Goal: Task Accomplishment & Management: Use online tool/utility

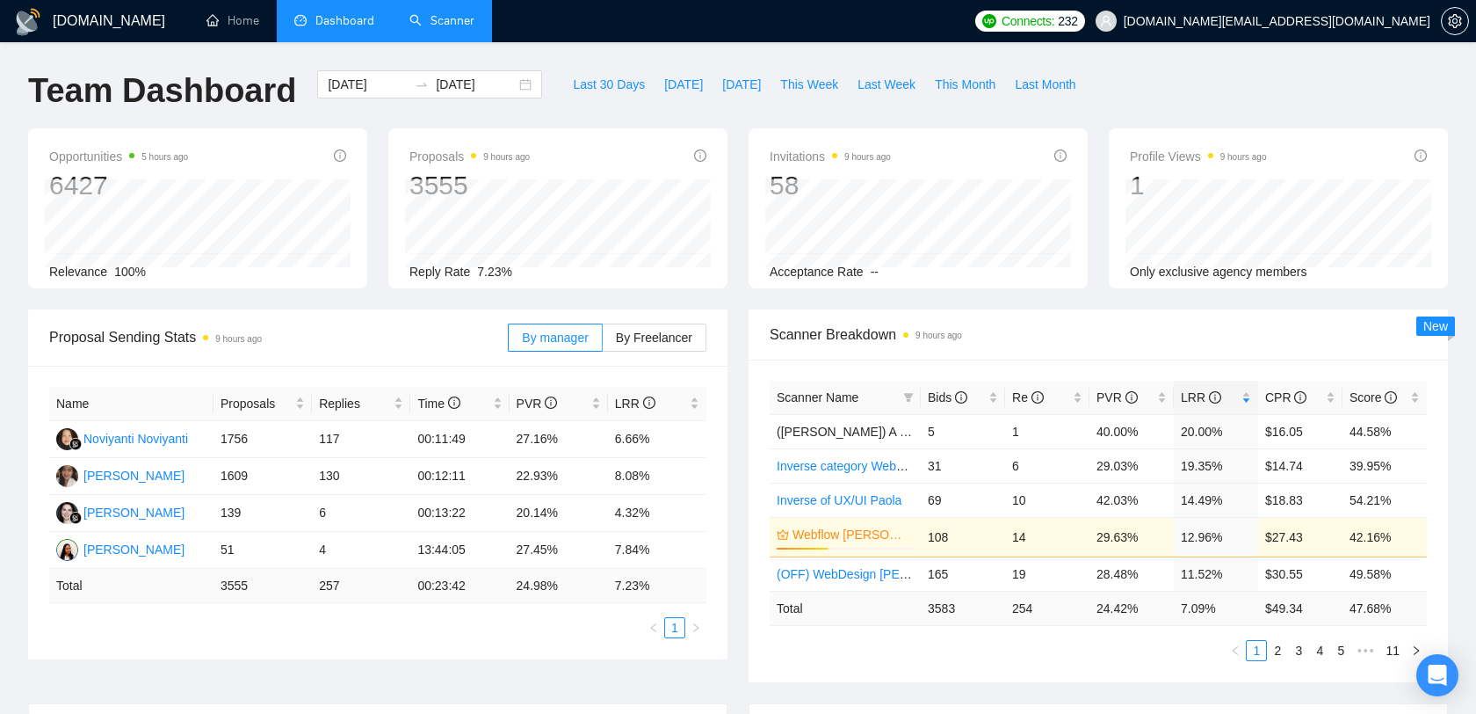
click at [412, 13] on link "Scanner" at bounding box center [442, 20] width 65 height 15
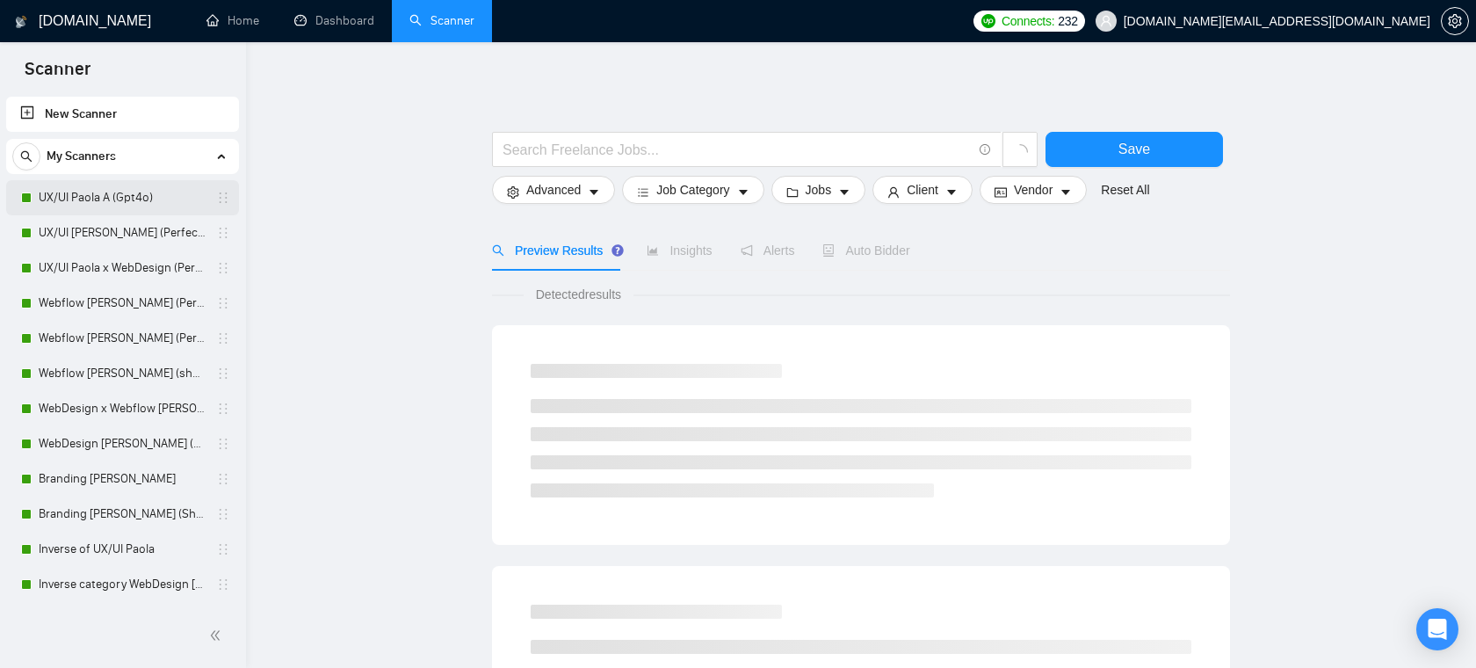
click at [119, 203] on link "UX/UI Paola A (Gpt4o)" at bounding box center [122, 197] width 167 height 35
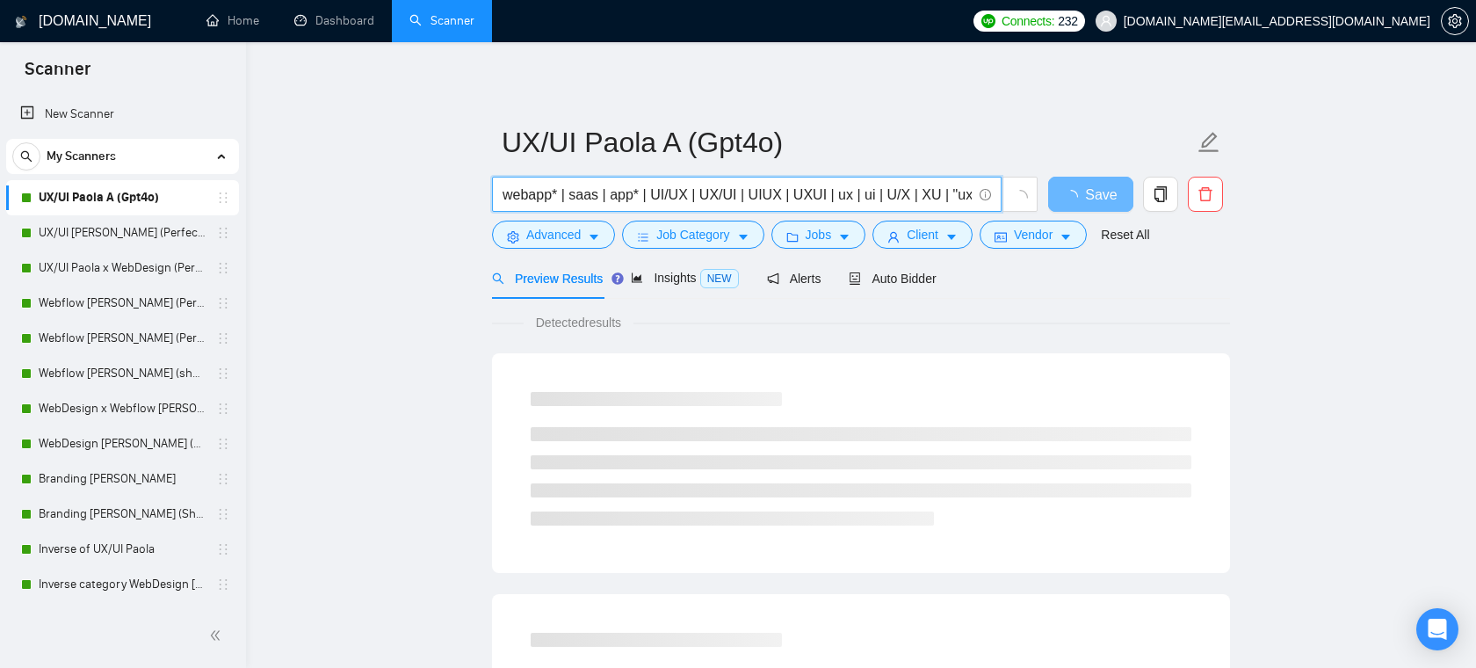
click at [617, 199] on input "webapp* | saas | app* | UI/UX | UX/UI | UIUX | UXUI | ux | ui | U/X | XU | "ux …" at bounding box center [737, 195] width 469 height 22
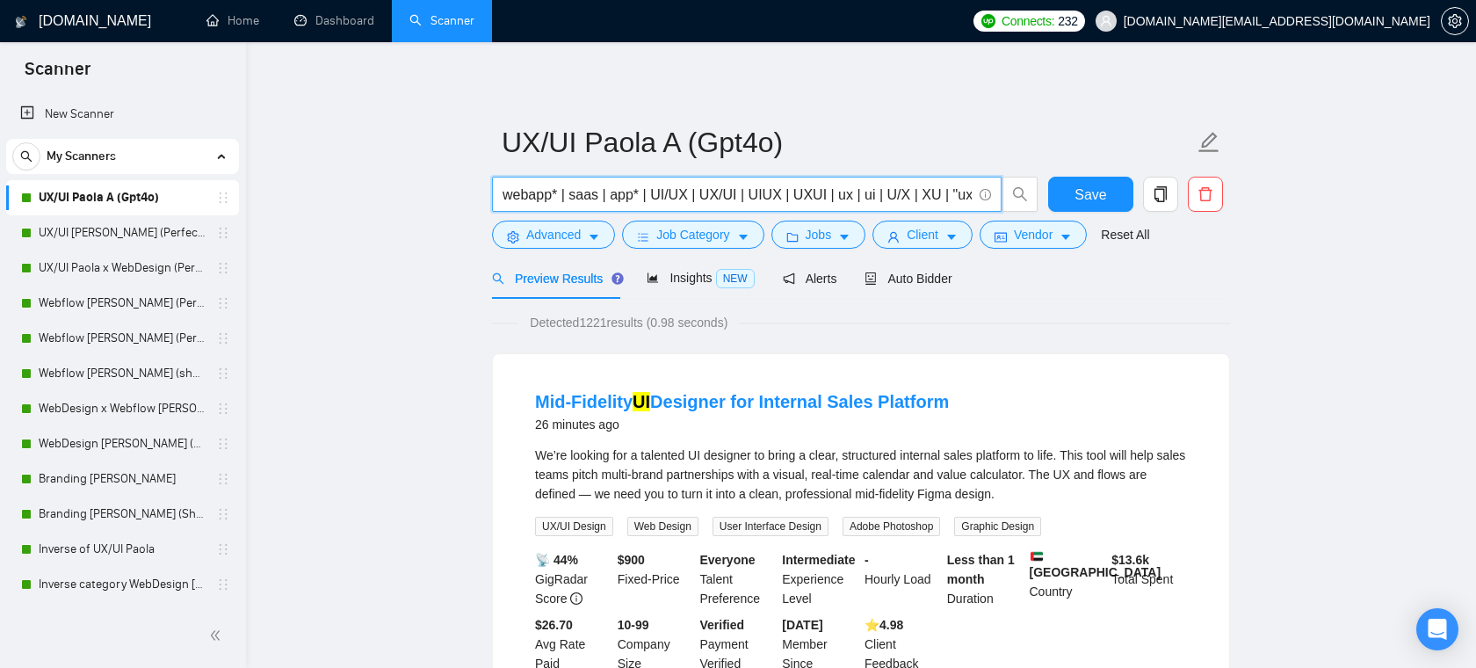
drag, startPoint x: 623, startPoint y: 197, endPoint x: 816, endPoint y: 208, distance: 193.7
click at [816, 208] on span "webapp* | saas | app* | UI/UX | UX/UI | UIUX | UXUI | ux | ui | U/X | XU | "ux …" at bounding box center [747, 194] width 510 height 35
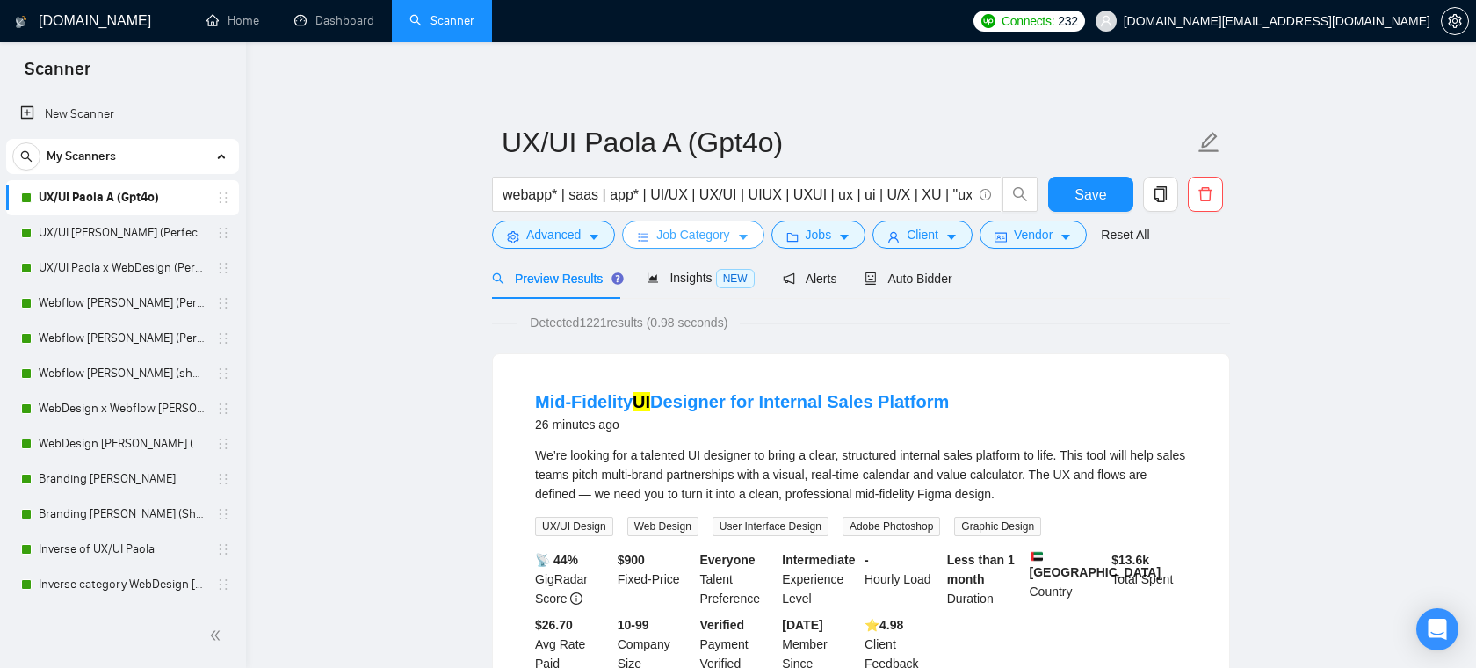
click at [750, 232] on icon "caret-down" at bounding box center [743, 237] width 12 height 12
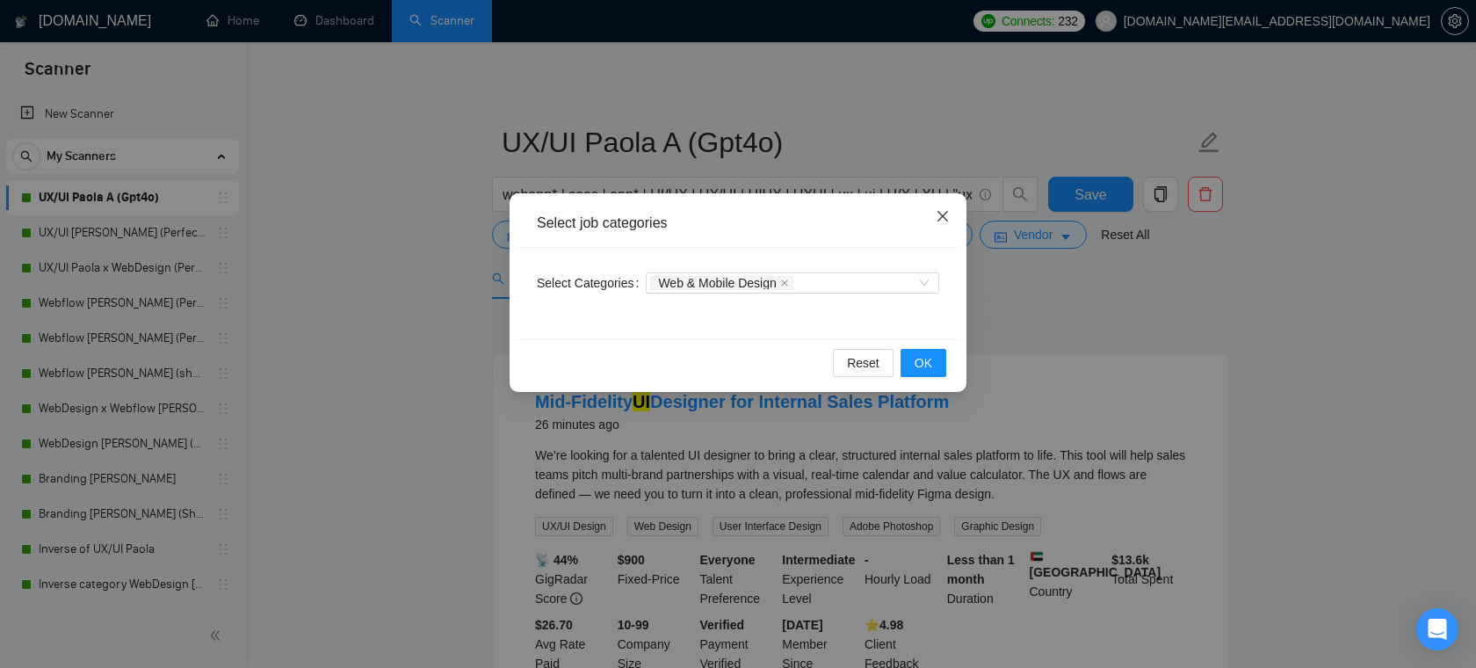
click at [938, 214] on icon "close" at bounding box center [943, 216] width 14 height 14
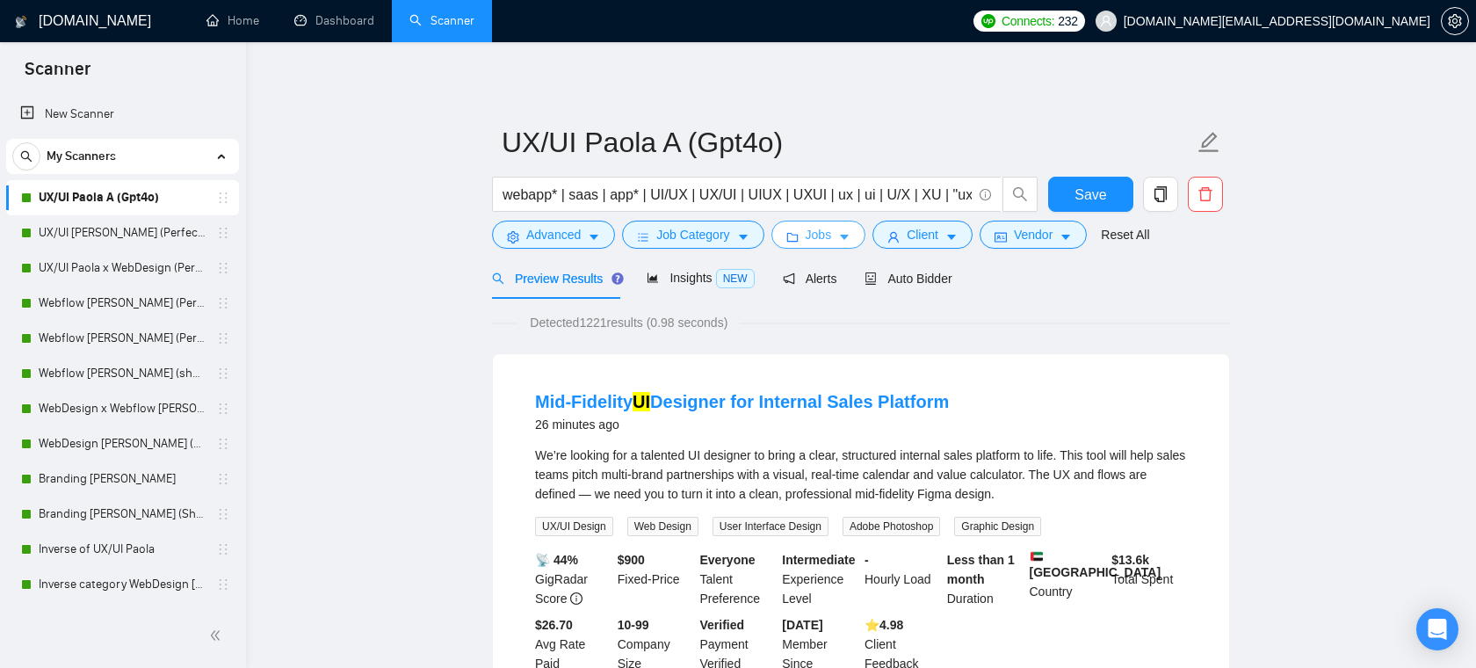
click at [840, 235] on button "Jobs" at bounding box center [819, 235] width 95 height 28
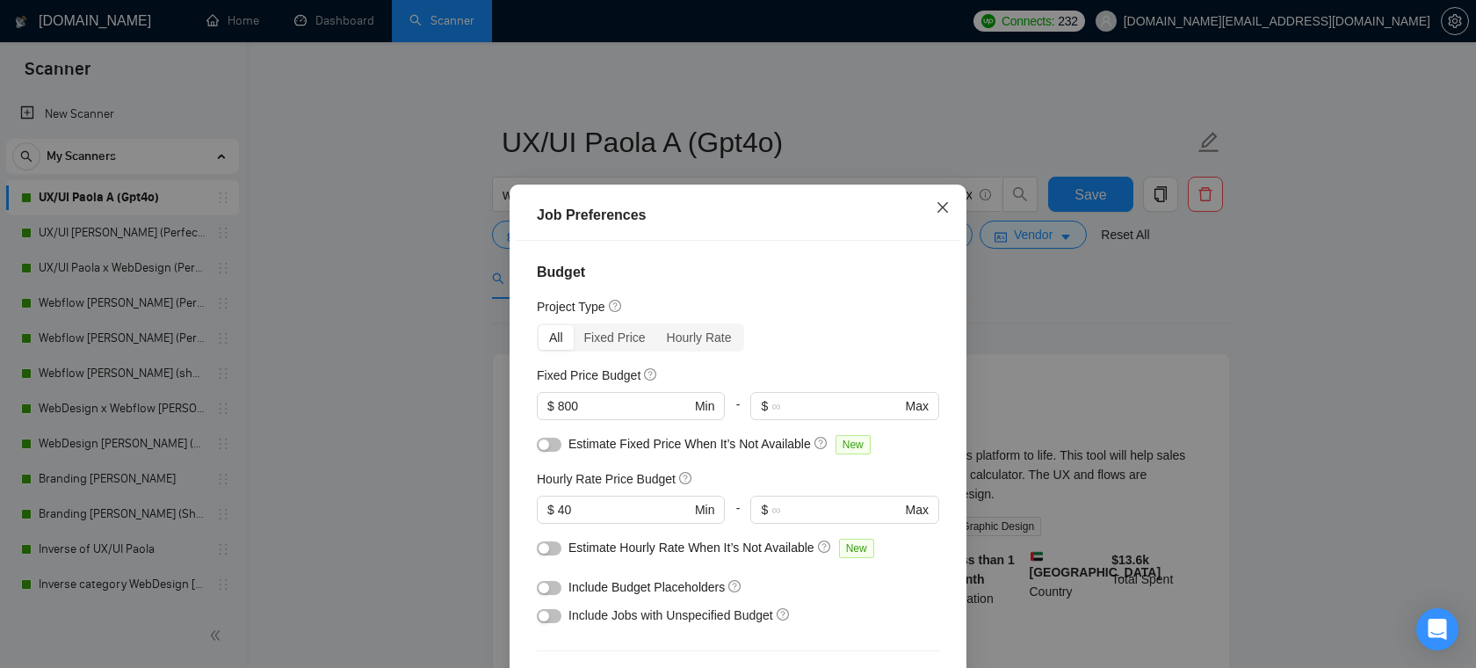
click at [943, 209] on icon "close" at bounding box center [943, 207] width 14 height 14
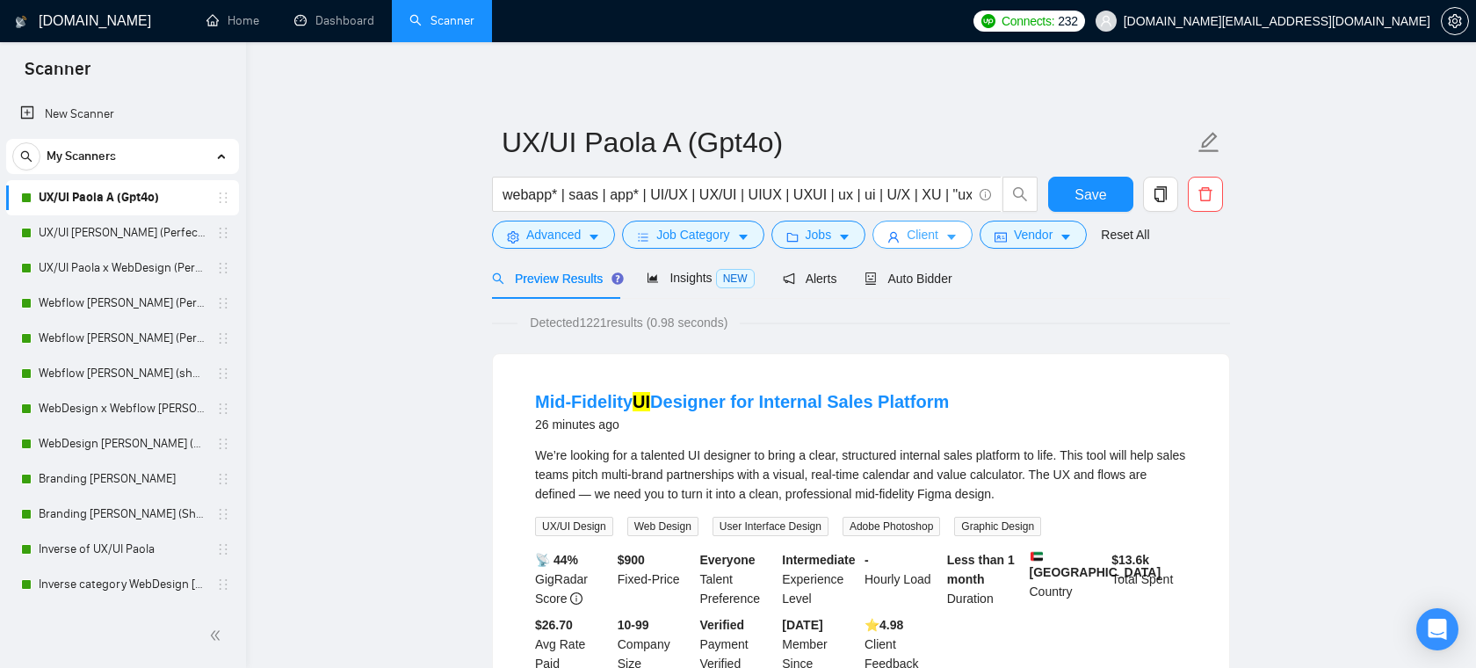
click at [926, 233] on span "Client" at bounding box center [923, 234] width 32 height 19
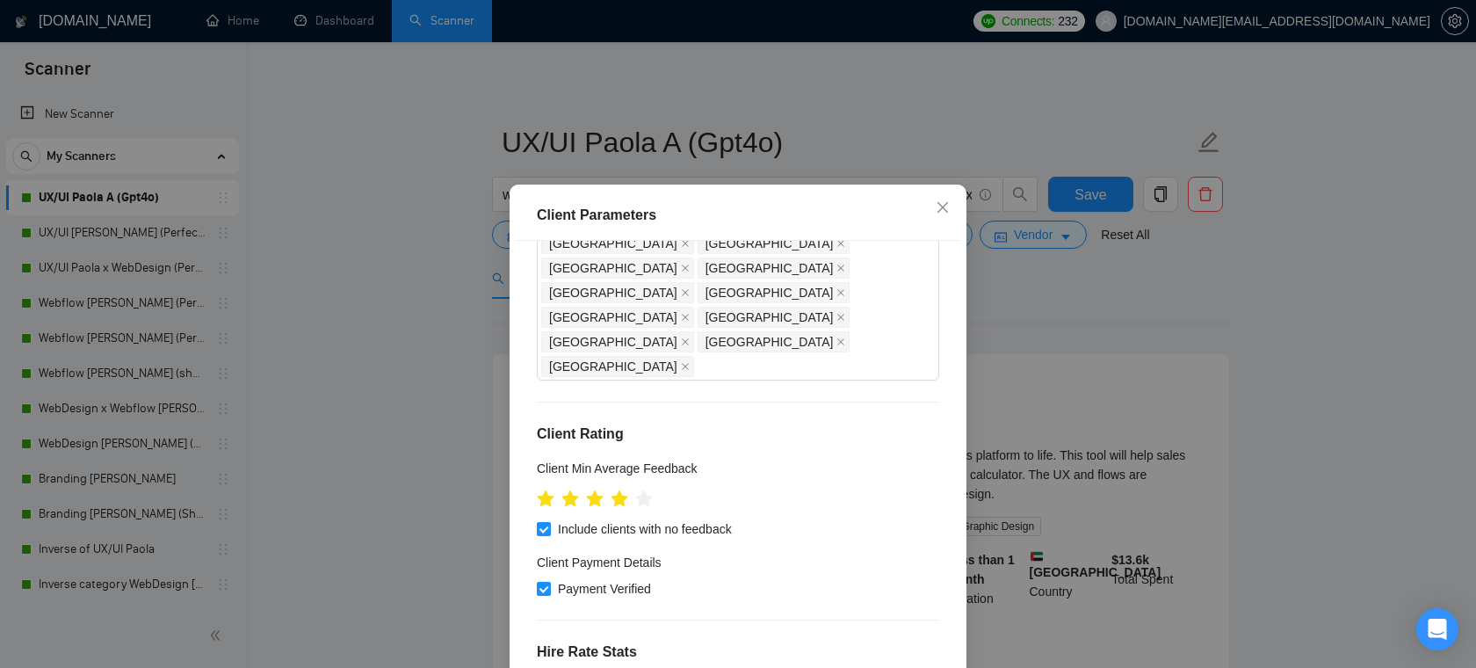
scroll to position [635, 0]
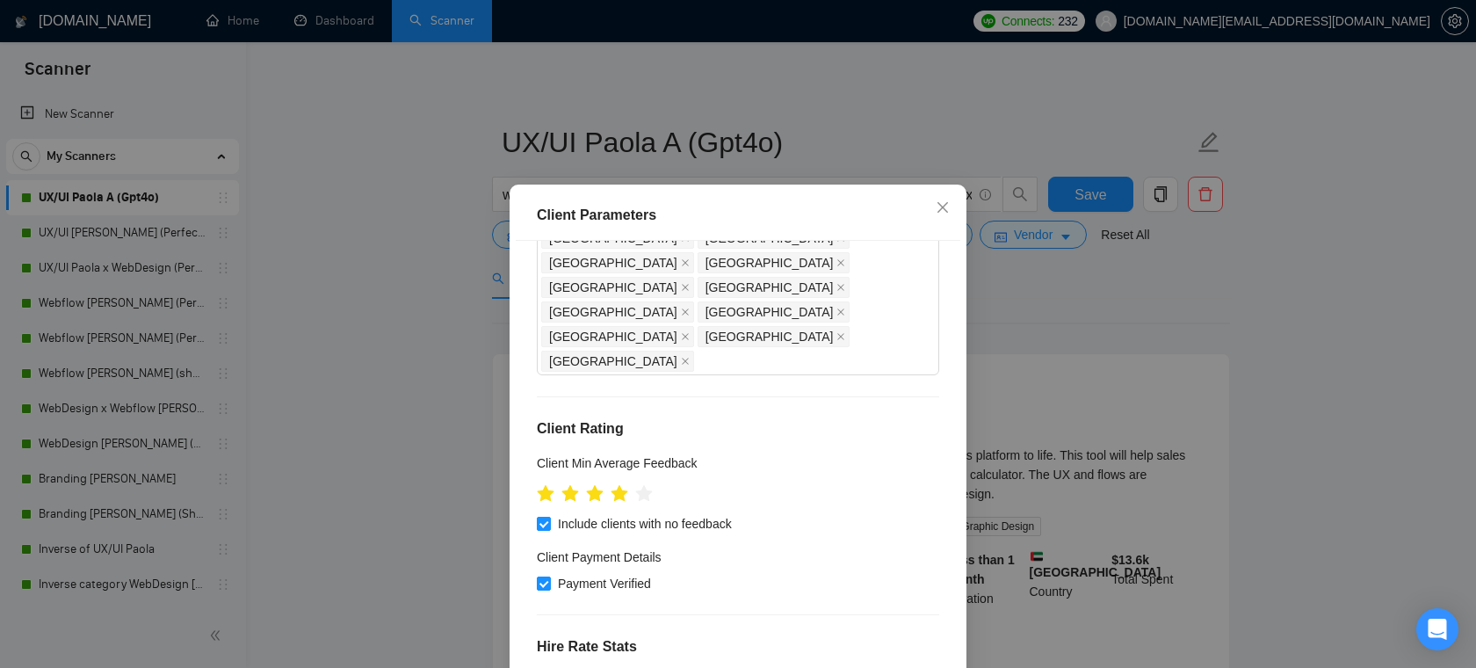
click at [714, 342] on div "Client Location Include Client Countries Select Exclude Client Countries Angola…" at bounding box center [738, 475] width 445 height 468
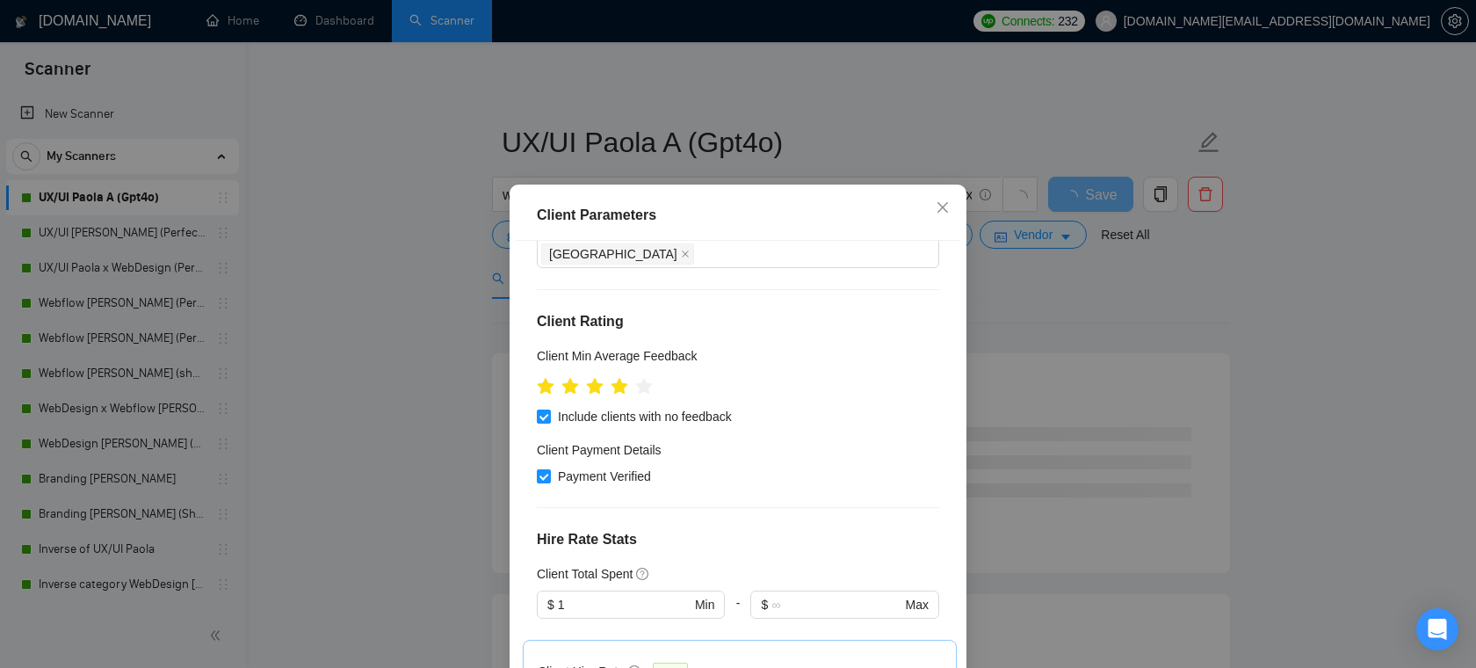
scroll to position [750, 0]
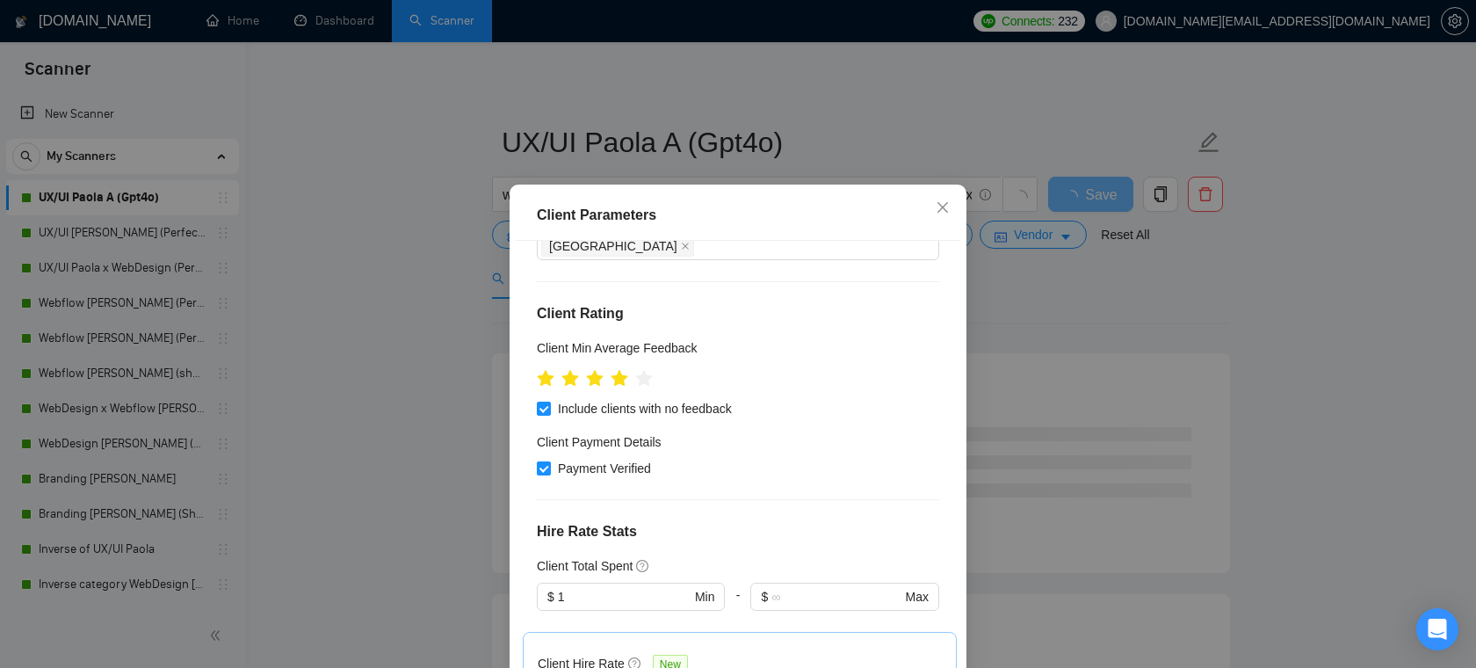
type input "3"
click at [941, 210] on icon "close" at bounding box center [943, 207] width 14 height 14
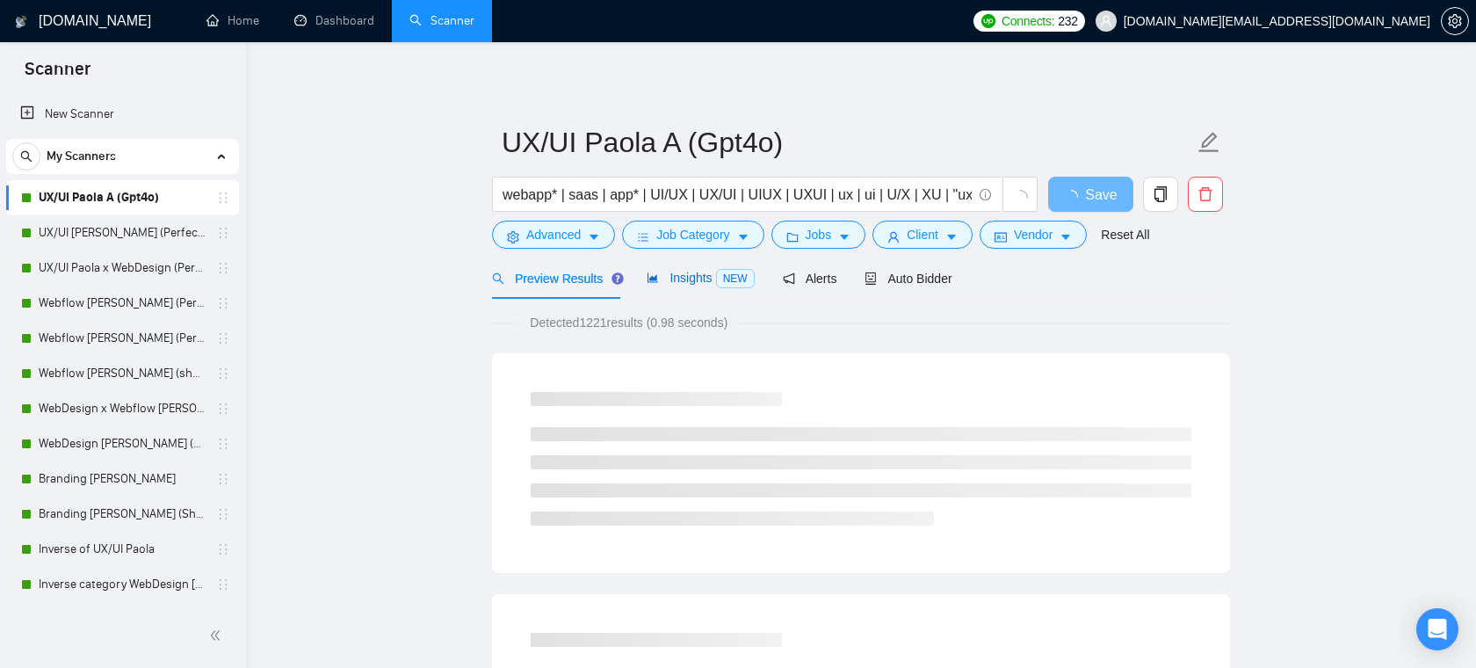
click at [680, 276] on span "Insights NEW" at bounding box center [700, 278] width 107 height 14
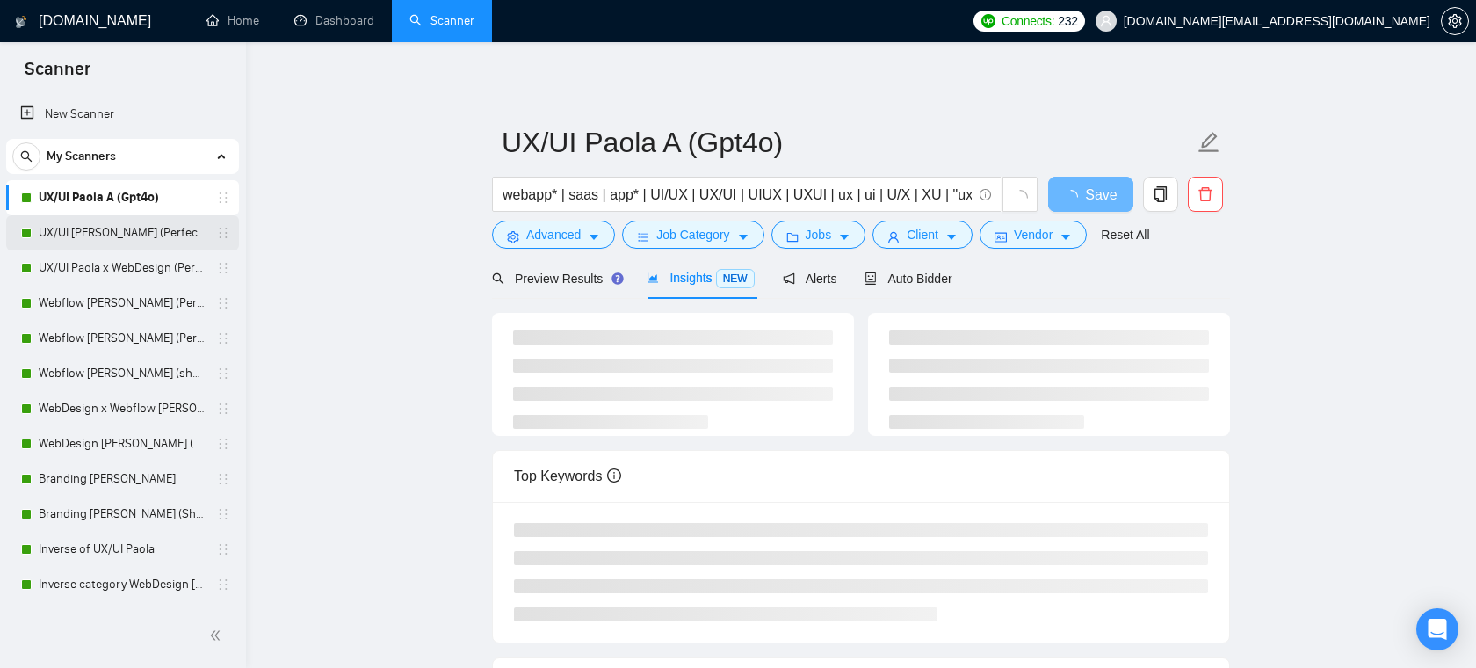
click at [149, 231] on link "UX/UI Paola B (Perfect!)" at bounding box center [122, 232] width 167 height 35
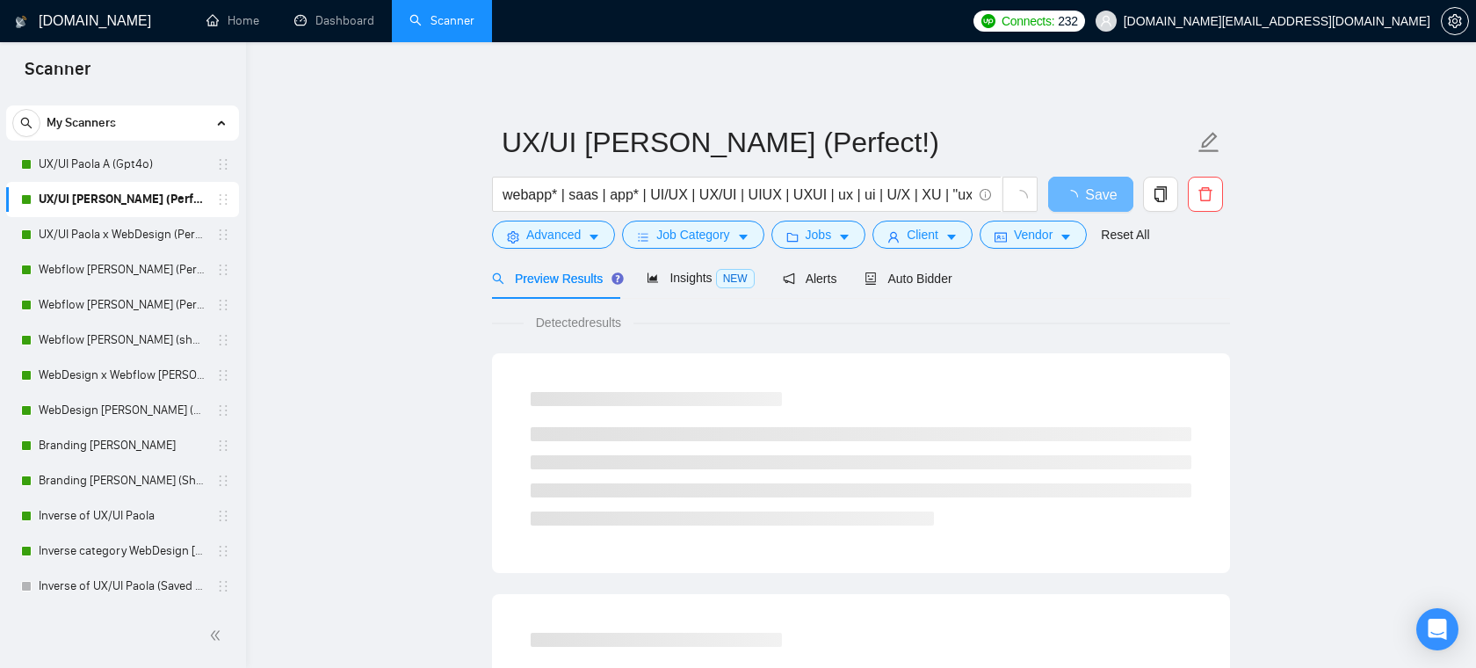
scroll to position [37, 0]
click at [91, 301] on link "Webflow Paola D (Perfect!)" at bounding box center [122, 301] width 167 height 35
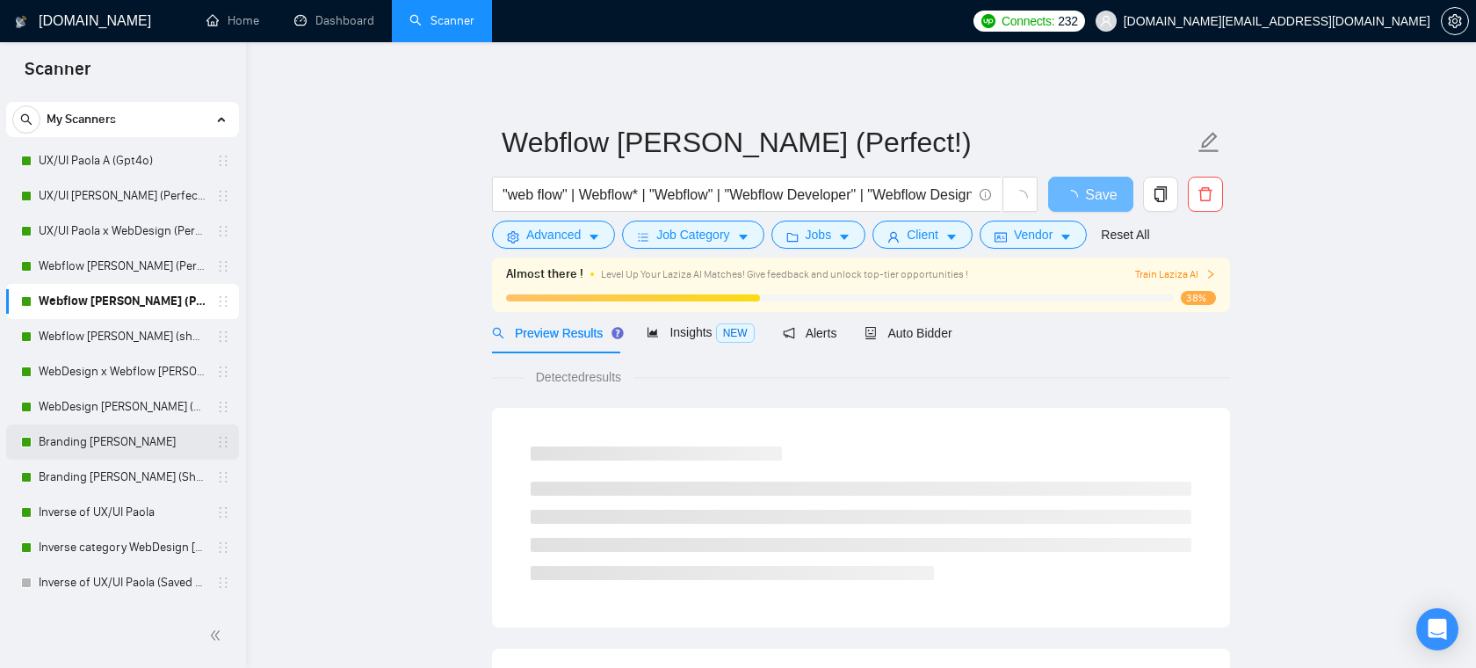
click at [82, 441] on link "Branding Paola A" at bounding box center [122, 441] width 167 height 35
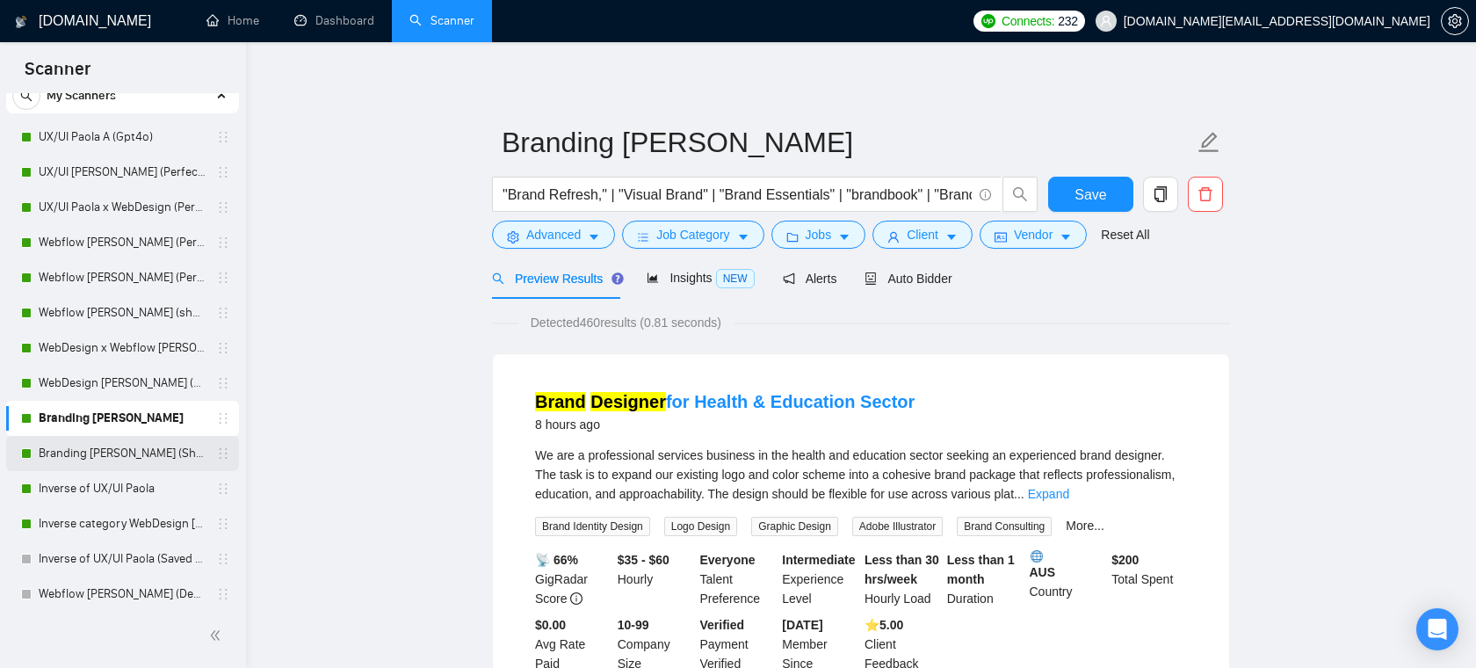
scroll to position [134, 0]
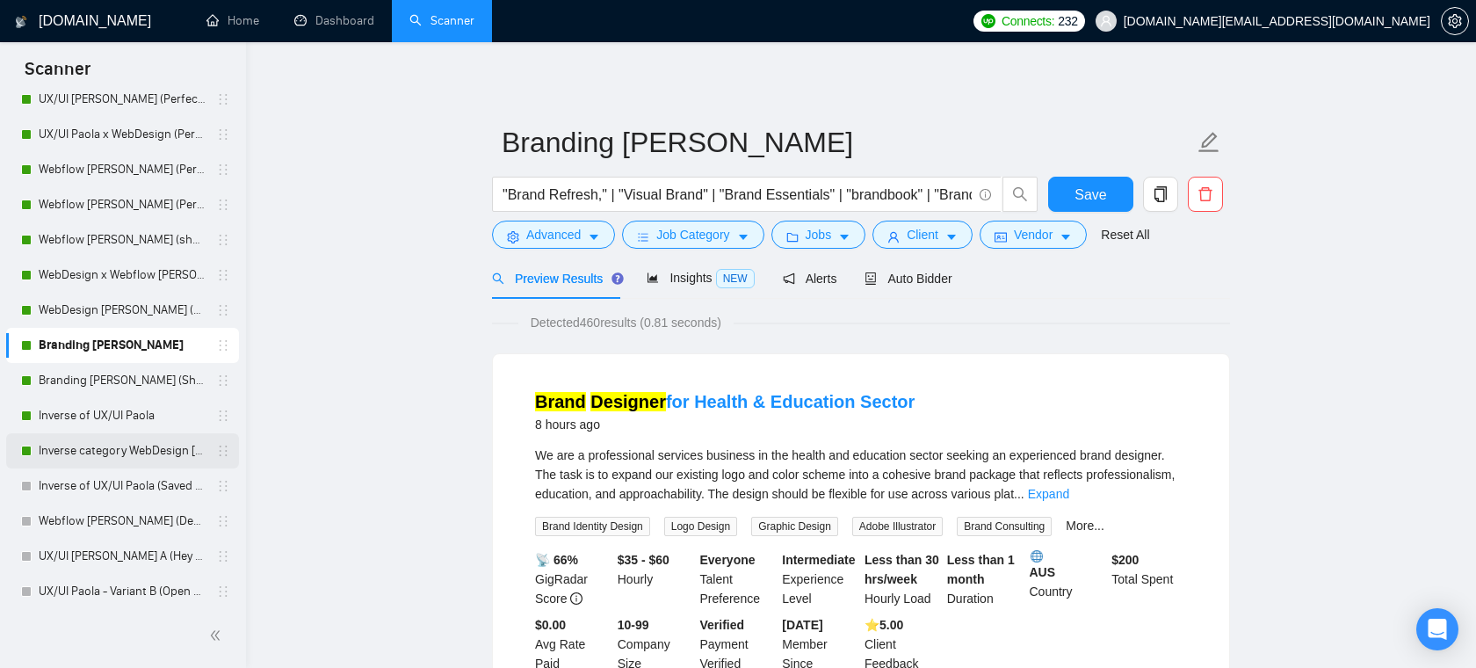
click at [128, 437] on link "Inverse category WebDesign Paola - Variant A (grammar error + picking web or ui…" at bounding box center [122, 450] width 167 height 35
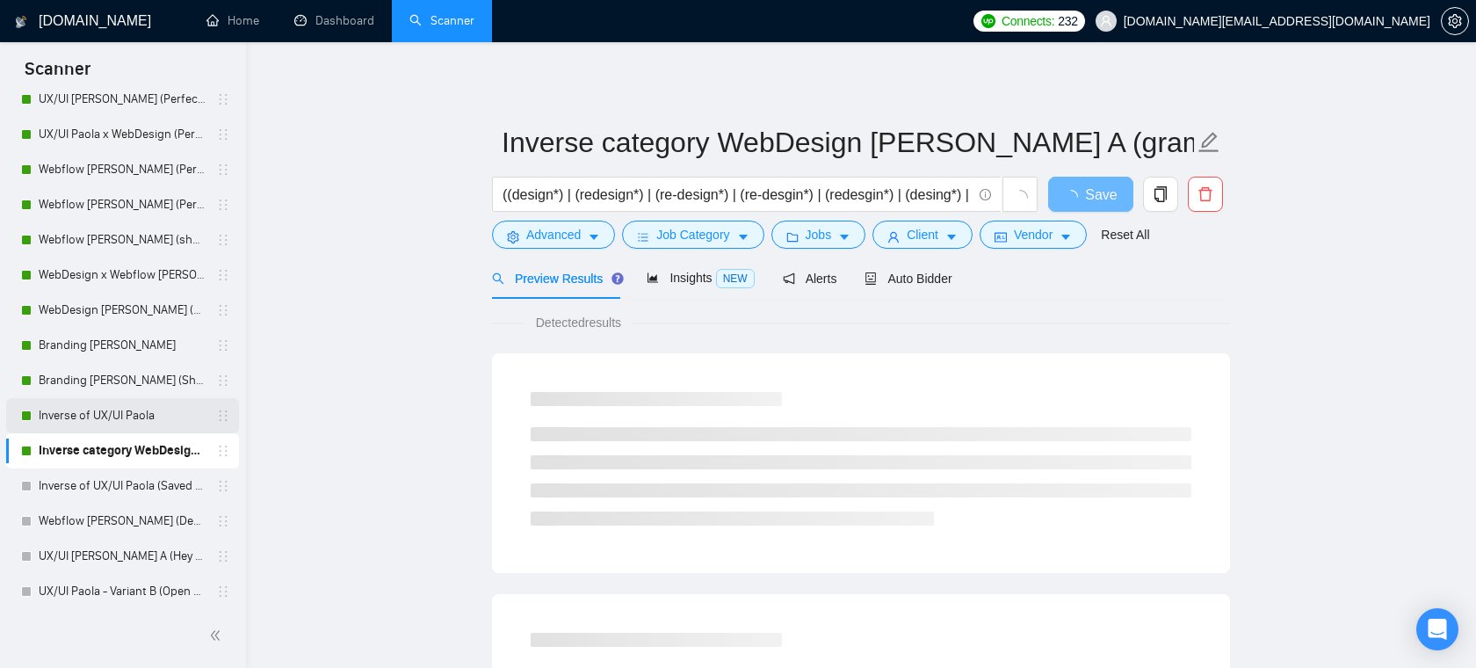
click at [136, 418] on link "Inverse of UX/UI Paola" at bounding box center [122, 415] width 167 height 35
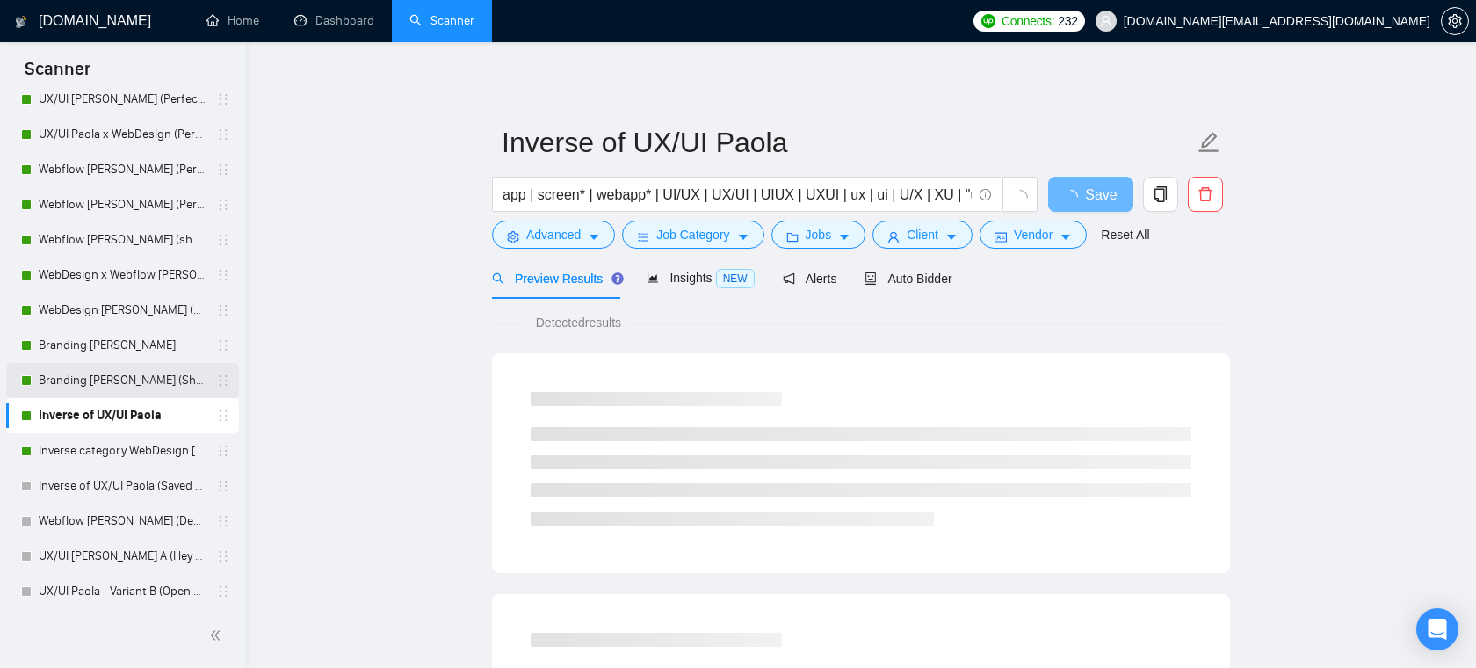
click at [137, 385] on link "Branding Paola C (Short & CTA)" at bounding box center [122, 380] width 167 height 35
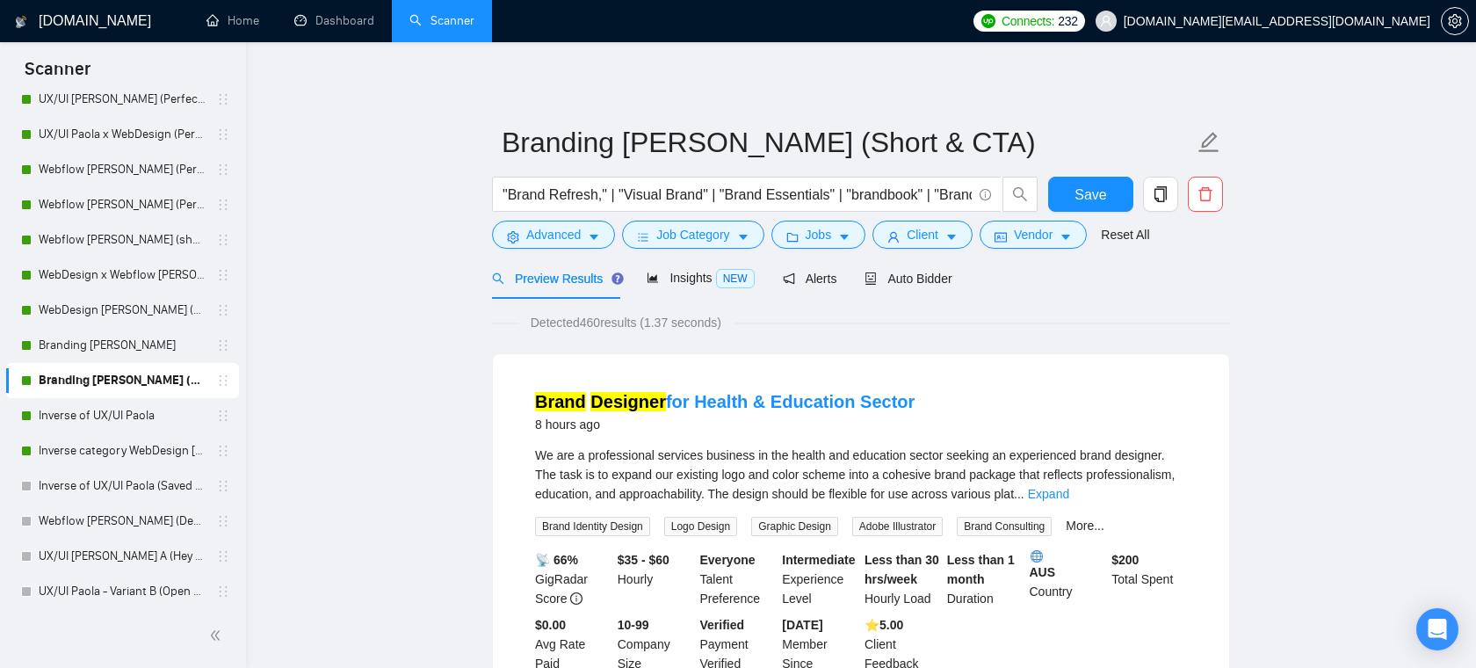
click at [137, 385] on link "Branding Paola C (Short & CTA)" at bounding box center [122, 380] width 167 height 35
click at [917, 272] on span "Auto Bidder" at bounding box center [908, 279] width 87 height 14
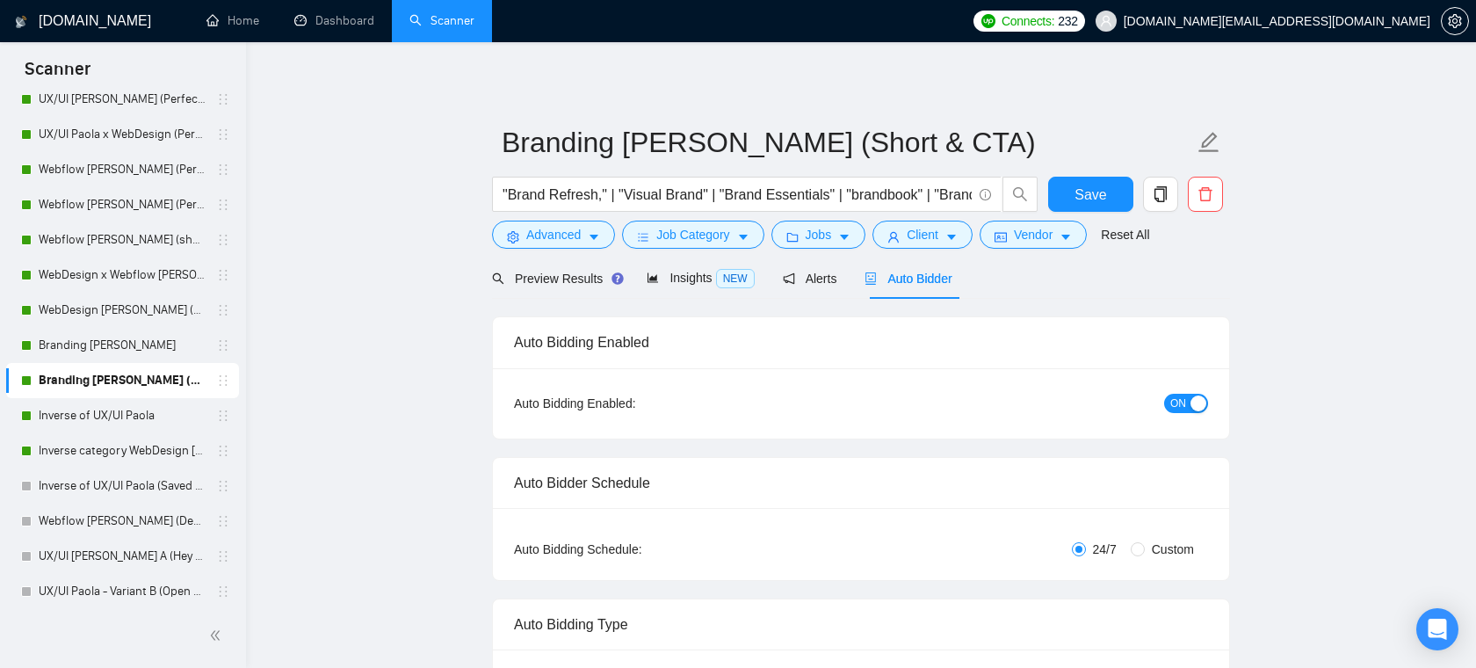
radio input "false"
radio input "true"
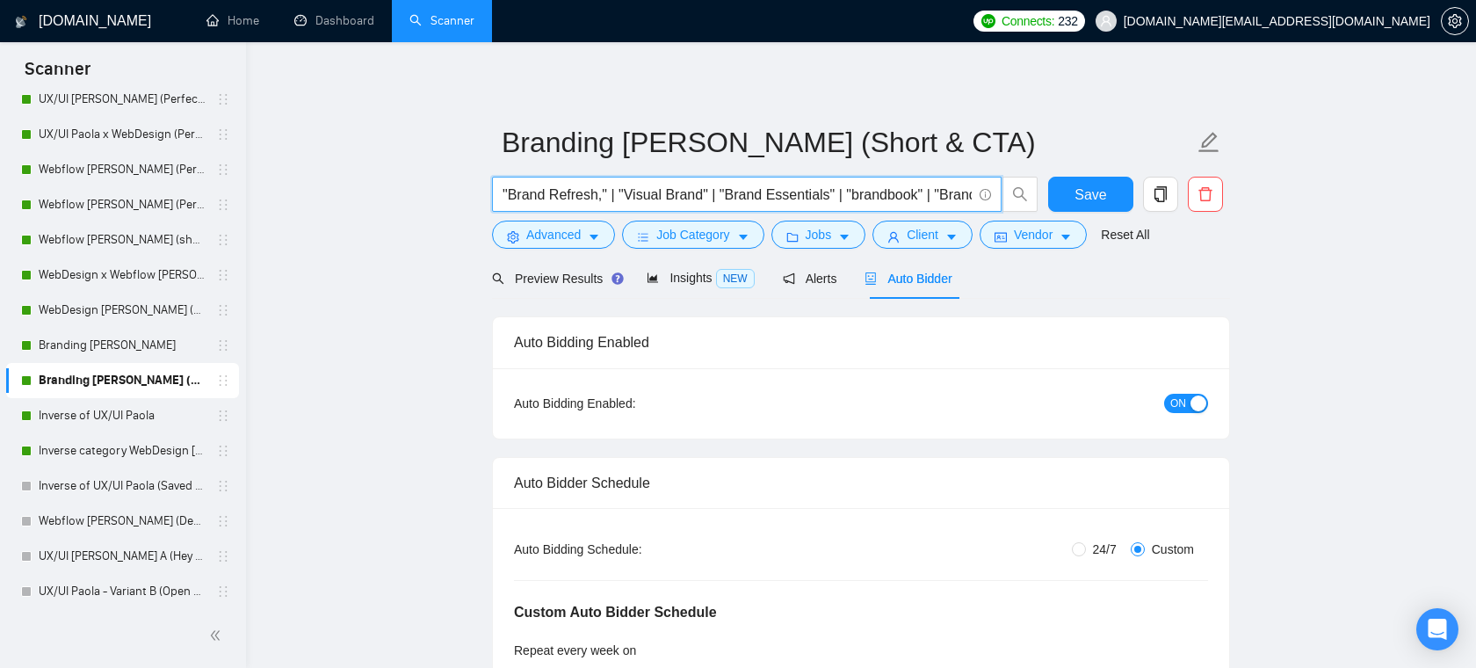
click at [823, 195] on input ""Brand Refresh," | "Visual Brand" | "Brand Essentials" | "brandbook" | "Brand S…" at bounding box center [737, 195] width 469 height 22
drag, startPoint x: 812, startPoint y: 195, endPoint x: 964, endPoint y: 185, distance: 152.4
click at [964, 185] on input ""Brand Refresh," | "Visual Brand" | "Brand Essentials" | "brandbook" | "Brand S…" at bounding box center [737, 195] width 469 height 22
click at [939, 235] on span "Client" at bounding box center [923, 234] width 32 height 19
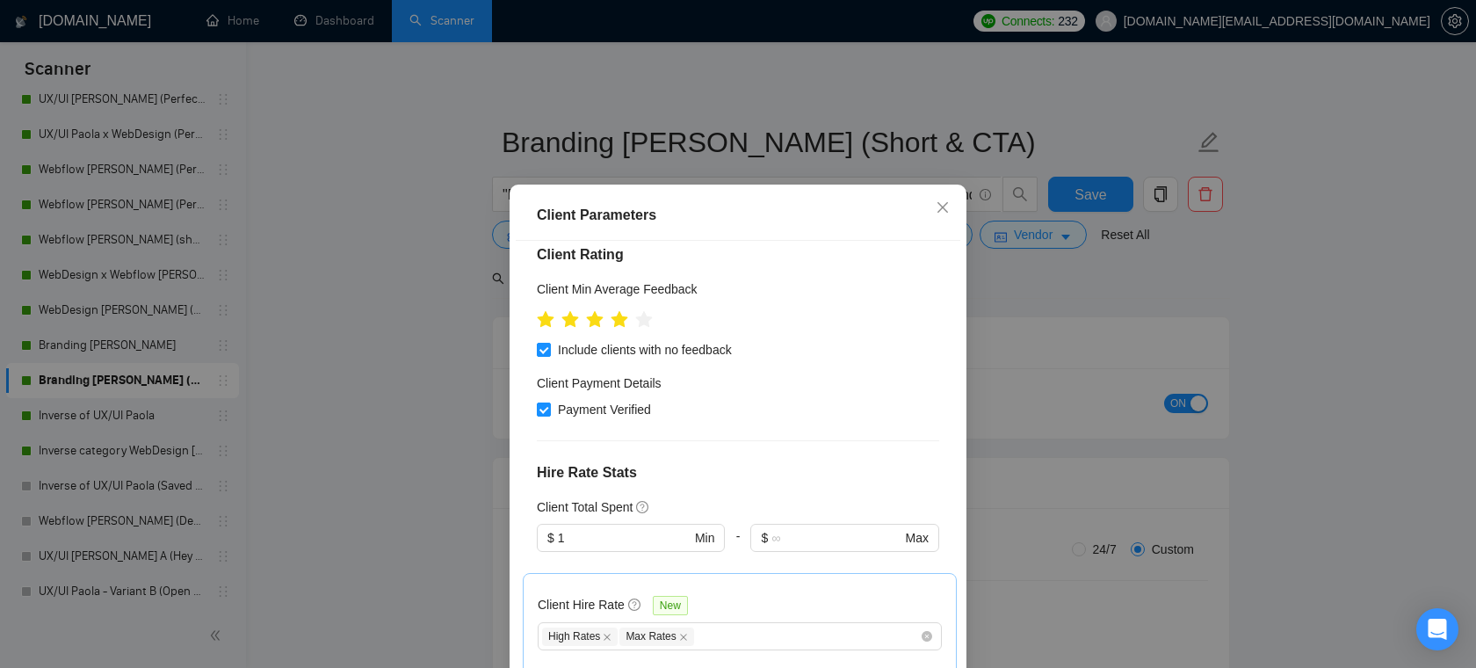
scroll to position [852, 0]
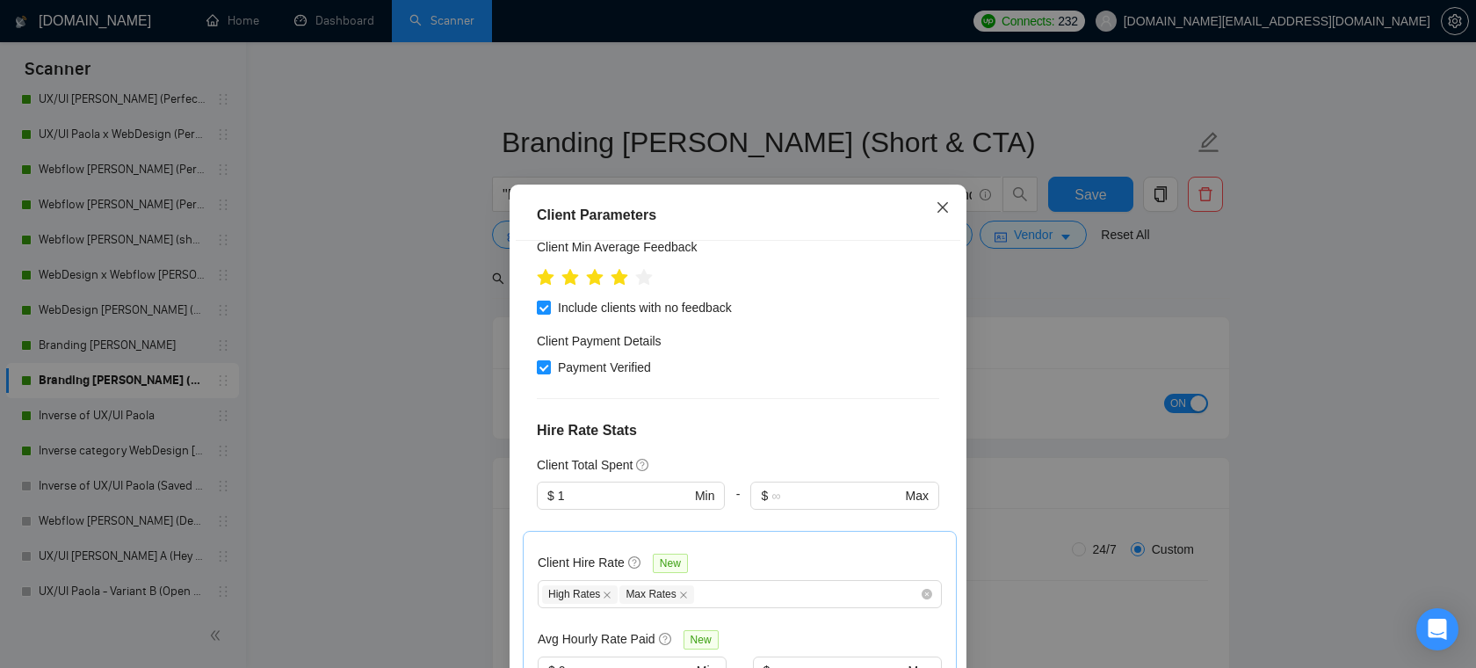
click at [944, 212] on icon "close" at bounding box center [943, 207] width 14 height 14
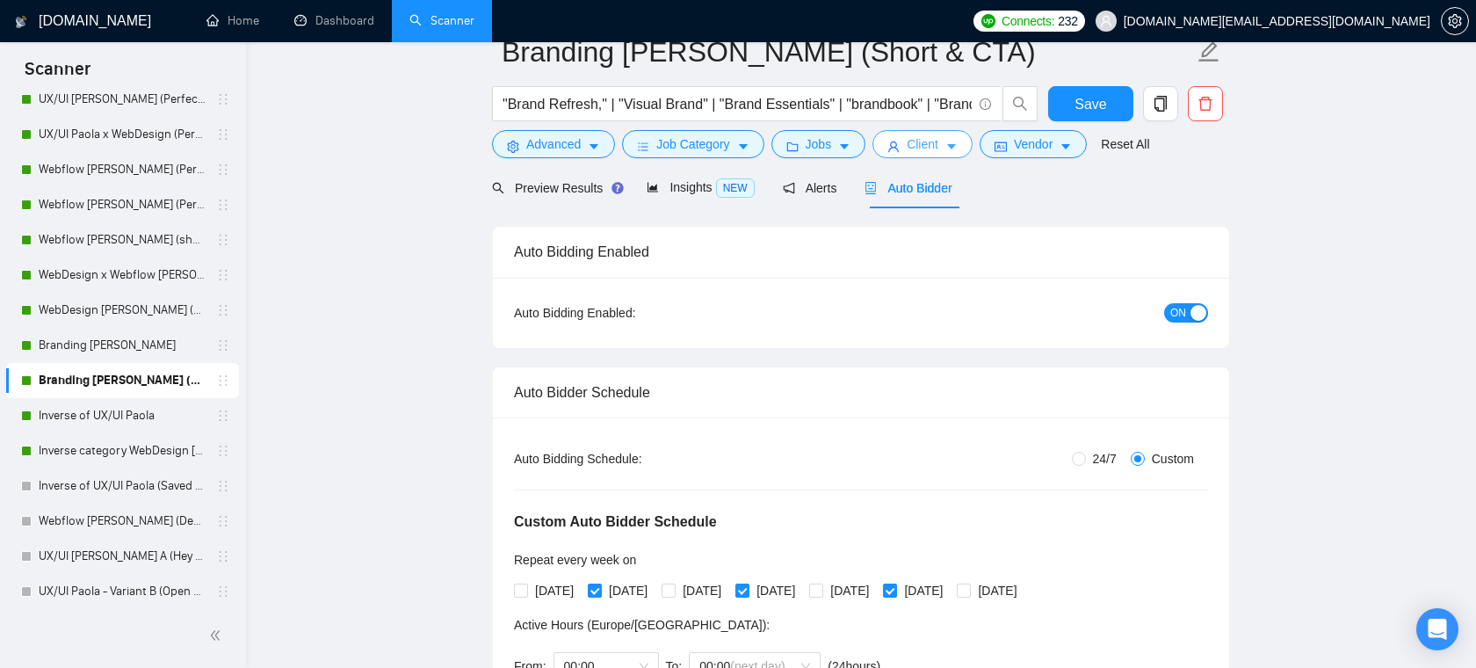
scroll to position [18, 0]
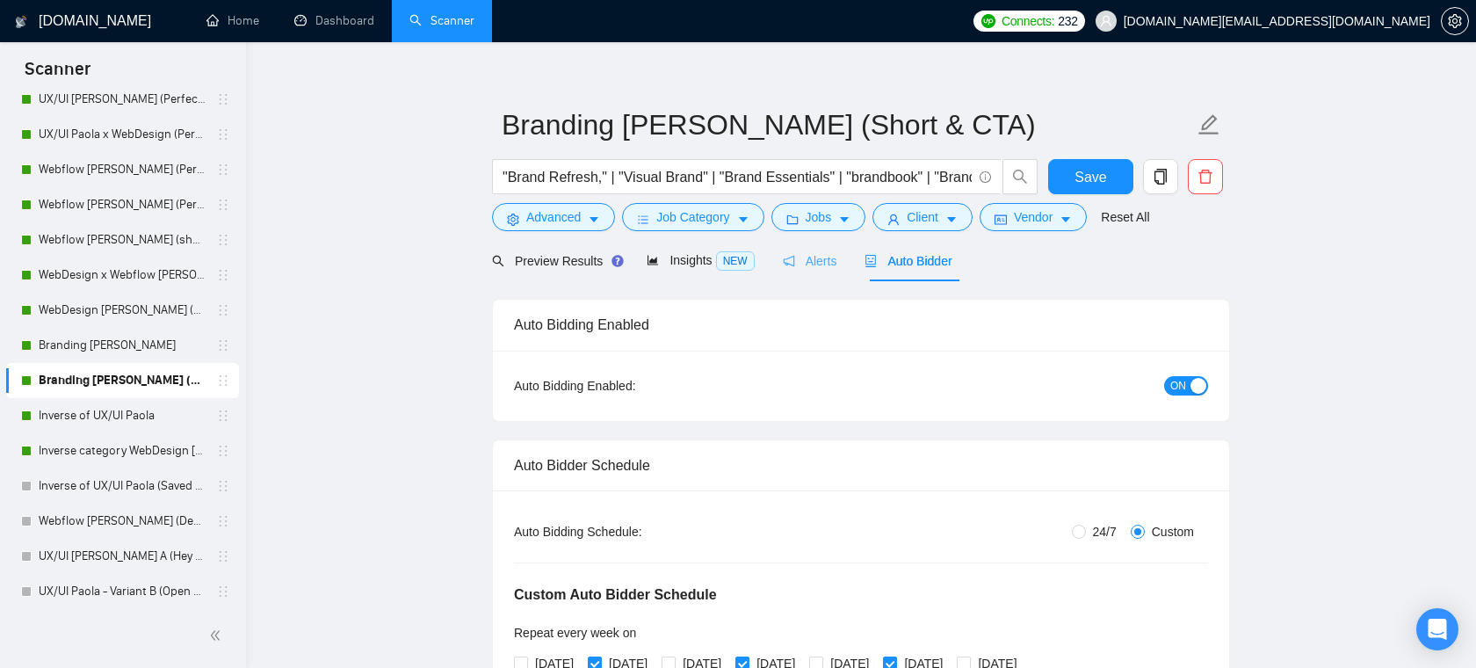
click at [814, 273] on div "Alerts" at bounding box center [810, 260] width 54 height 41
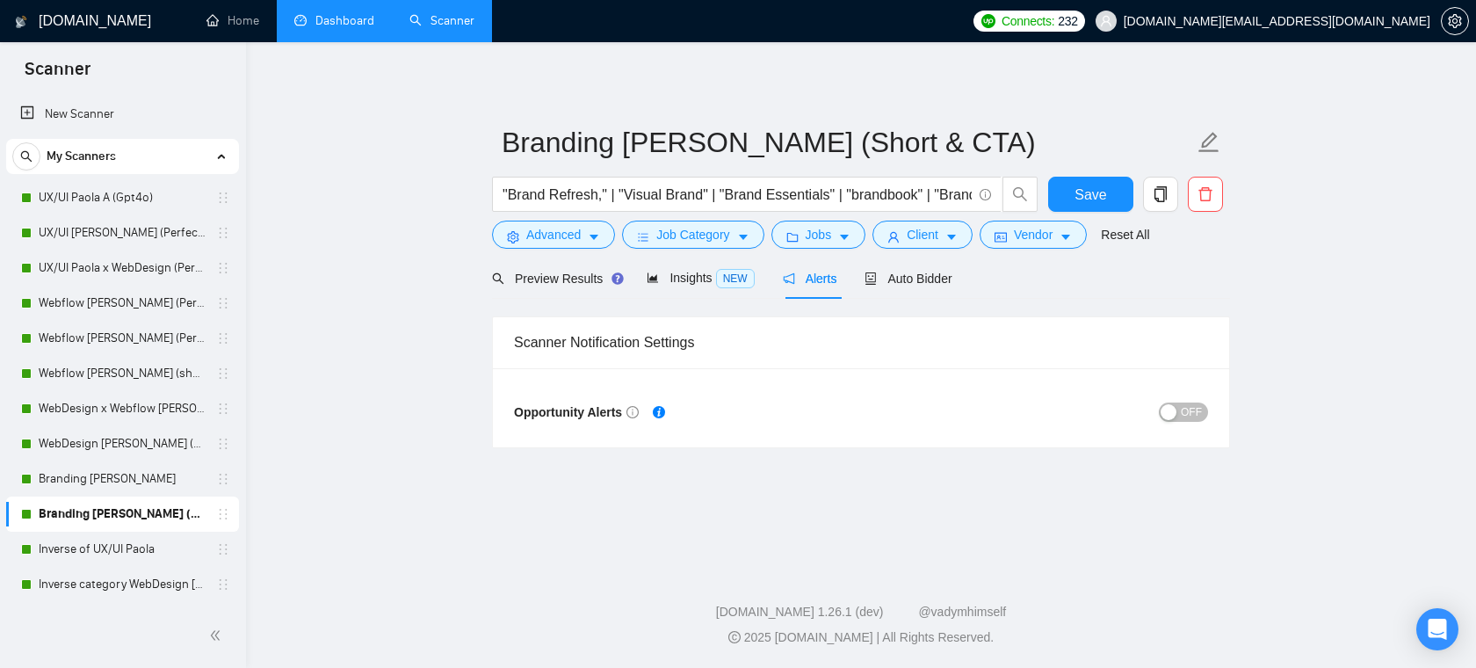
click at [326, 24] on link "Dashboard" at bounding box center [334, 20] width 80 height 15
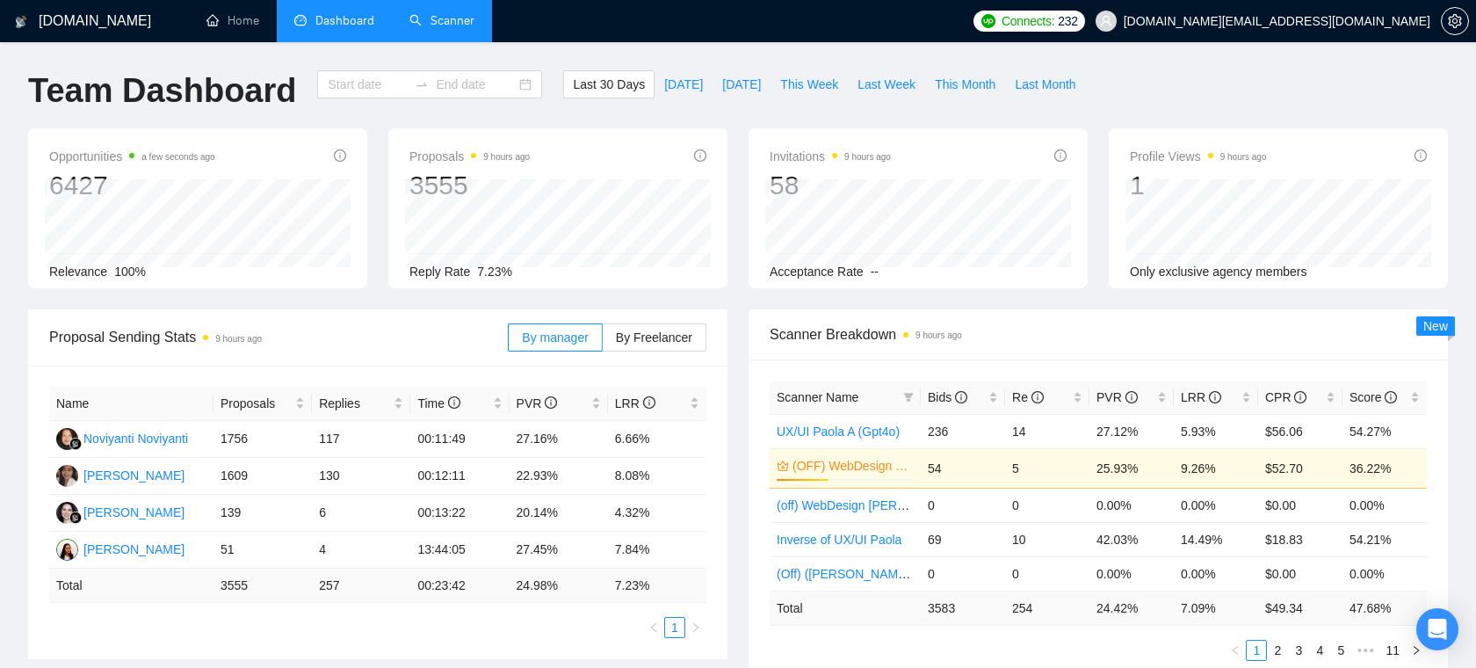
type input "2025-09-09"
type input "2025-10-09"
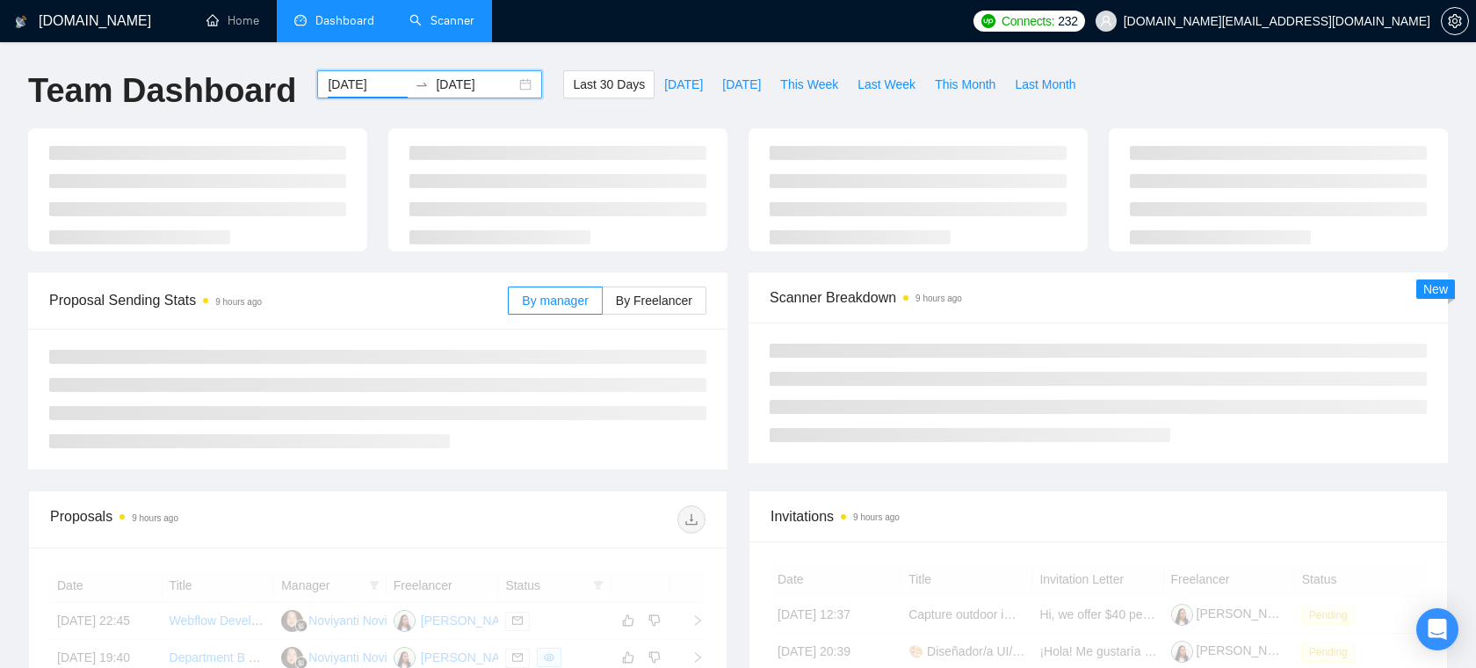
click at [345, 87] on input "2025-09-09" at bounding box center [368, 84] width 80 height 19
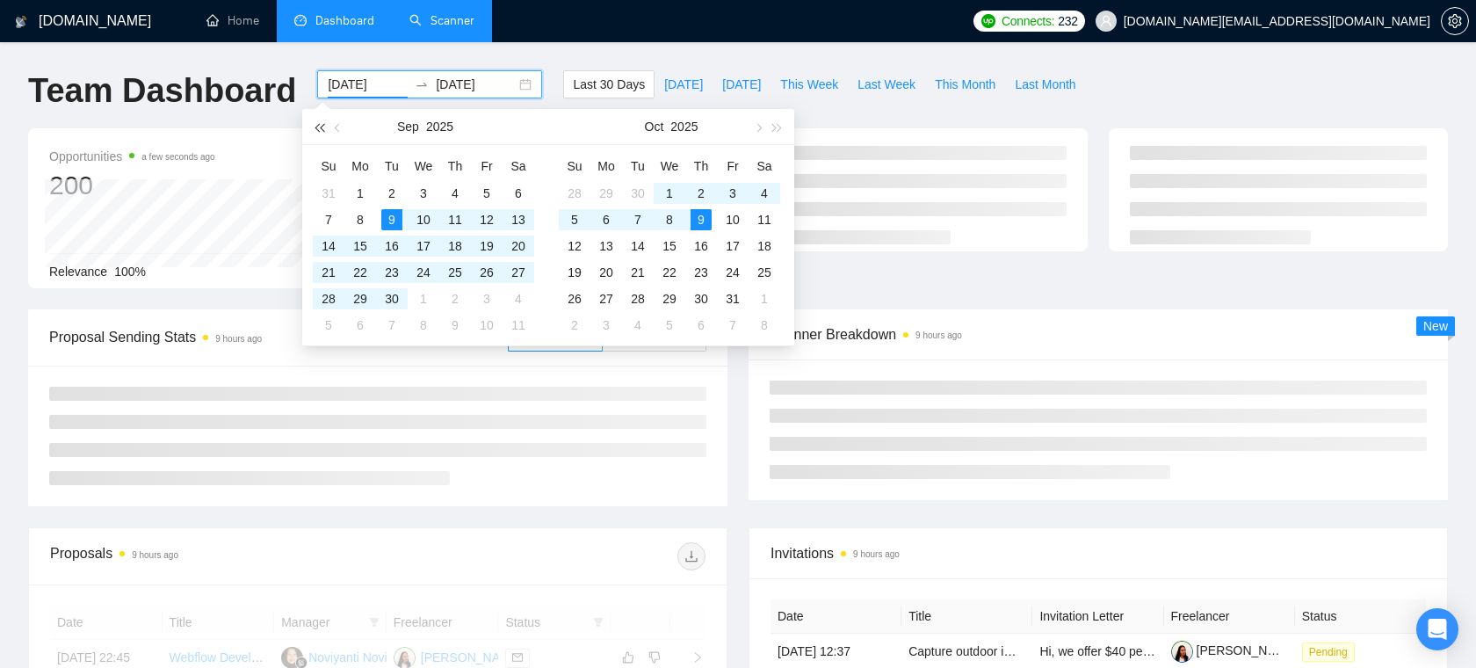
click at [323, 125] on span "button" at bounding box center [319, 127] width 9 height 9
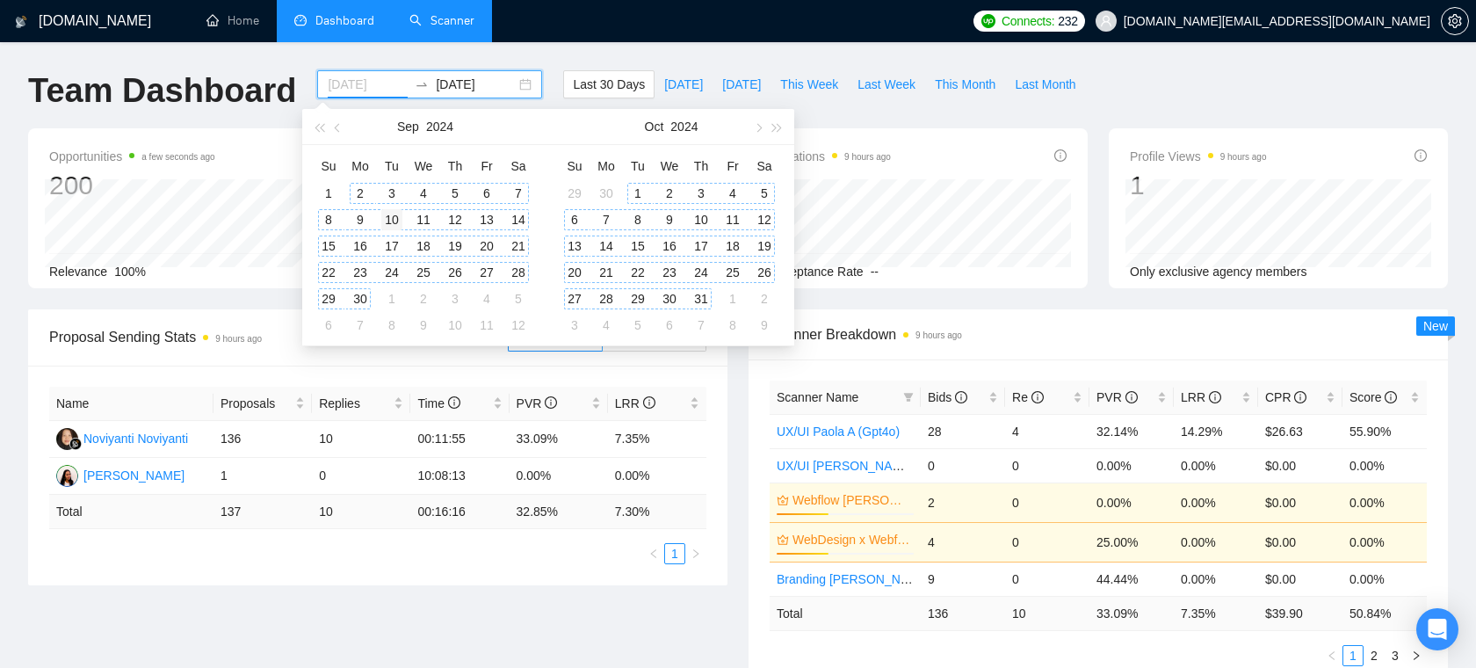
type input "2024-09-10"
click at [393, 219] on div "10" at bounding box center [391, 219] width 21 height 21
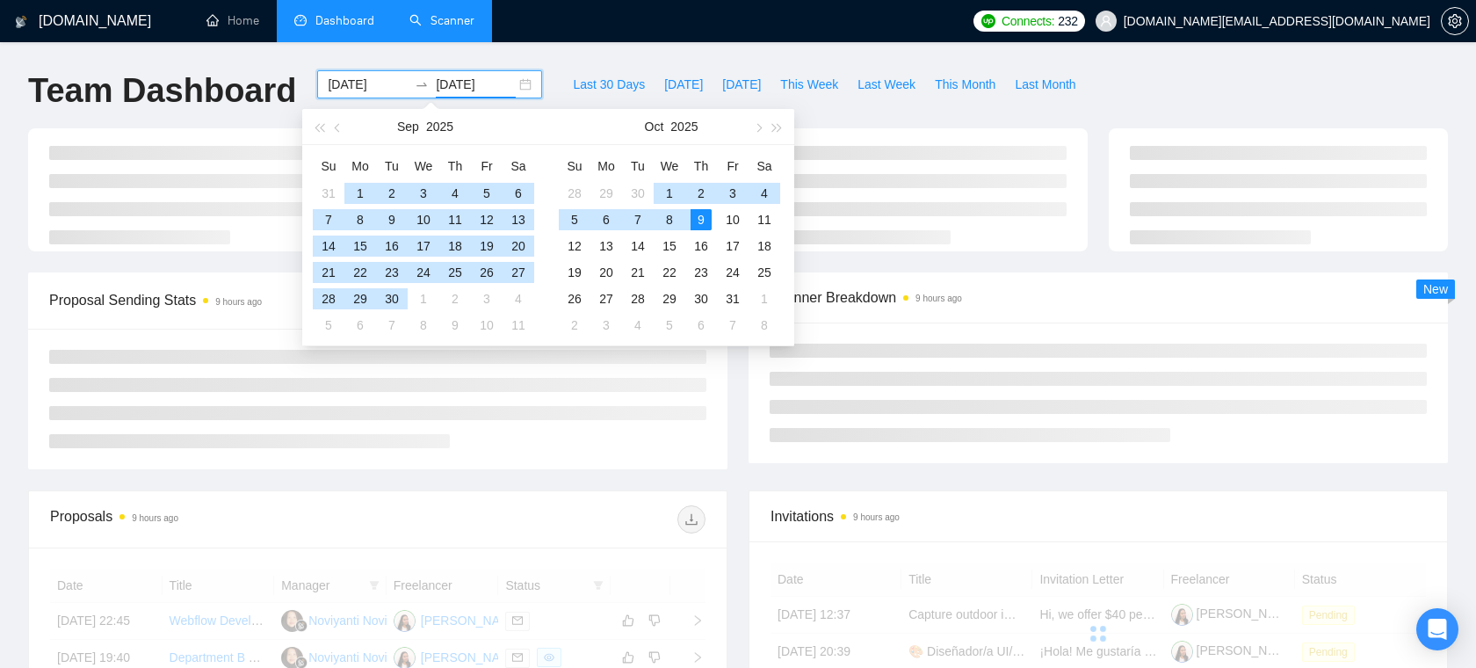
type input "2025-10-09"
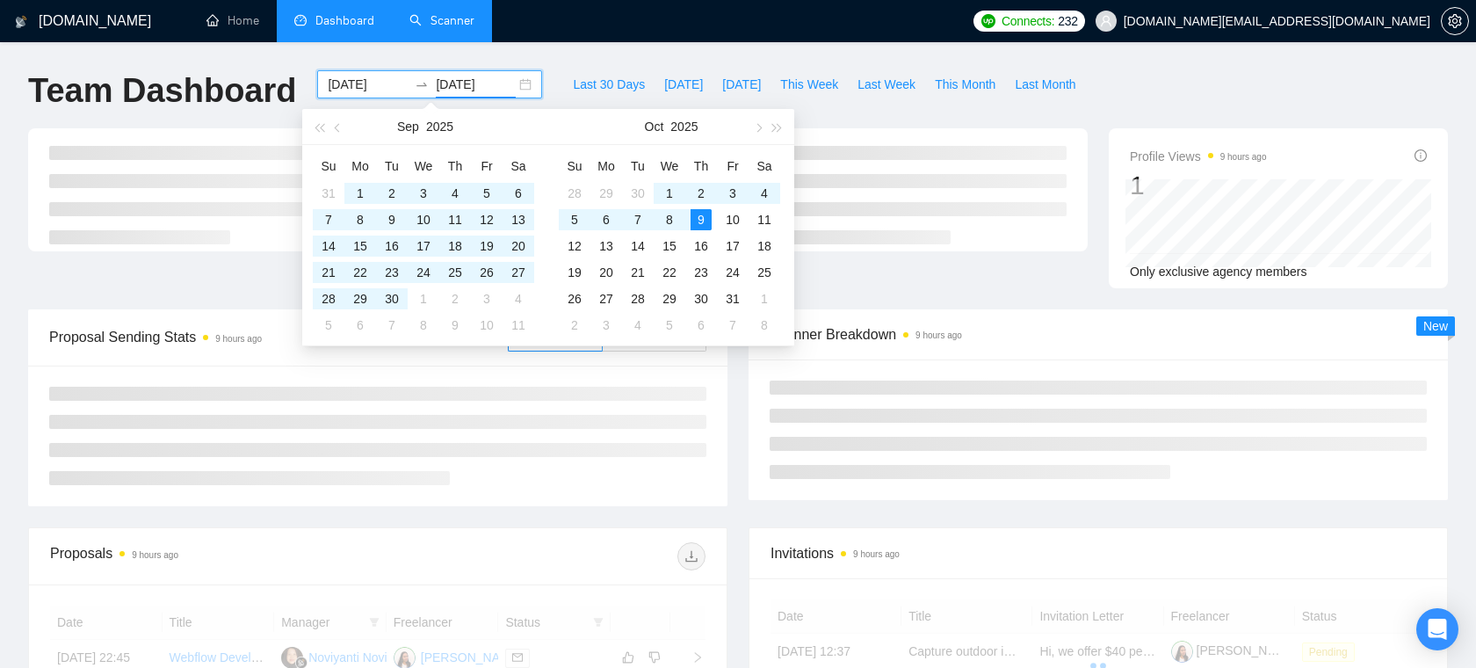
click at [920, 112] on div "Last 30 Days Today Yesterday This Week Last Week This Month Last Month" at bounding box center [824, 99] width 543 height 58
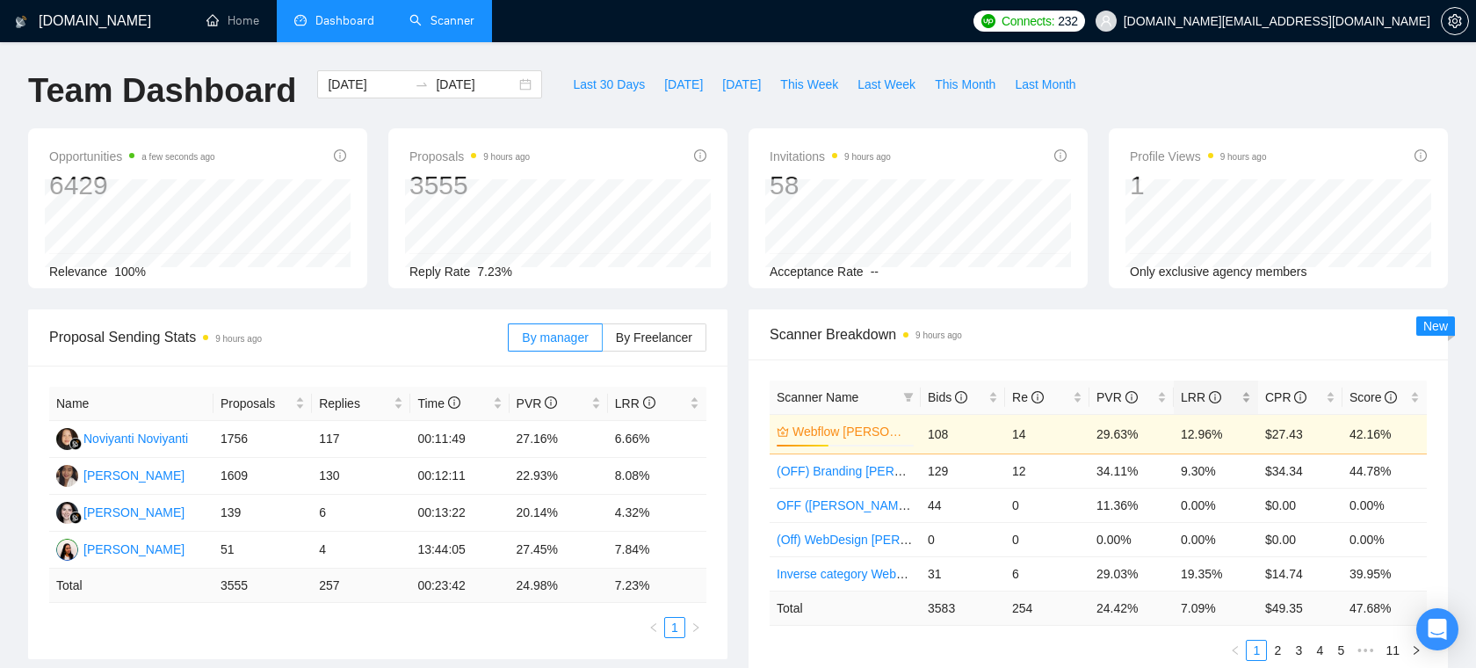
click at [1248, 391] on div "LRR" at bounding box center [1216, 397] width 70 height 19
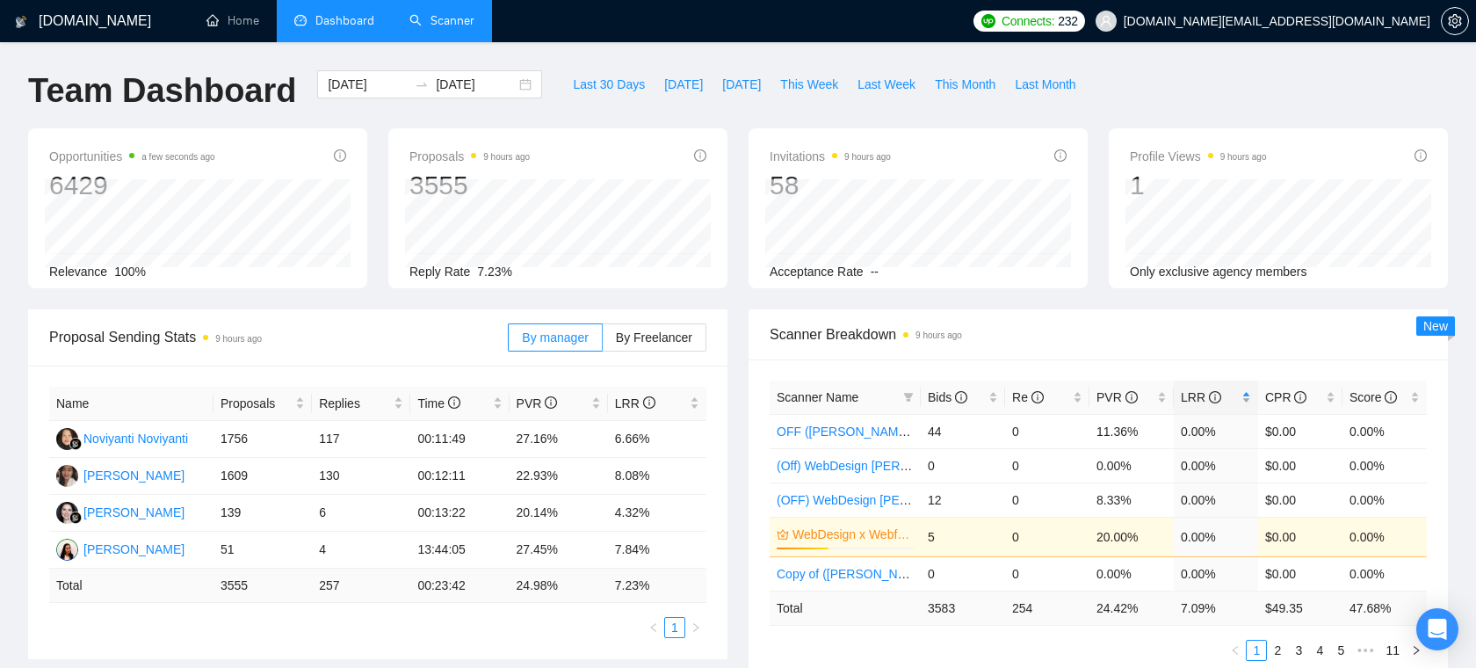
click at [1248, 391] on div "LRR" at bounding box center [1216, 397] width 70 height 19
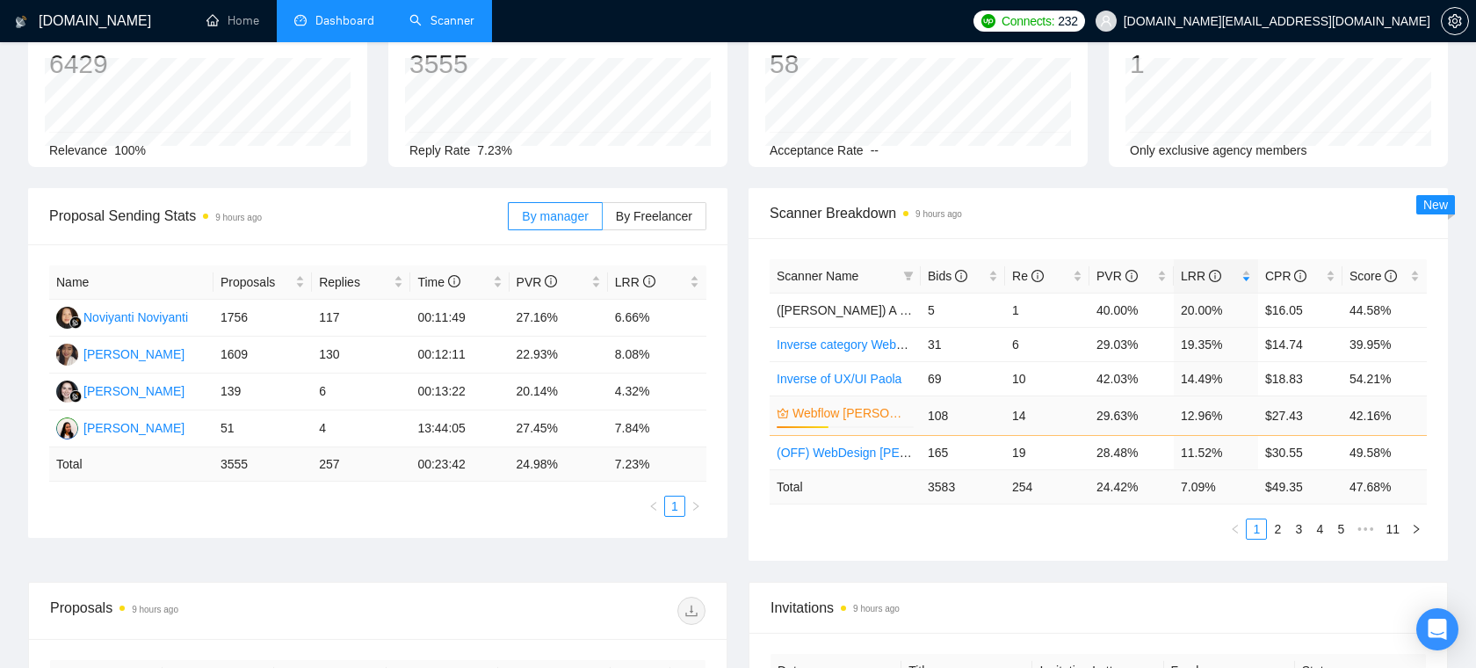
scroll to position [122, 0]
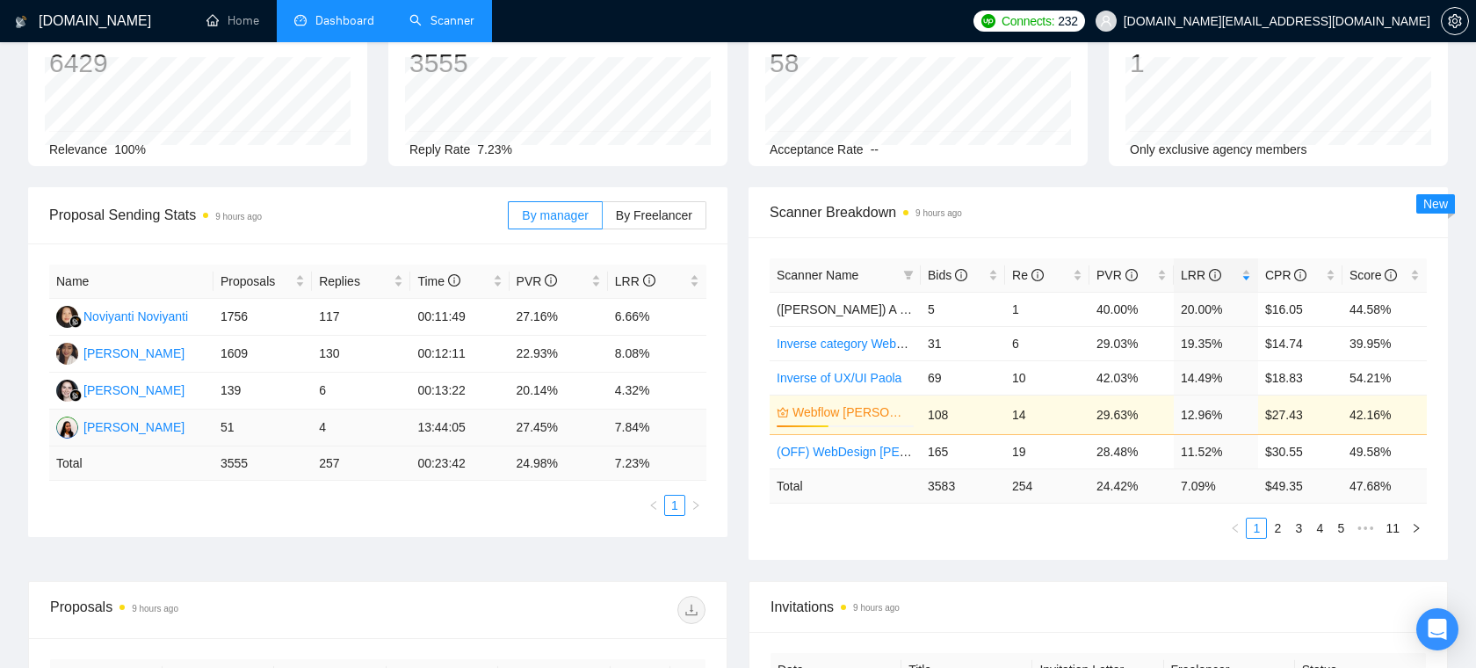
click at [123, 429] on div "Paola Correa" at bounding box center [133, 426] width 101 height 19
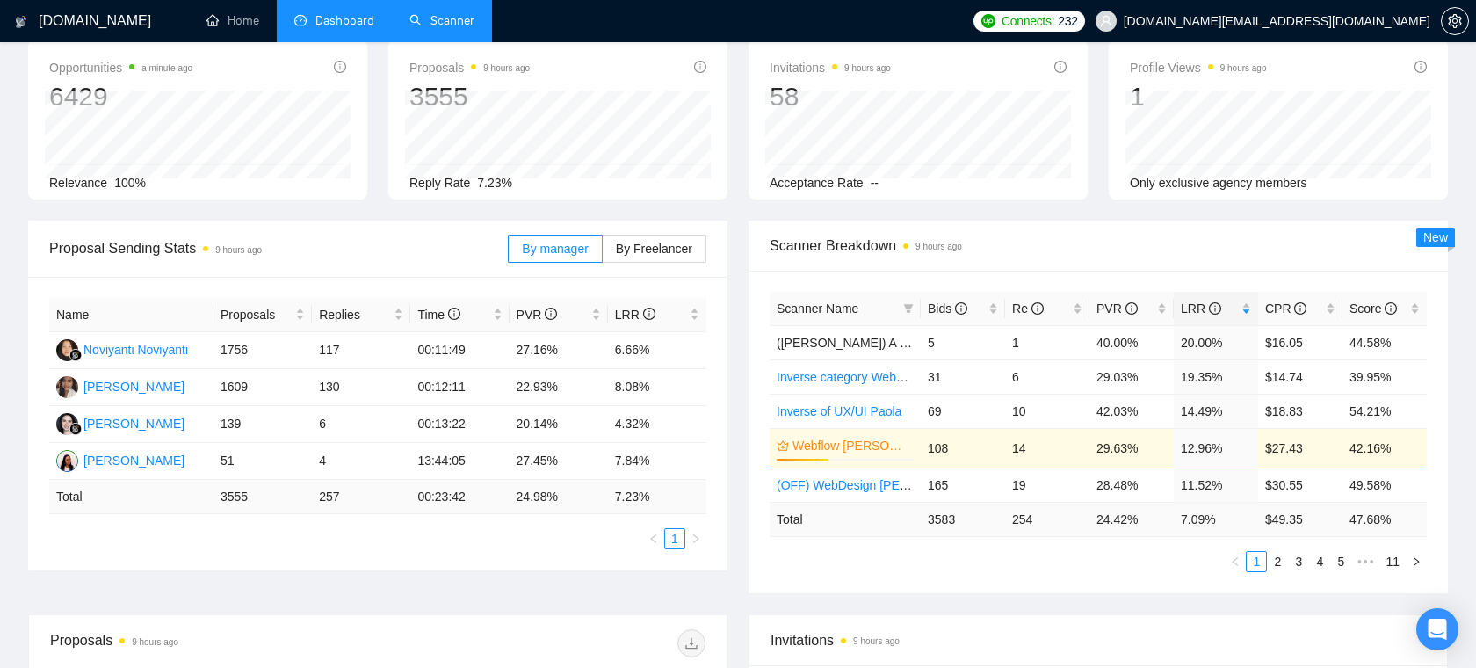
scroll to position [68, 0]
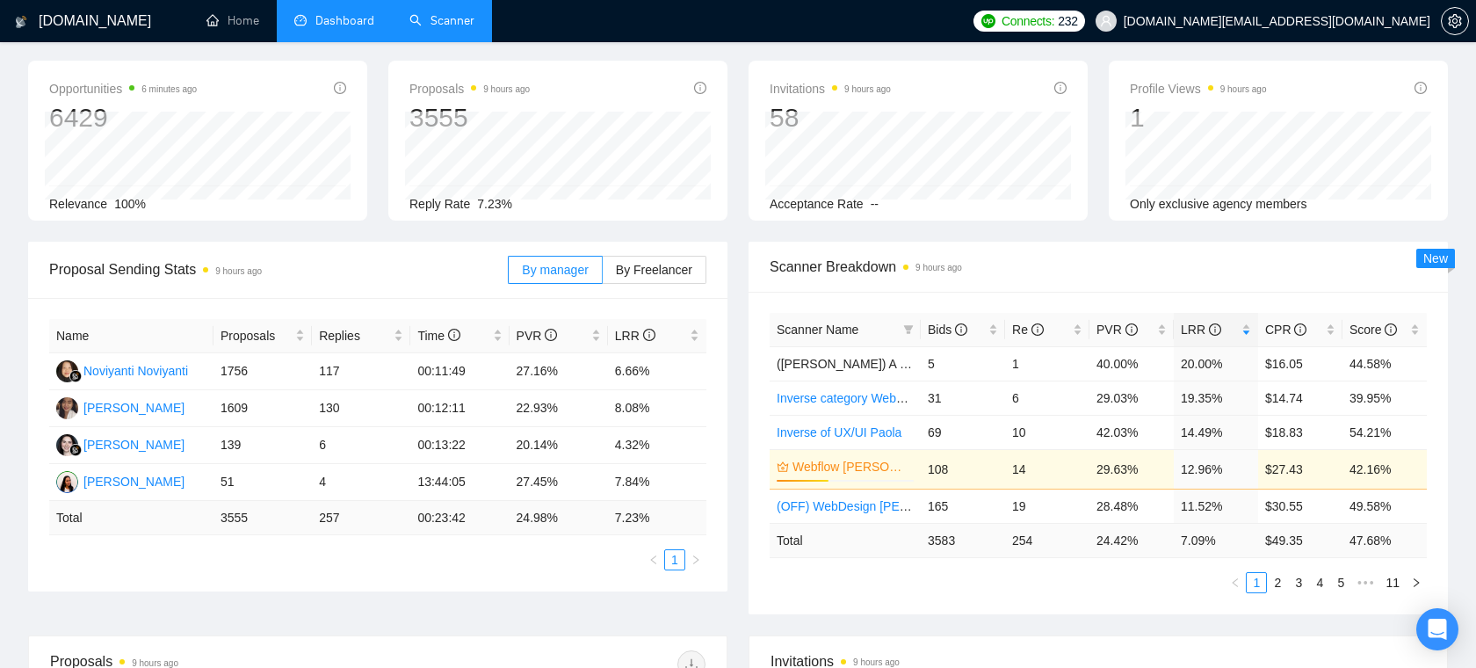
click at [438, 28] on link "Scanner" at bounding box center [442, 20] width 65 height 15
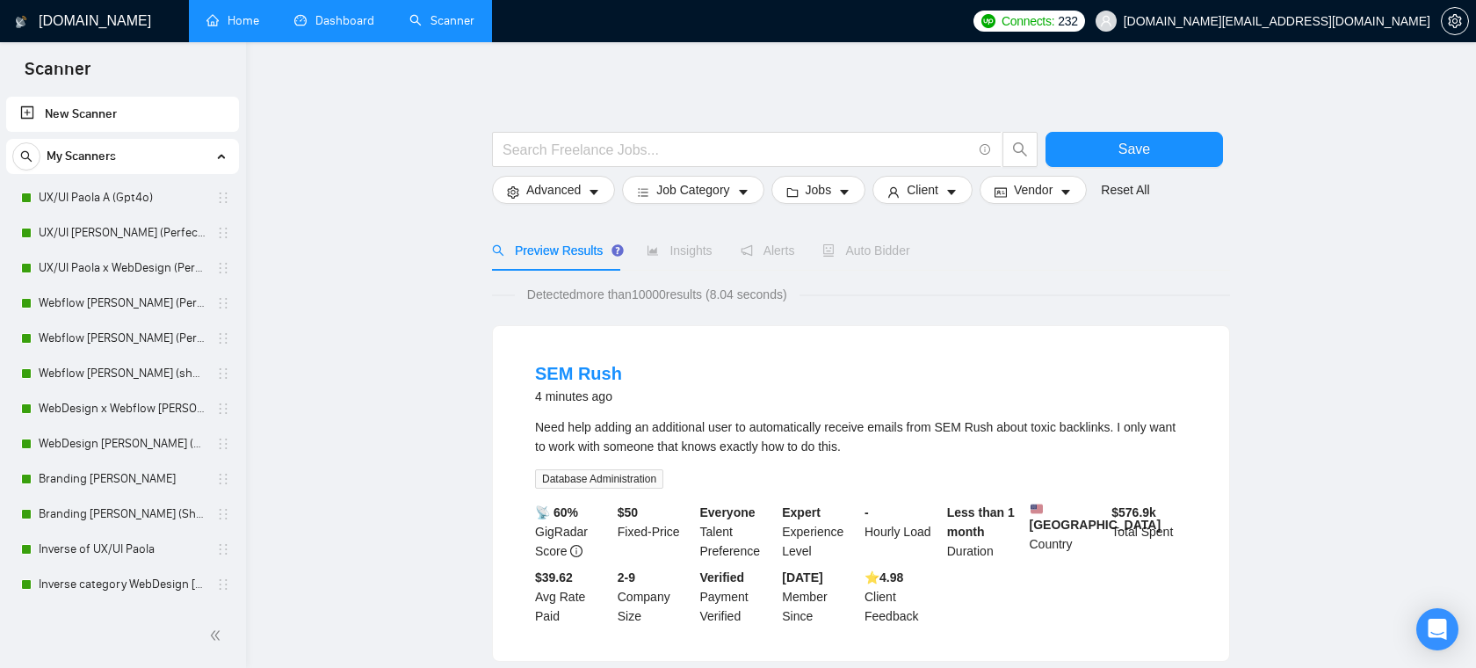
click at [249, 19] on link "Home" at bounding box center [233, 20] width 53 height 15
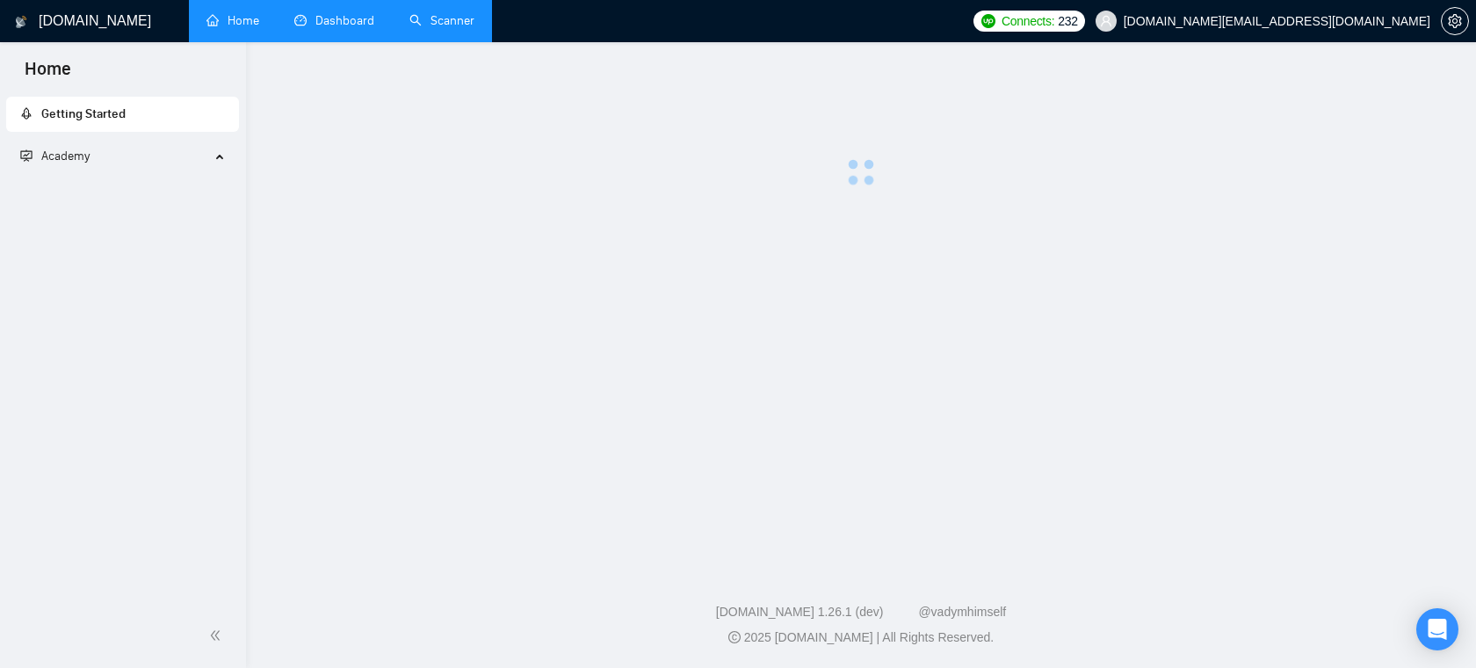
click at [330, 19] on link "Dashboard" at bounding box center [334, 20] width 80 height 15
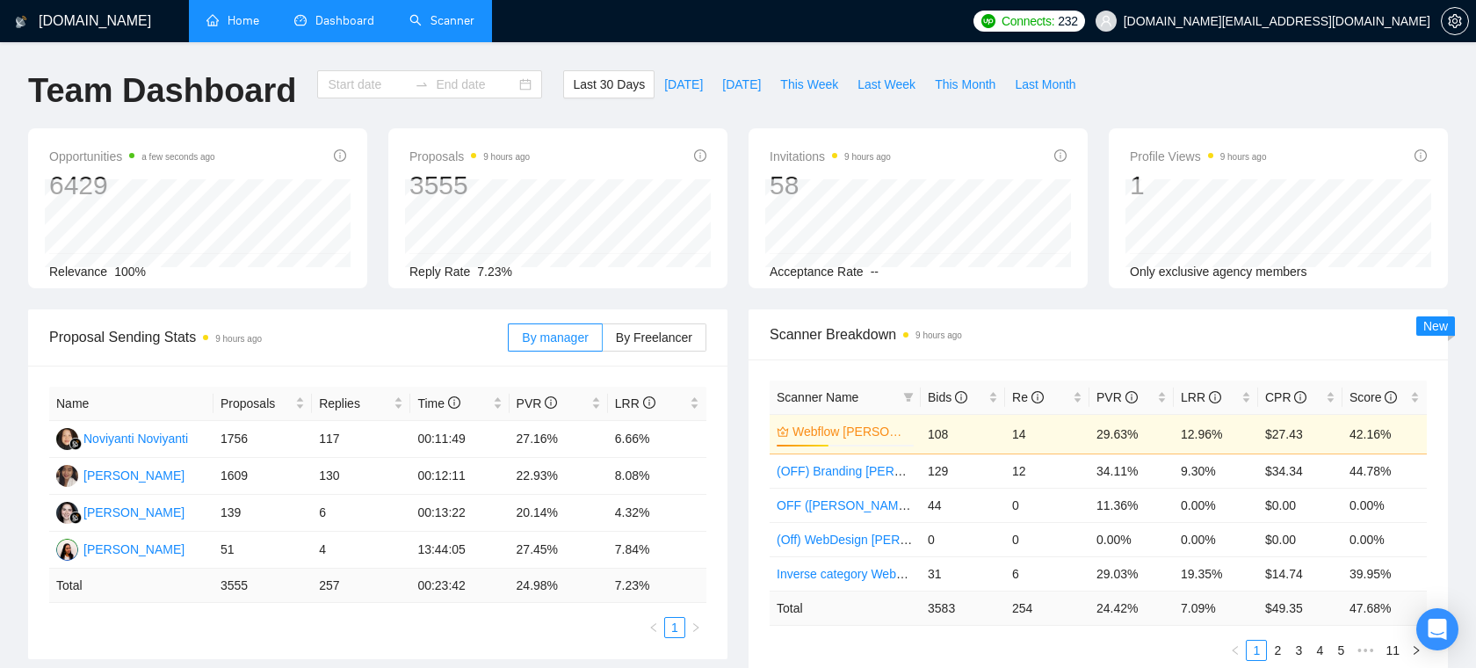
type input "2025-09-09"
type input "2025-10-09"
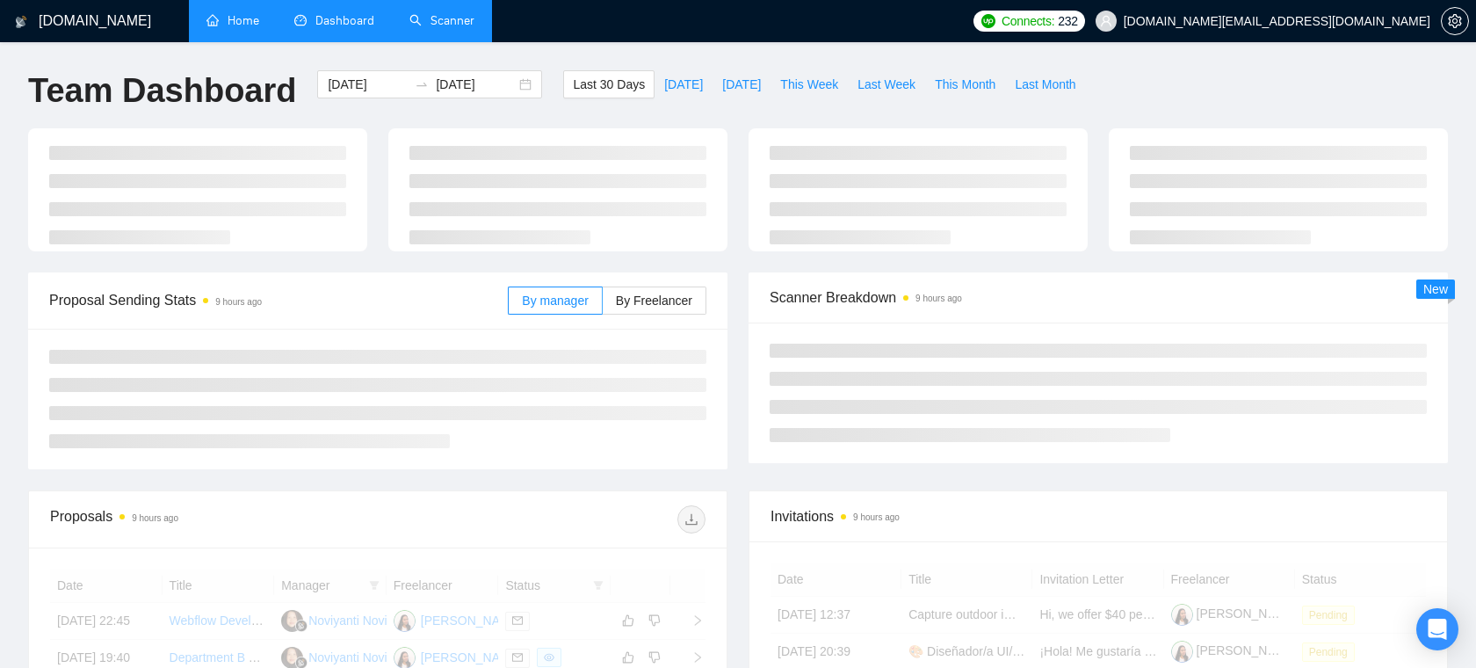
click at [207, 26] on link "Home" at bounding box center [233, 20] width 53 height 15
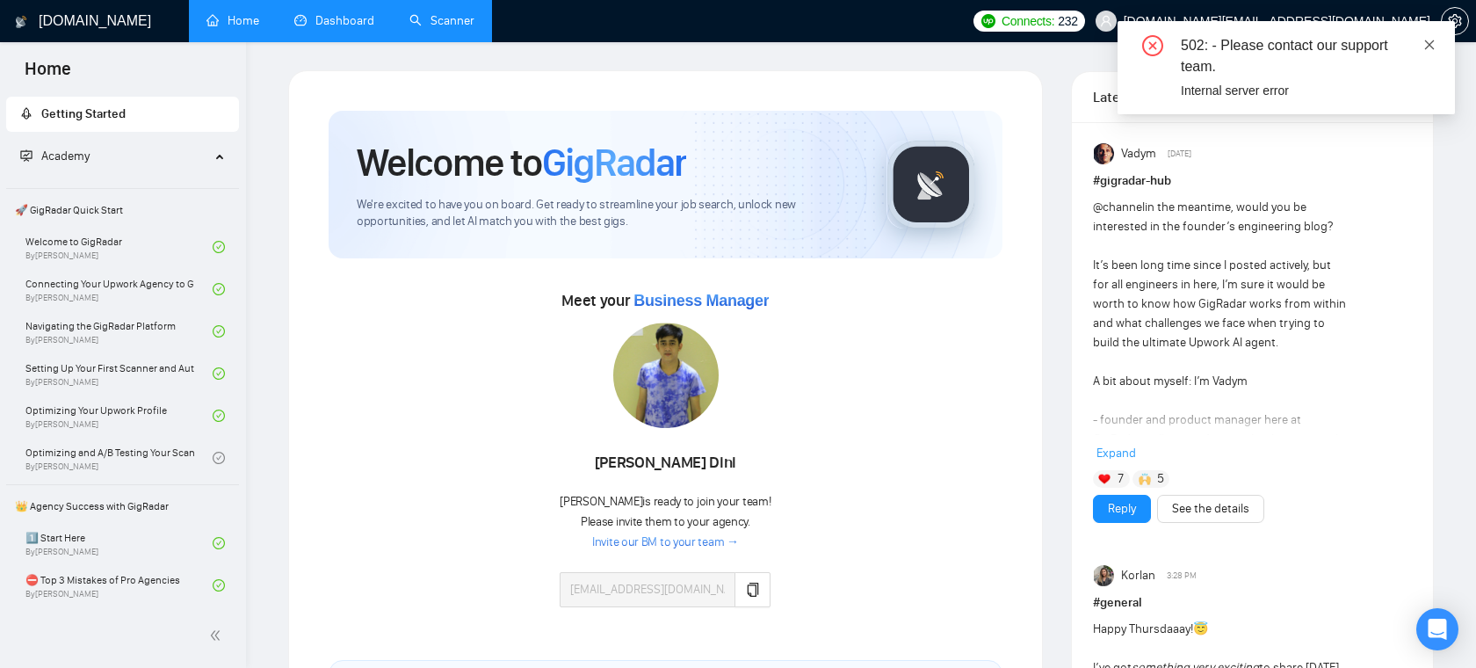
click at [1433, 45] on icon "close" at bounding box center [1430, 45] width 12 height 12
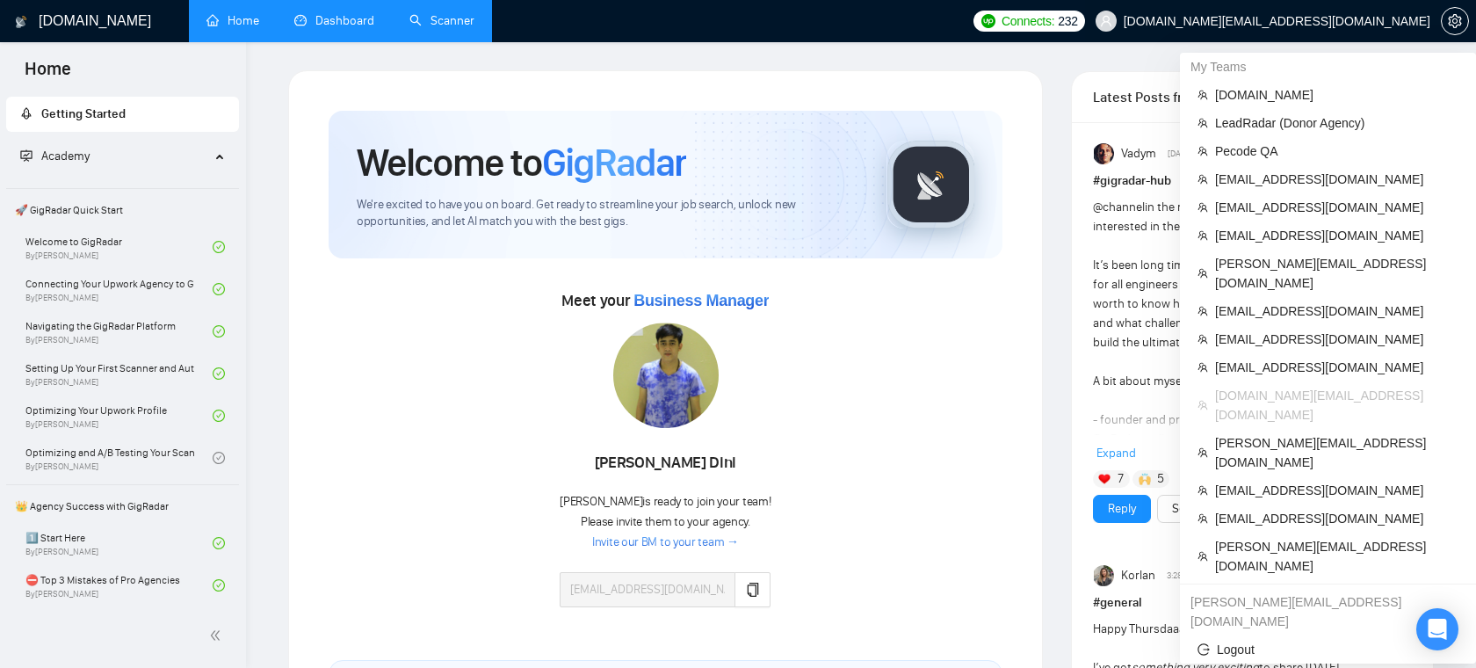
click at [1323, 12] on span "dee7.office@gmail.com" at bounding box center [1263, 21] width 356 height 56
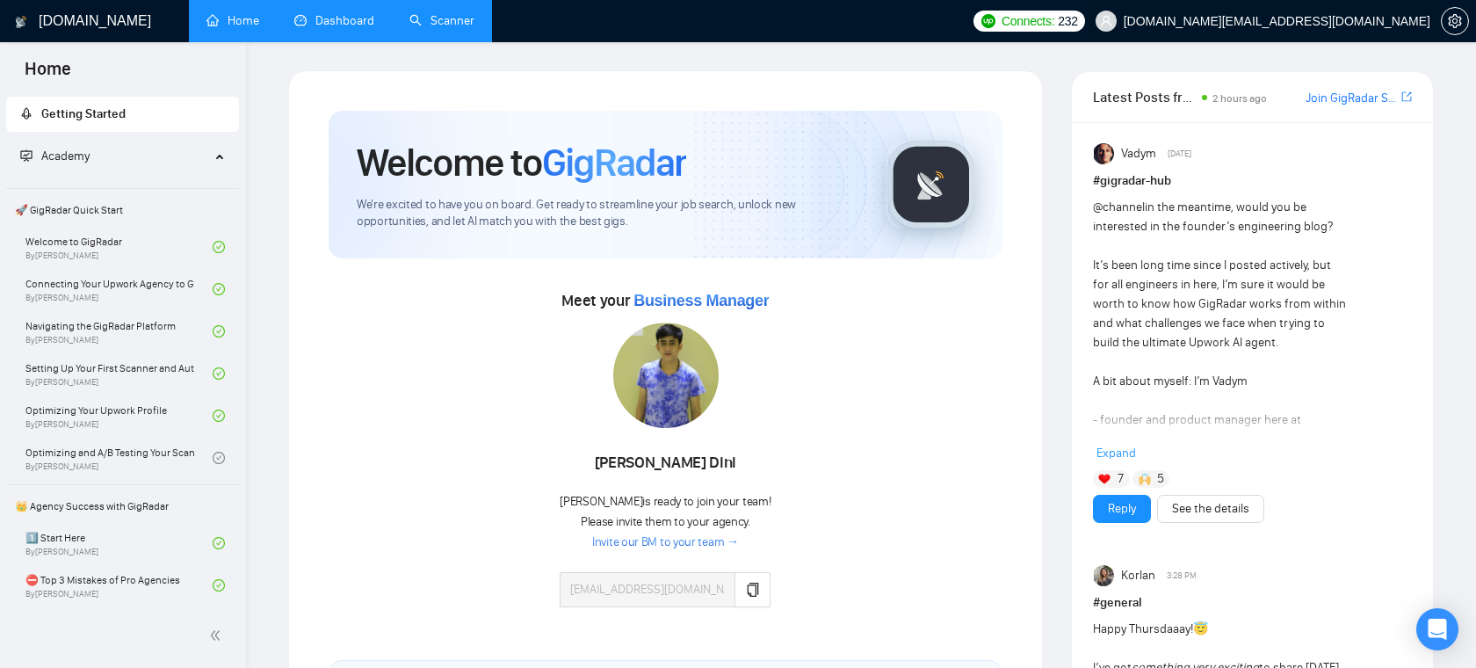
click at [1330, 28] on span "dee7.office@gmail.com" at bounding box center [1263, 21] width 356 height 56
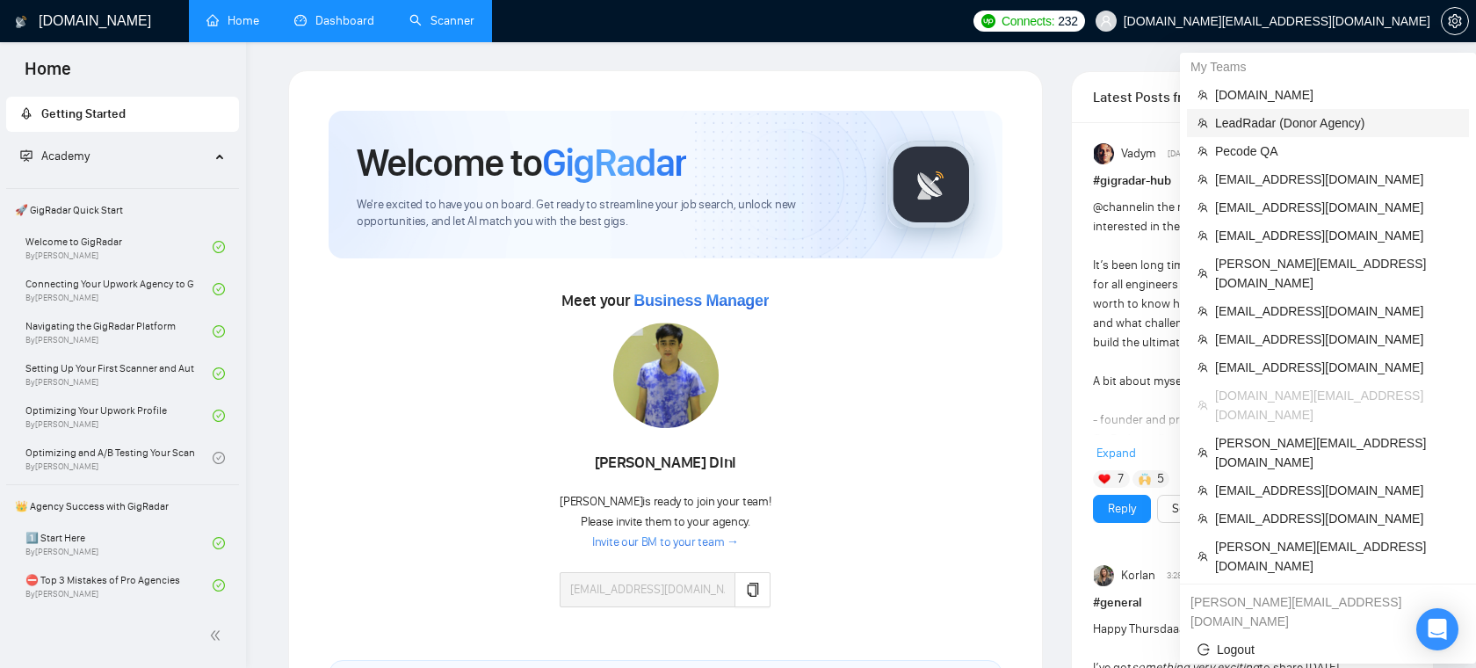
click at [1275, 125] on span "LeadRadar (Donor Agency)" at bounding box center [1336, 122] width 243 height 19
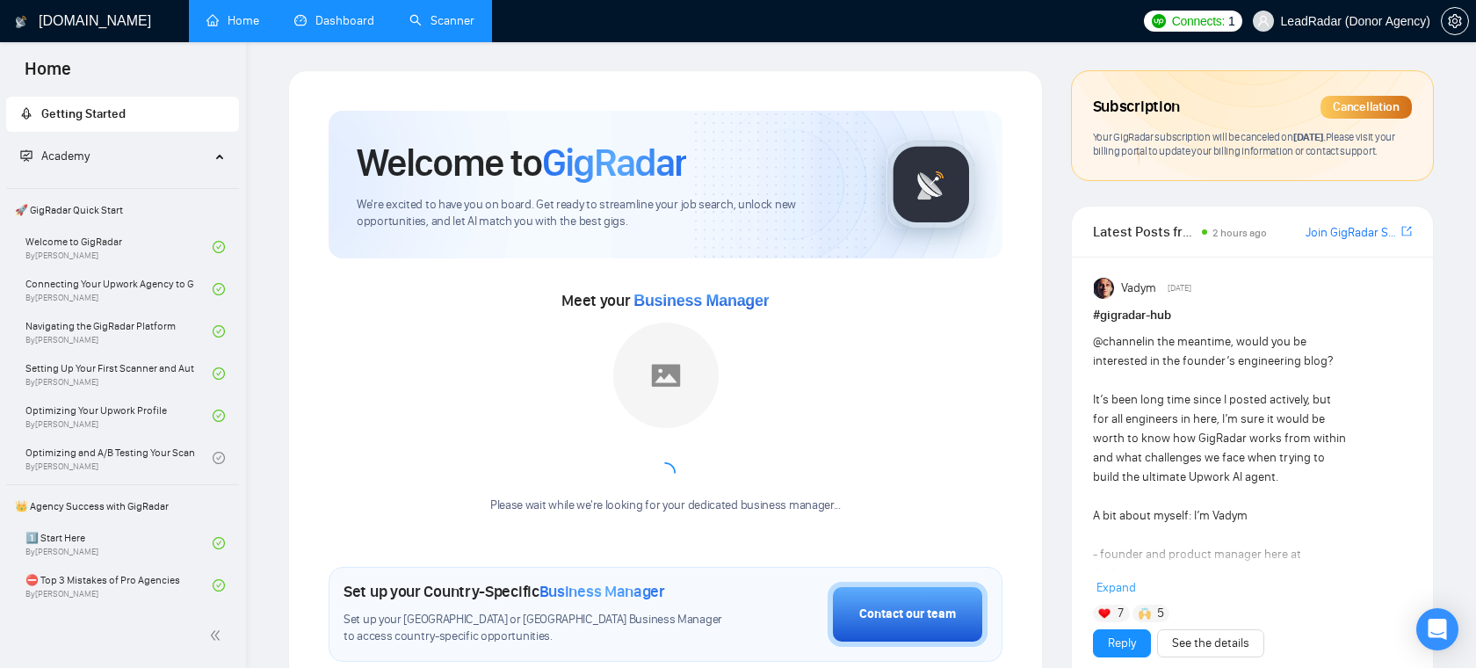
click at [361, 28] on link "Dashboard" at bounding box center [334, 20] width 80 height 15
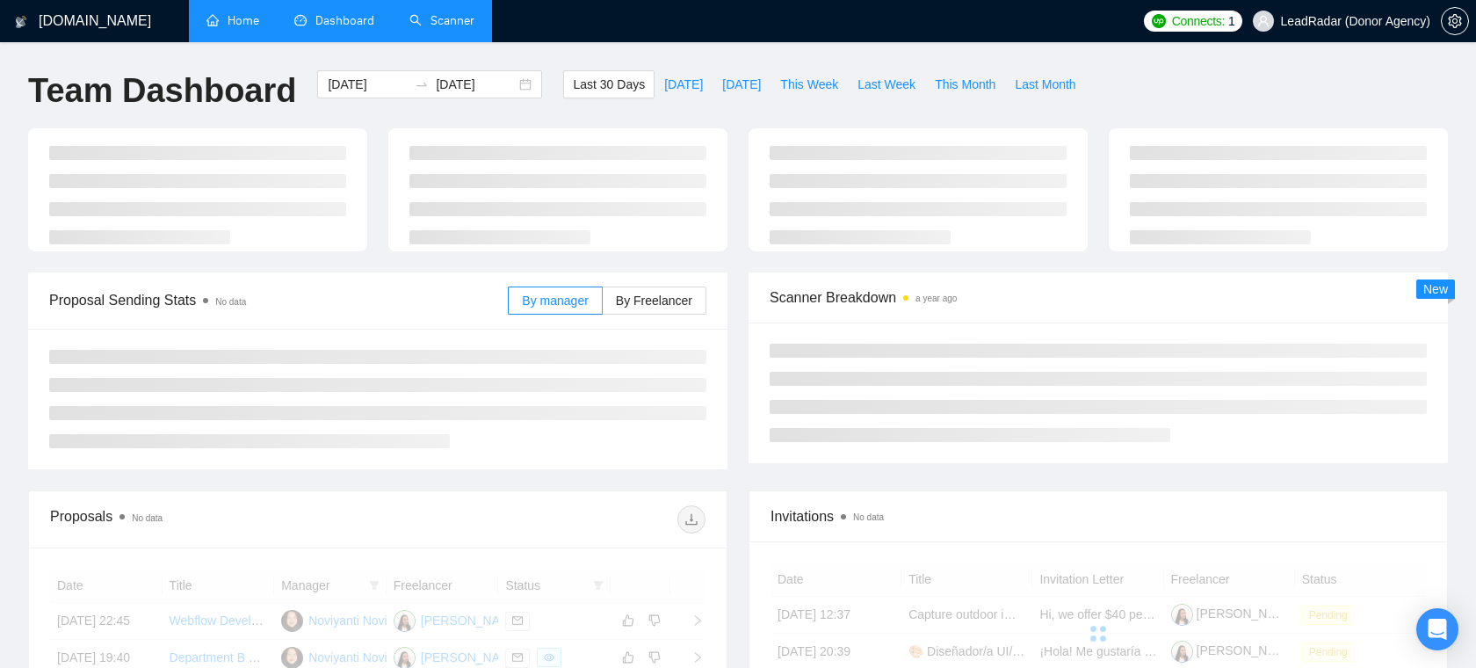
click at [418, 28] on link "Scanner" at bounding box center [442, 20] width 65 height 15
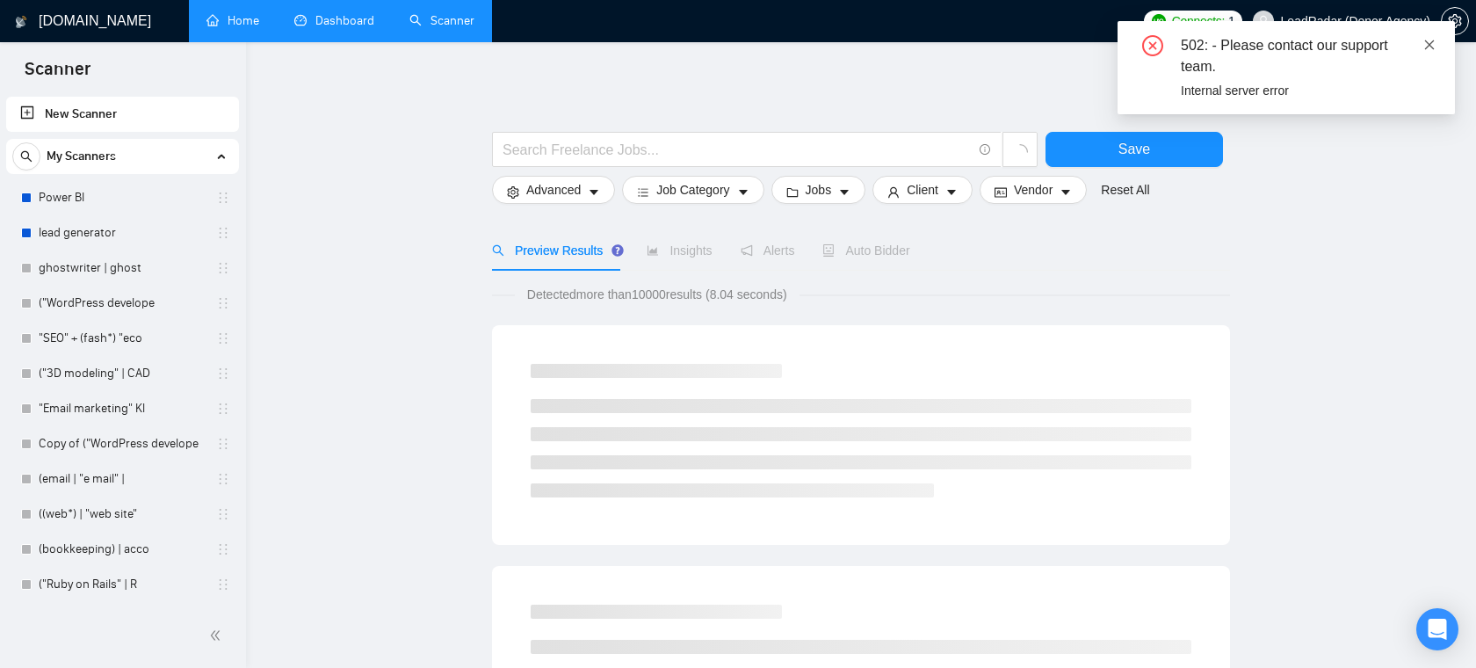
click at [1424, 49] on icon "close" at bounding box center [1430, 45] width 12 height 12
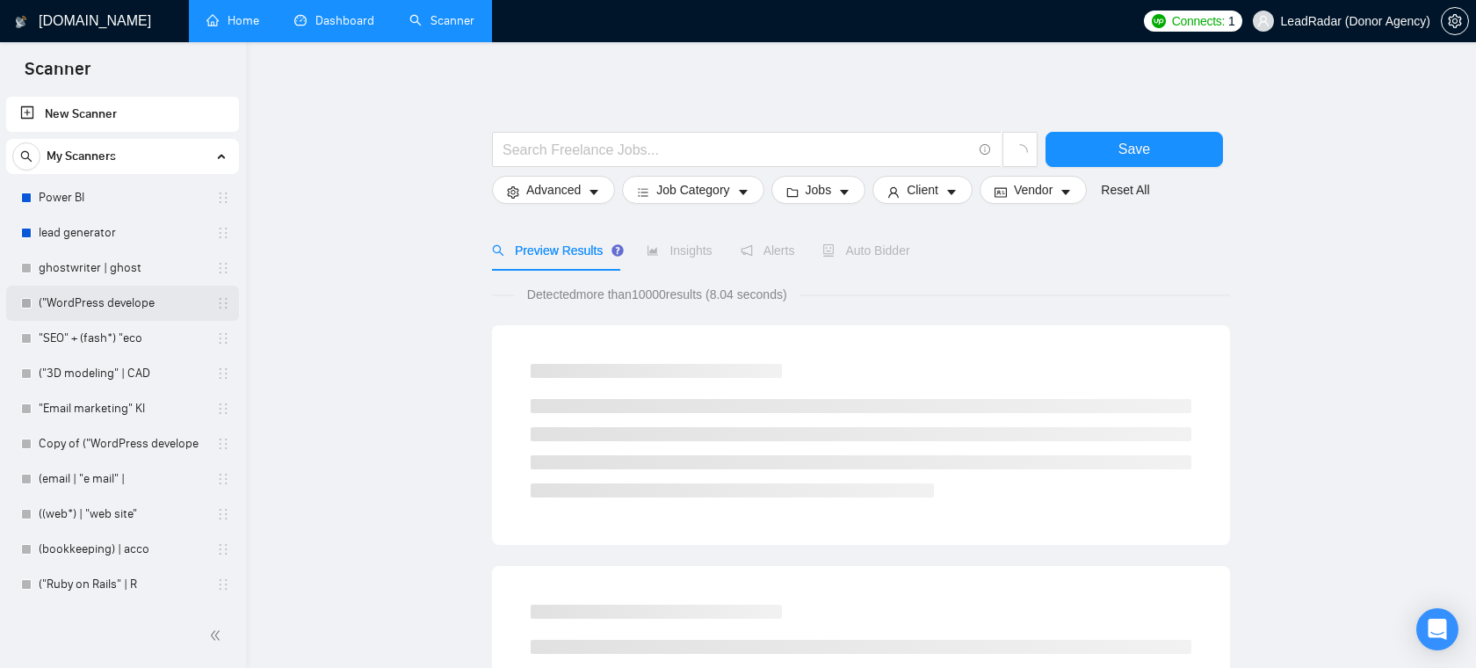
click at [98, 297] on link "("WordPress develope" at bounding box center [122, 303] width 167 height 35
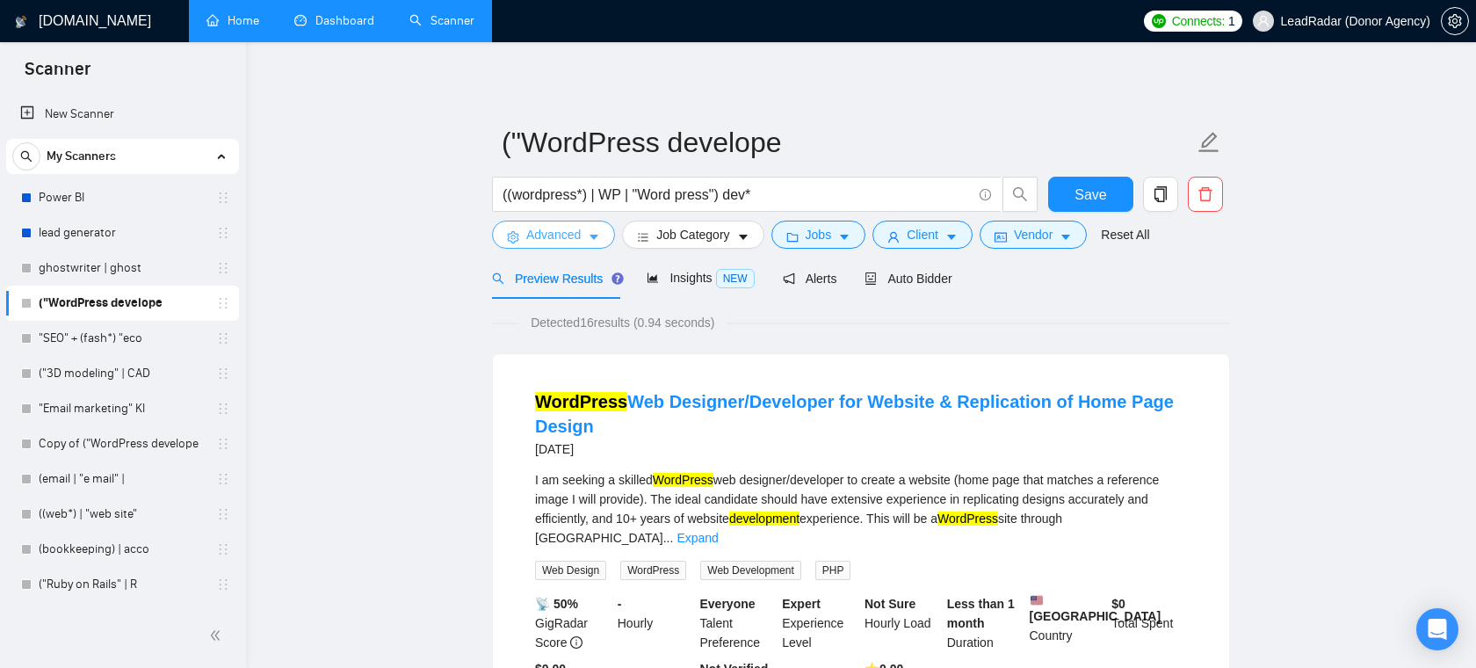
click at [529, 238] on span "Advanced" at bounding box center [553, 234] width 54 height 19
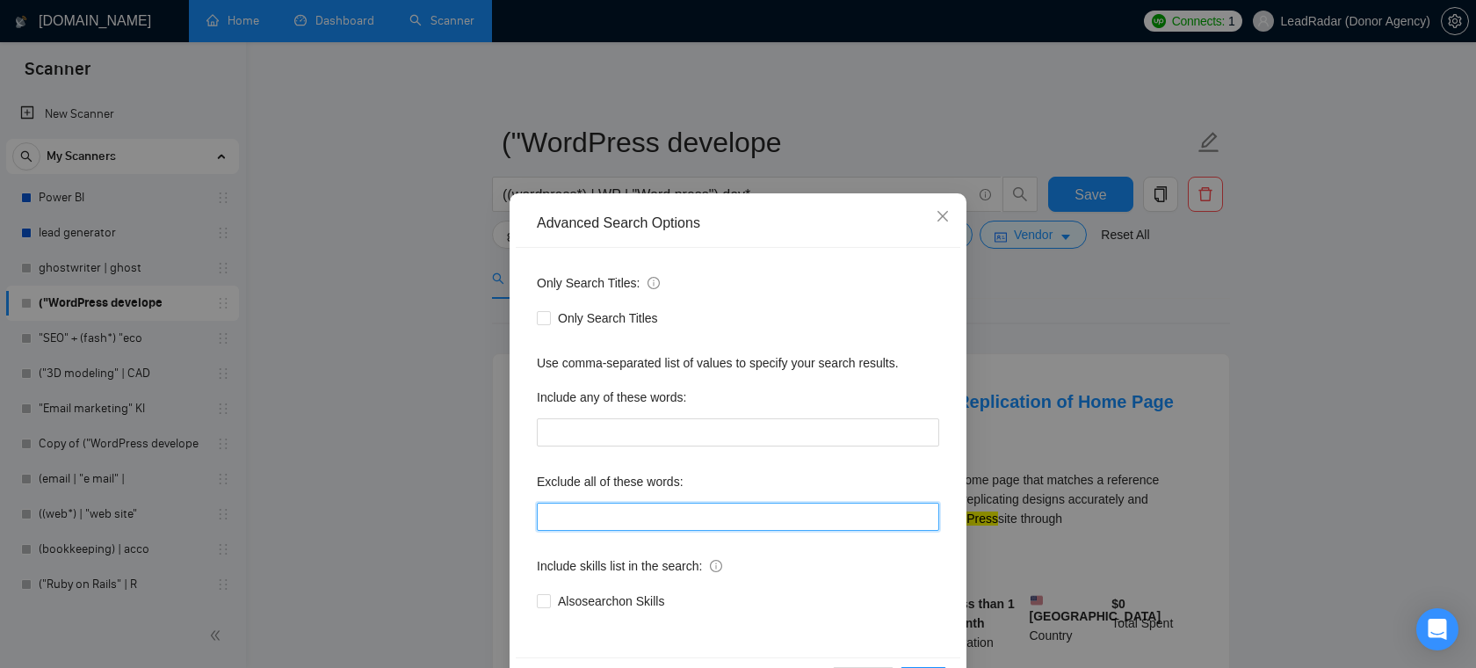
click at [613, 518] on input "text" at bounding box center [738, 517] width 402 height 28
type input "freelancers, no agencies"
click at [942, 218] on icon "close" at bounding box center [943, 216] width 14 height 14
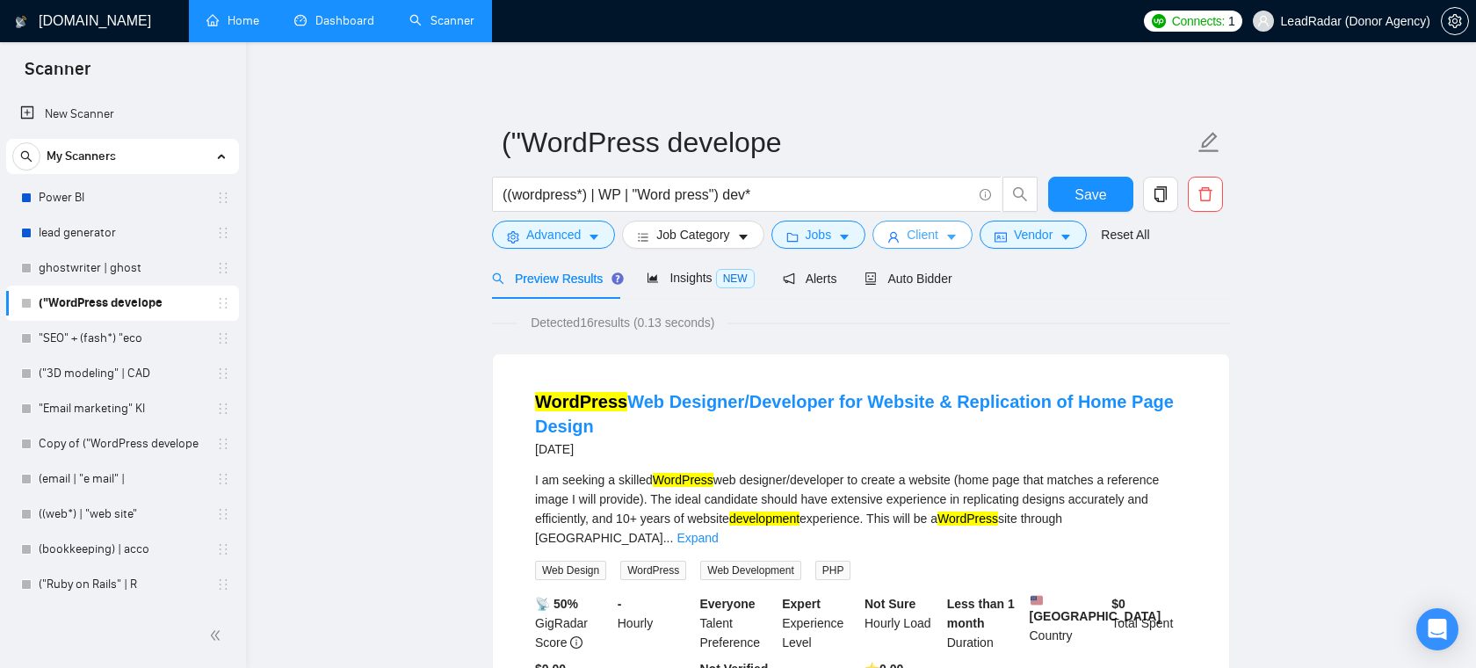
click at [917, 228] on span "Client" at bounding box center [923, 234] width 32 height 19
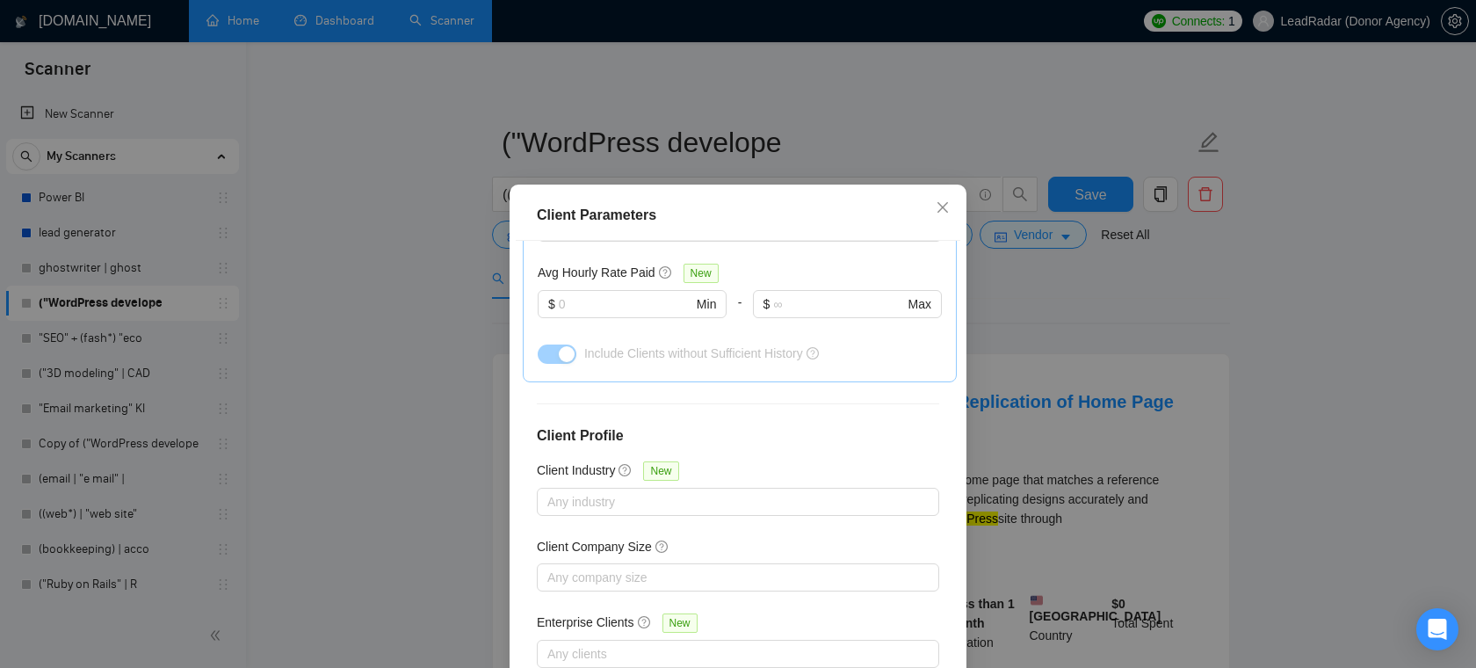
scroll to position [540, 0]
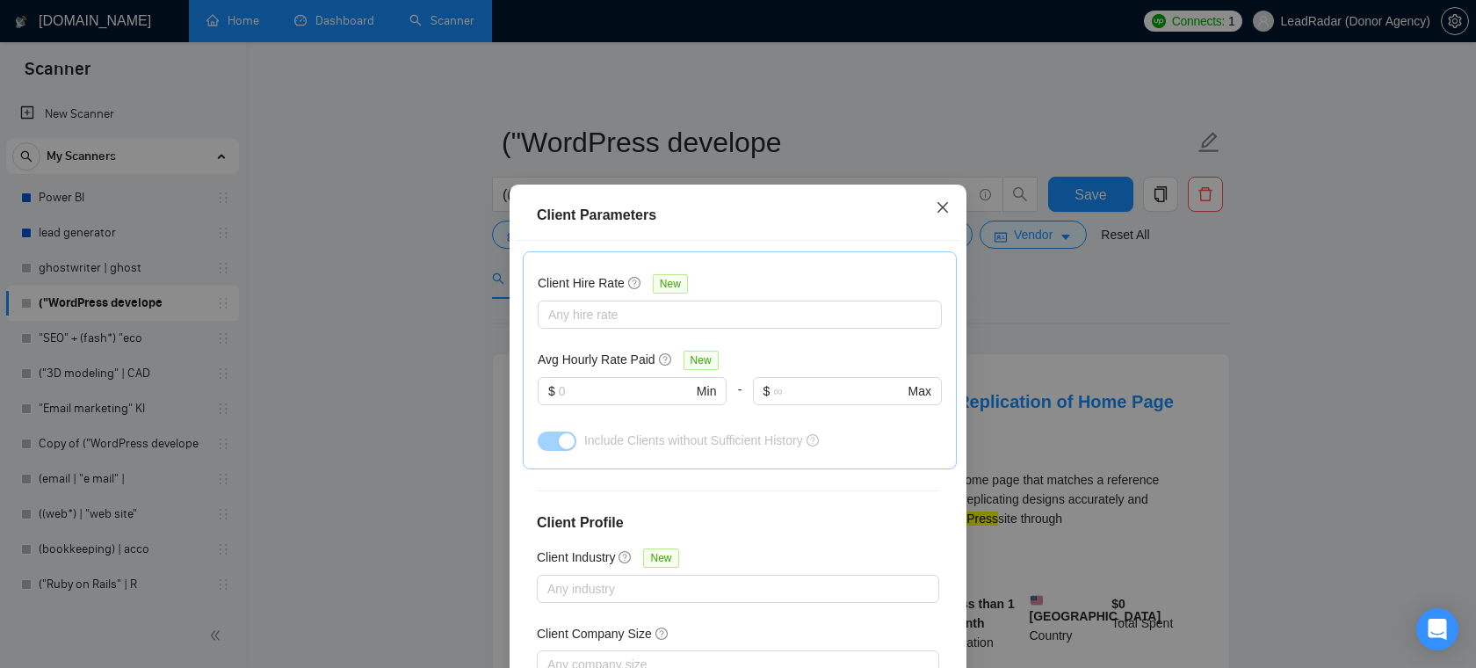
click at [955, 205] on span "Close" at bounding box center [942, 208] width 47 height 47
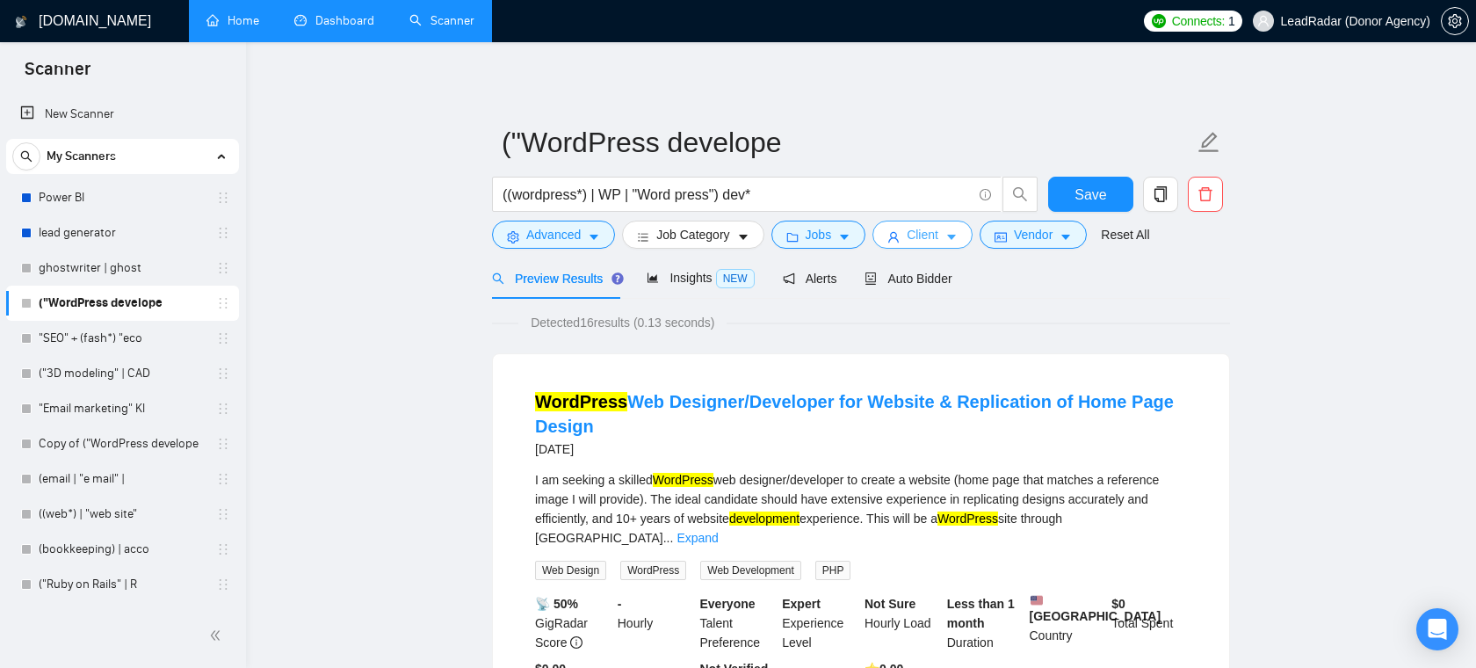
click at [939, 233] on span "Client" at bounding box center [923, 234] width 32 height 19
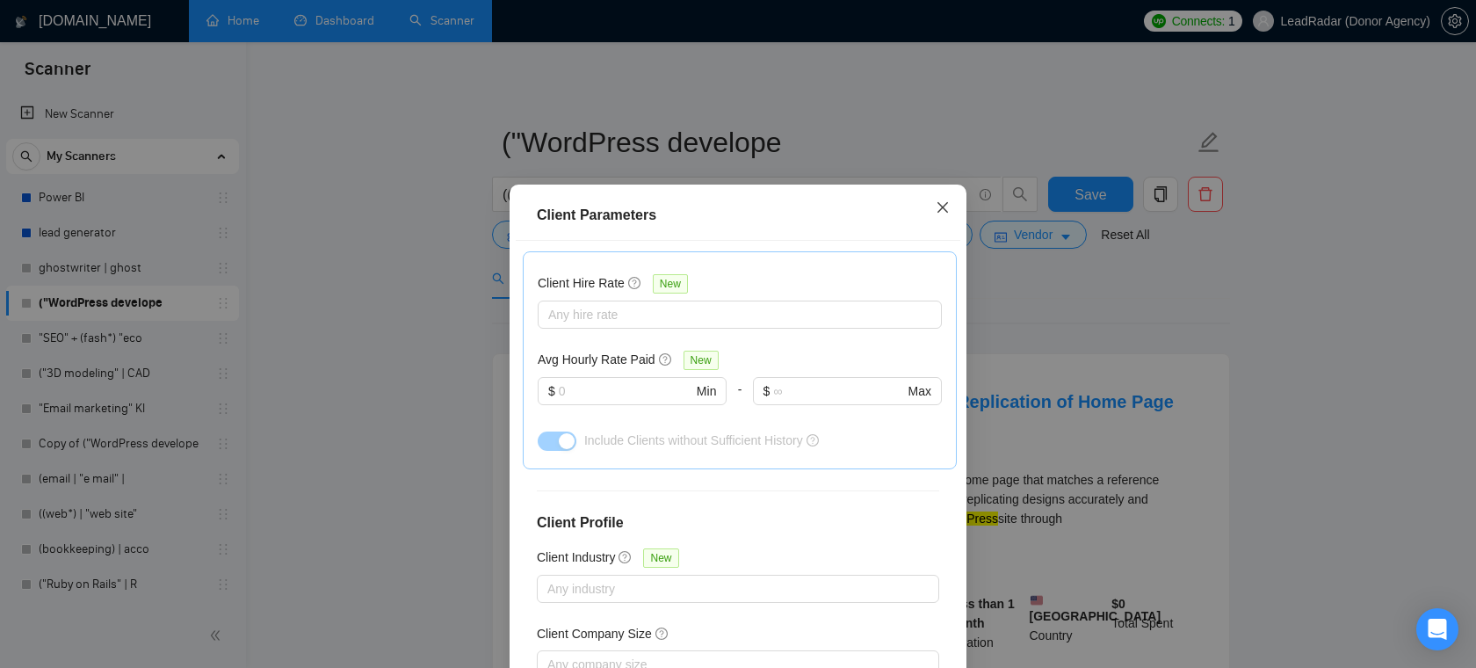
click at [950, 204] on span "Close" at bounding box center [942, 208] width 47 height 47
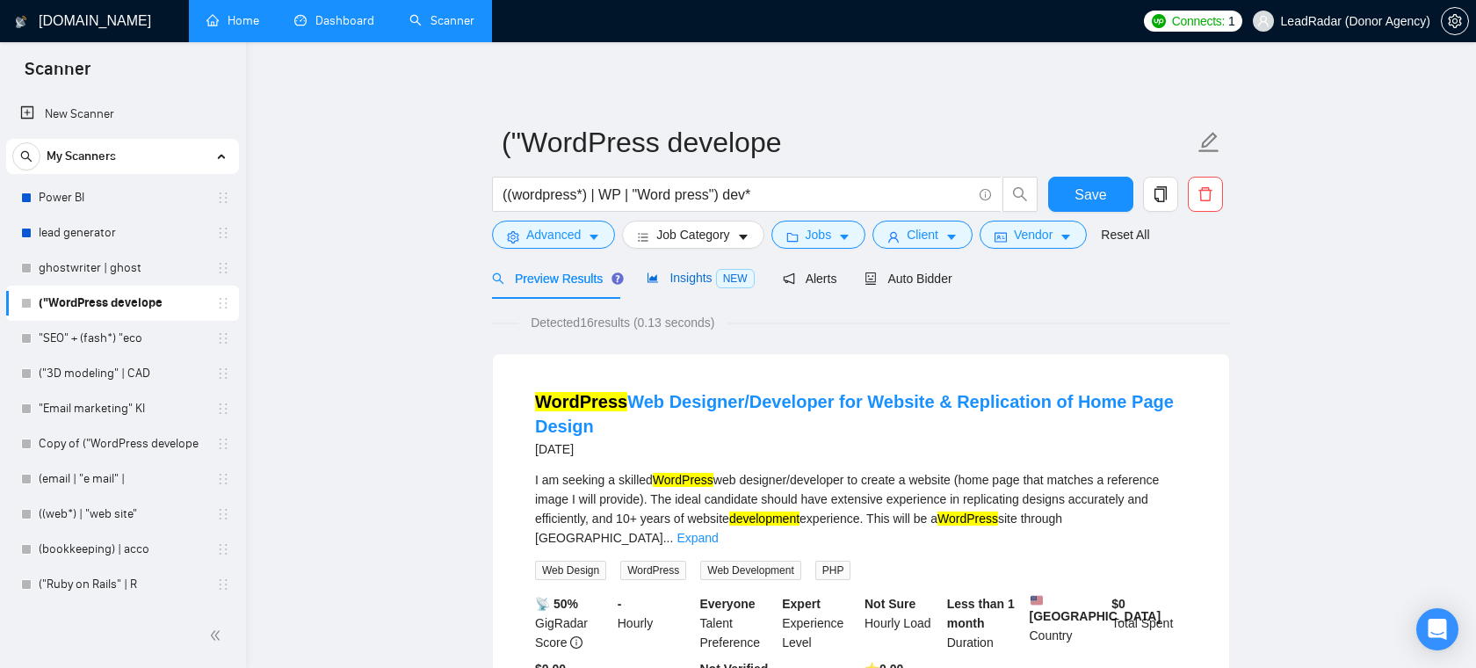
click at [673, 282] on span "Insights NEW" at bounding box center [700, 278] width 107 height 14
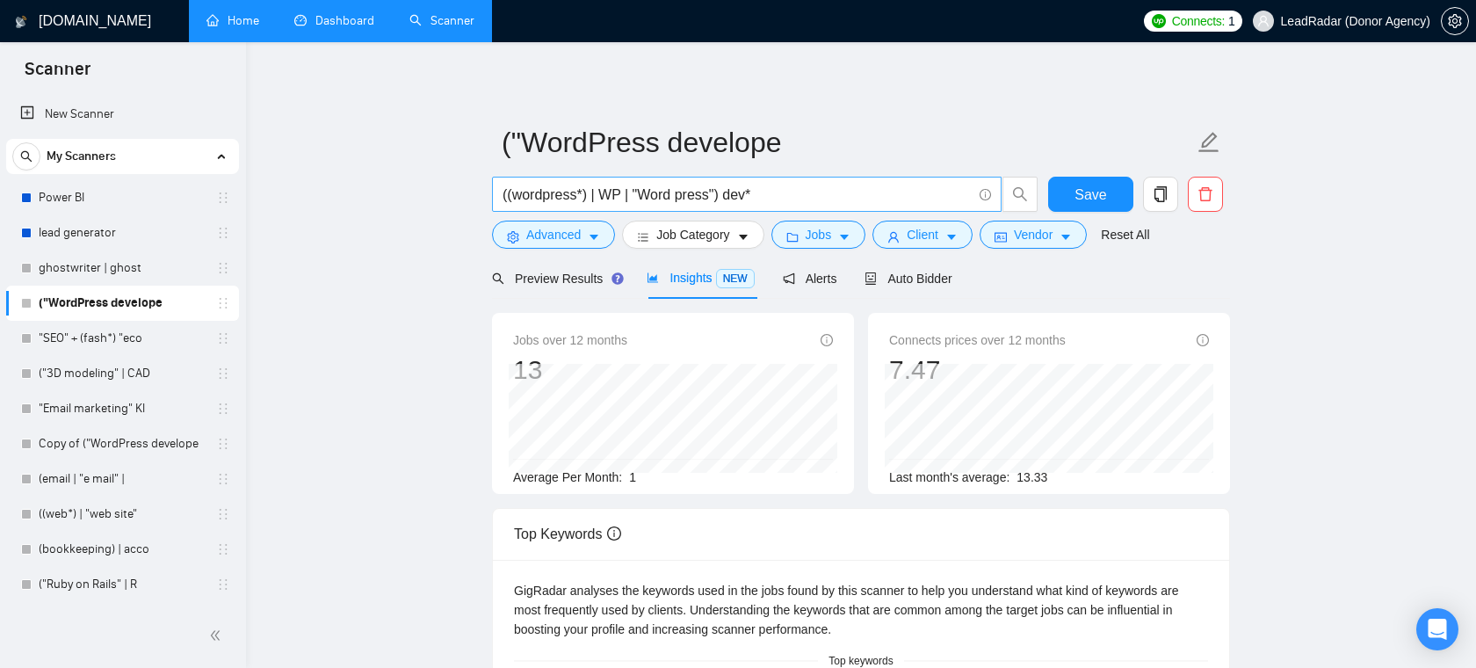
click at [684, 190] on input "((wordpress*) | WP | "Word press") dev*" at bounding box center [737, 195] width 469 height 22
click at [152, 118] on link "New Scanner" at bounding box center [122, 114] width 205 height 35
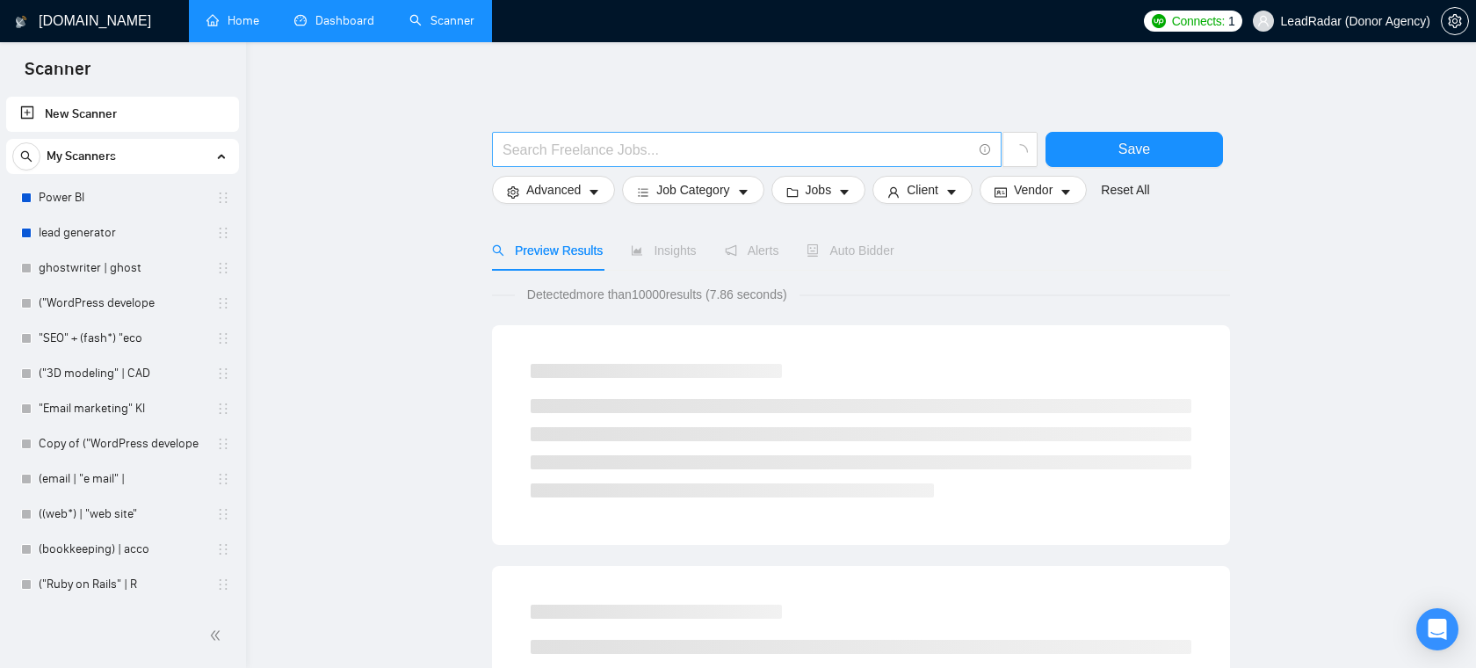
click at [718, 146] on input "text" at bounding box center [737, 150] width 469 height 22
paste input "((wordpress*) | WP | "Word press") dev*"
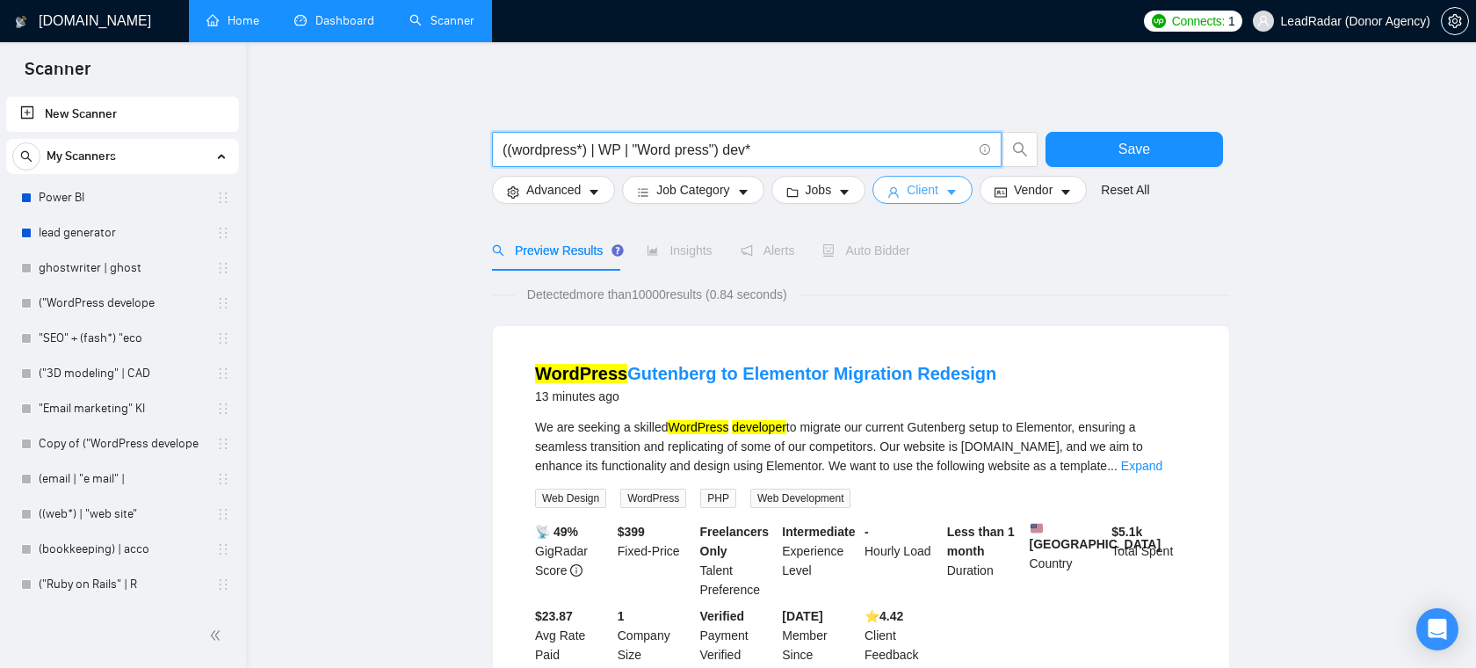
type input "((wordpress*) | WP | "Word press") dev*"
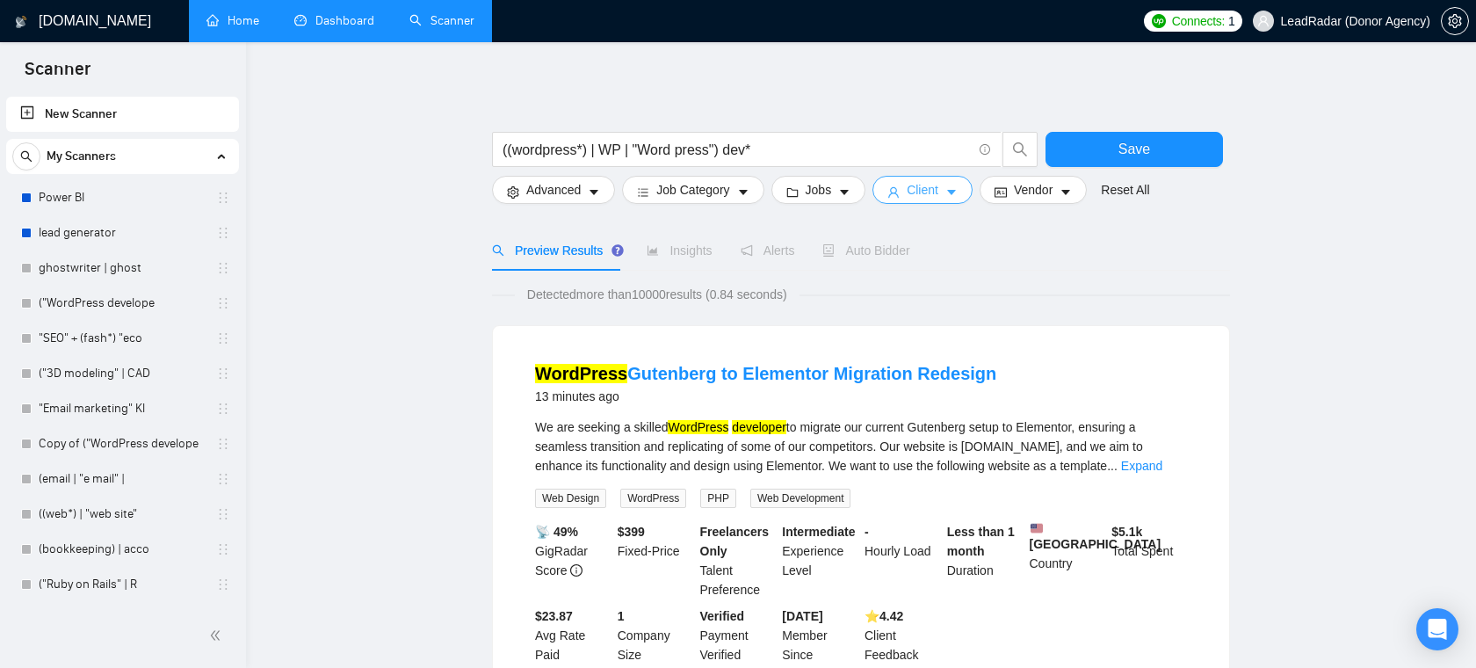
click at [934, 203] on button "Client" at bounding box center [923, 190] width 100 height 28
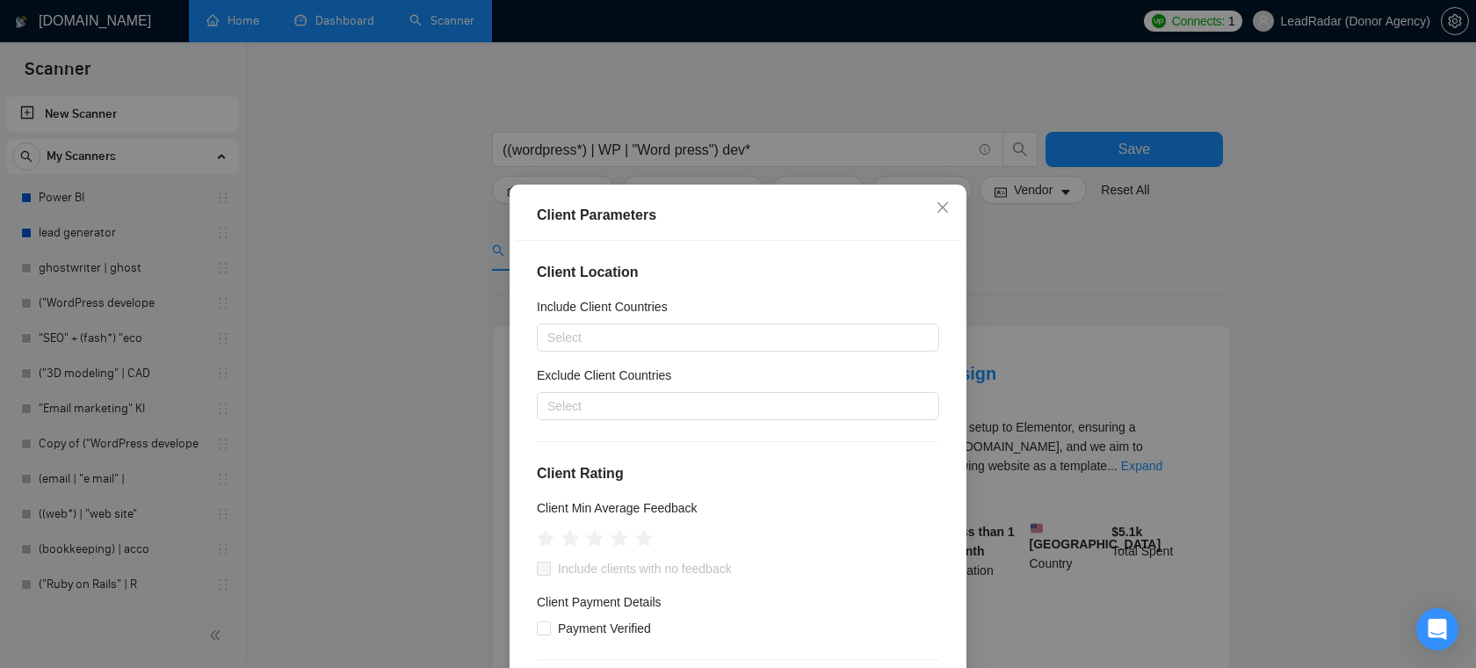
click at [1023, 293] on div "Client Parameters Client Location Include Client Countries Select Exclude Clien…" at bounding box center [738, 334] width 1476 height 668
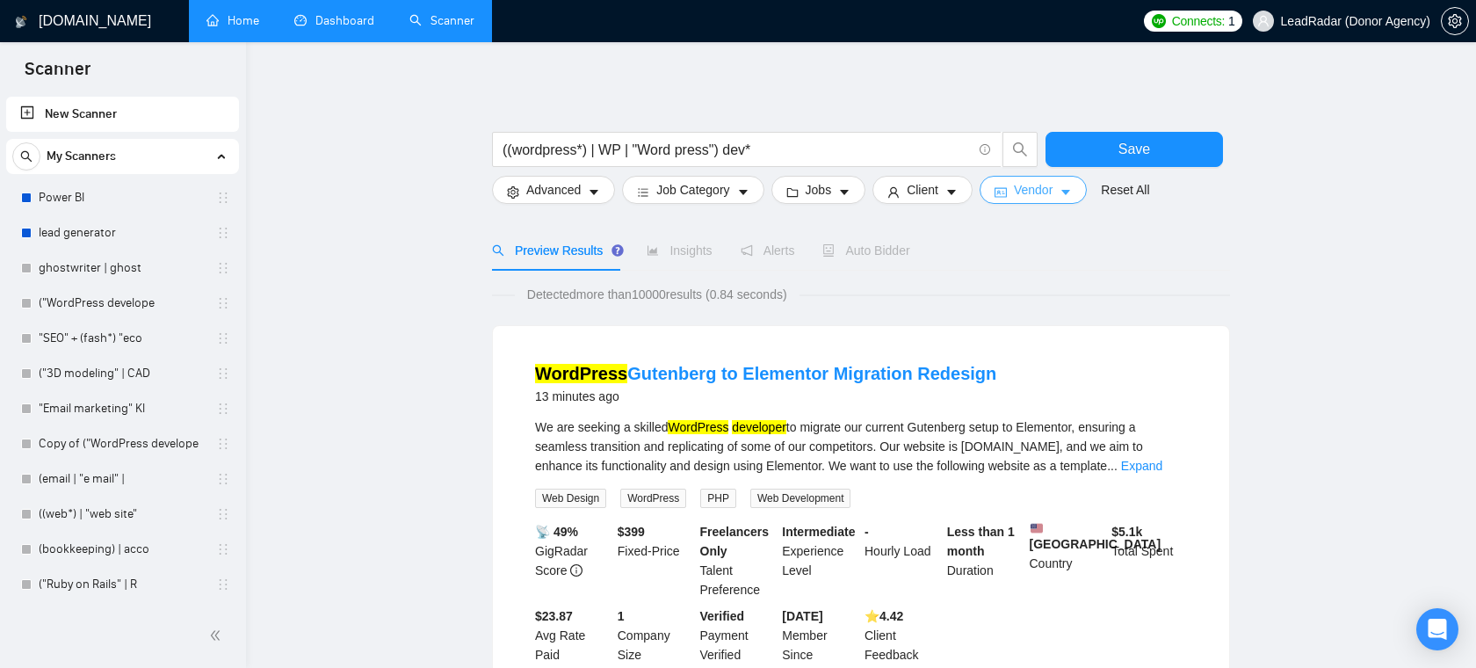
click at [1033, 196] on span "Vendor" at bounding box center [1033, 189] width 39 height 19
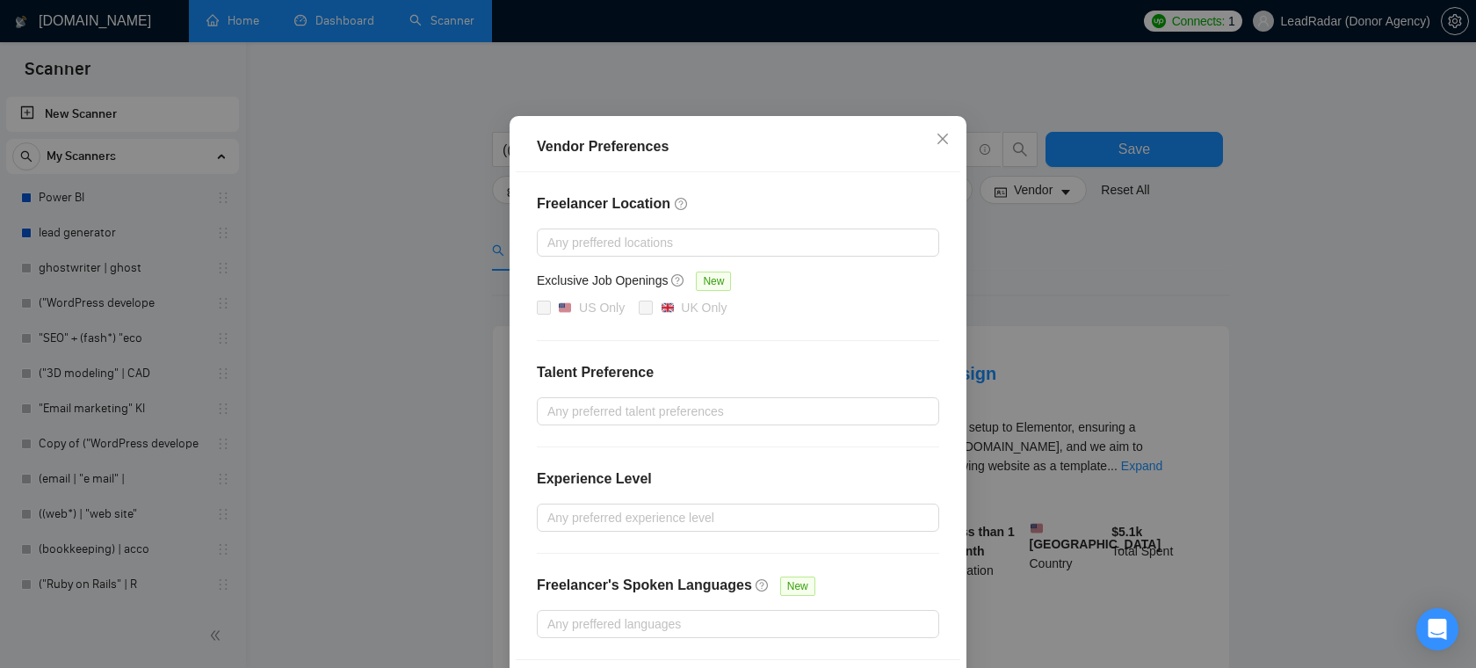
scroll to position [102, 0]
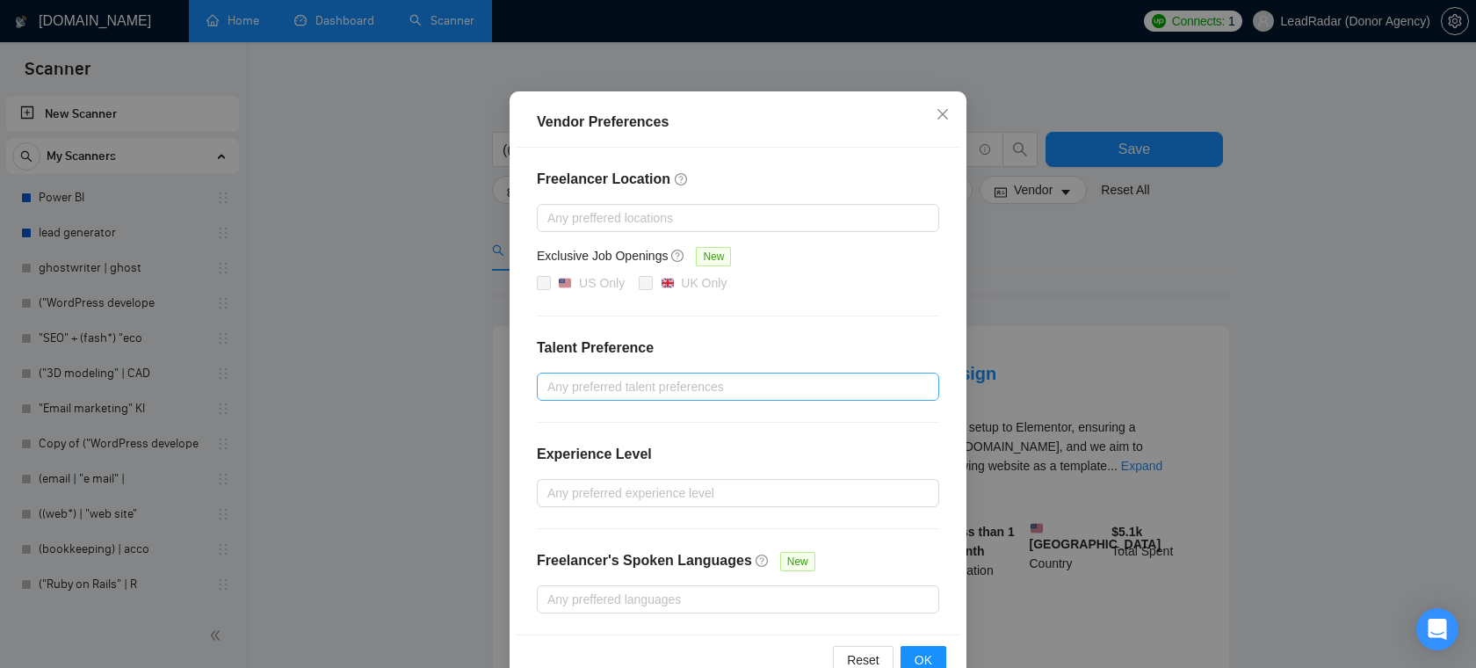
click at [670, 384] on div at bounding box center [729, 386] width 376 height 21
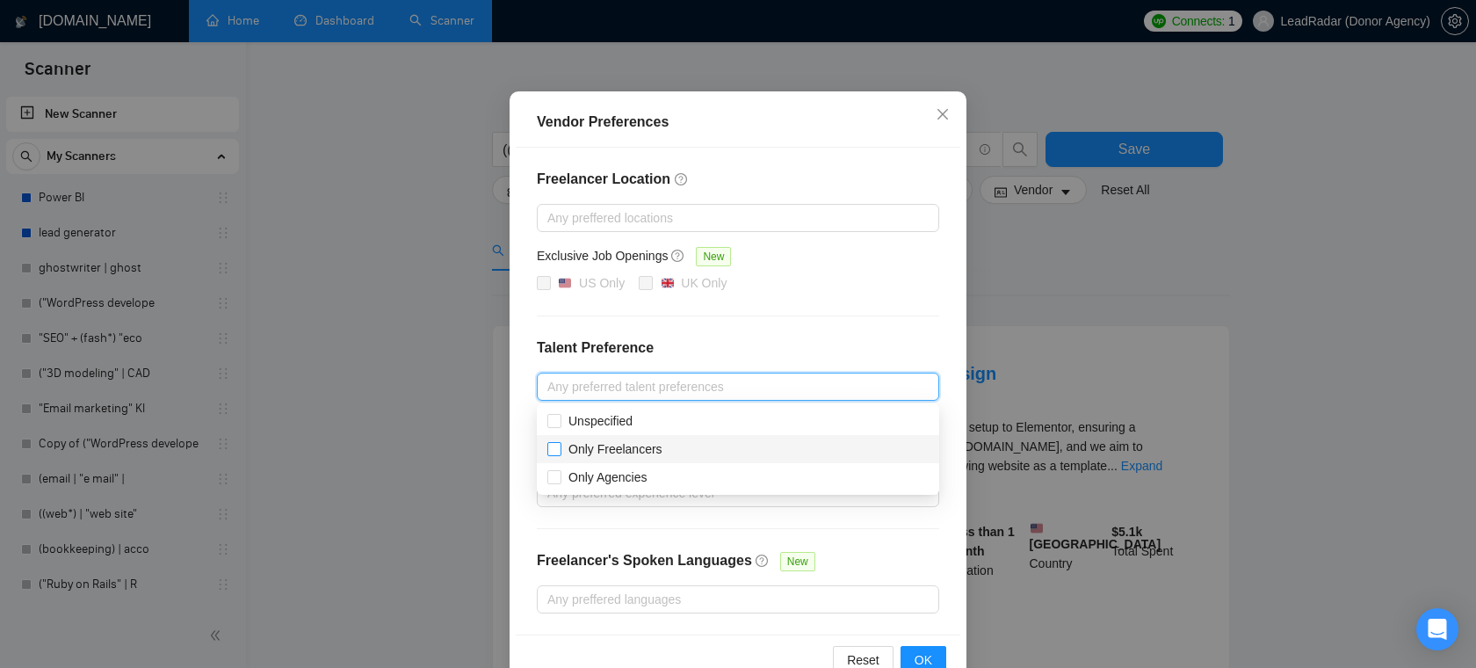
click at [553, 453] on input "Only Freelancers" at bounding box center [553, 448] width 12 height 12
checkbox input "true"
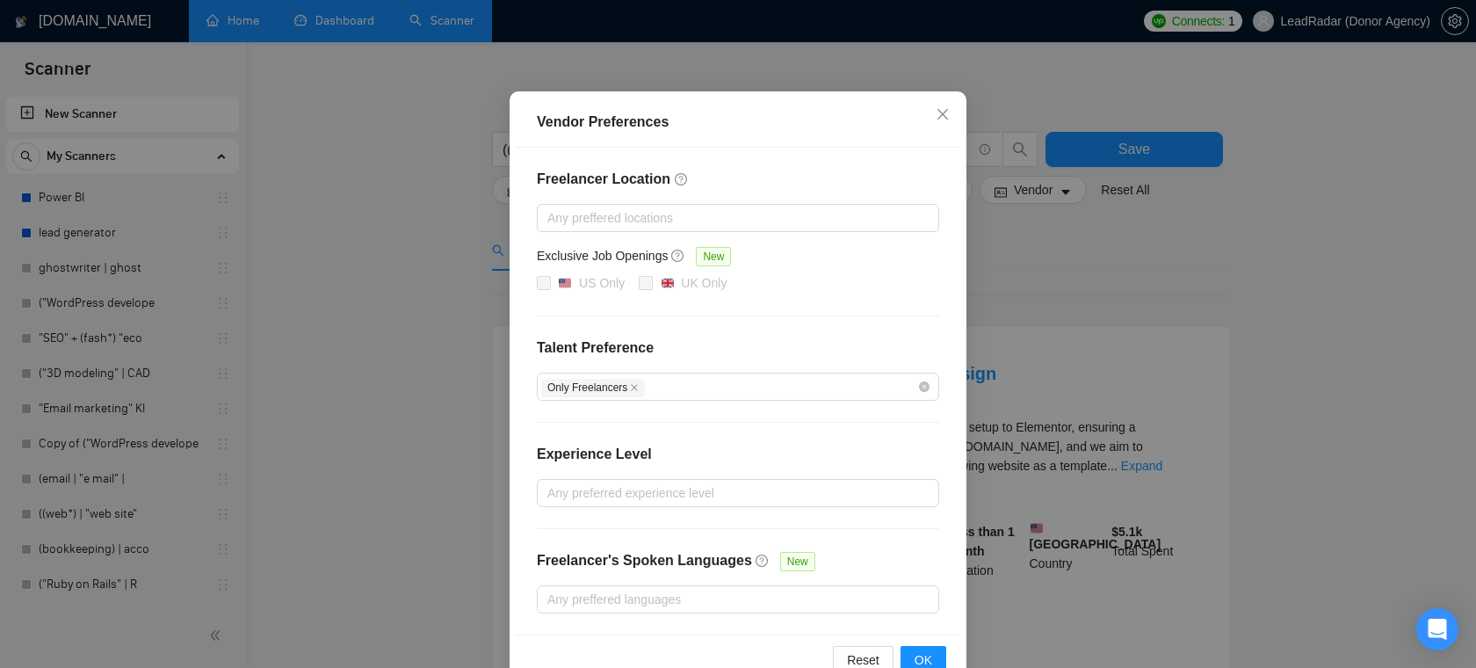
click at [785, 320] on div "Freelancer Location Any preffered locations Exclusive Job Openings New US Only …" at bounding box center [738, 391] width 445 height 487
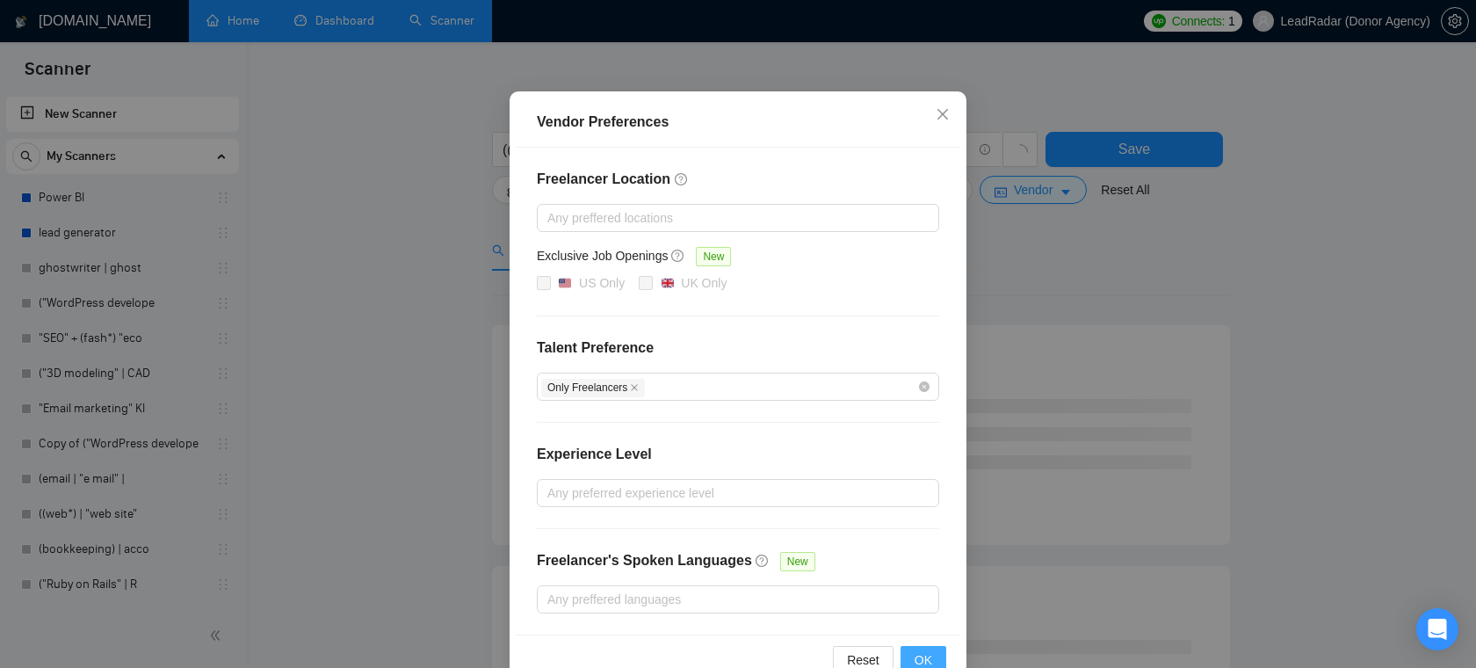
click at [921, 653] on span "OK" at bounding box center [924, 659] width 18 height 19
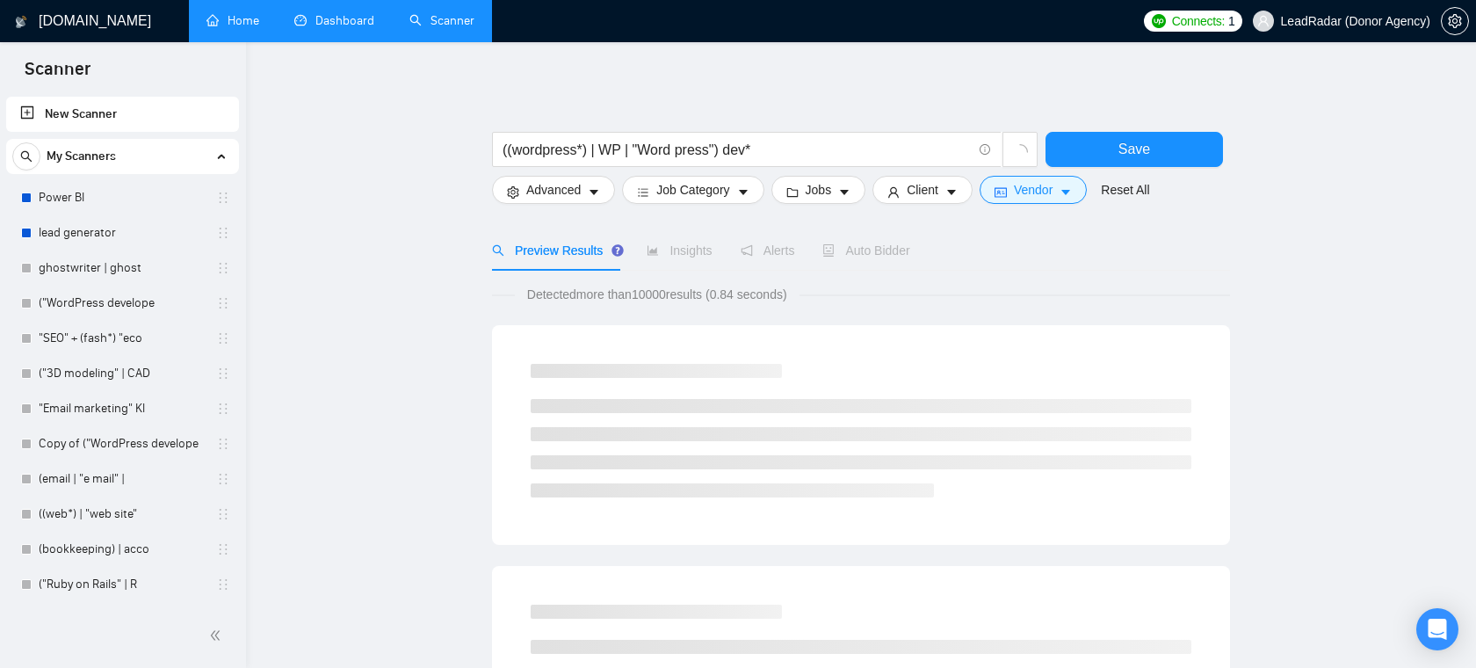
scroll to position [57, 0]
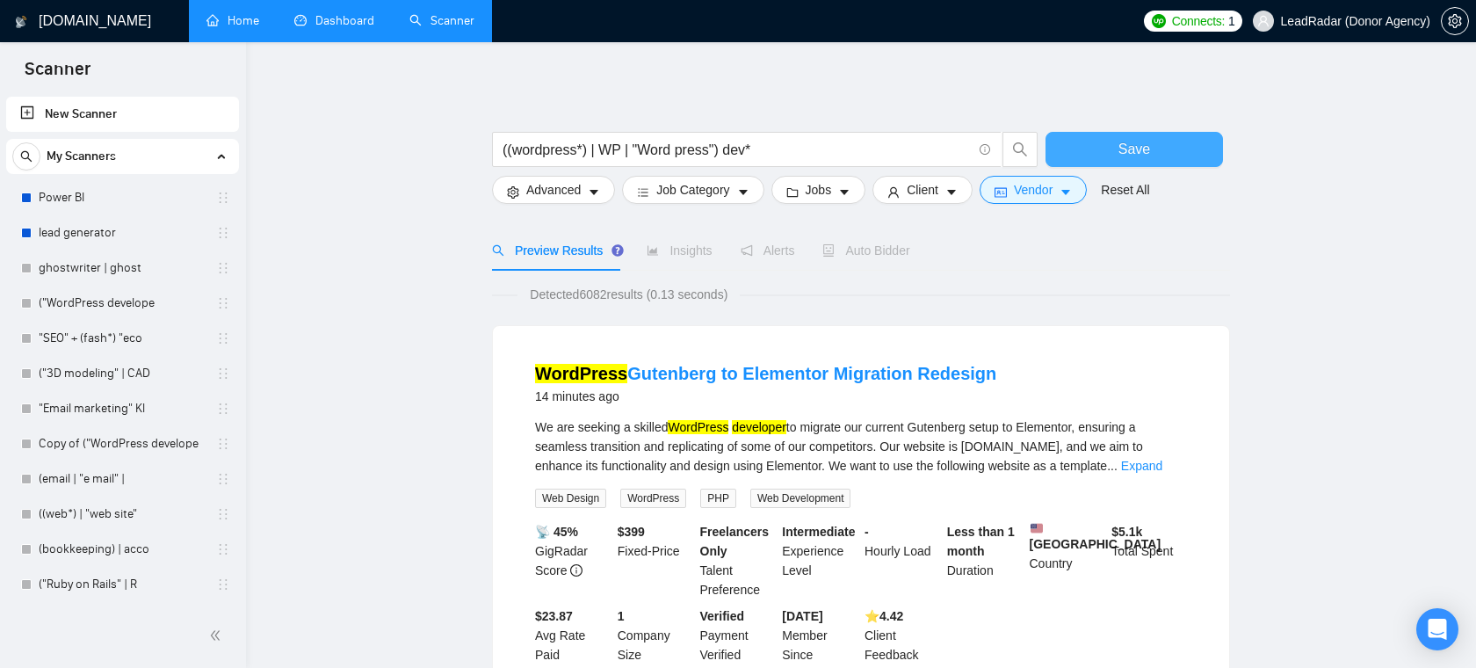
click at [1060, 148] on button "Save" at bounding box center [1135, 149] width 178 height 35
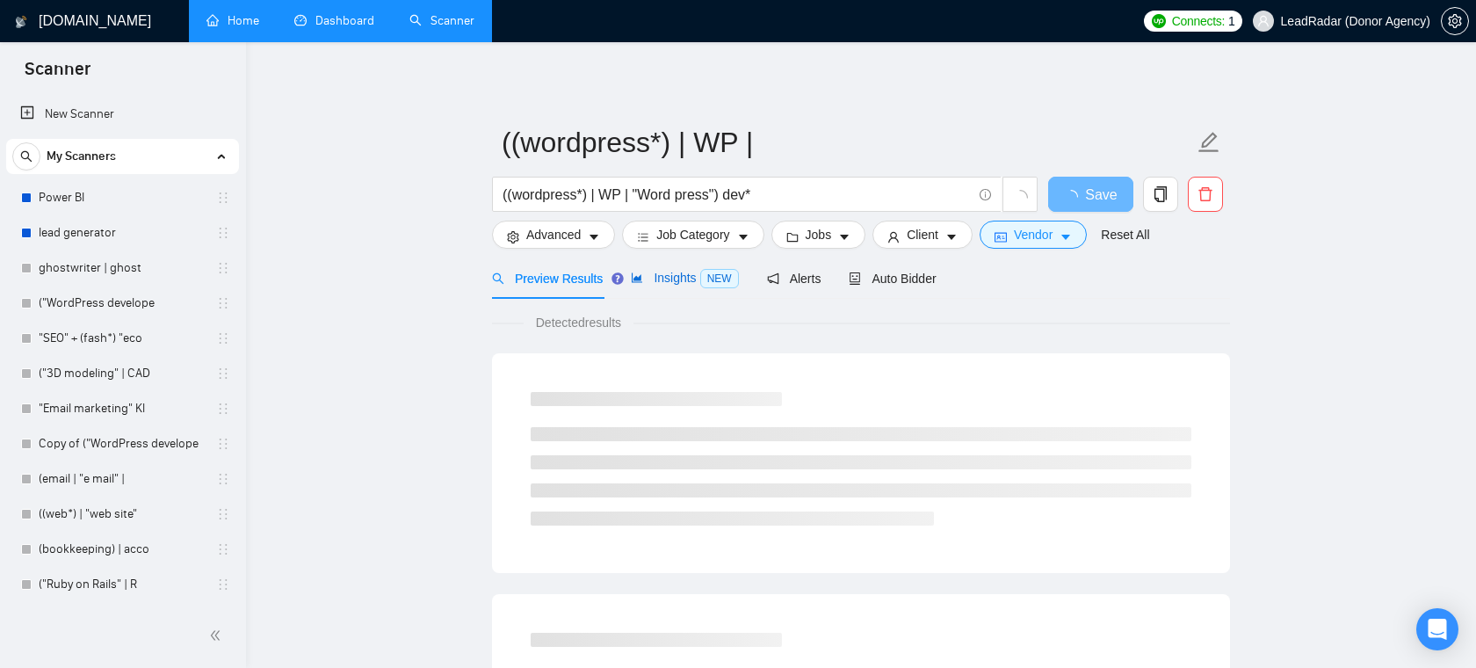
click at [675, 280] on span "Insights NEW" at bounding box center [684, 278] width 107 height 14
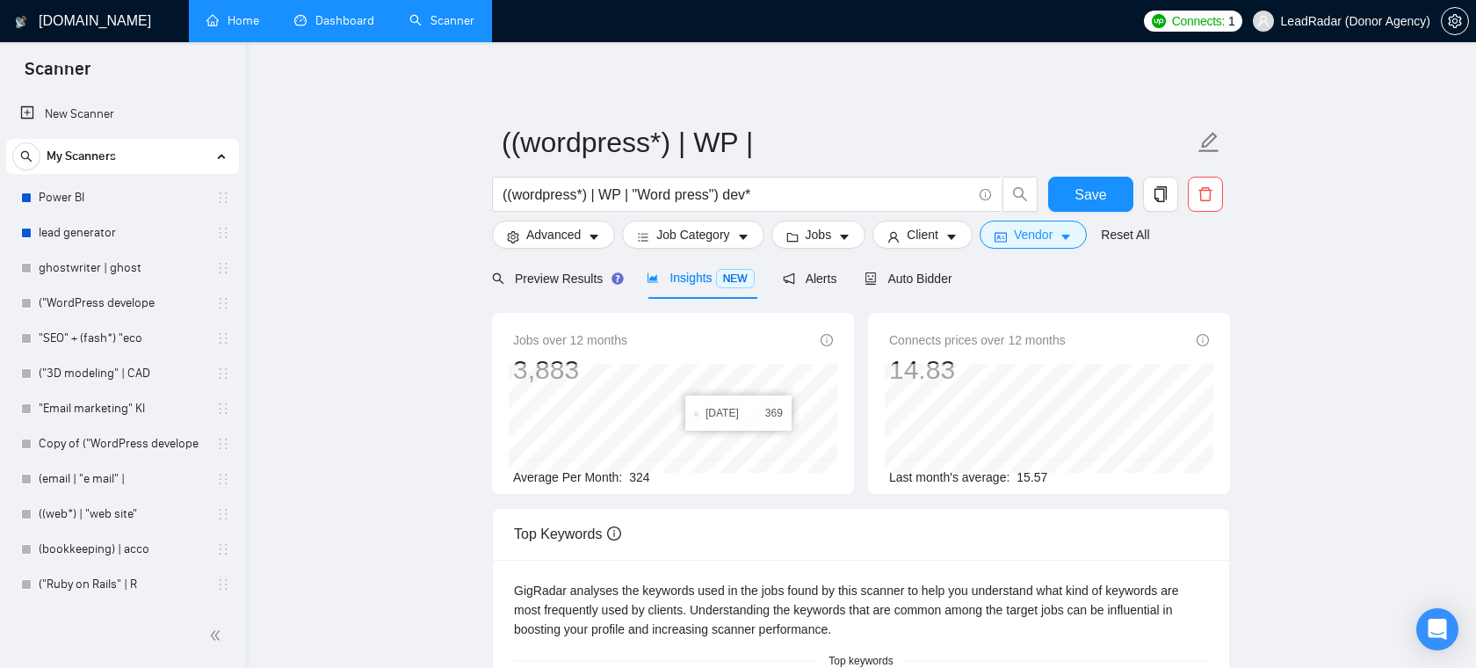
scroll to position [34, 0]
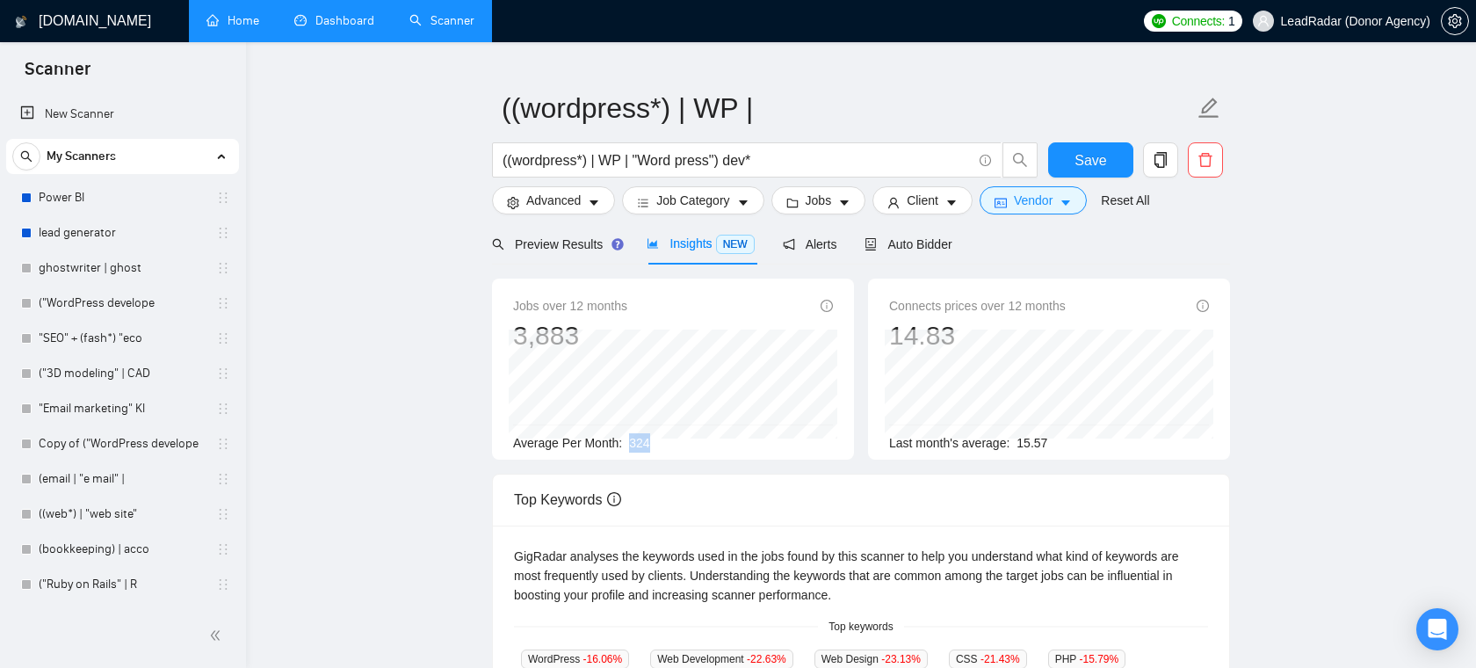
drag, startPoint x: 665, startPoint y: 444, endPoint x: 624, endPoint y: 444, distance: 41.3
click at [624, 444] on div "Average Per Month: 324" at bounding box center [673, 442] width 320 height 19
click at [1048, 206] on span "Vendor" at bounding box center [1033, 200] width 39 height 19
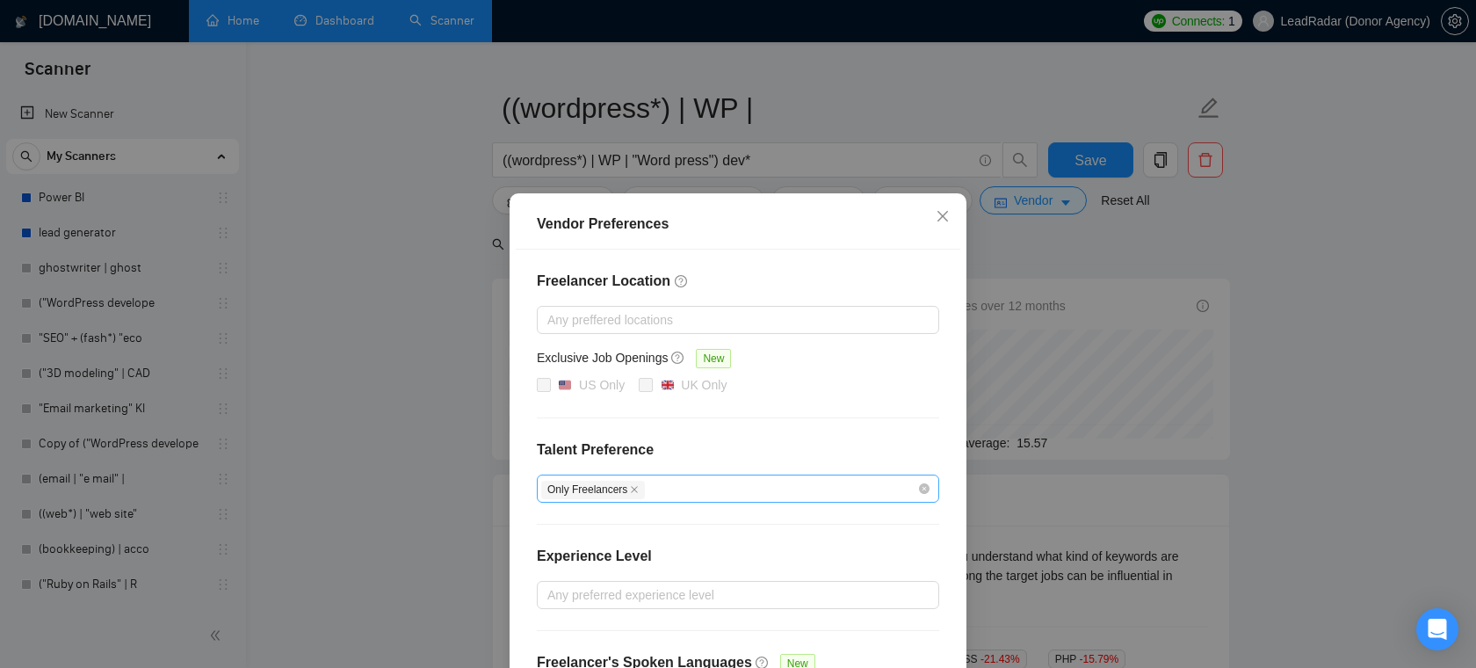
click at [634, 482] on span "Only Freelancers" at bounding box center [593, 490] width 104 height 18
click at [634, 485] on icon "close" at bounding box center [634, 489] width 9 height 9
click at [620, 492] on div at bounding box center [729, 488] width 376 height 21
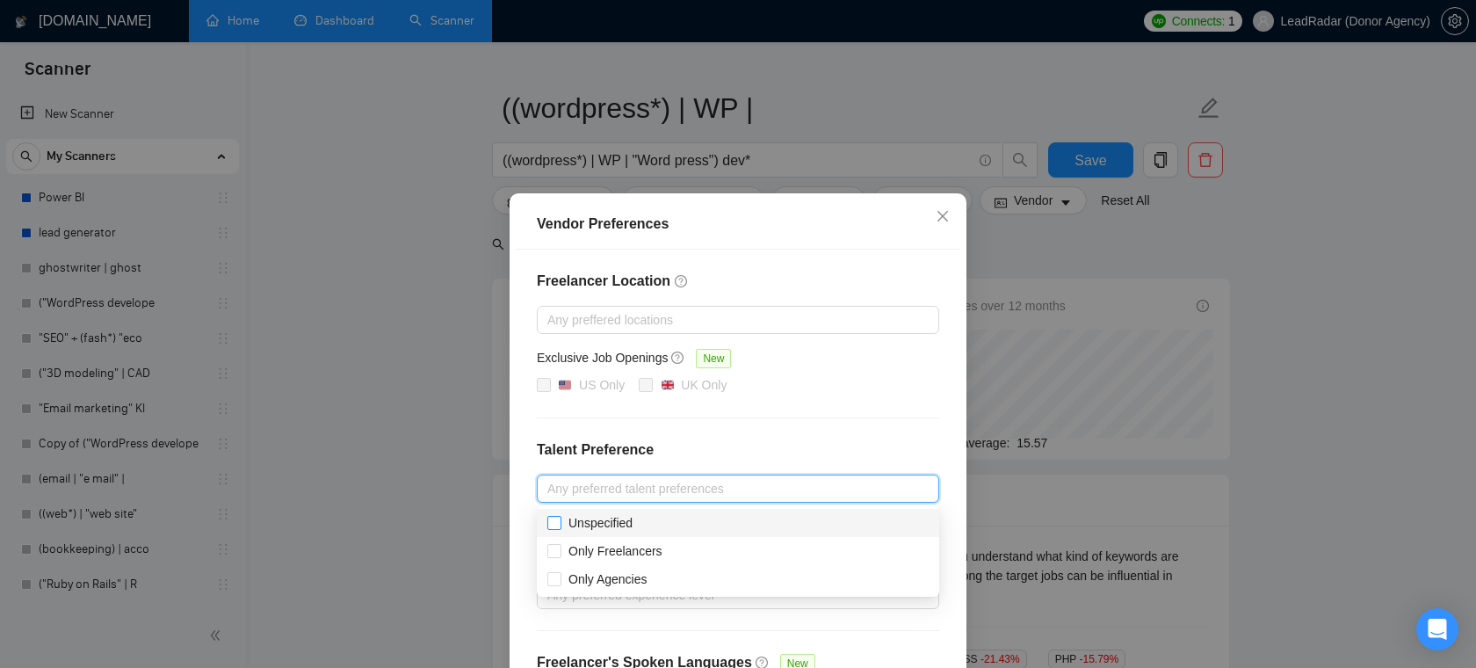
click at [548, 524] on input "Unspecified" at bounding box center [553, 522] width 12 height 12
checkbox input "true"
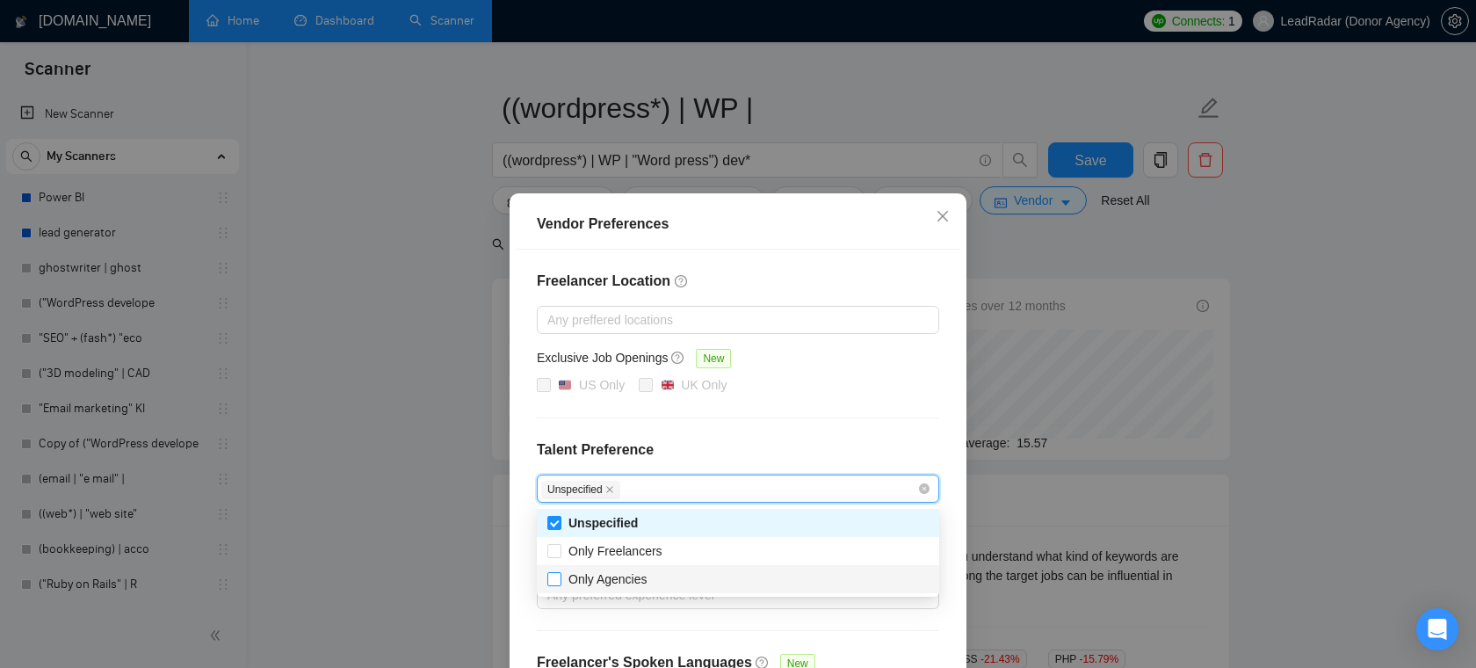
click at [553, 576] on input "Only Agencies" at bounding box center [553, 578] width 12 height 12
checkbox input "true"
click at [797, 442] on h4 "Talent Preference" at bounding box center [738, 449] width 402 height 21
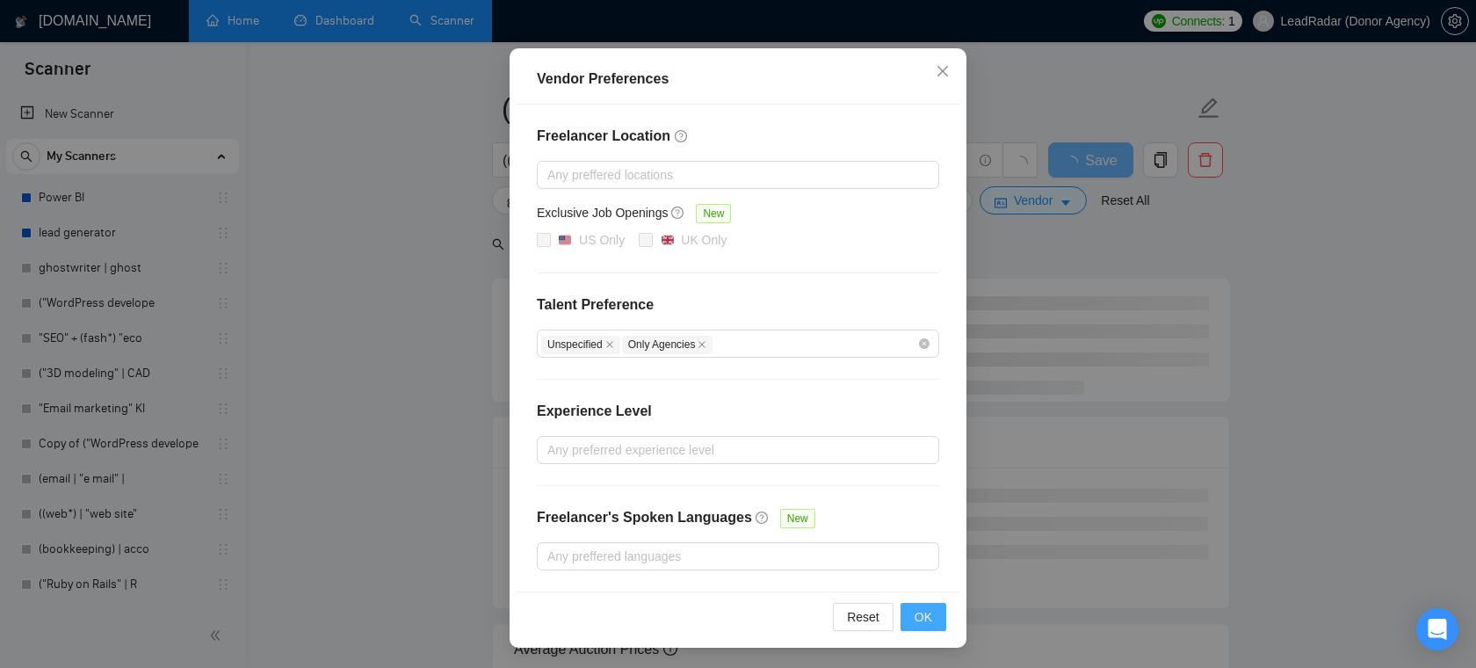
click at [924, 615] on span "OK" at bounding box center [924, 616] width 18 height 19
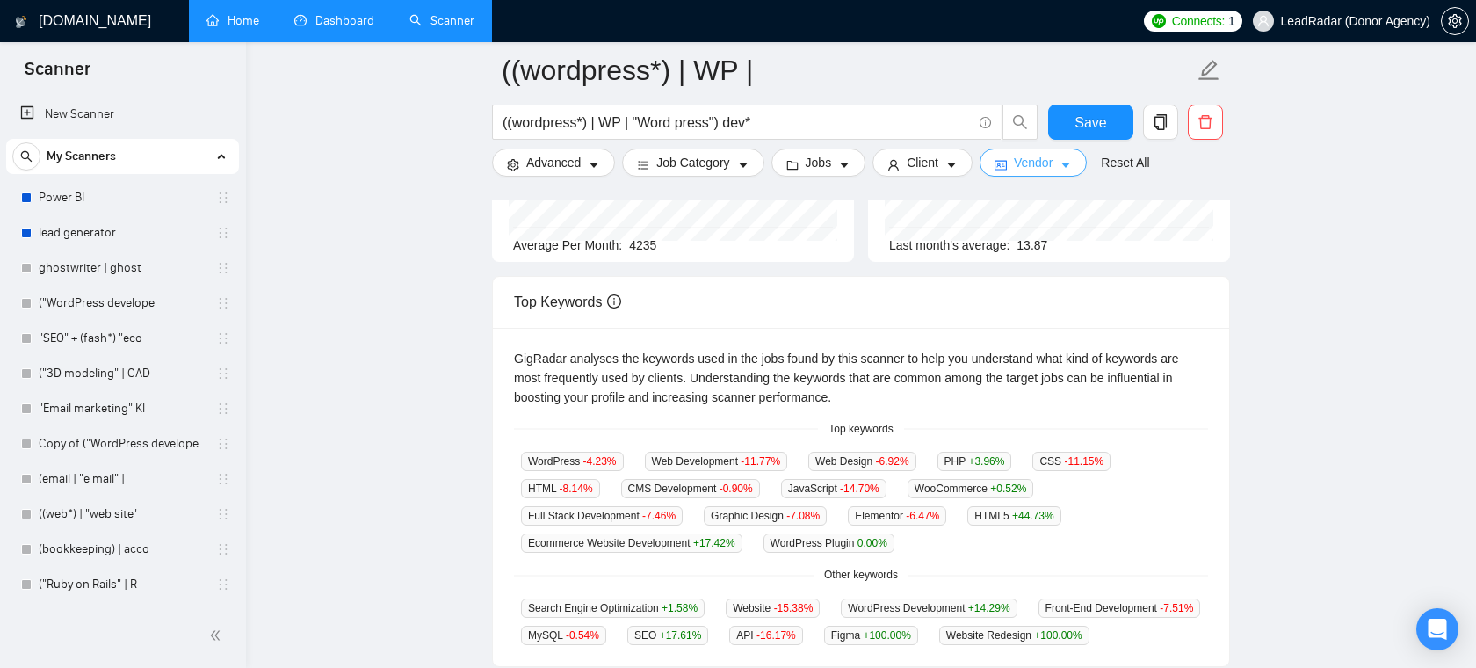
scroll to position [288, 0]
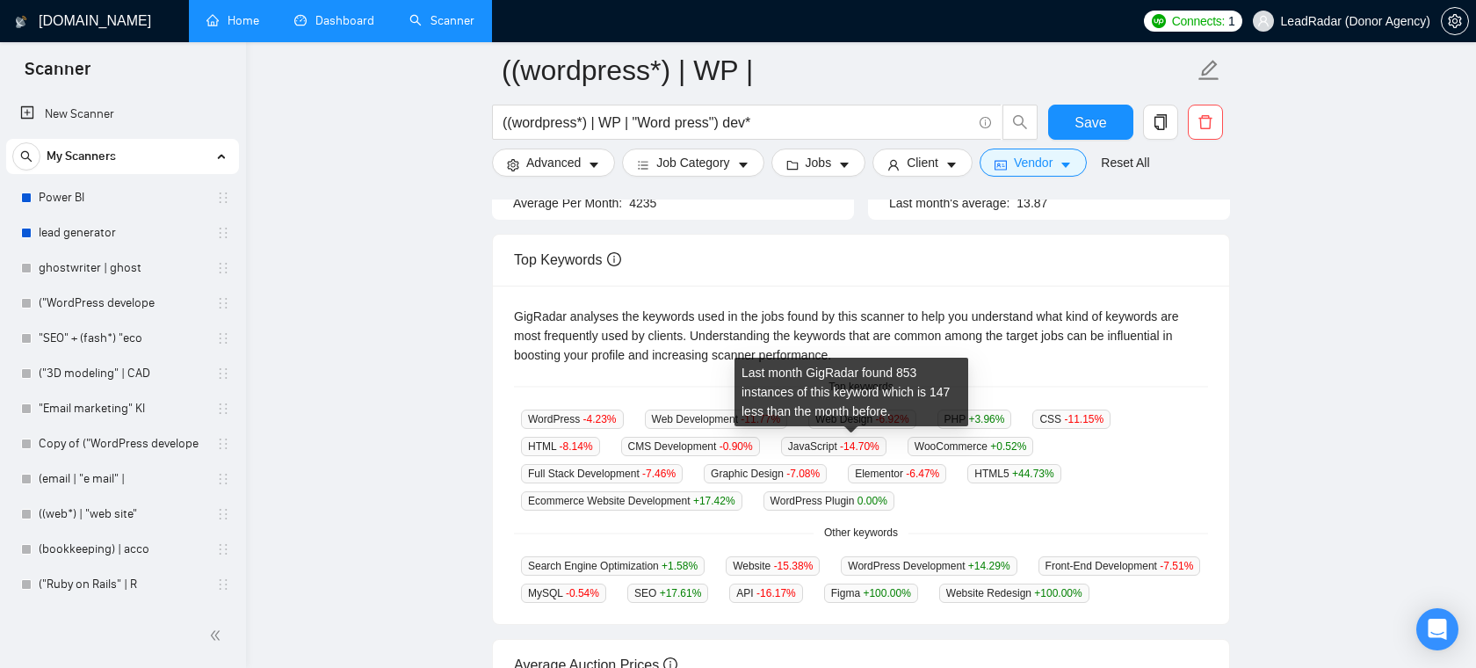
click at [902, 425] on div "Last month GigRadar found 853 instances of this keyword which is 147 less than …" at bounding box center [852, 392] width 234 height 69
drag, startPoint x: 851, startPoint y: 446, endPoint x: 902, endPoint y: 446, distance: 51.0
click at [887, 446] on span "JavaScript -14.70 %" at bounding box center [833, 446] width 105 height 19
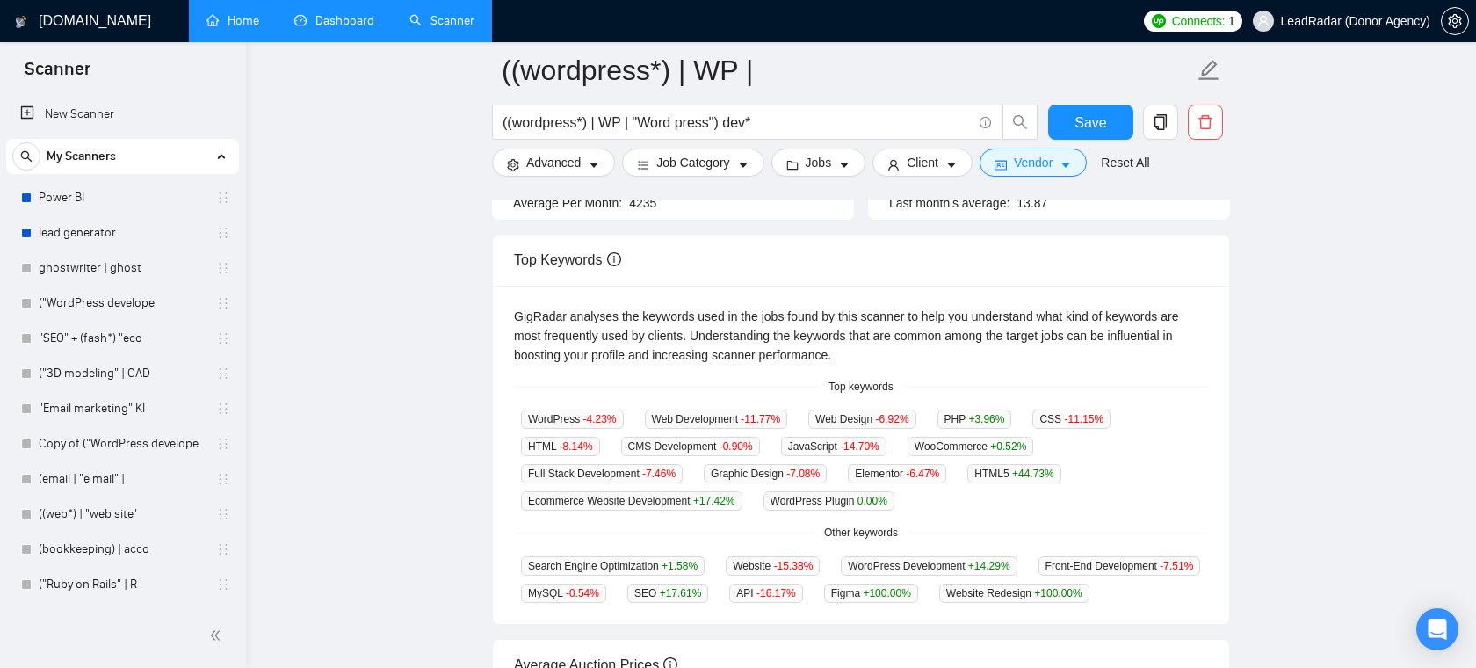
click at [933, 510] on div "GigRadar analyses the keywords used in the jobs found by this scanner to help y…" at bounding box center [861, 455] width 736 height 339
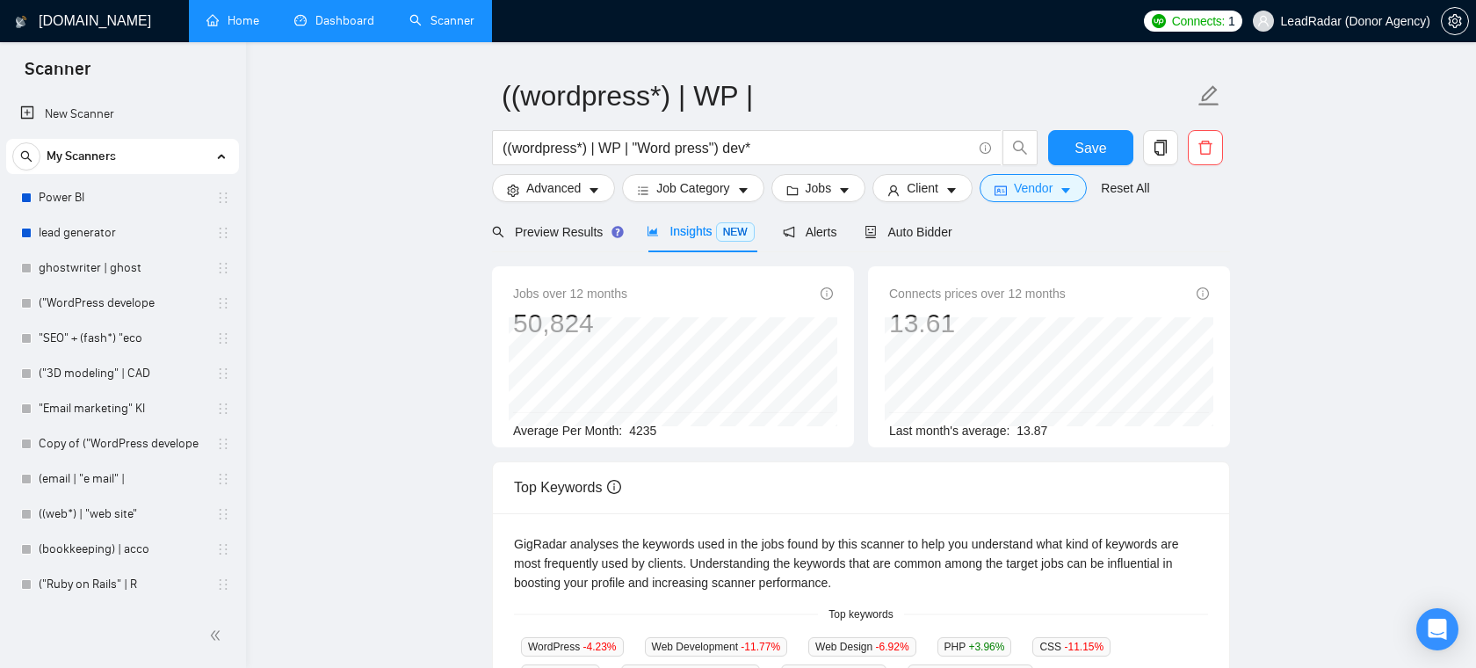
scroll to position [0, 0]
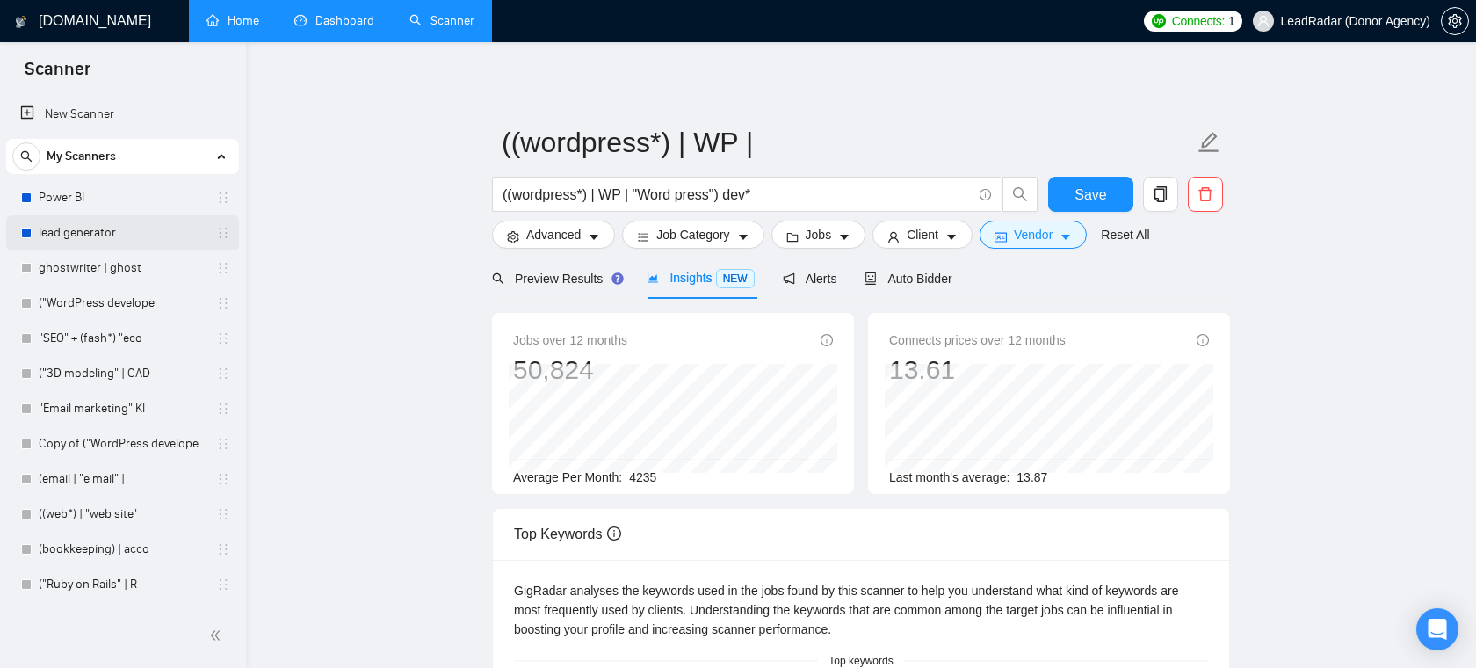
click at [87, 231] on link "lead generator" at bounding box center [122, 232] width 167 height 35
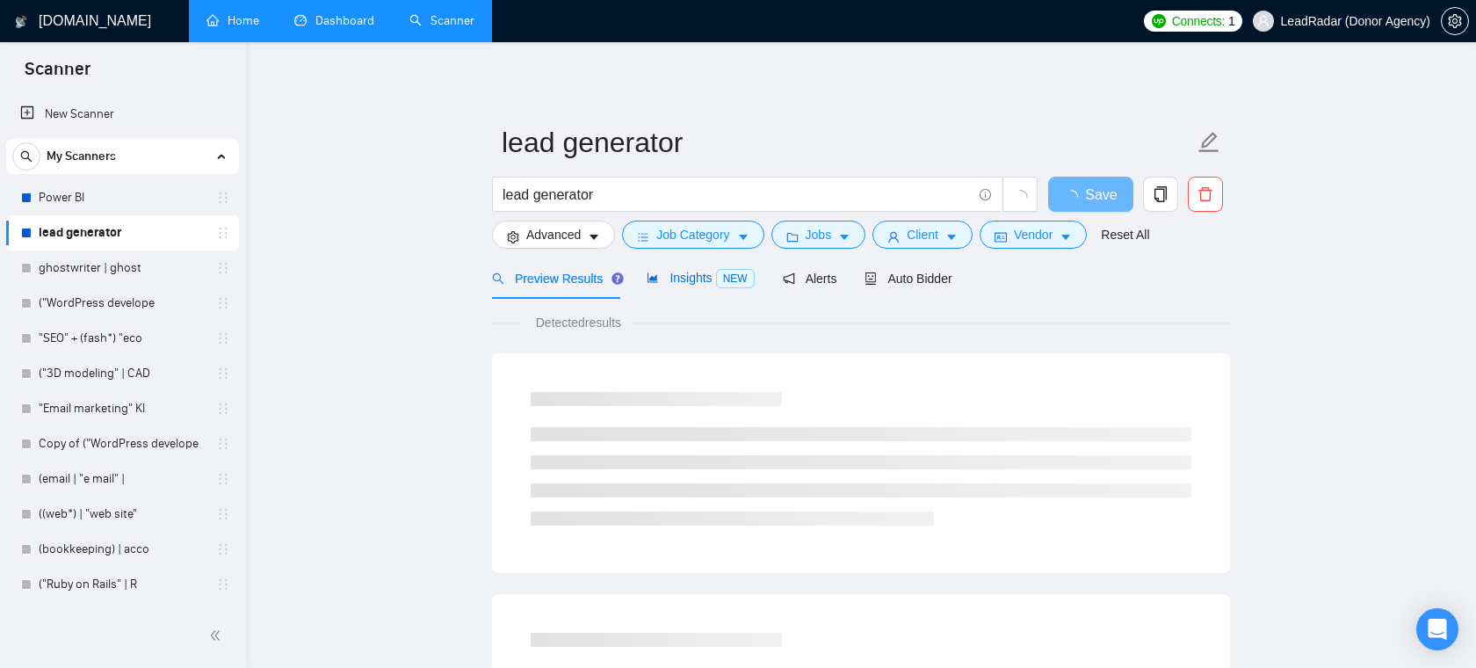
click at [671, 277] on span "Insights NEW" at bounding box center [700, 278] width 107 height 14
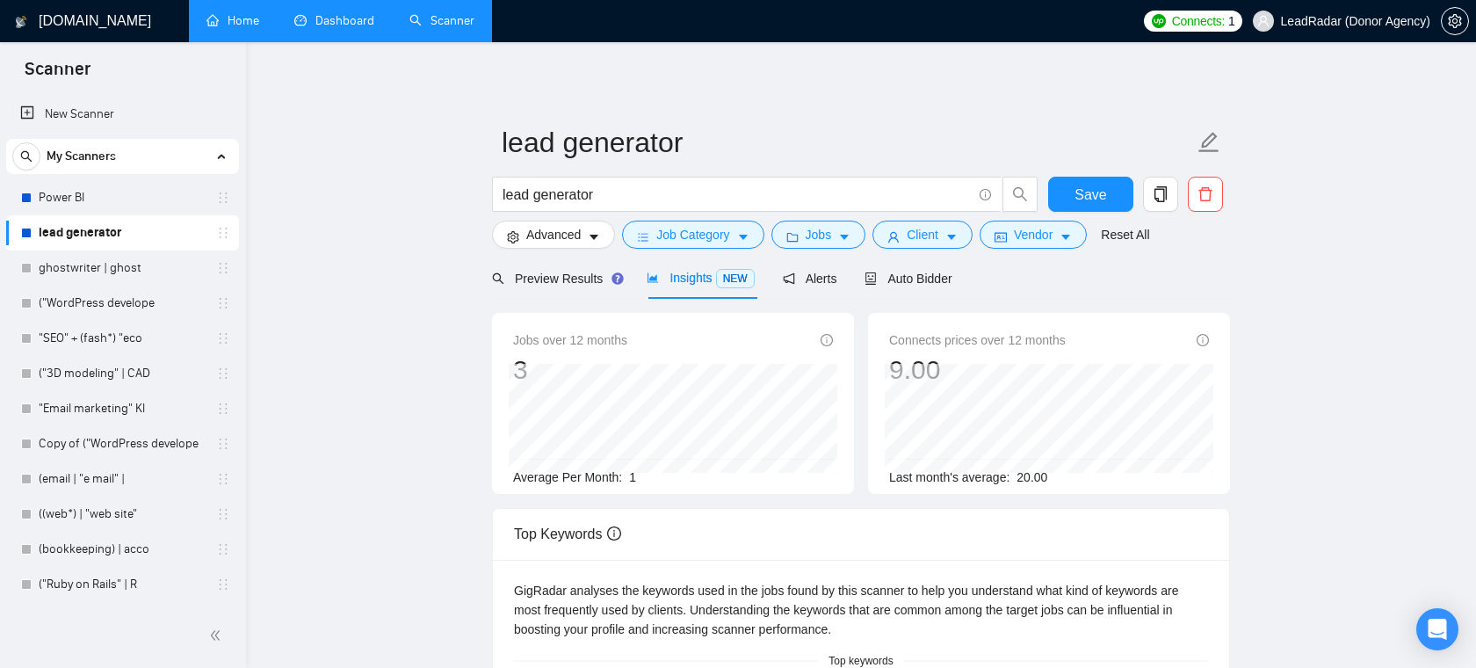
click at [746, 105] on div "lead generator lead generator Save Advanced Job Category Jobs Client Vendor Res…" at bounding box center [861, 615] width 738 height 1091
click at [58, 192] on link "Power BI" at bounding box center [122, 197] width 167 height 35
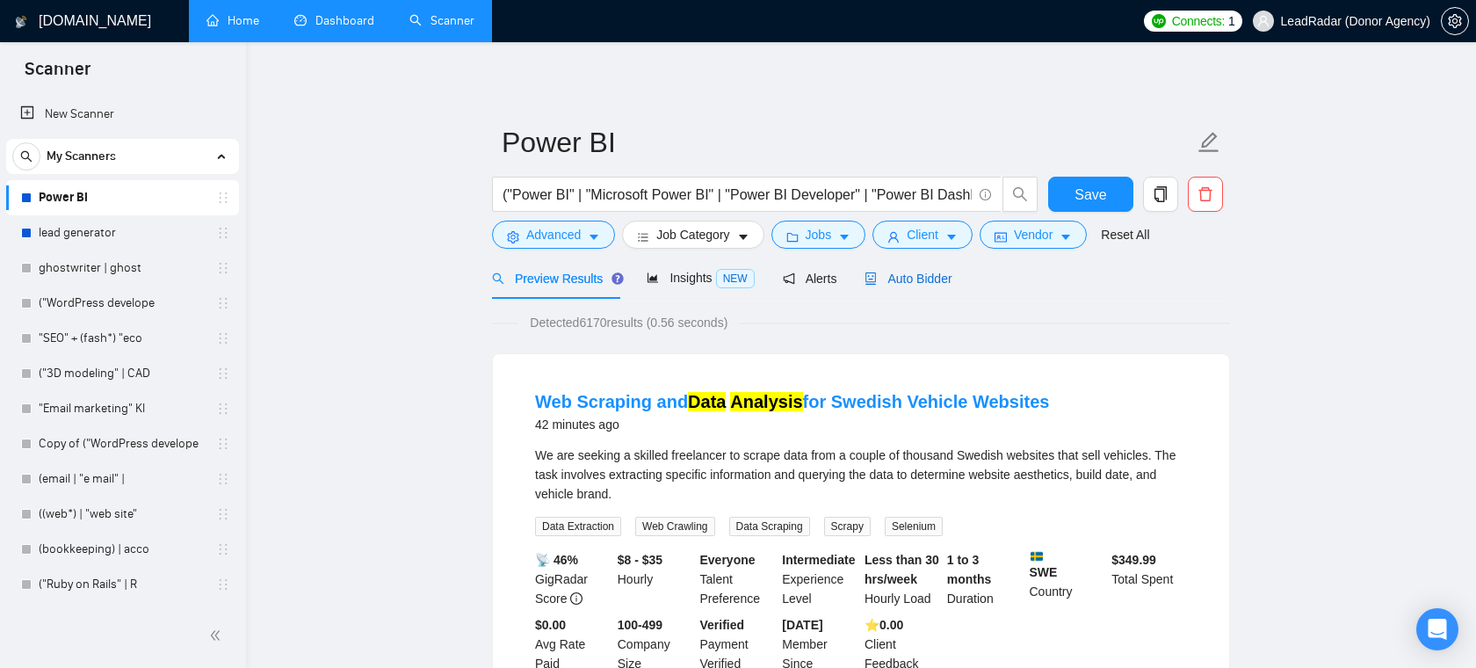
click at [924, 285] on span "Auto Bidder" at bounding box center [908, 279] width 87 height 14
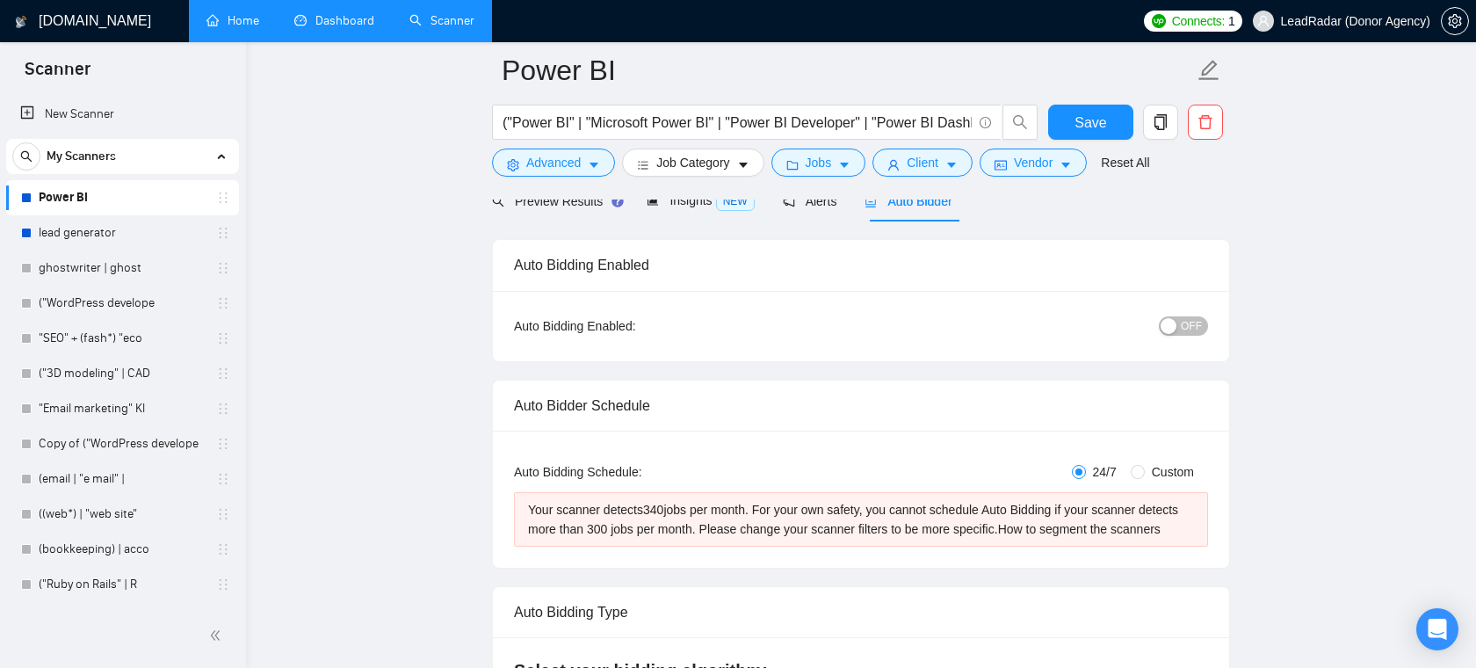
scroll to position [78, 0]
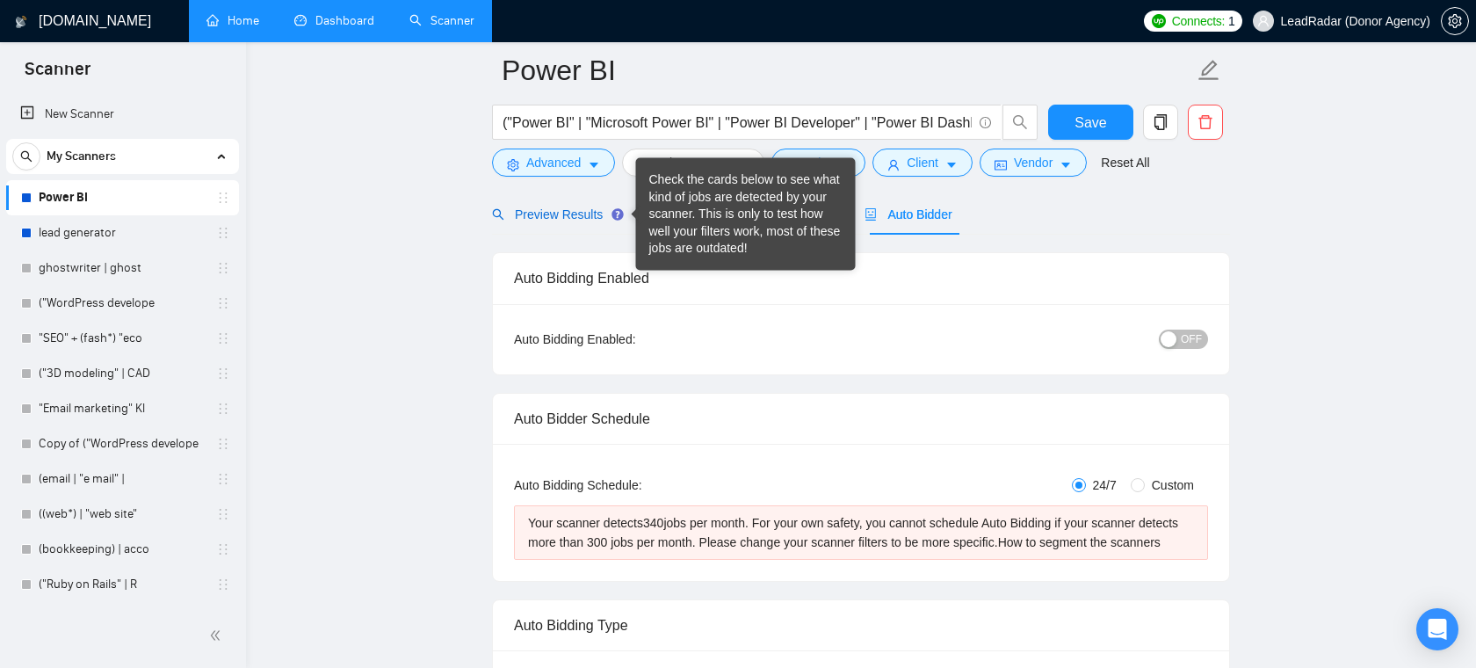
click at [608, 211] on span "Preview Results" at bounding box center [555, 214] width 127 height 14
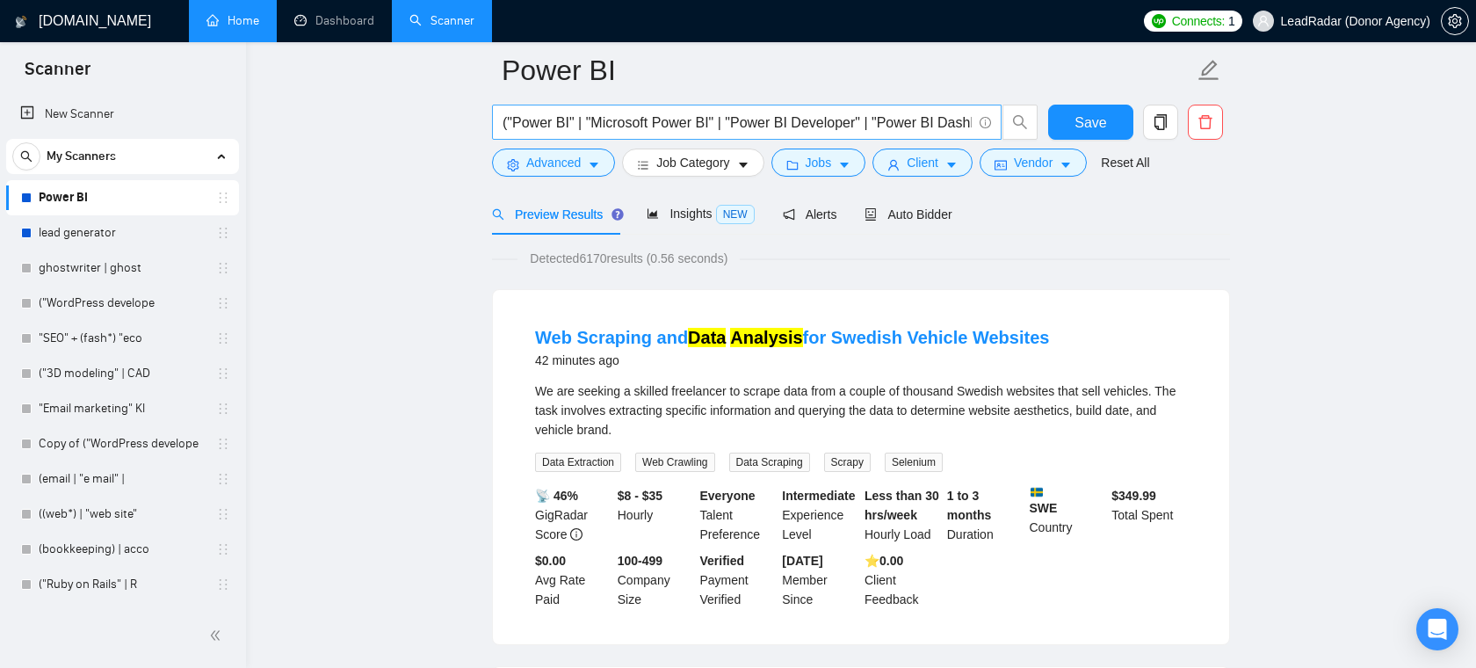
click at [711, 120] on input "("Power BI" | "Microsoft Power BI" | "Power BI Developer" | "Power BI Dashboard…" at bounding box center [737, 123] width 469 height 22
click at [696, 122] on input "("Power BI" | "Microsoft Power BI" | "Power BI Developer" | "Power BI Dashboard…" at bounding box center [737, 123] width 469 height 22
click at [946, 199] on div at bounding box center [861, 192] width 738 height 14
click at [940, 213] on span "Auto Bidder" at bounding box center [908, 214] width 87 height 14
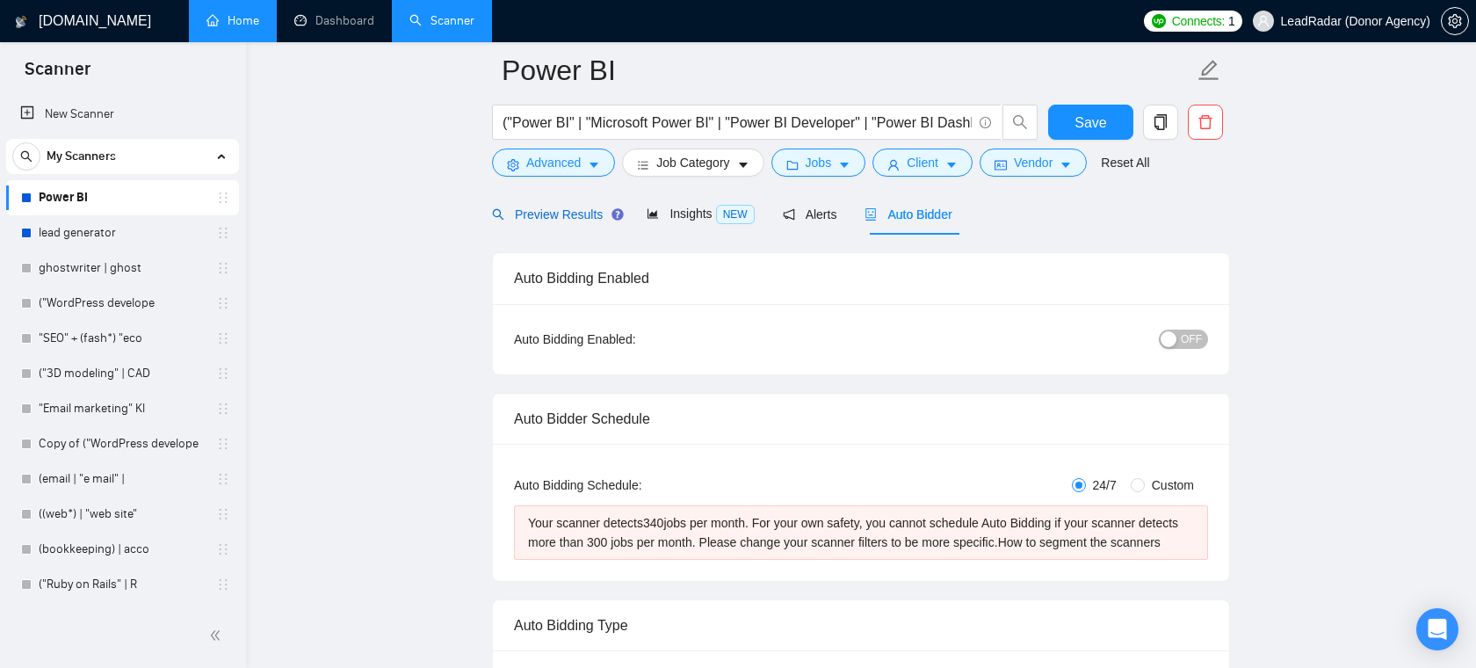
click at [582, 218] on span "Preview Results" at bounding box center [555, 214] width 127 height 14
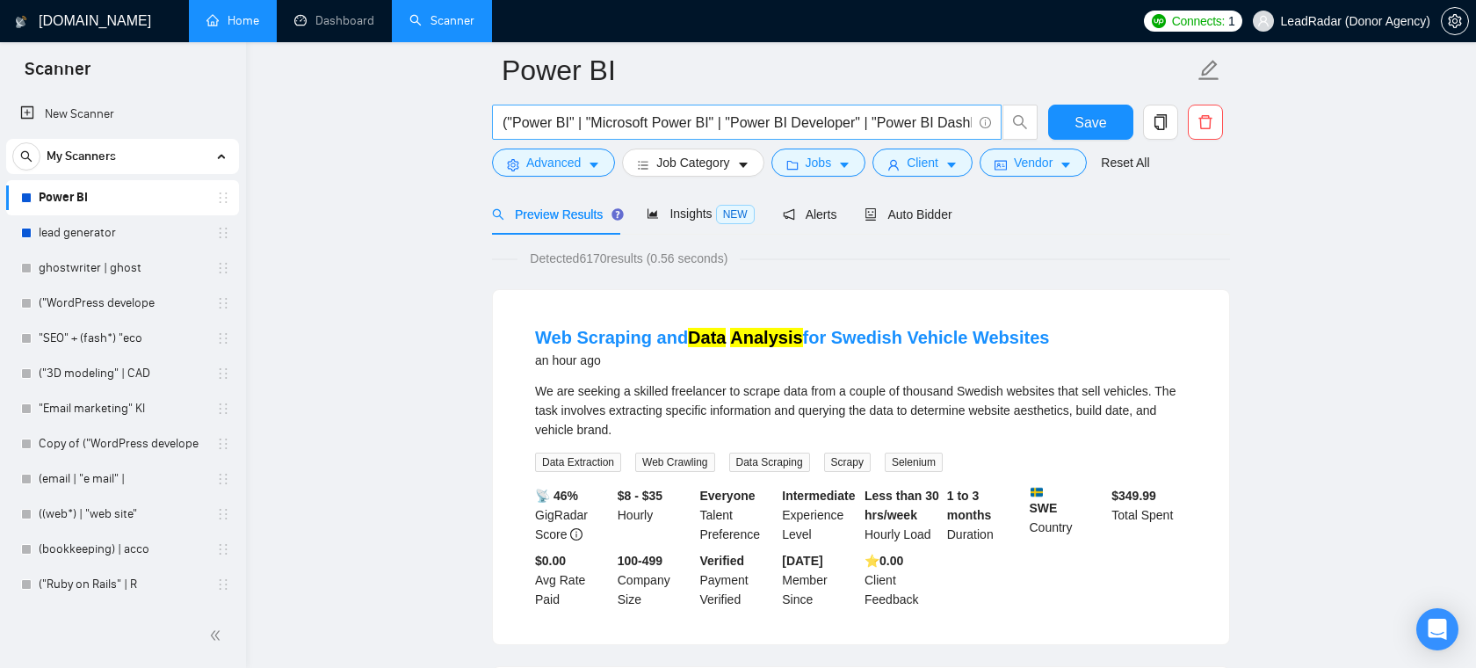
click at [855, 132] on input "("Power BI" | "Microsoft Power BI" | "Power BI Developer" | "Power BI Dashboard…" at bounding box center [737, 123] width 469 height 22
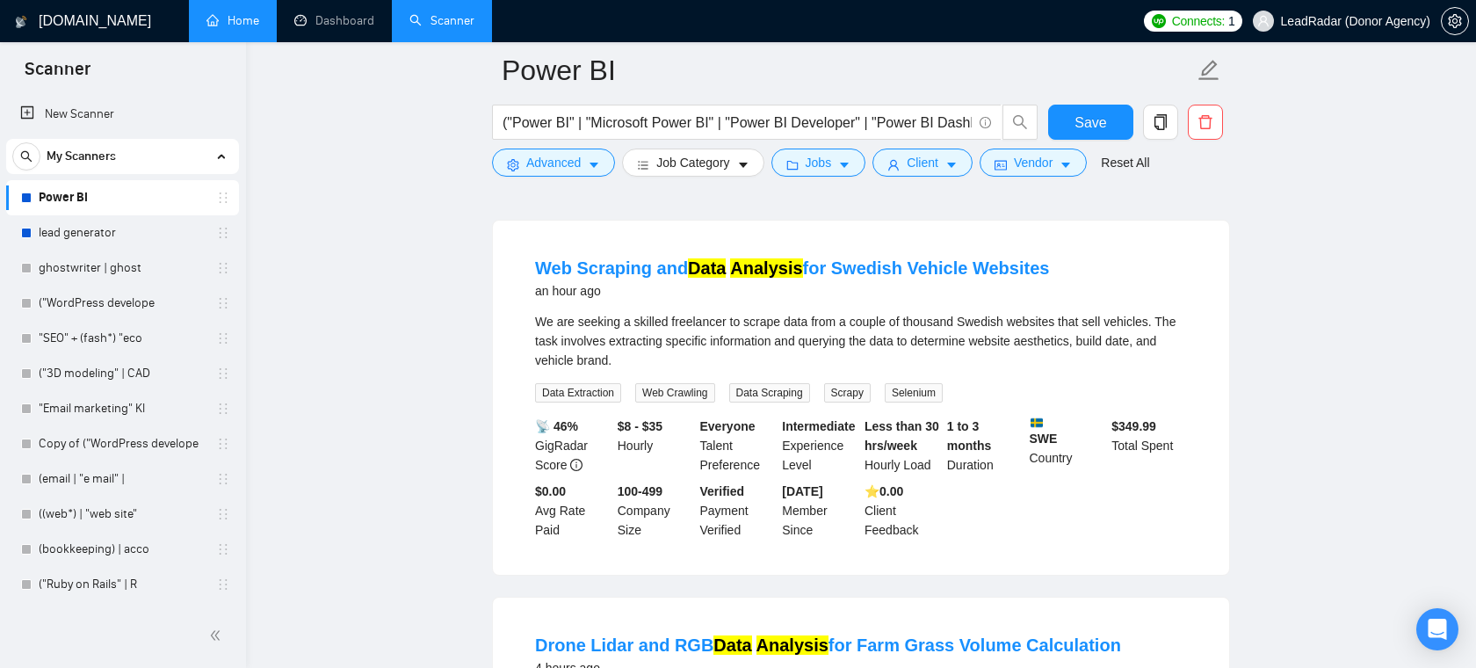
click at [809, 311] on li "Web Scraping and Data Analysis for Swedish Vehicle Websites an hour ago We are …" at bounding box center [861, 398] width 694 height 312
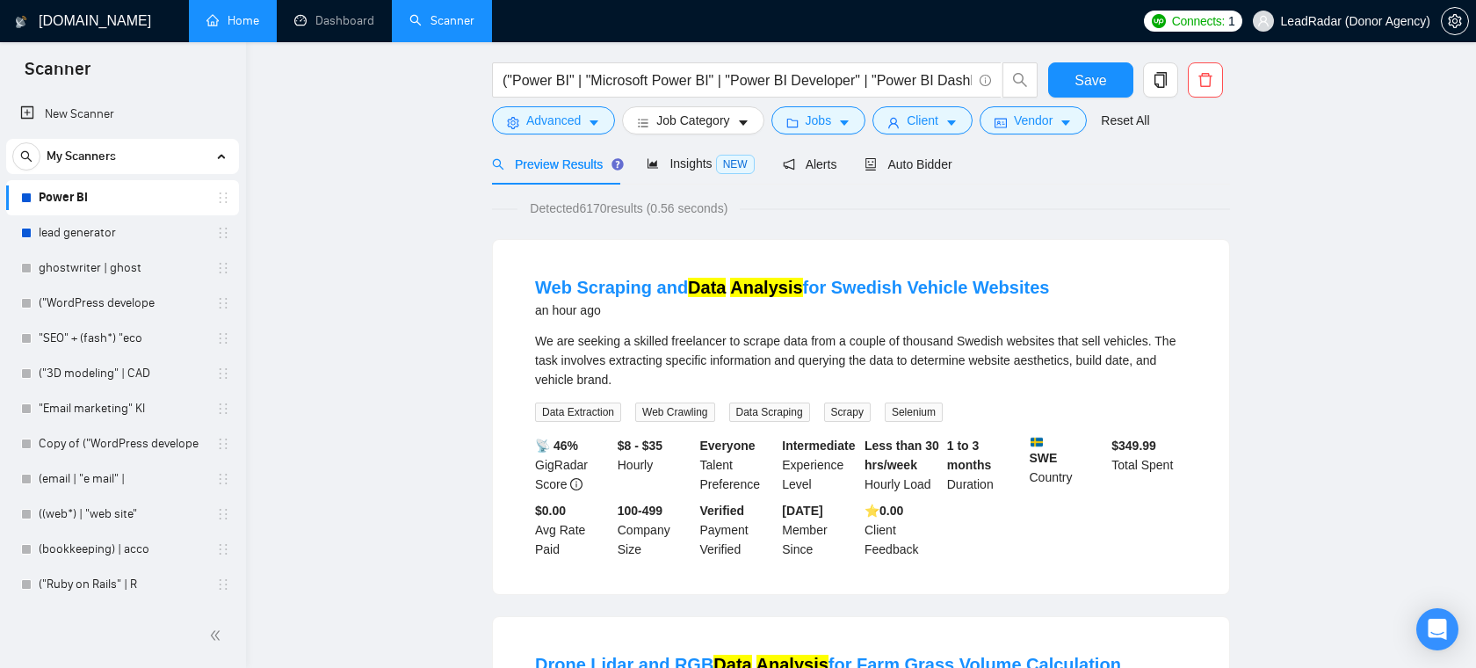
scroll to position [0, 0]
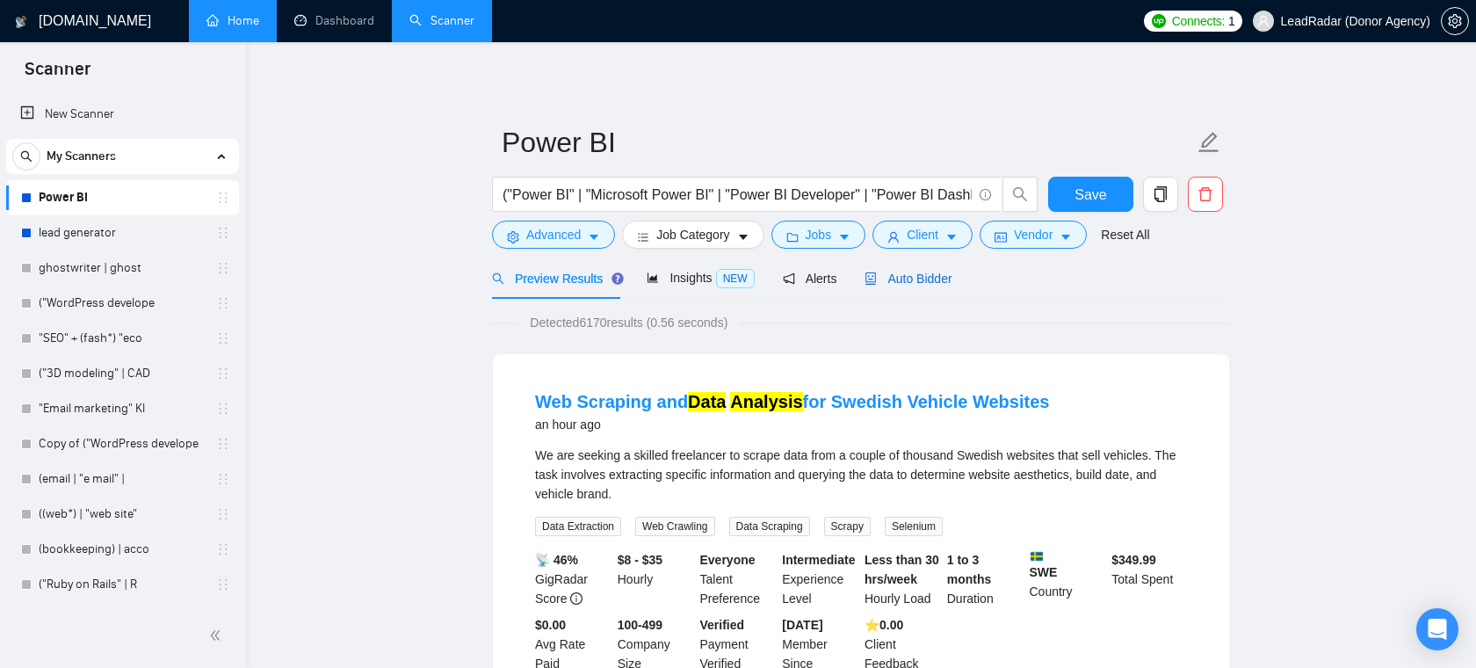
click at [901, 286] on div "Auto Bidder" at bounding box center [908, 278] width 87 height 19
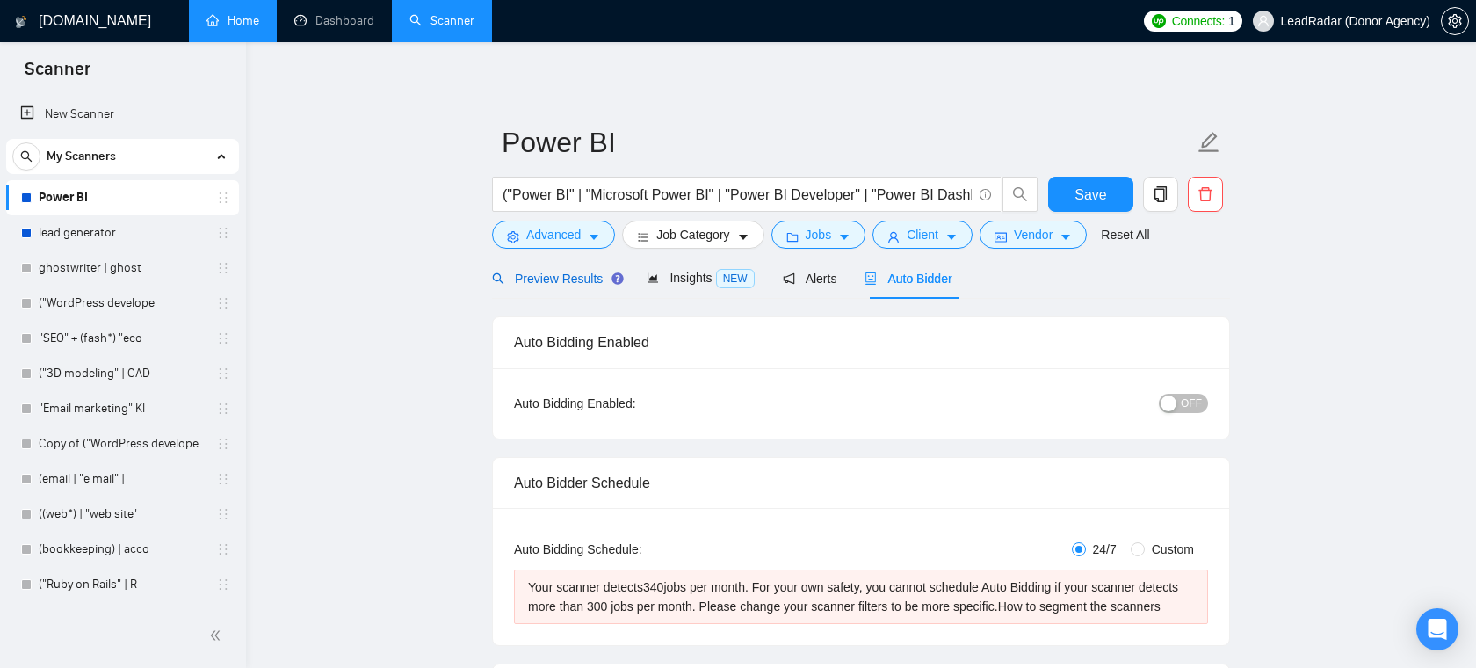
click at [568, 269] on div "Preview Results" at bounding box center [555, 278] width 127 height 19
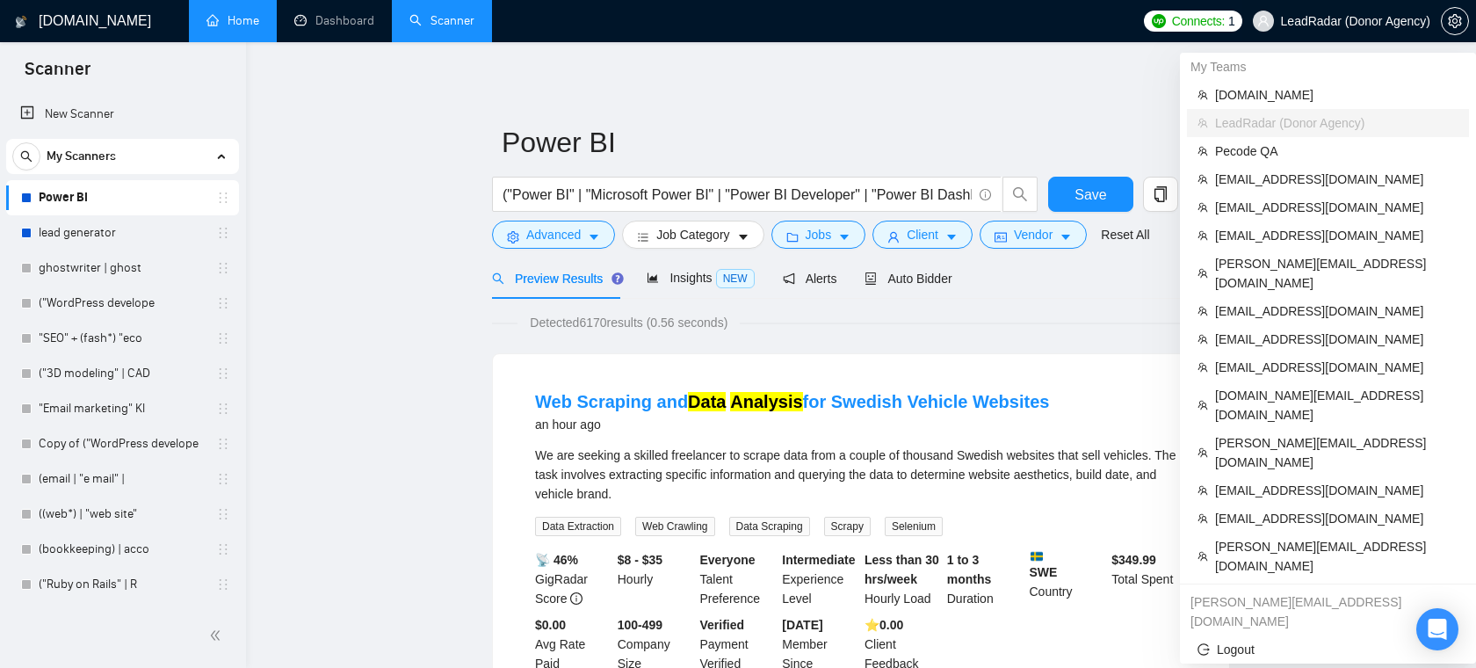
click at [1351, 21] on span "LeadRadar (Donor Agency)" at bounding box center [1355, 21] width 149 height 0
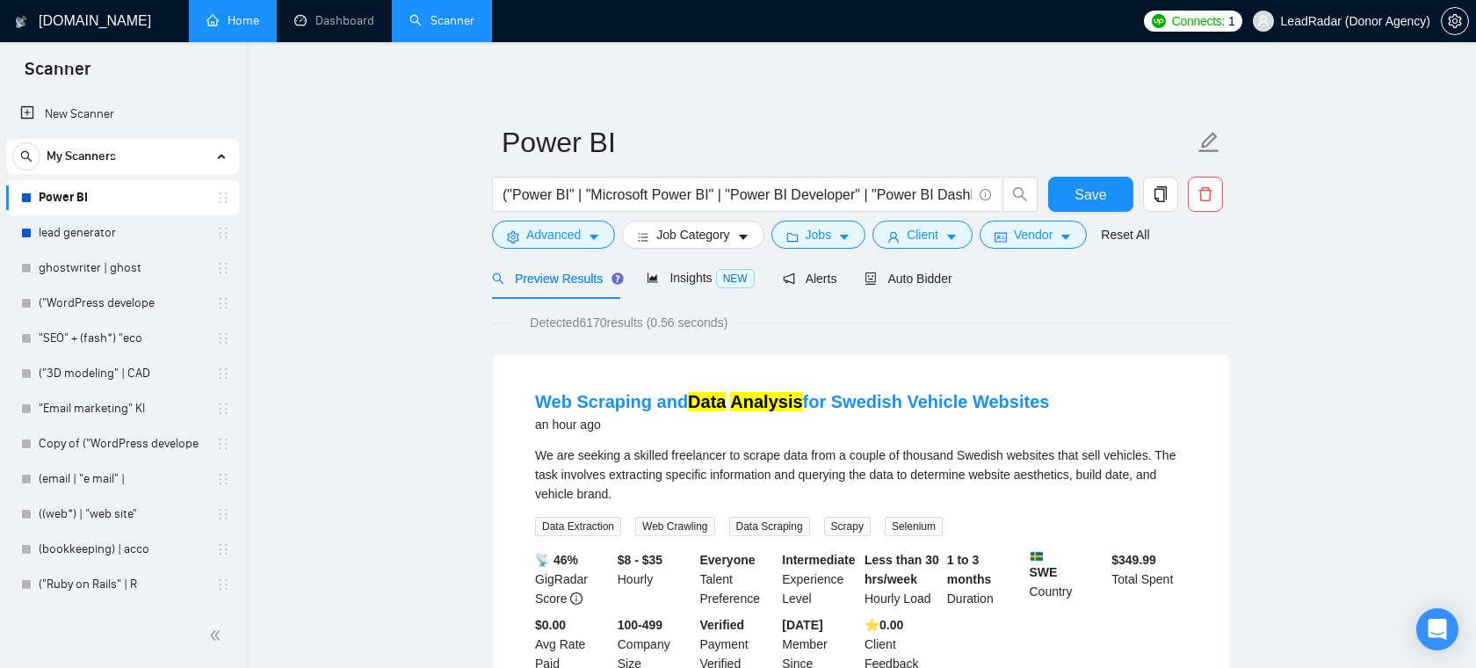
click at [1330, 21] on span "LeadRadar (Donor Agency)" at bounding box center [1355, 21] width 149 height 0
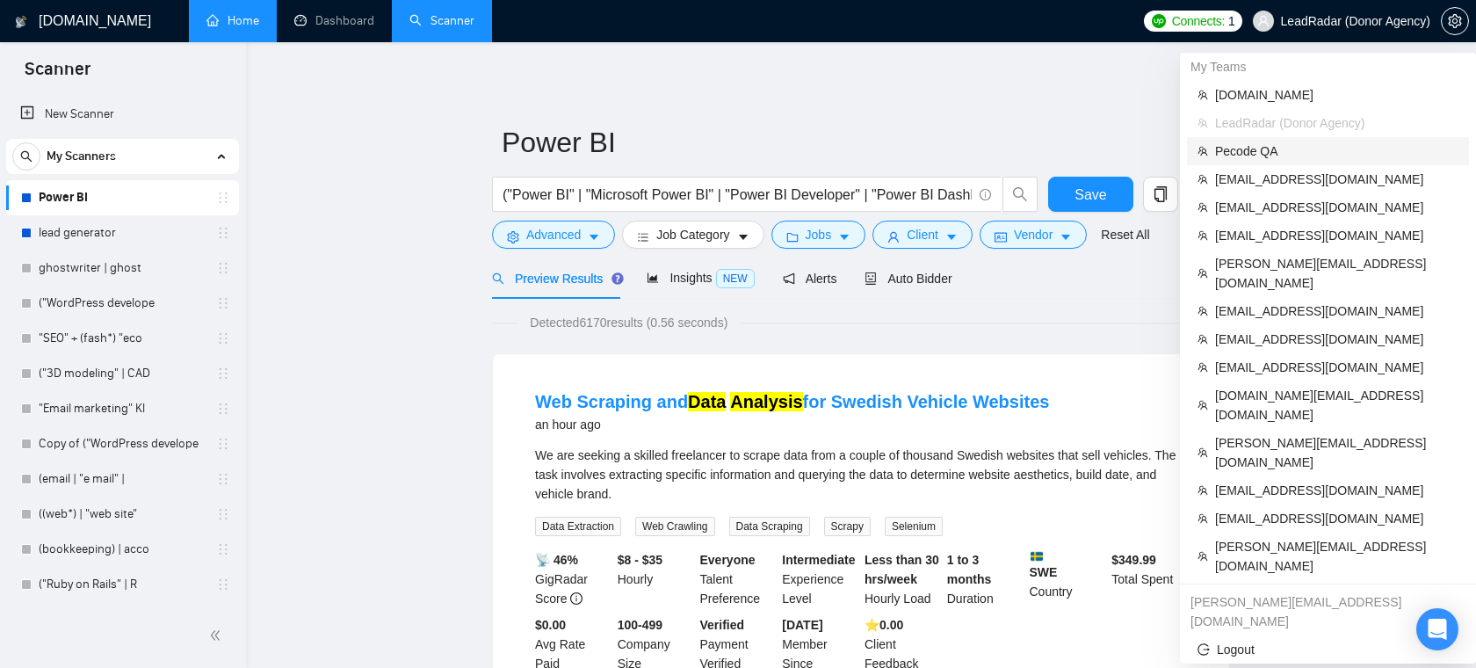
click at [1250, 141] on span "Pecode QA" at bounding box center [1336, 150] width 243 height 19
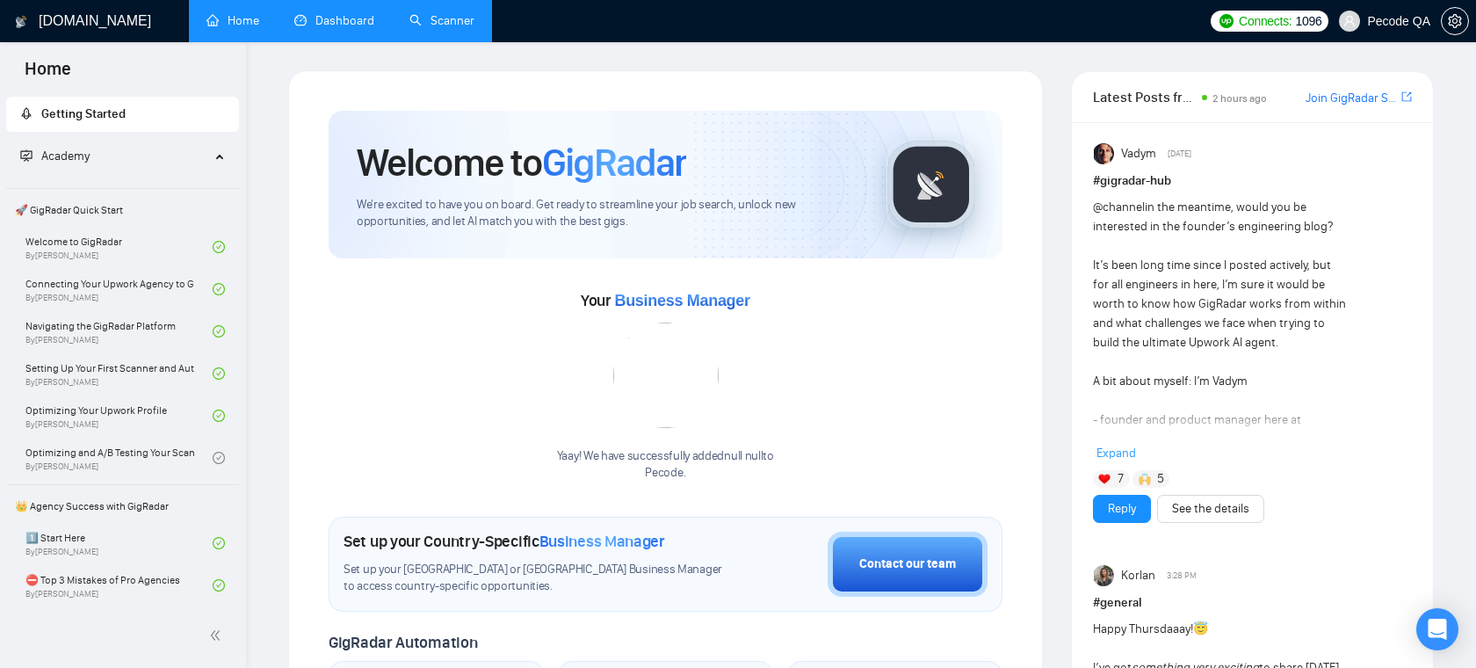
click at [361, 28] on link "Dashboard" at bounding box center [334, 20] width 80 height 15
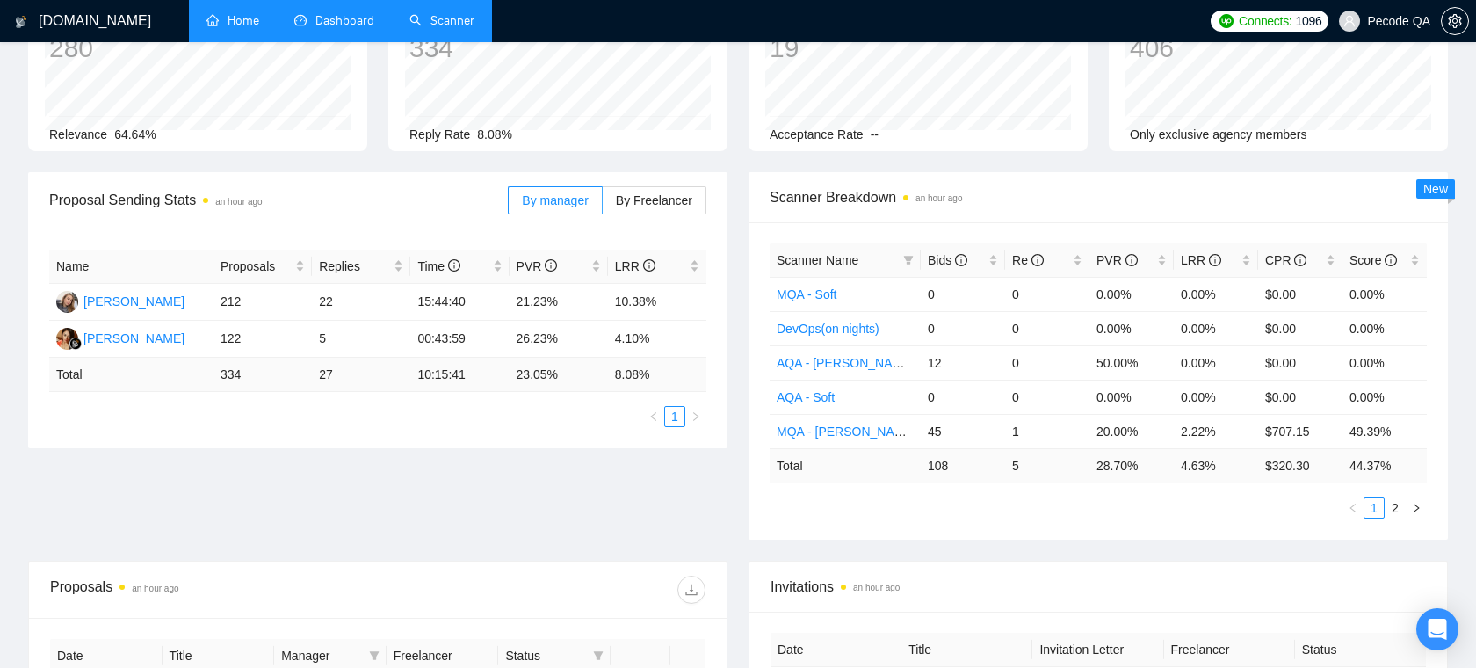
scroll to position [118, 0]
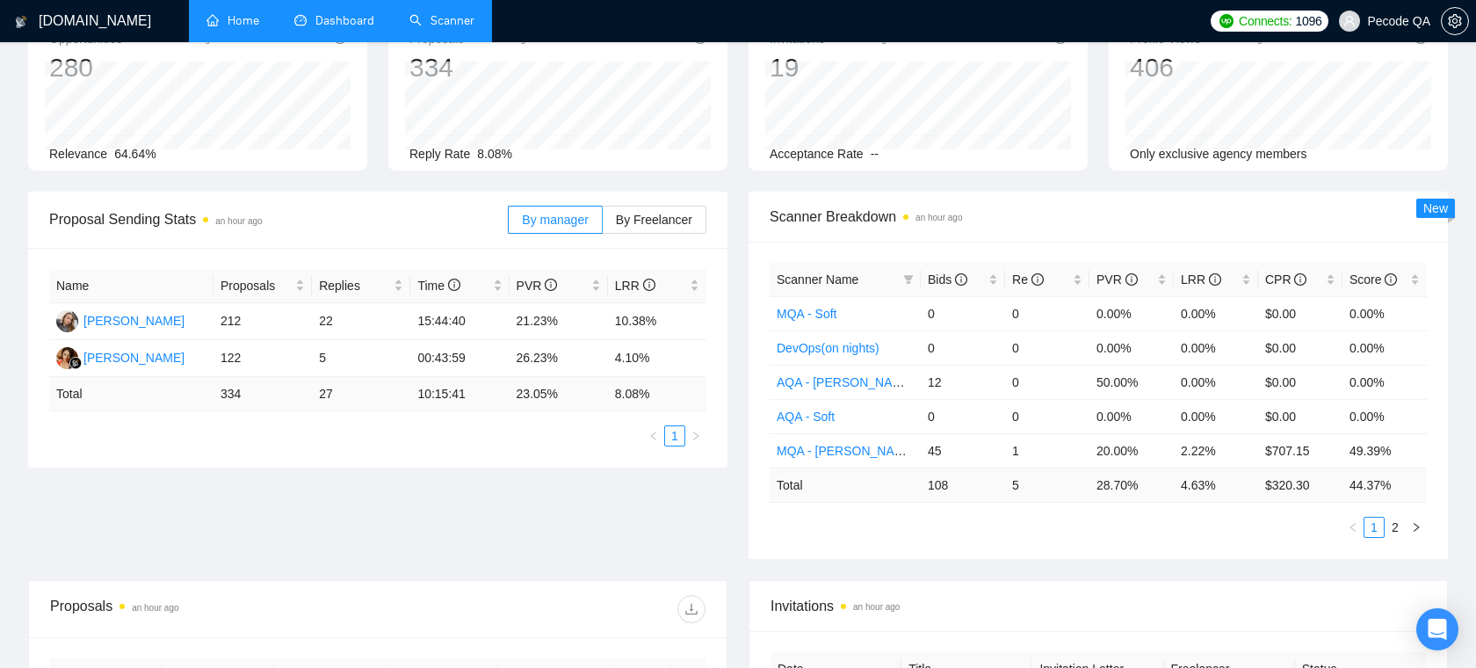
click at [1389, 21] on span "Pecode QA" at bounding box center [1398, 21] width 63 height 0
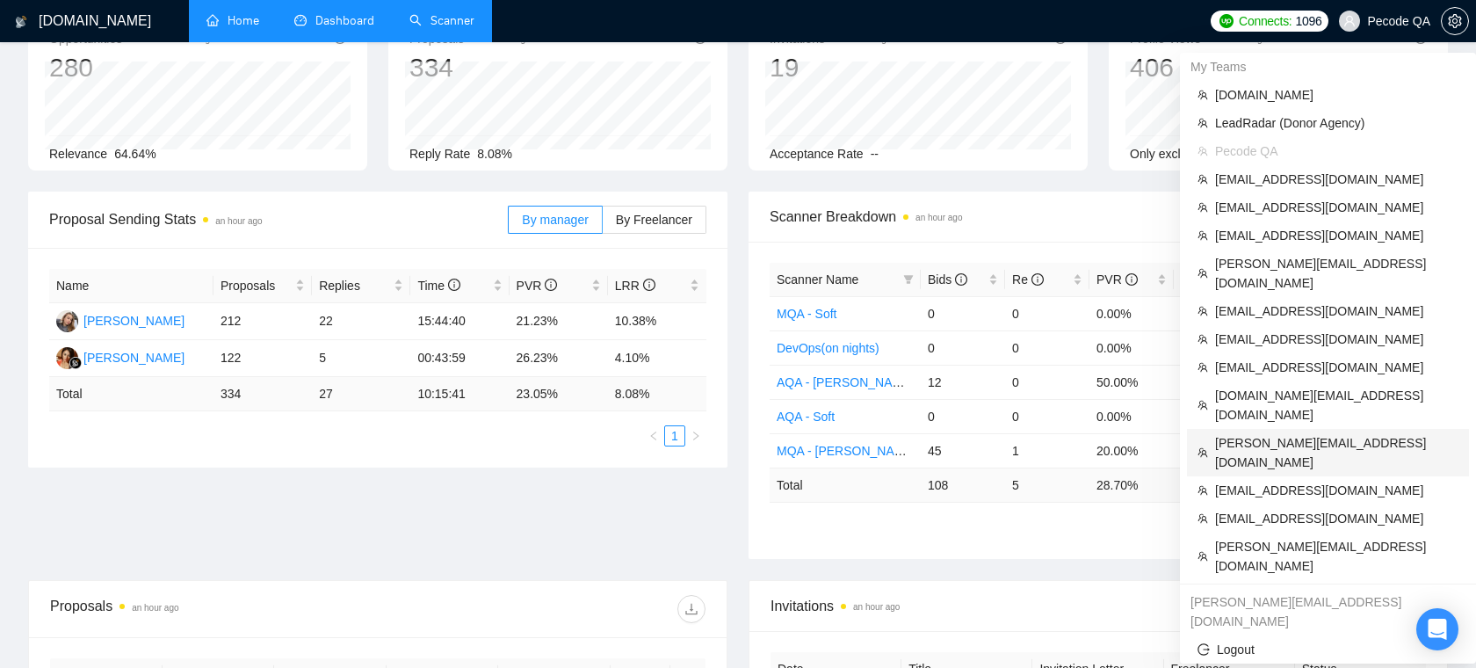
click at [1289, 433] on span "v.onyshko@playm8.games" at bounding box center [1336, 452] width 243 height 39
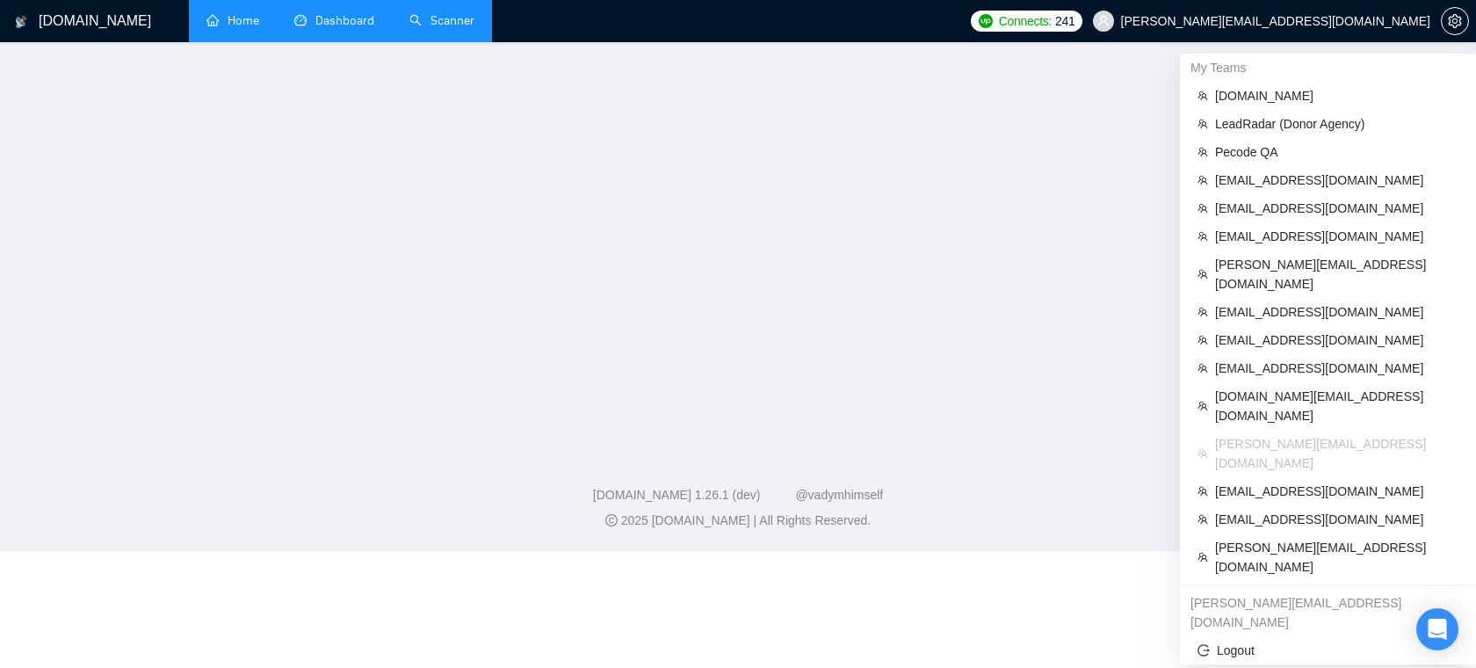
scroll to position [364, 0]
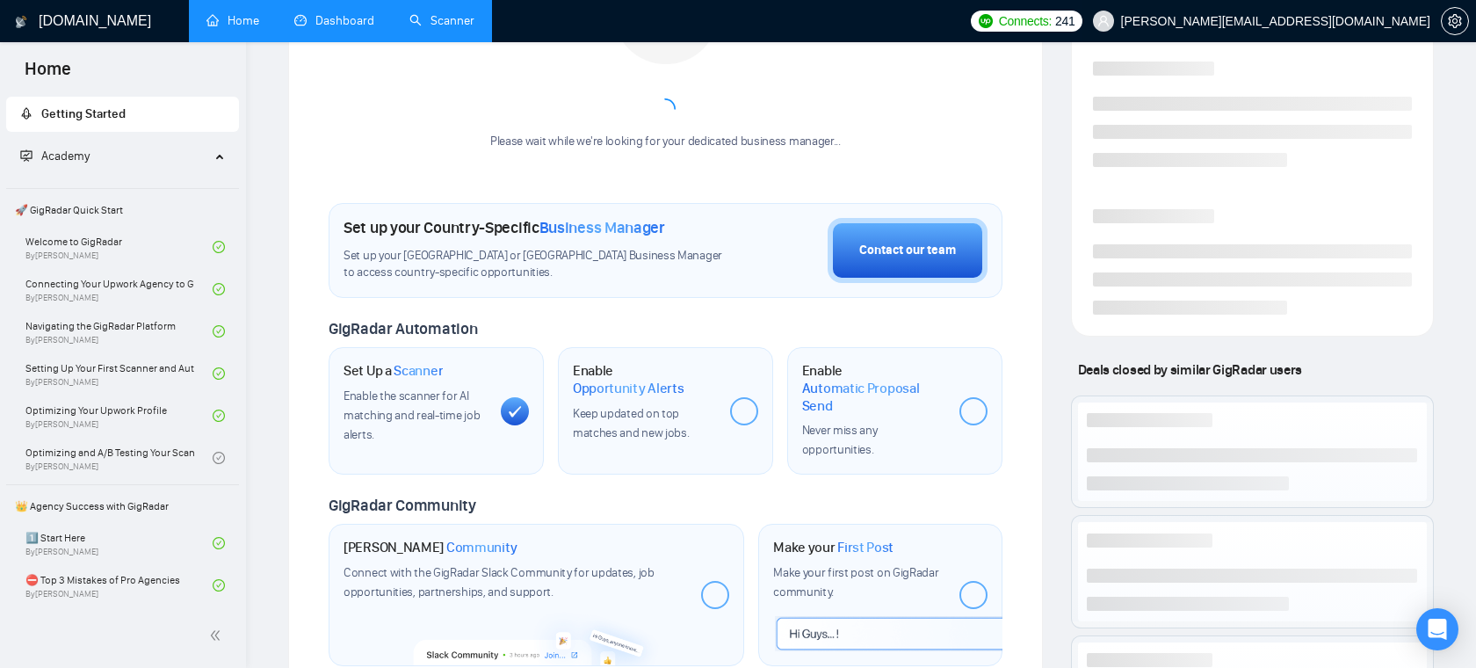
click at [1347, 10] on span "v.onyshko@playm8.games" at bounding box center [1262, 21] width 359 height 56
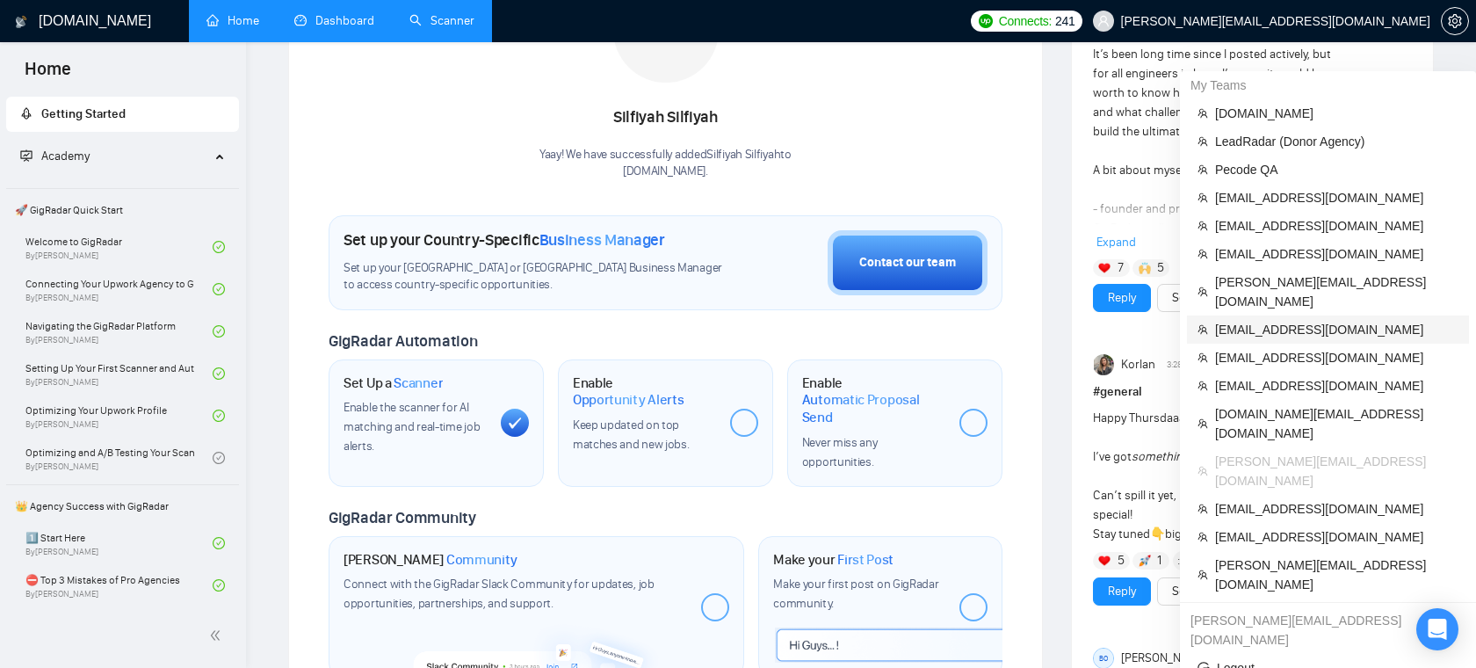
scroll to position [344, 0]
click at [1298, 257] on span "info@it-dimension.com" at bounding box center [1336, 254] width 243 height 19
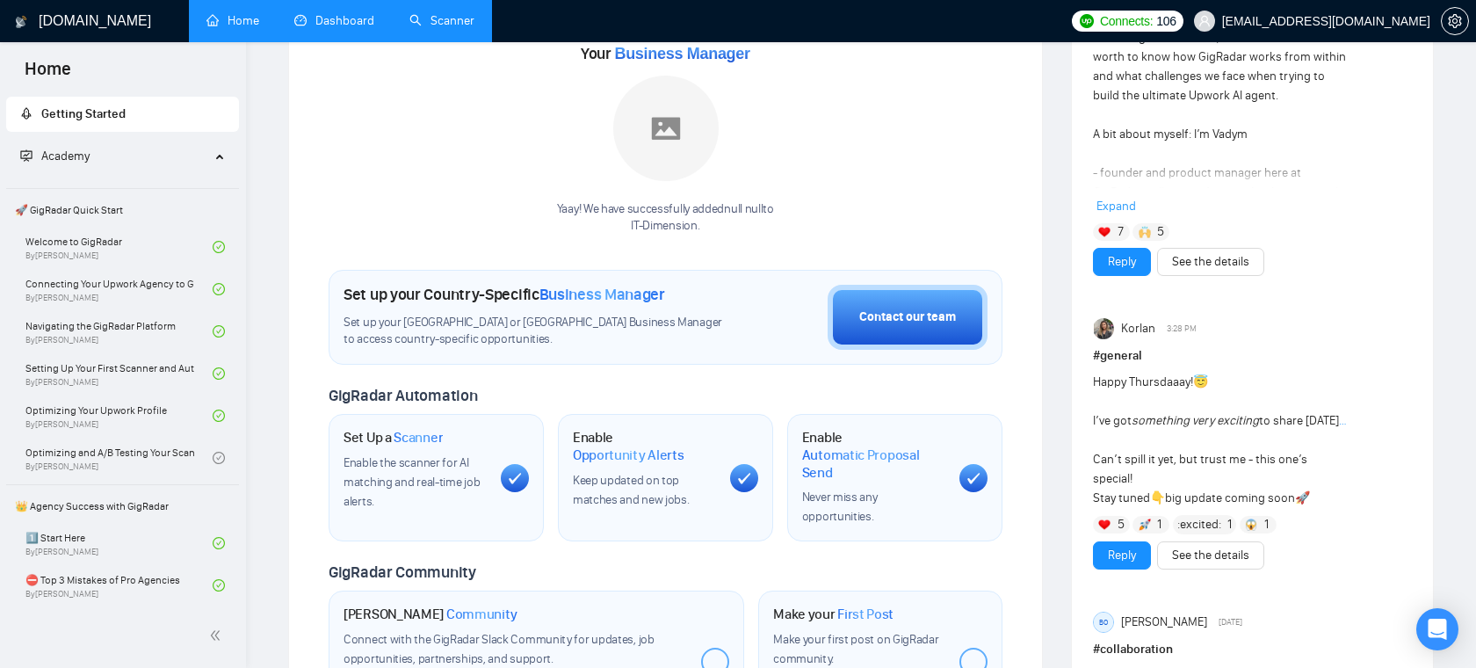
click at [344, 21] on link "Dashboard" at bounding box center [334, 20] width 80 height 15
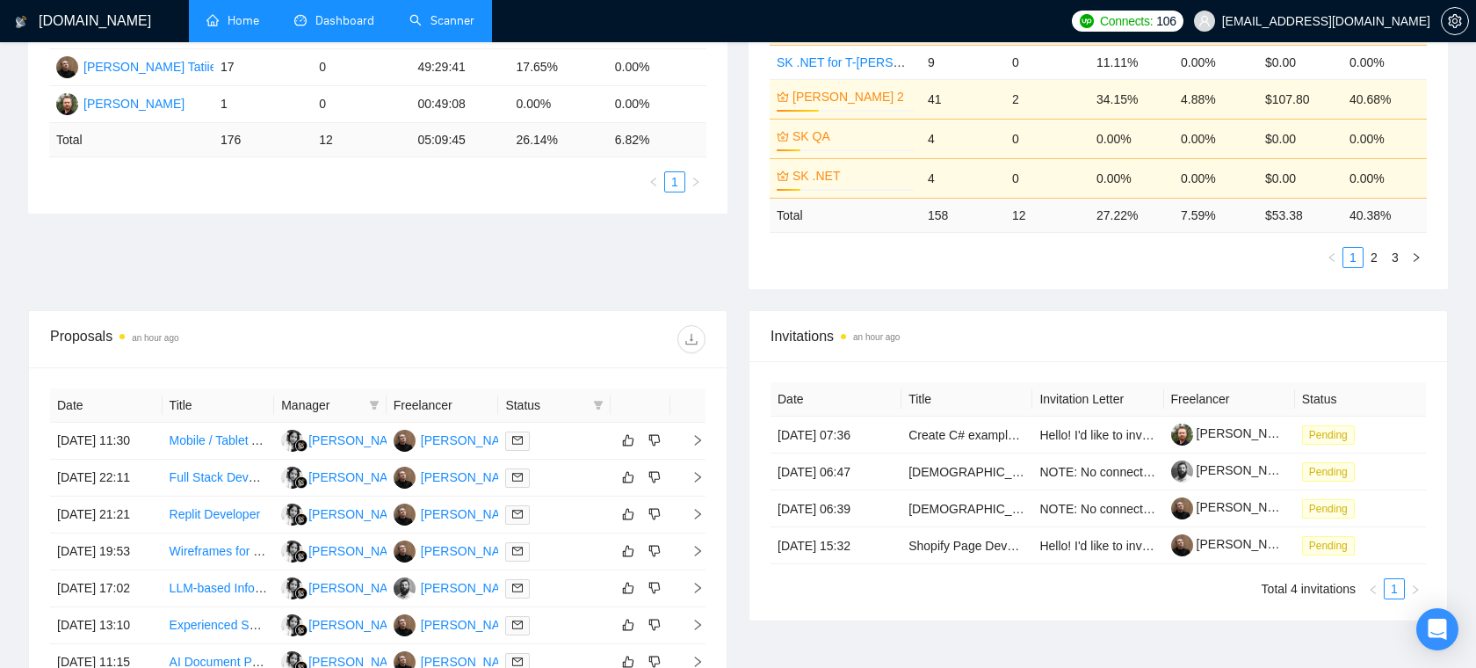
scroll to position [422, 0]
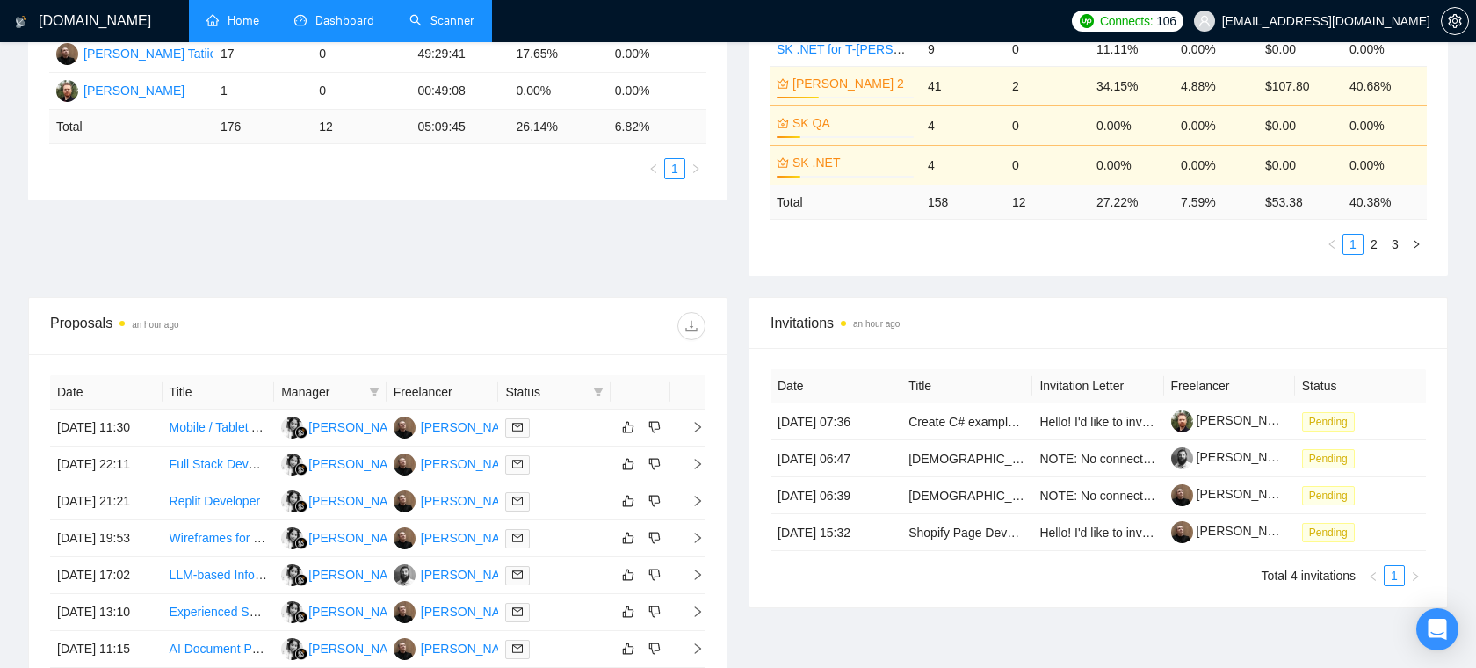
click at [592, 224] on div "Proposal Sending Stats an hour ago By manager By Freelancer Name Proposals Repl…" at bounding box center [738, 93] width 1441 height 410
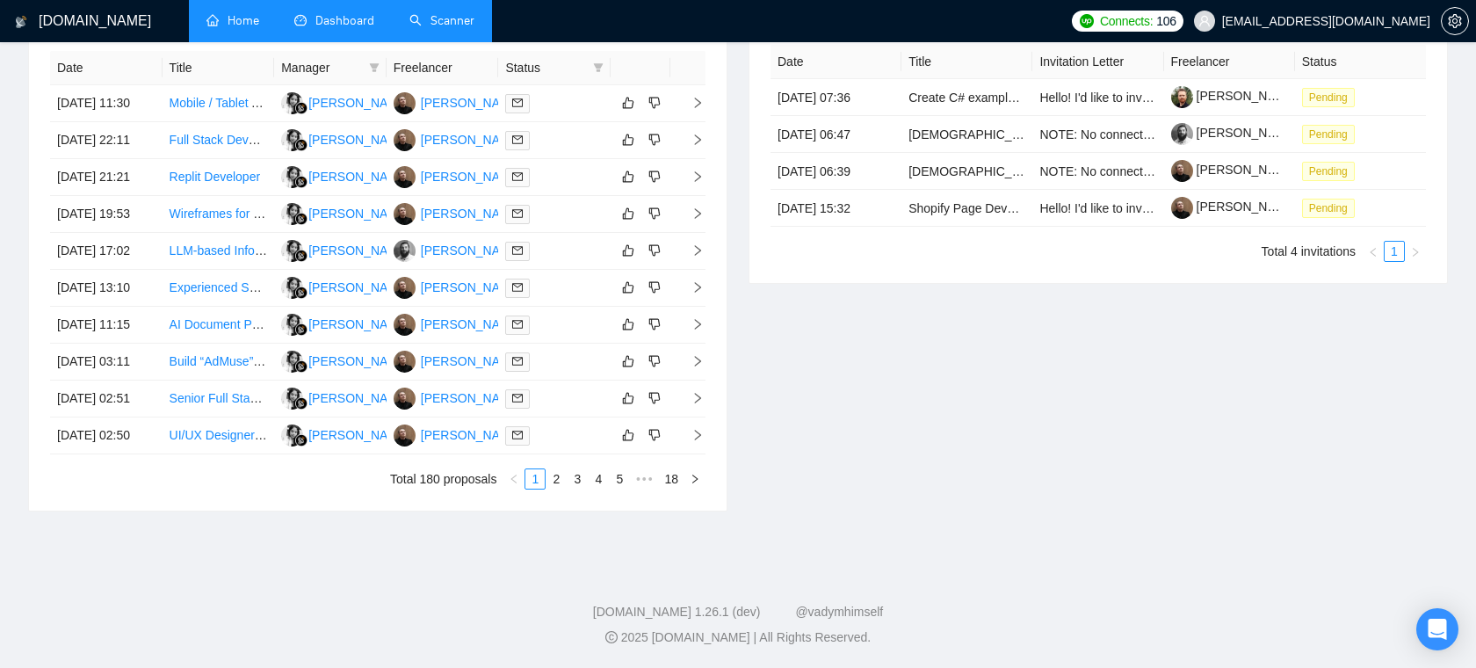
scroll to position [785, 0]
click at [554, 372] on div at bounding box center [554, 362] width 98 height 20
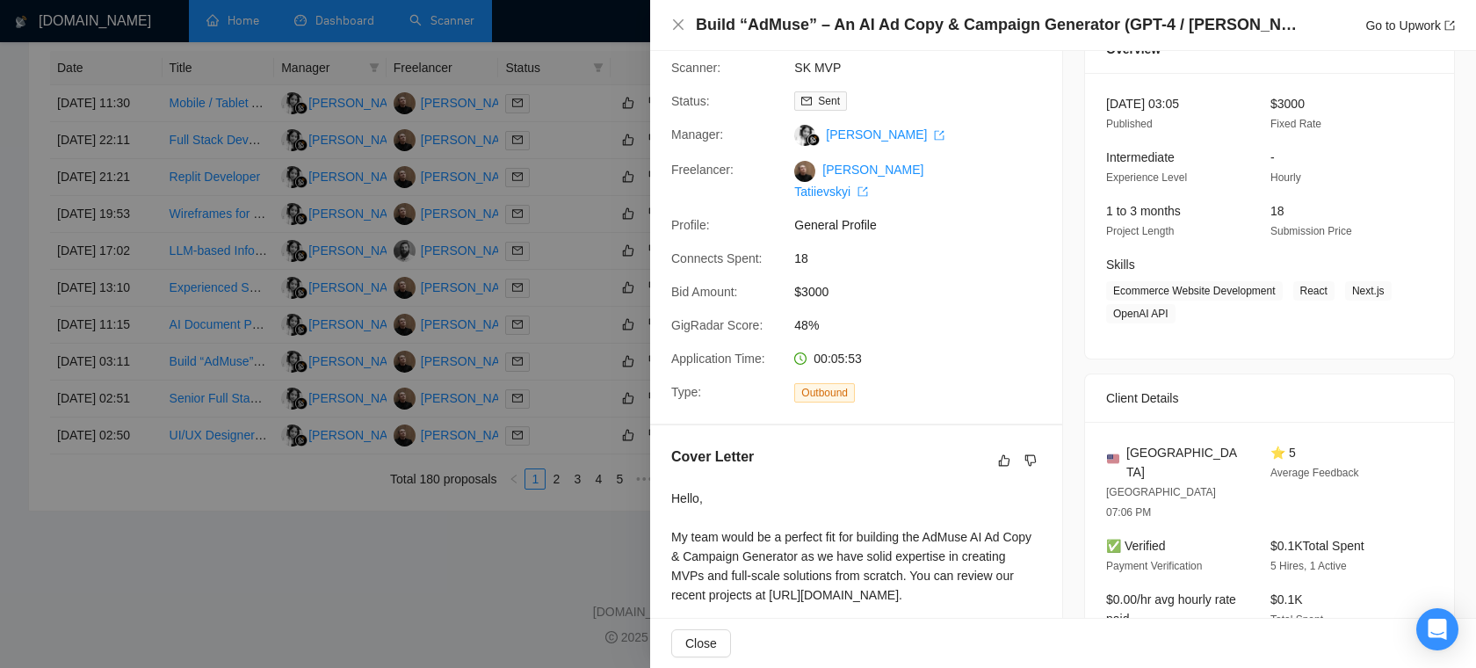
scroll to position [96, 0]
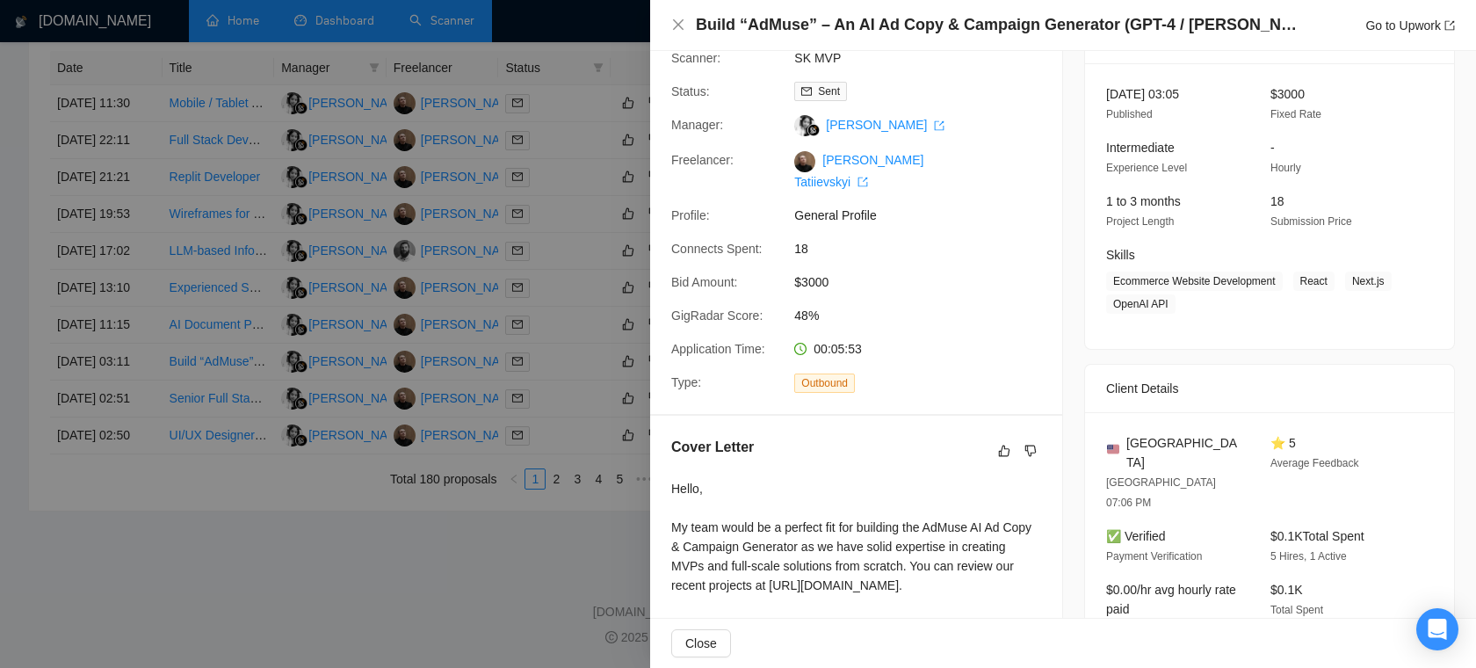
click at [620, 118] on div at bounding box center [738, 334] width 1476 height 668
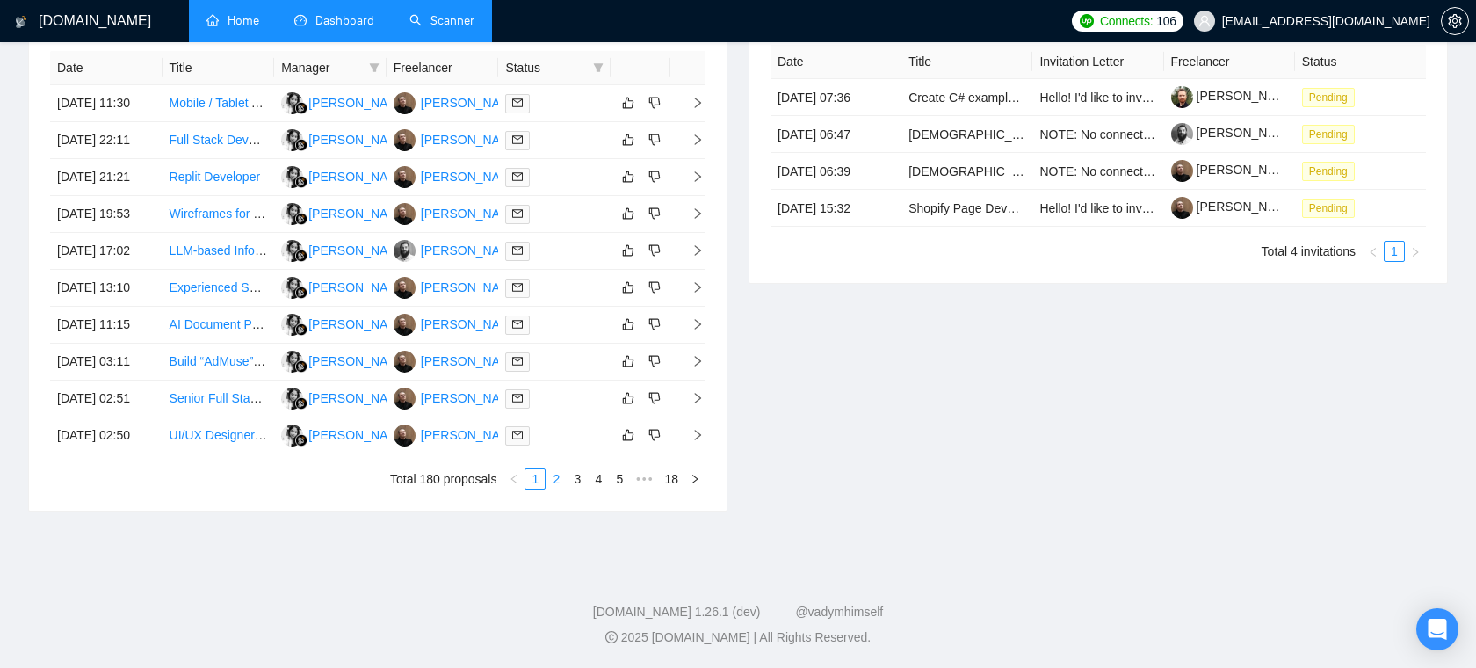
click at [552, 489] on link "2" at bounding box center [556, 478] width 19 height 19
click at [576, 489] on link "3" at bounding box center [577, 478] width 19 height 19
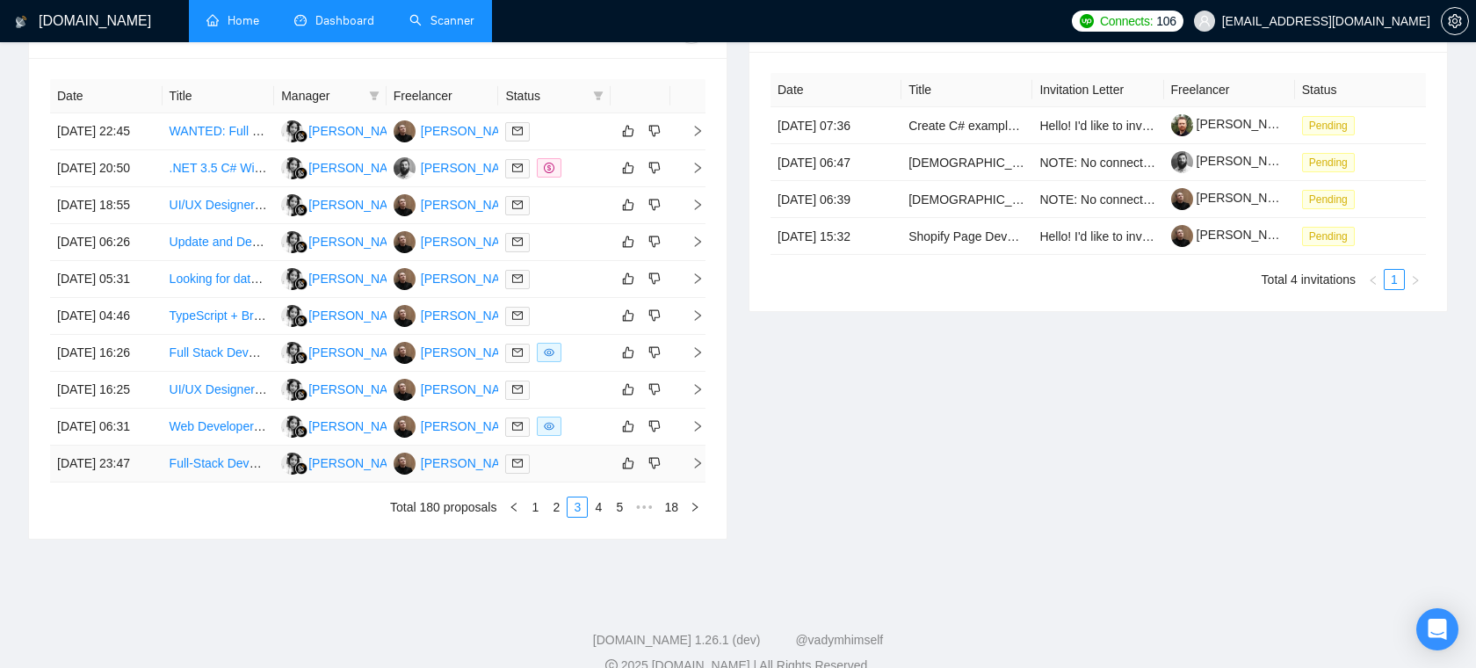
scroll to position [829, 0]
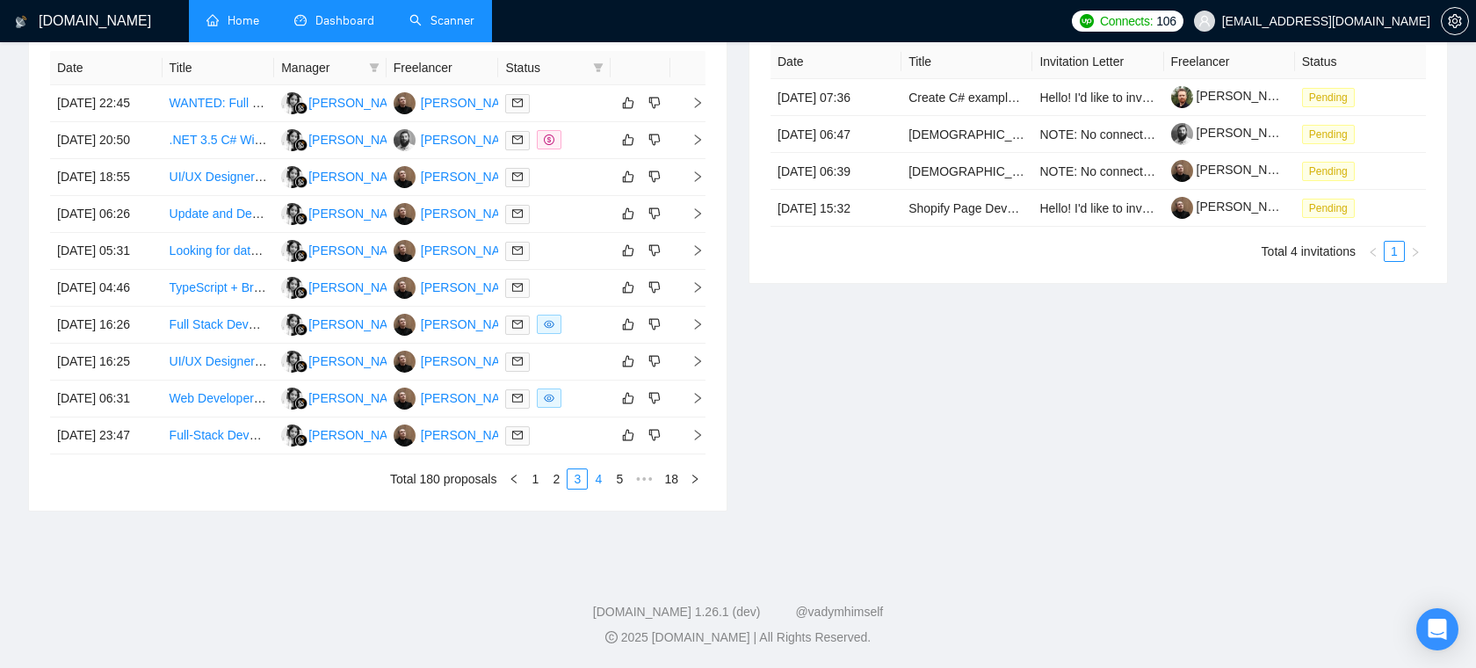
click at [591, 489] on link "4" at bounding box center [598, 478] width 19 height 19
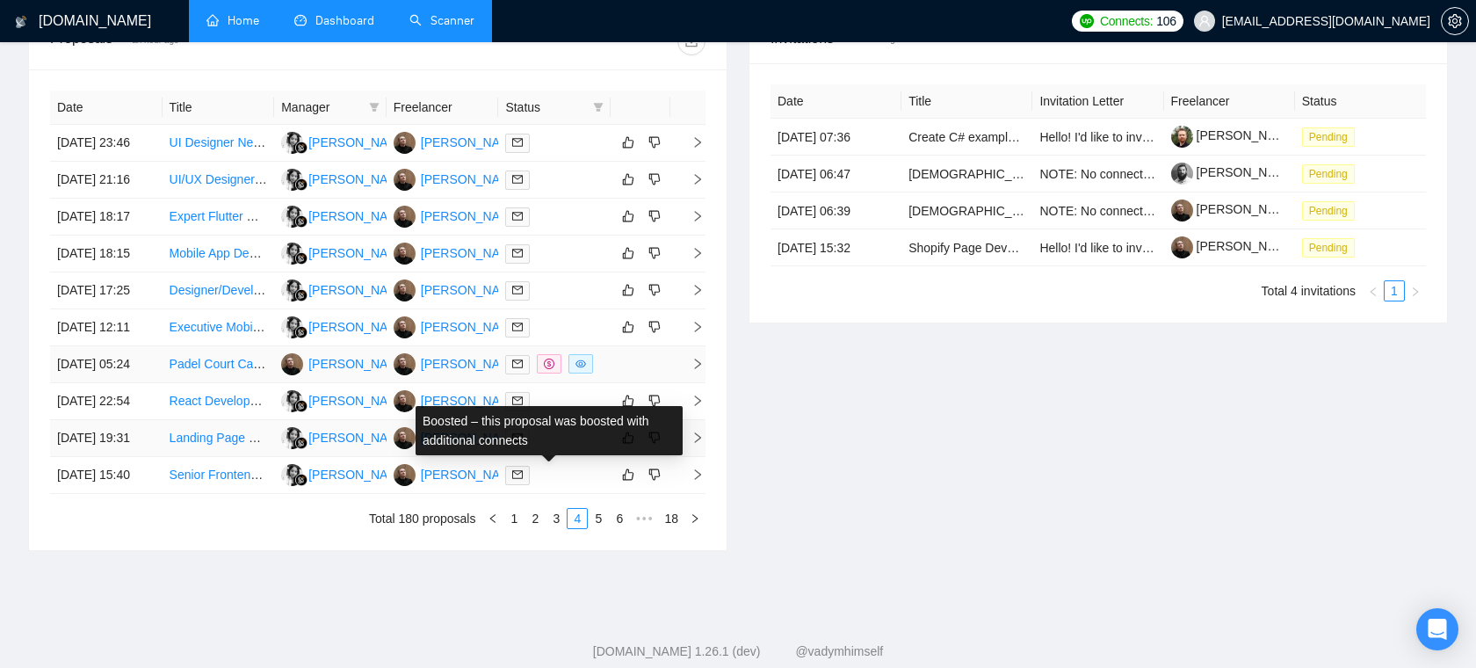
scroll to position [808, 0]
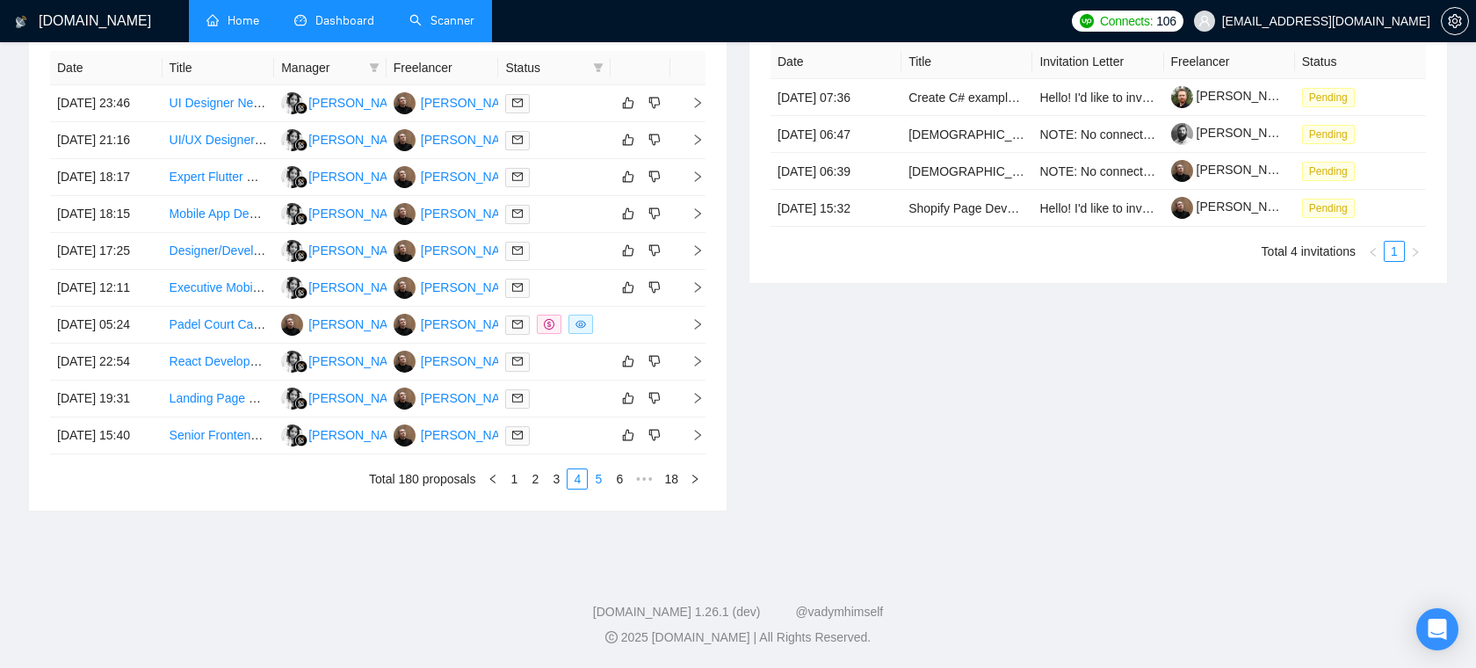
click at [591, 489] on link "5" at bounding box center [598, 478] width 19 height 19
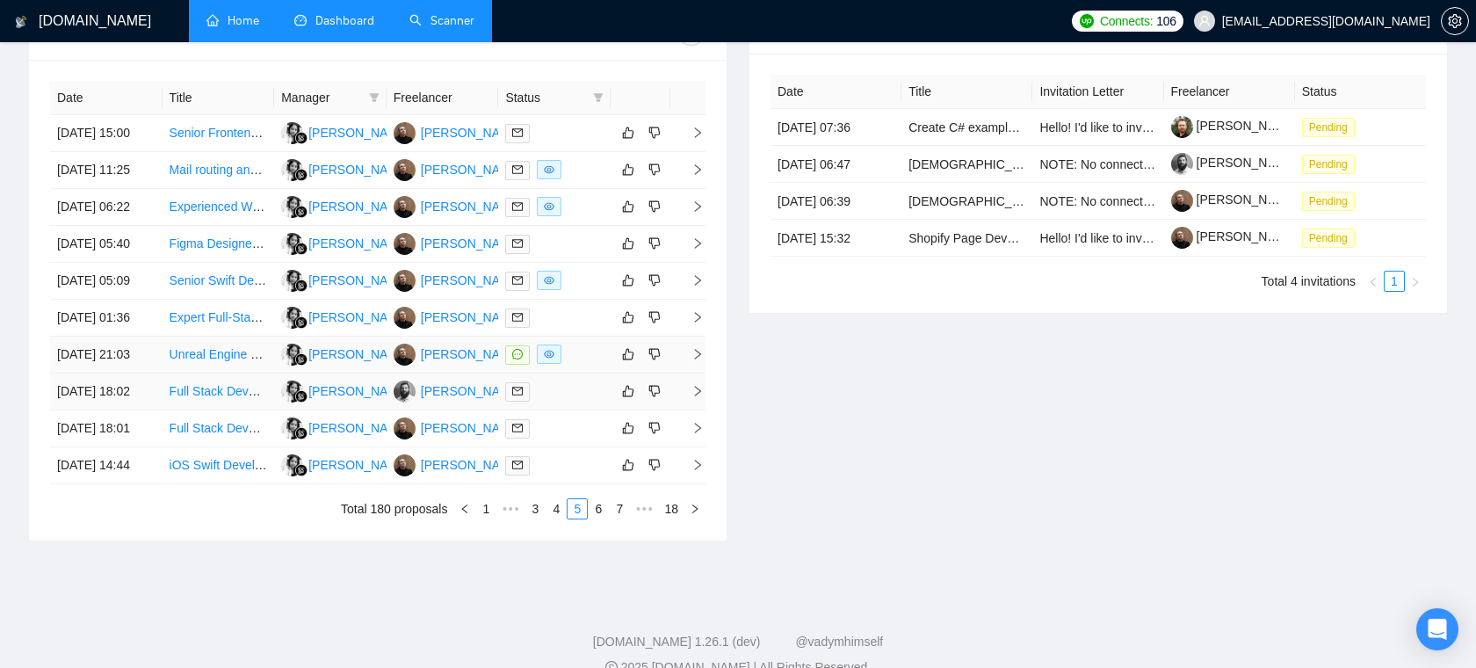
scroll to position [704, 0]
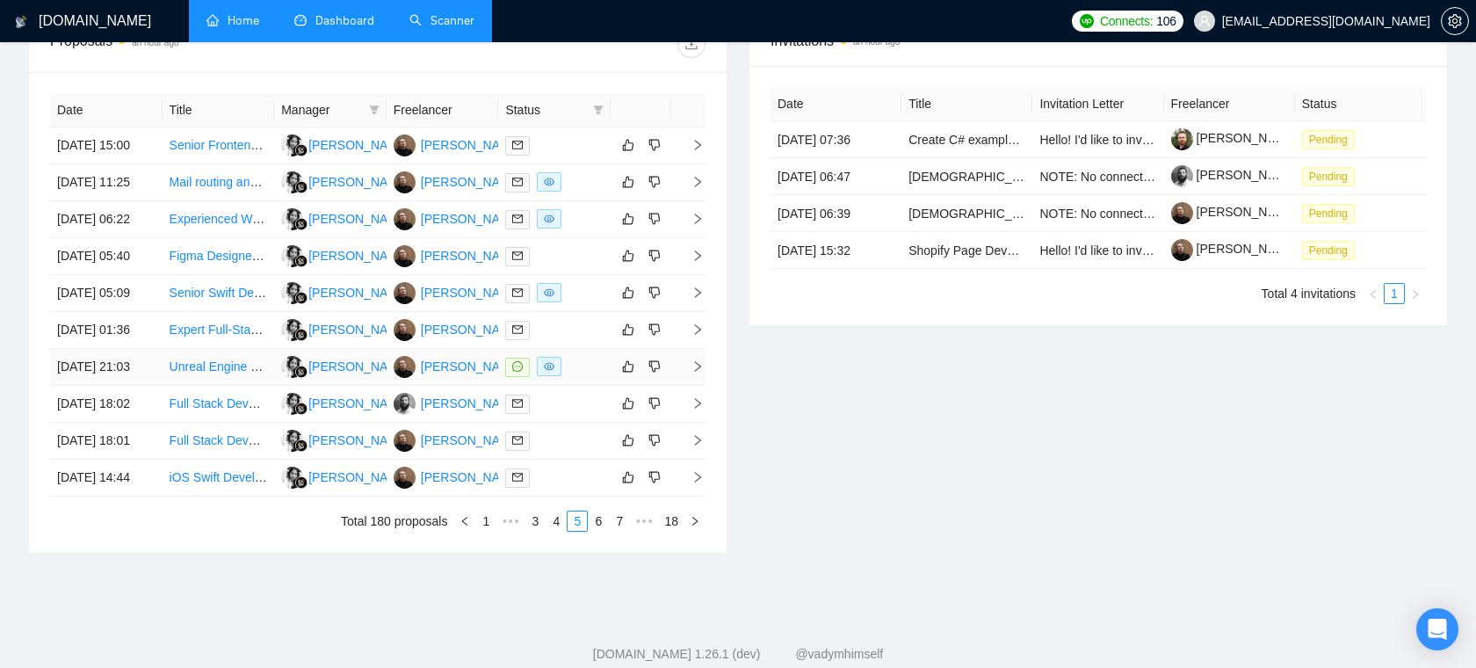
click at [583, 386] on td at bounding box center [554, 367] width 112 height 37
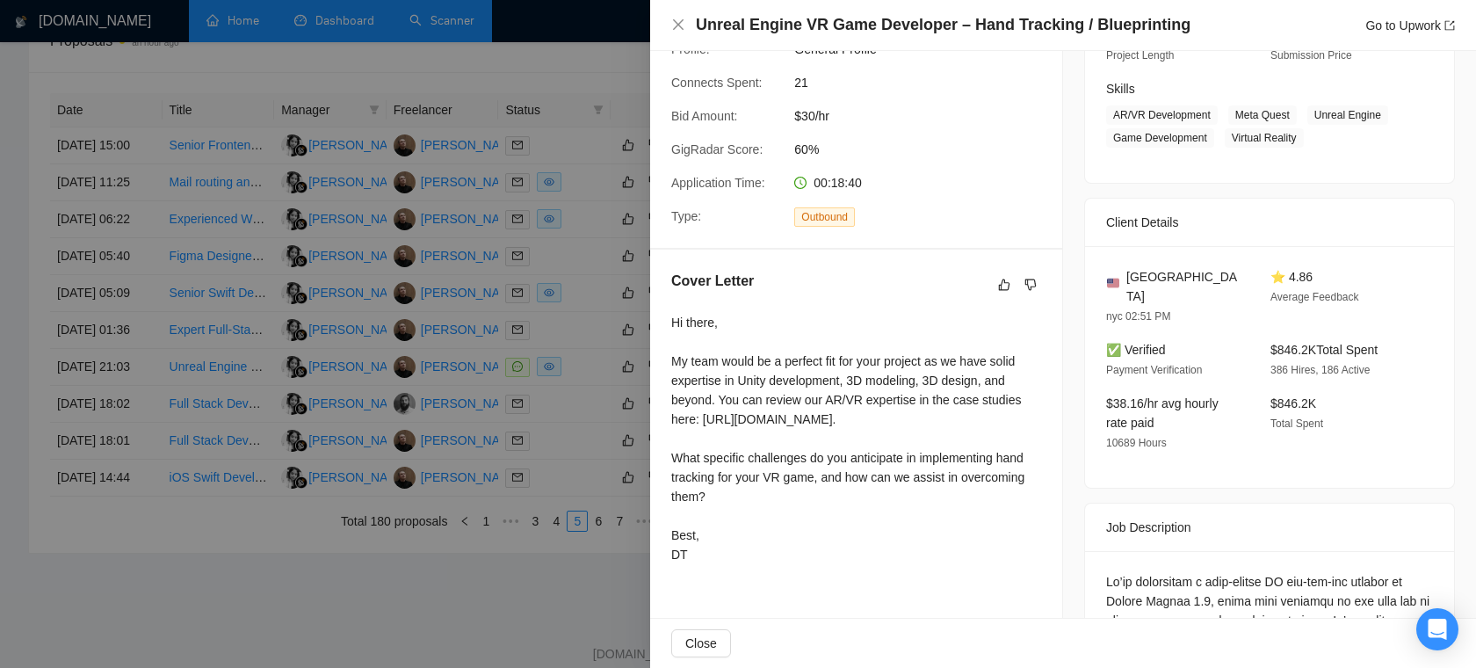
scroll to position [261, 0]
drag, startPoint x: 904, startPoint y: 397, endPoint x: 731, endPoint y: 397, distance: 173.1
click at [731, 397] on div "Hi there, My team would be a perfect fit for your project as we have solid expe…" at bounding box center [856, 439] width 370 height 251
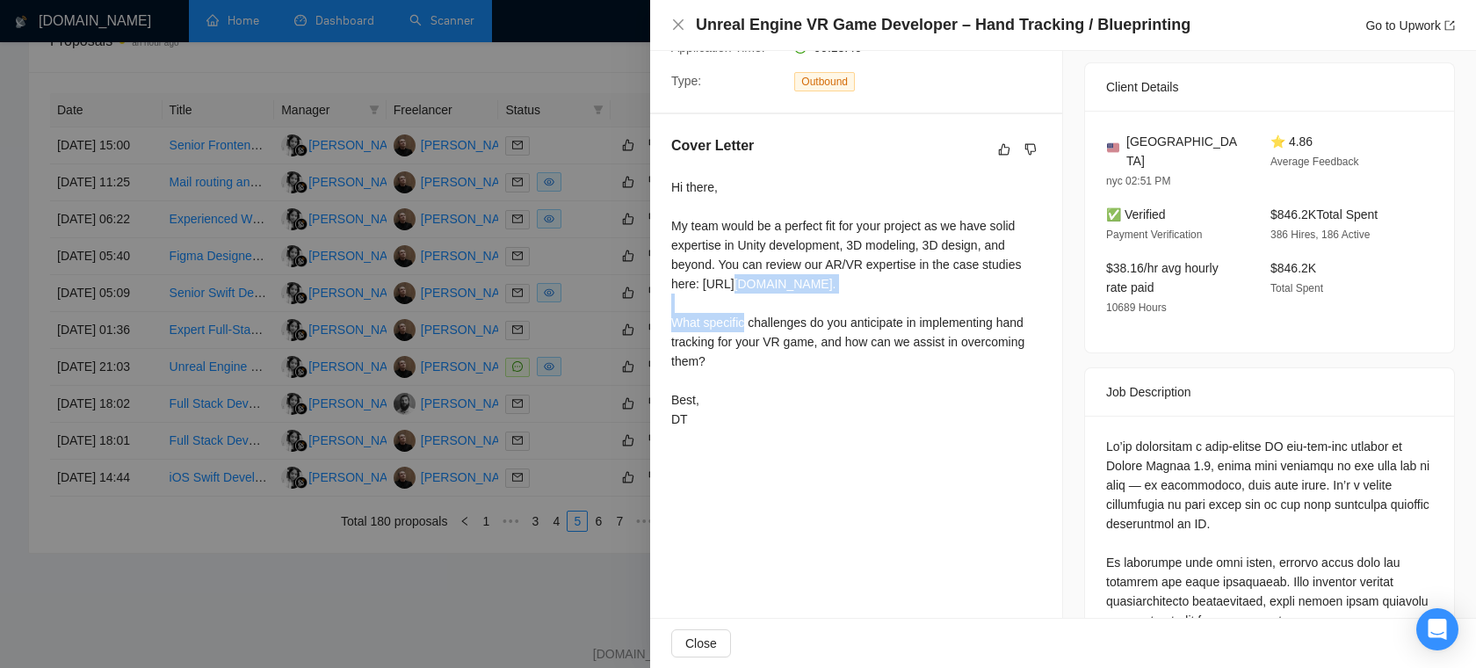
scroll to position [356, 0]
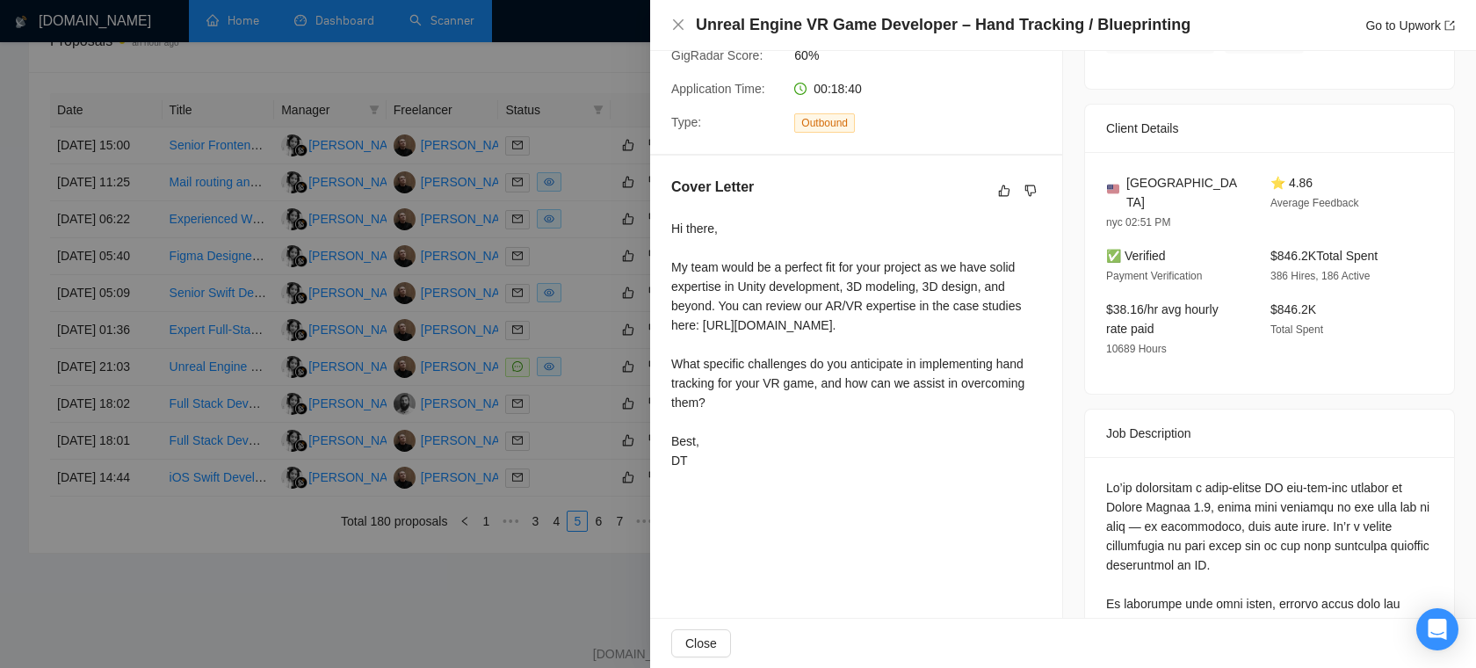
click at [543, 173] on div at bounding box center [738, 334] width 1476 height 668
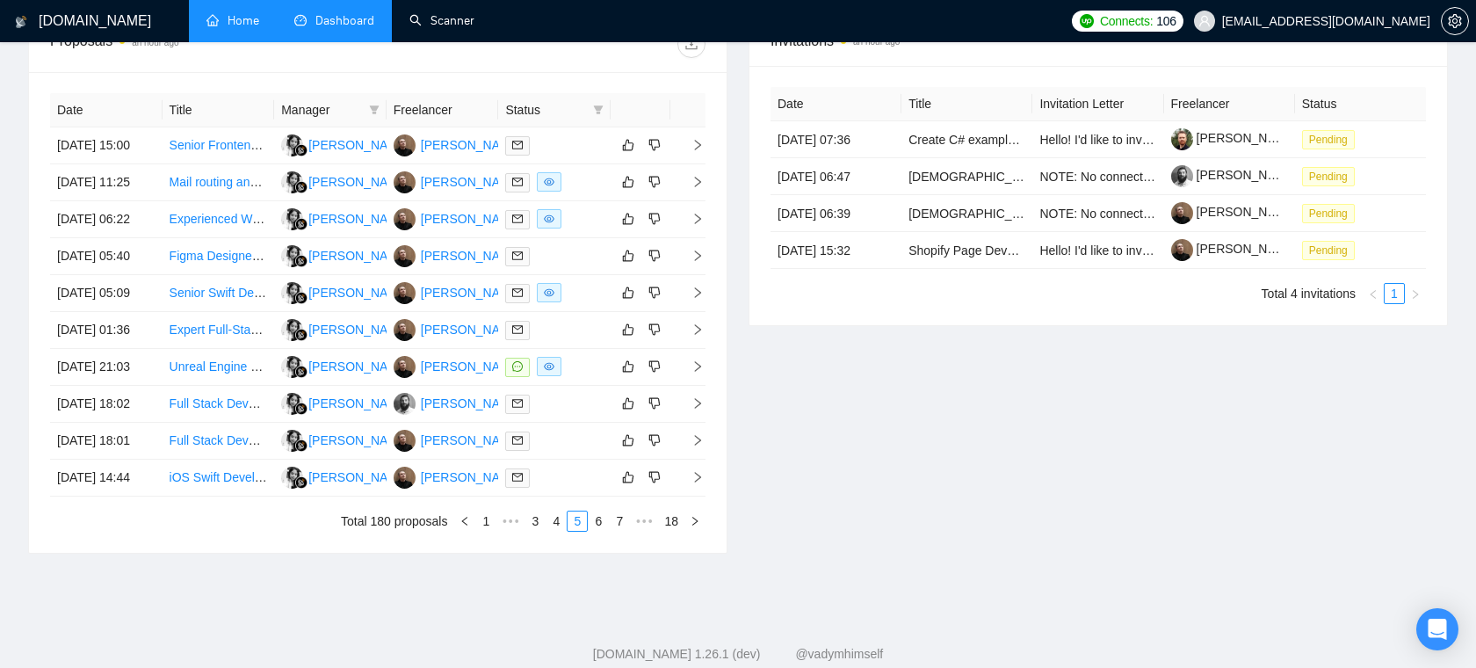
drag, startPoint x: 433, startPoint y: 28, endPoint x: 330, endPoint y: 145, distance: 156.2
click at [433, 28] on link "Scanner" at bounding box center [442, 20] width 65 height 15
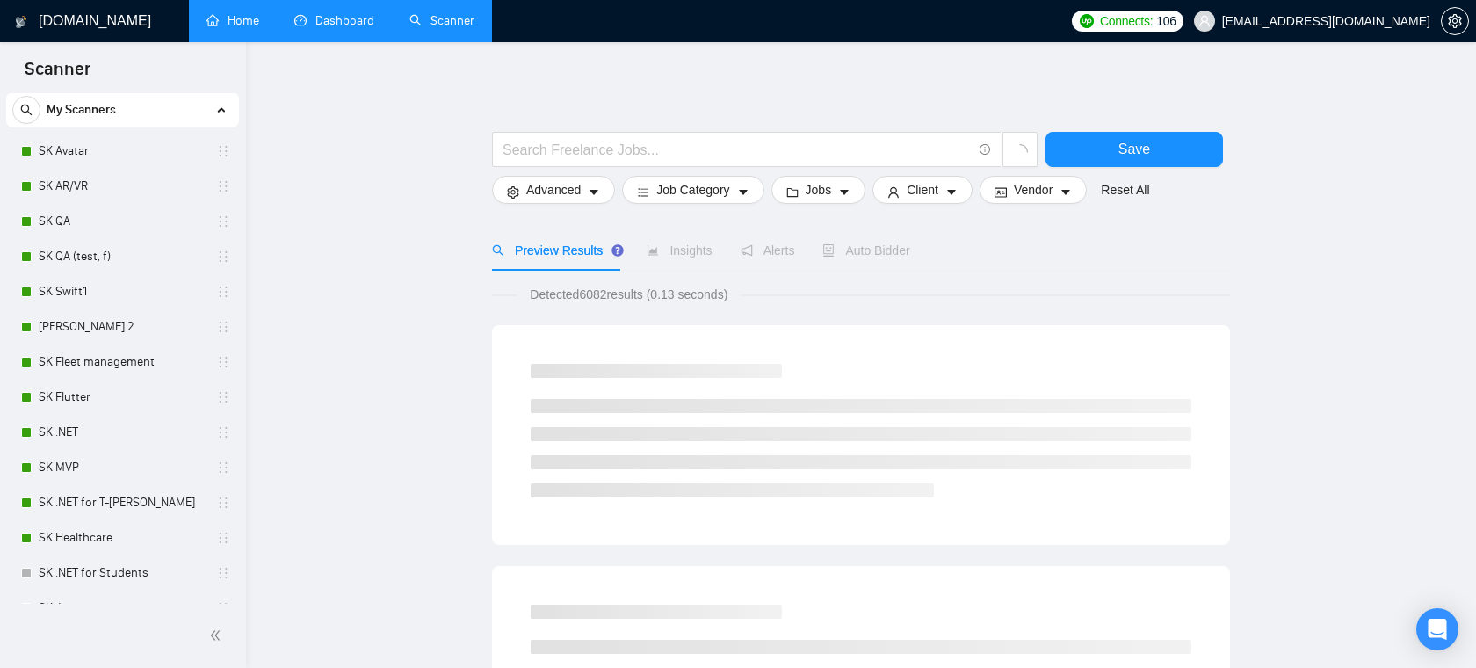
scroll to position [6, 0]
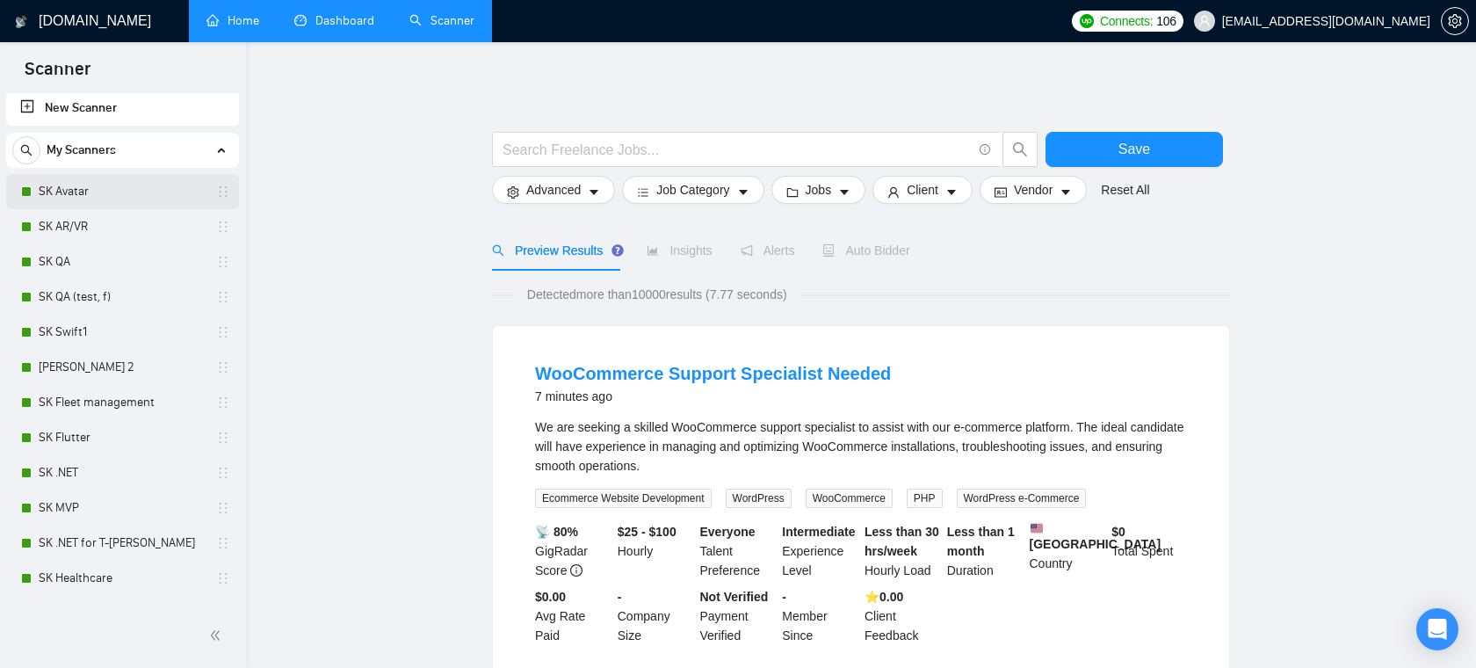
click at [80, 195] on link "SK Avatar" at bounding box center [122, 191] width 167 height 35
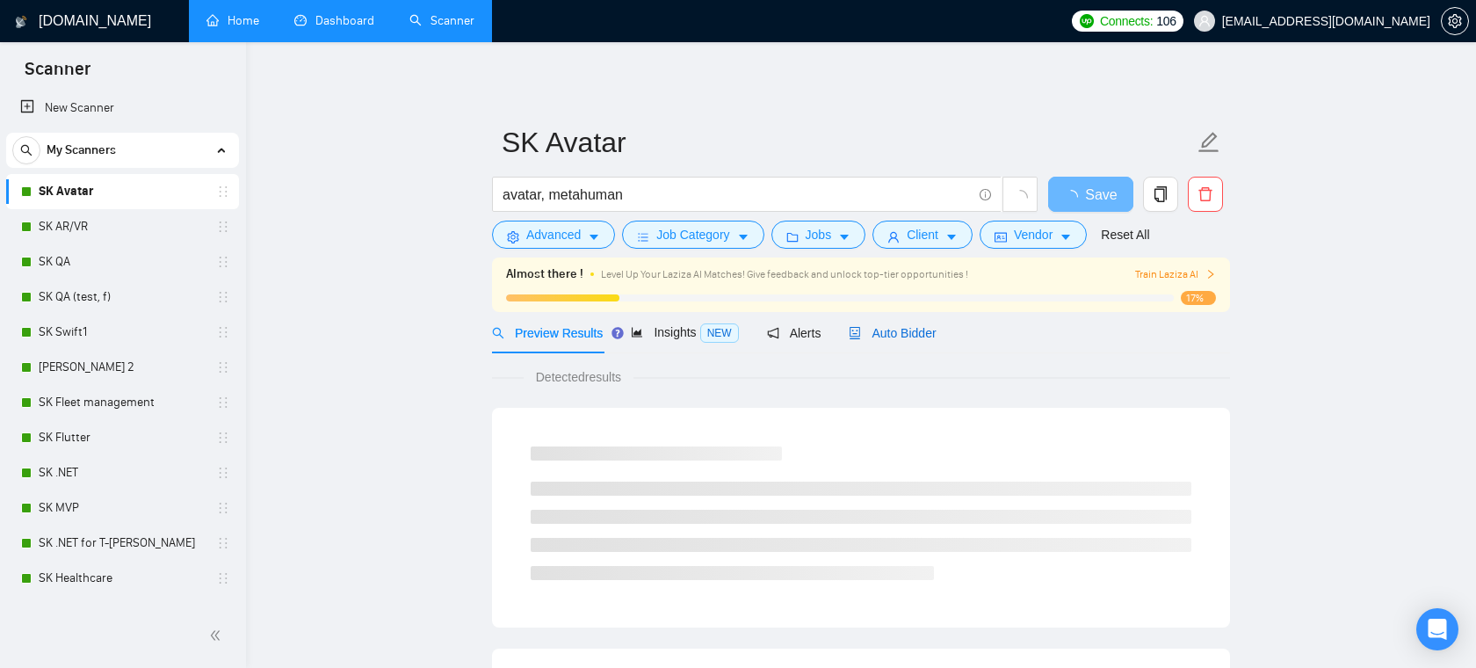
click at [924, 332] on span "Auto Bidder" at bounding box center [892, 333] width 87 height 14
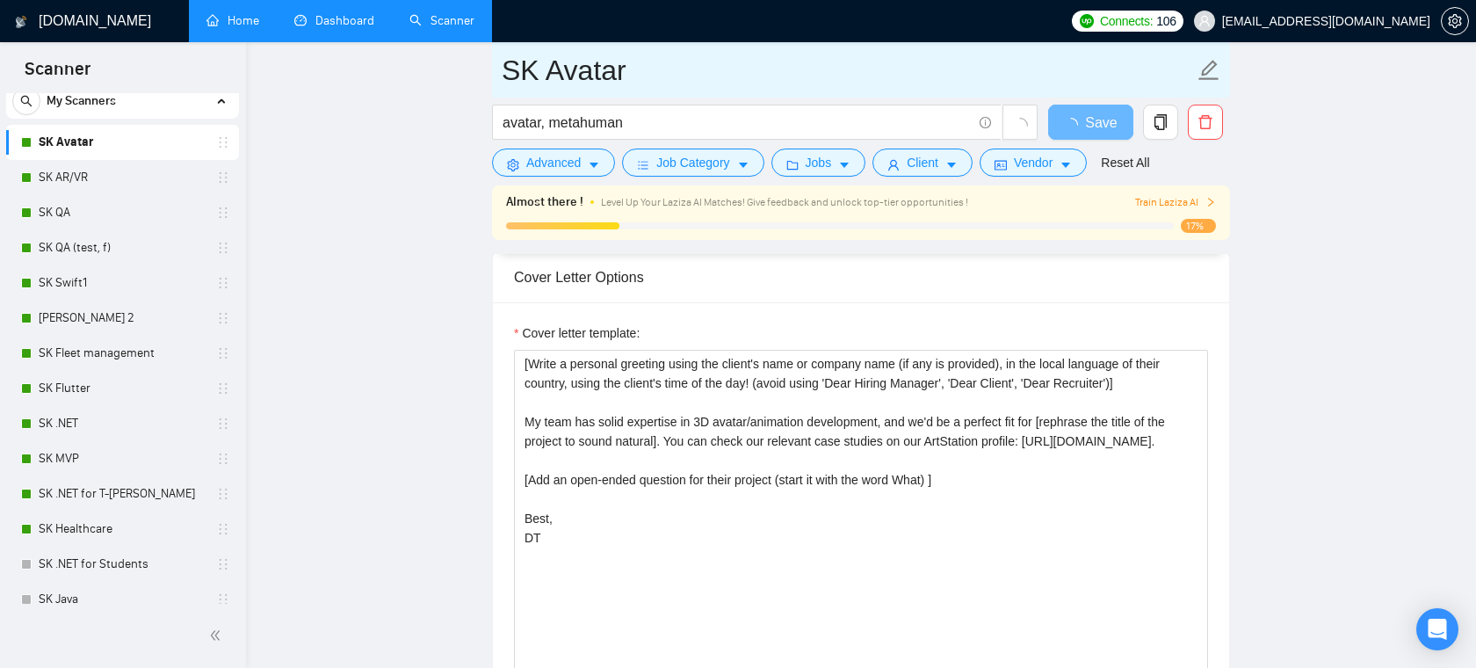
scroll to position [85, 0]
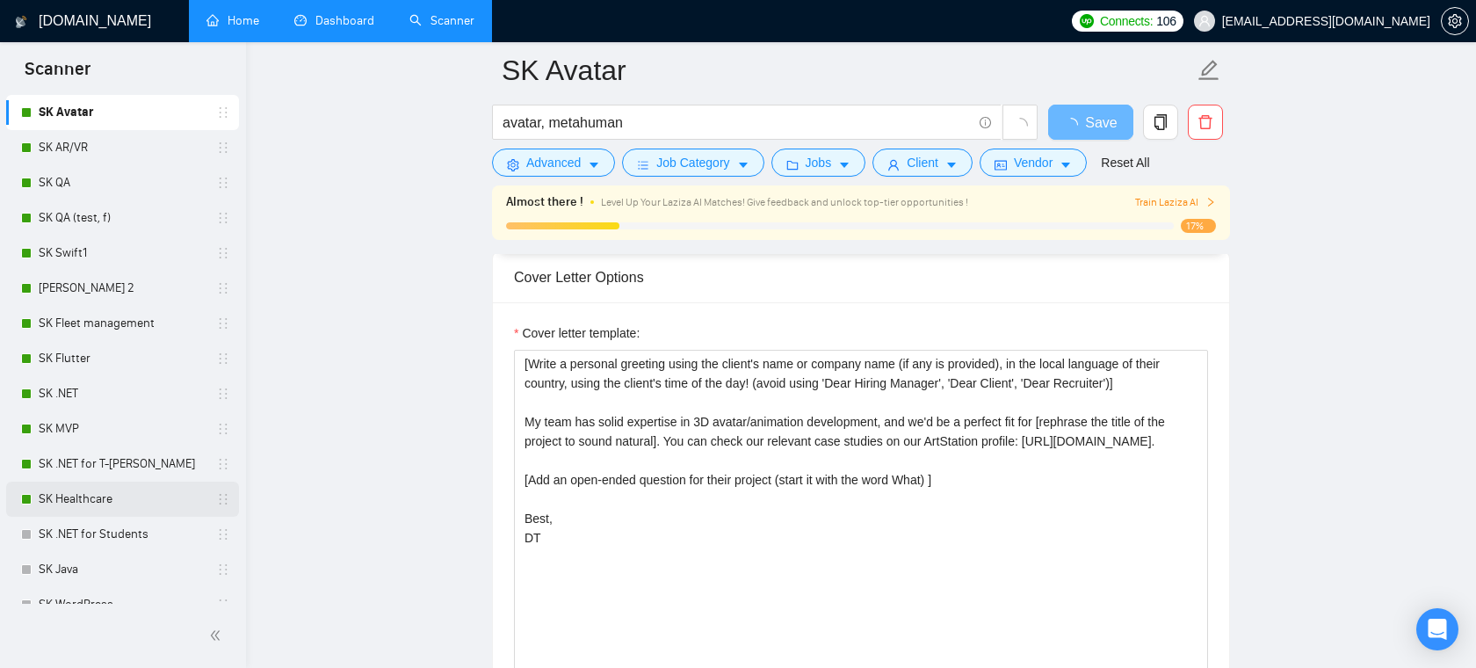
click at [91, 497] on link "SK Healthcare" at bounding box center [122, 499] width 167 height 35
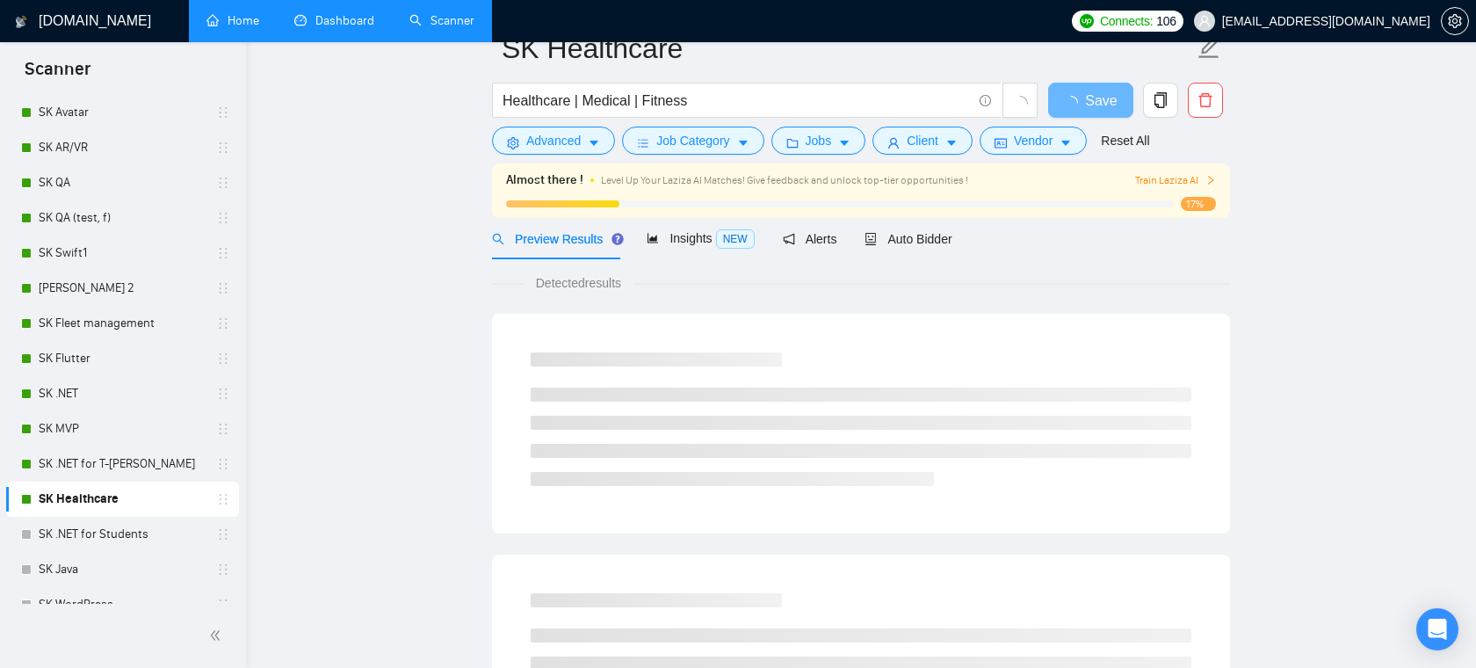
scroll to position [35, 0]
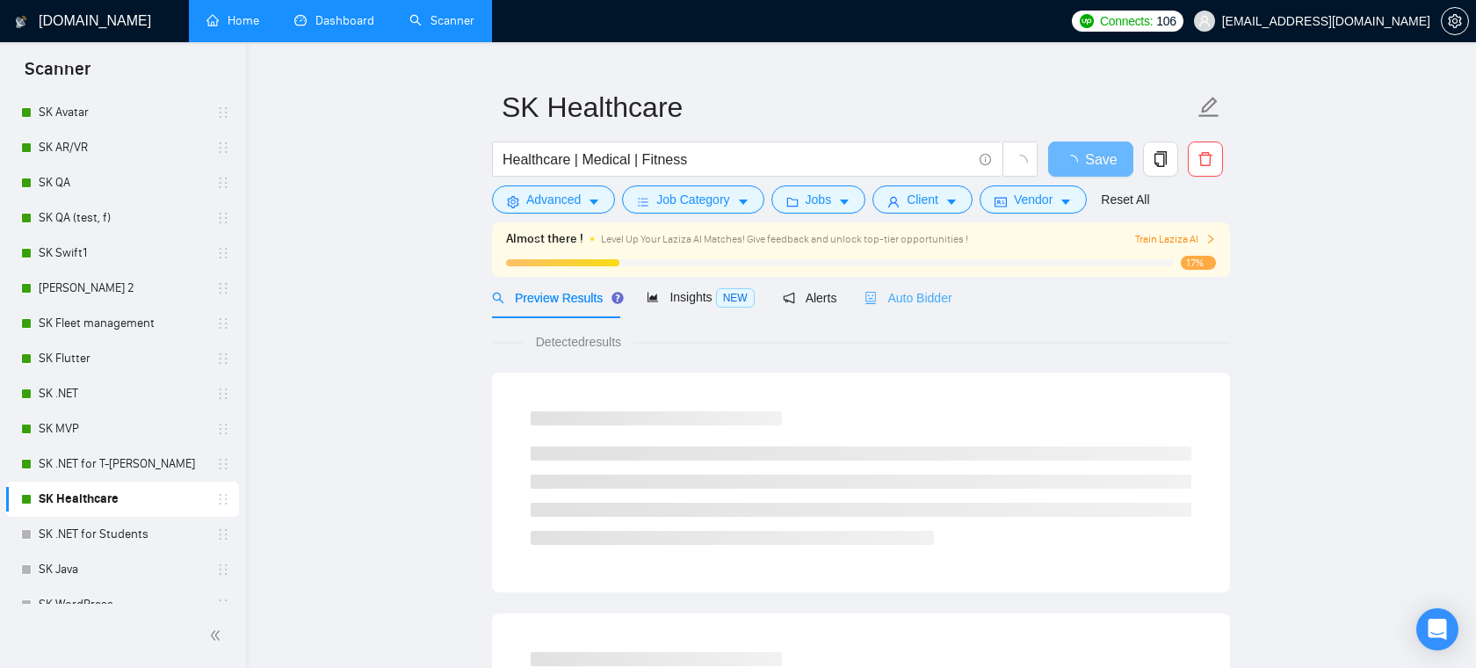
click at [946, 285] on div "Auto Bidder" at bounding box center [908, 297] width 87 height 41
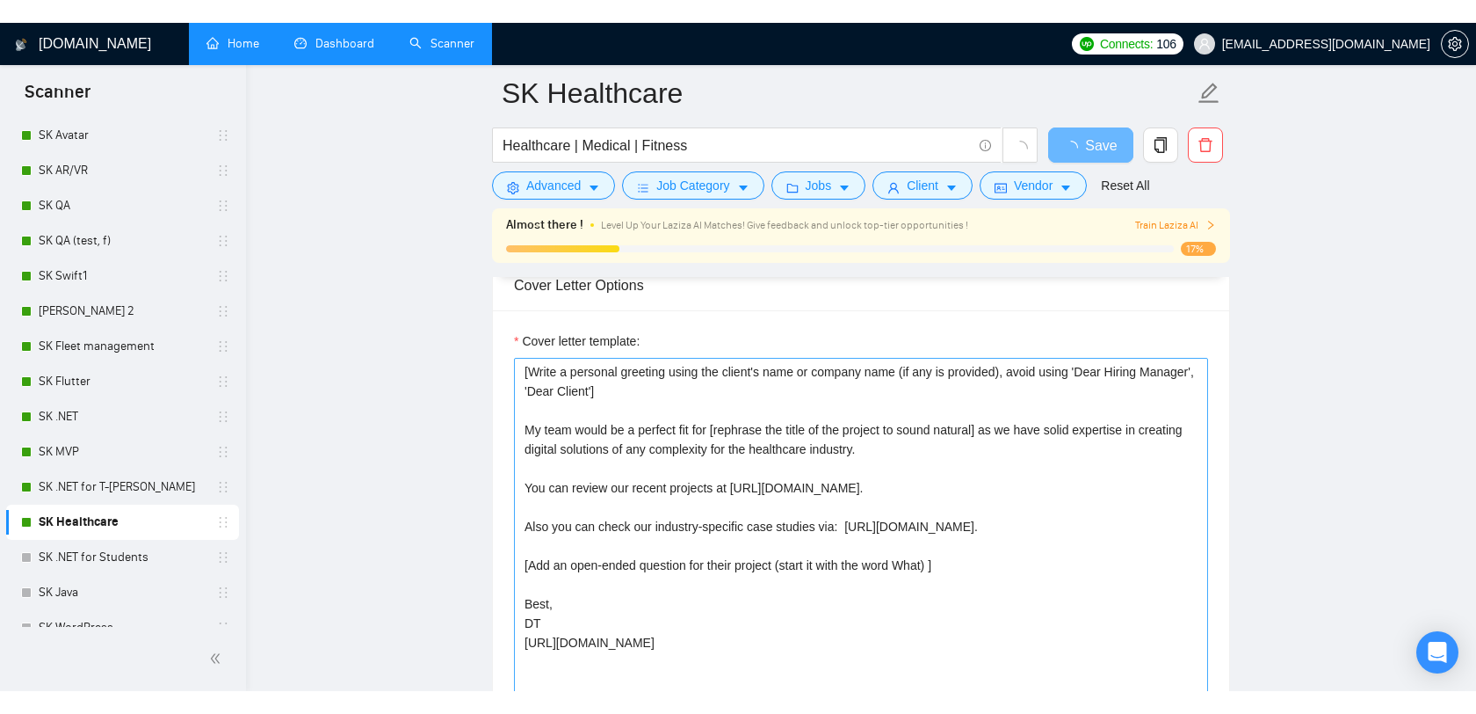
scroll to position [2012, 0]
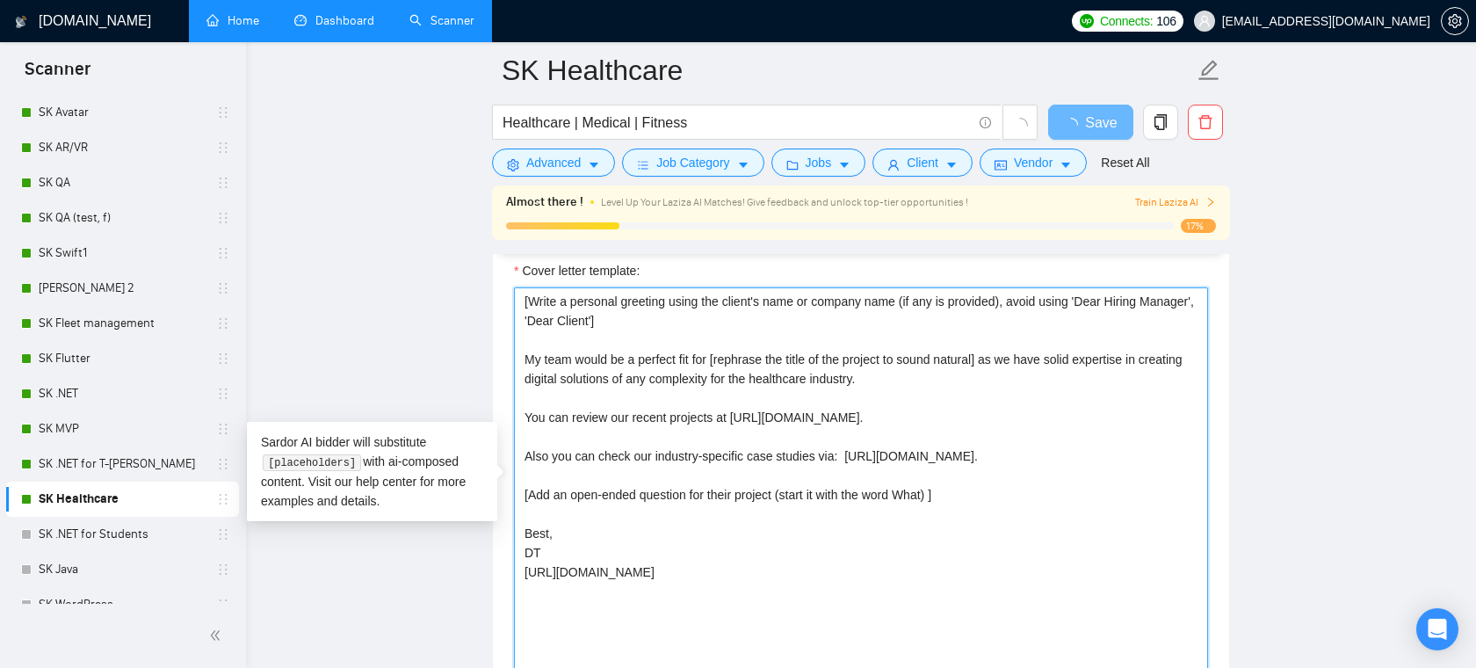
drag, startPoint x: 700, startPoint y: 573, endPoint x: 530, endPoint y: 302, distance: 319.9
click at [531, 302] on textarea "[Write a personal greeting using the client's name or company name (if any is p…" at bounding box center [861, 484] width 694 height 395
click at [657, 378] on textarea "[Write a personal greeting using the client's name or company name (if any is p…" at bounding box center [861, 484] width 694 height 395
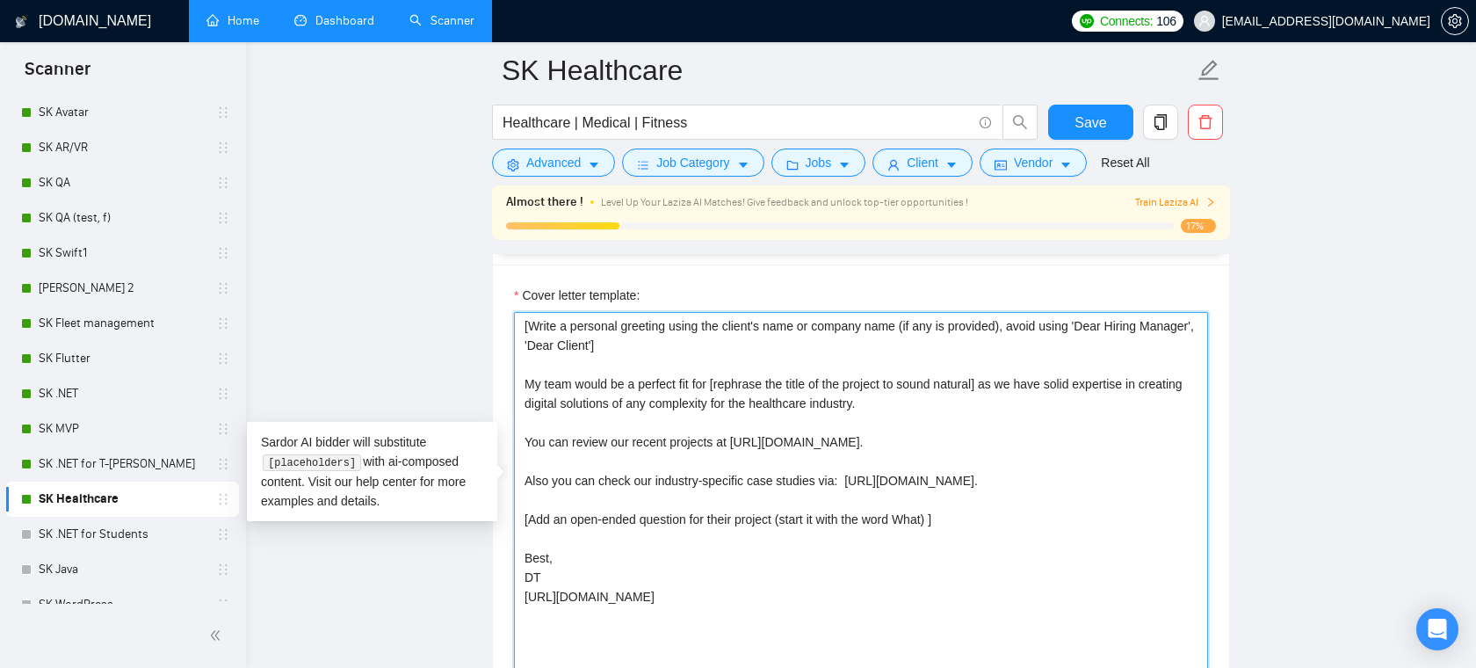
click at [720, 424] on textarea "[Write a personal greeting using the client's name or company name (if any is p…" at bounding box center [861, 509] width 694 height 395
click at [954, 434] on textarea "[Write a personal greeting using the client's name or company name (if any is p…" at bounding box center [861, 509] width 694 height 395
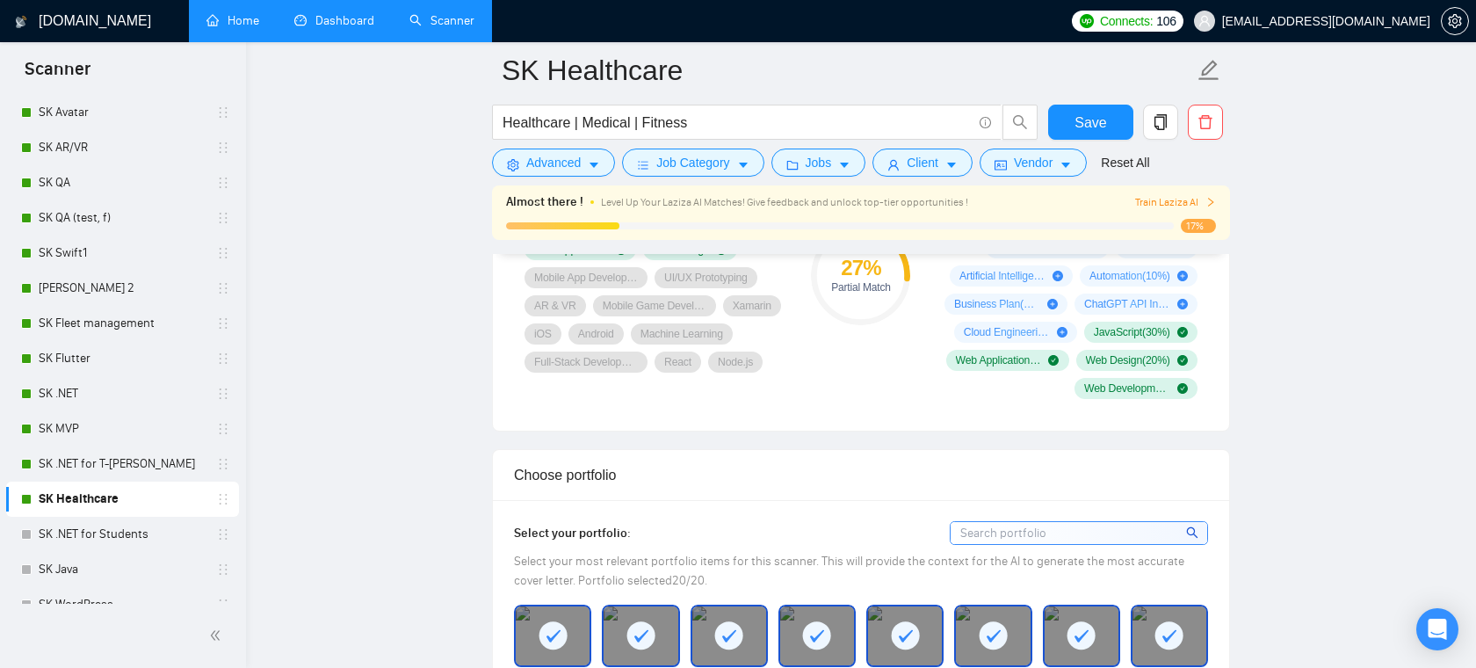
scroll to position [1291, 0]
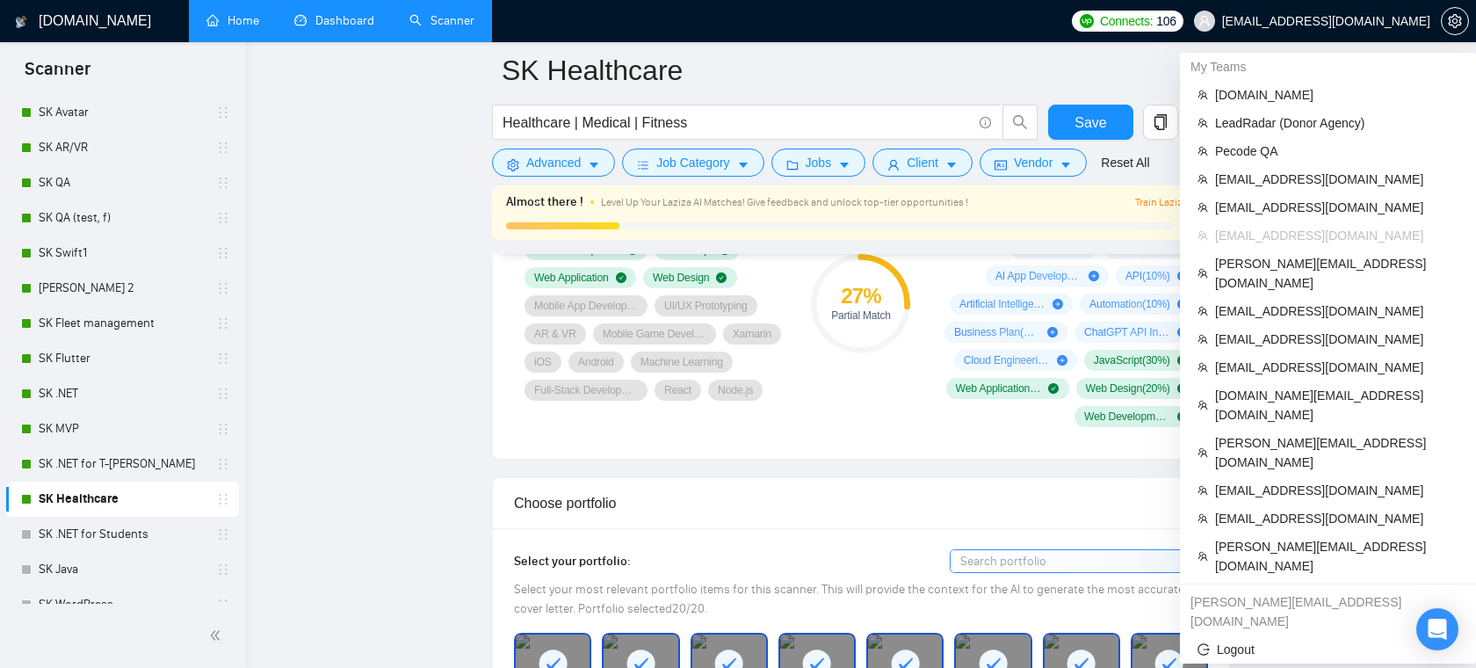
click at [1338, 21] on span "info@it-dimension.com" at bounding box center [1326, 21] width 208 height 0
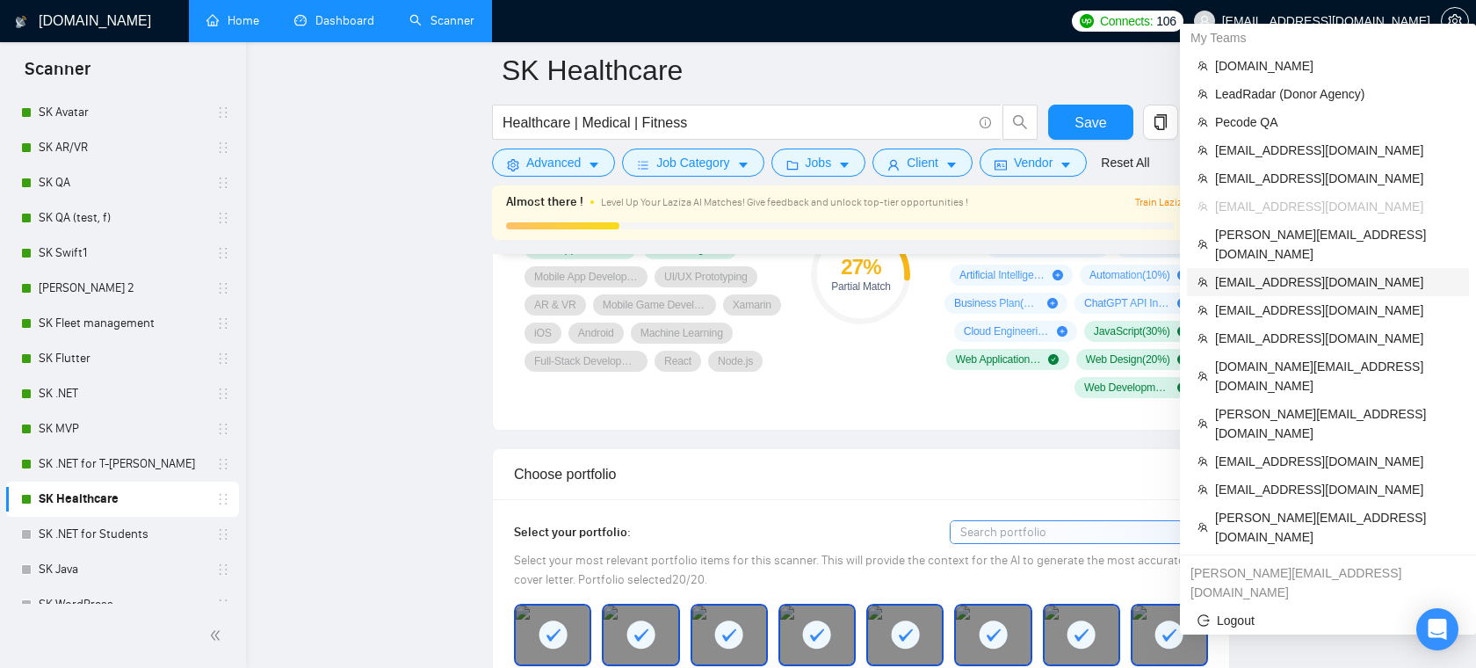
click at [1281, 272] on span "hirephillipdean@gmail.com" at bounding box center [1336, 281] width 243 height 19
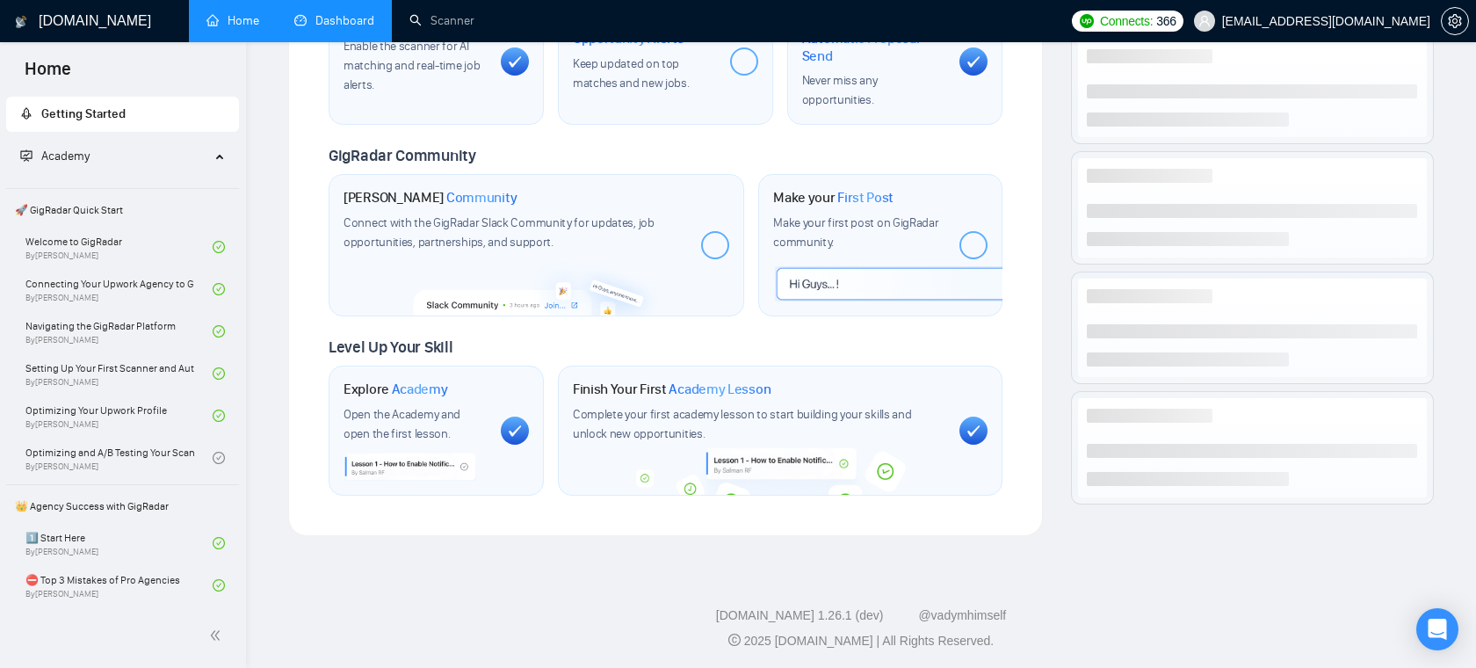
scroll to position [1222, 0]
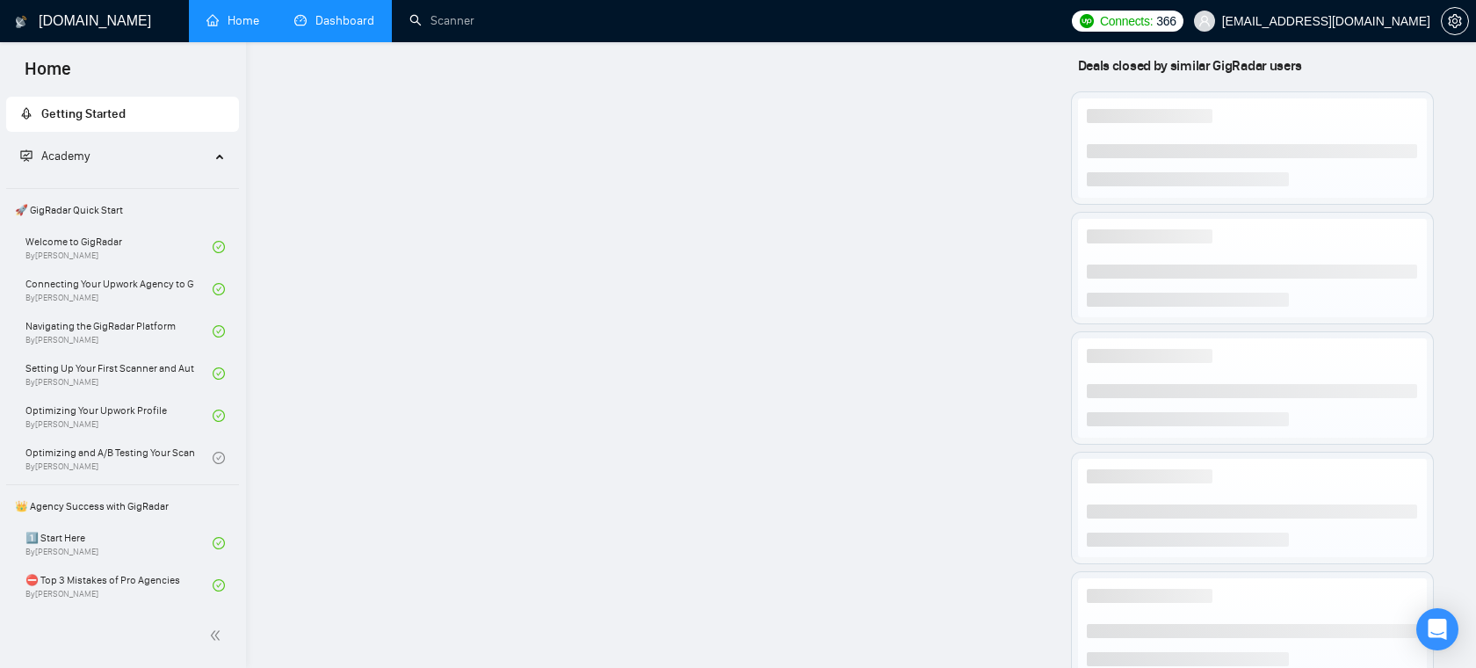
click at [349, 23] on link "Dashboard" at bounding box center [334, 20] width 80 height 15
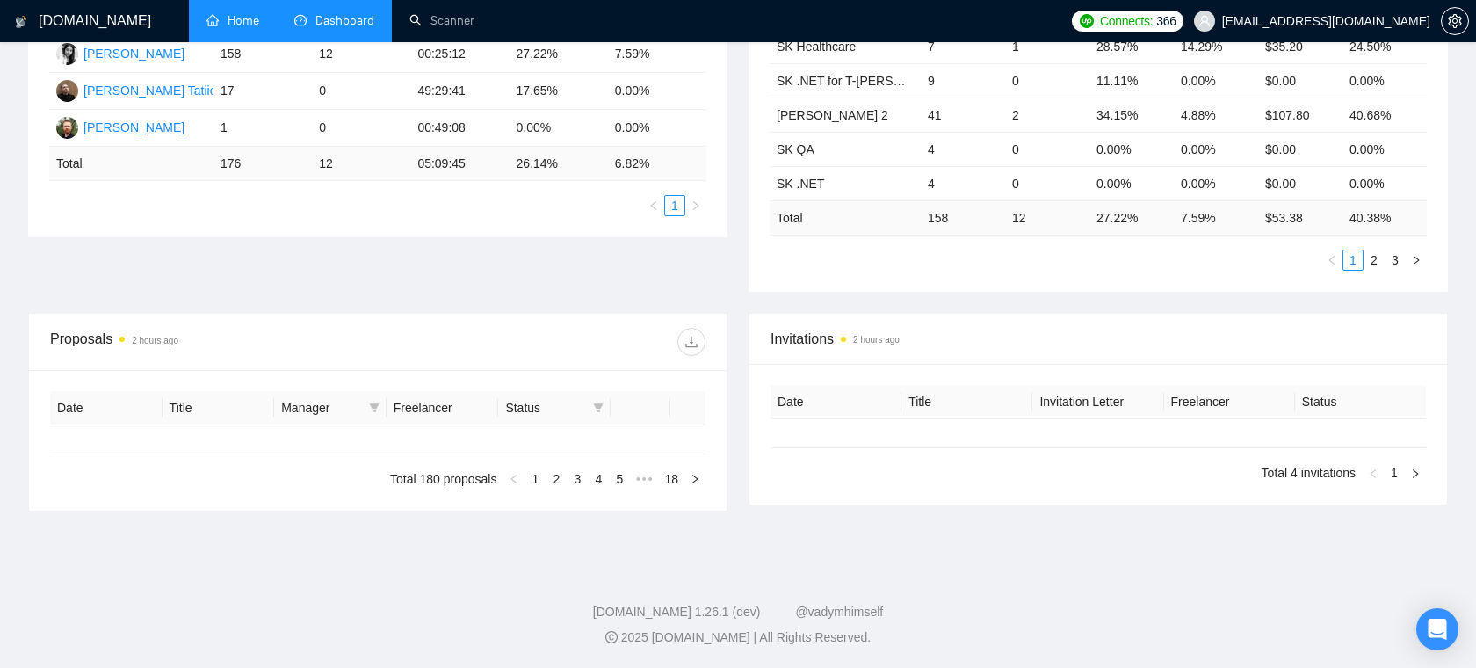
type input "2025-09-09"
type input "2025-10-09"
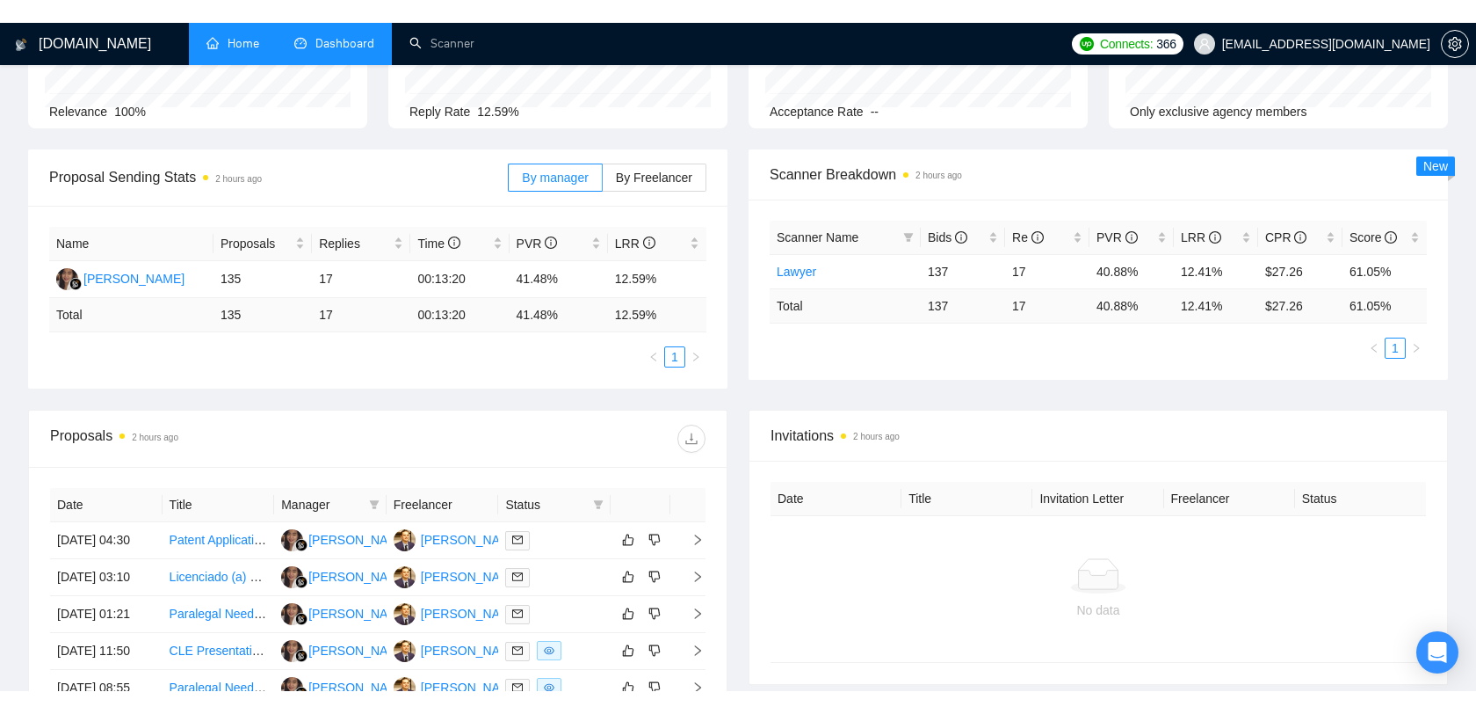
scroll to position [180, 0]
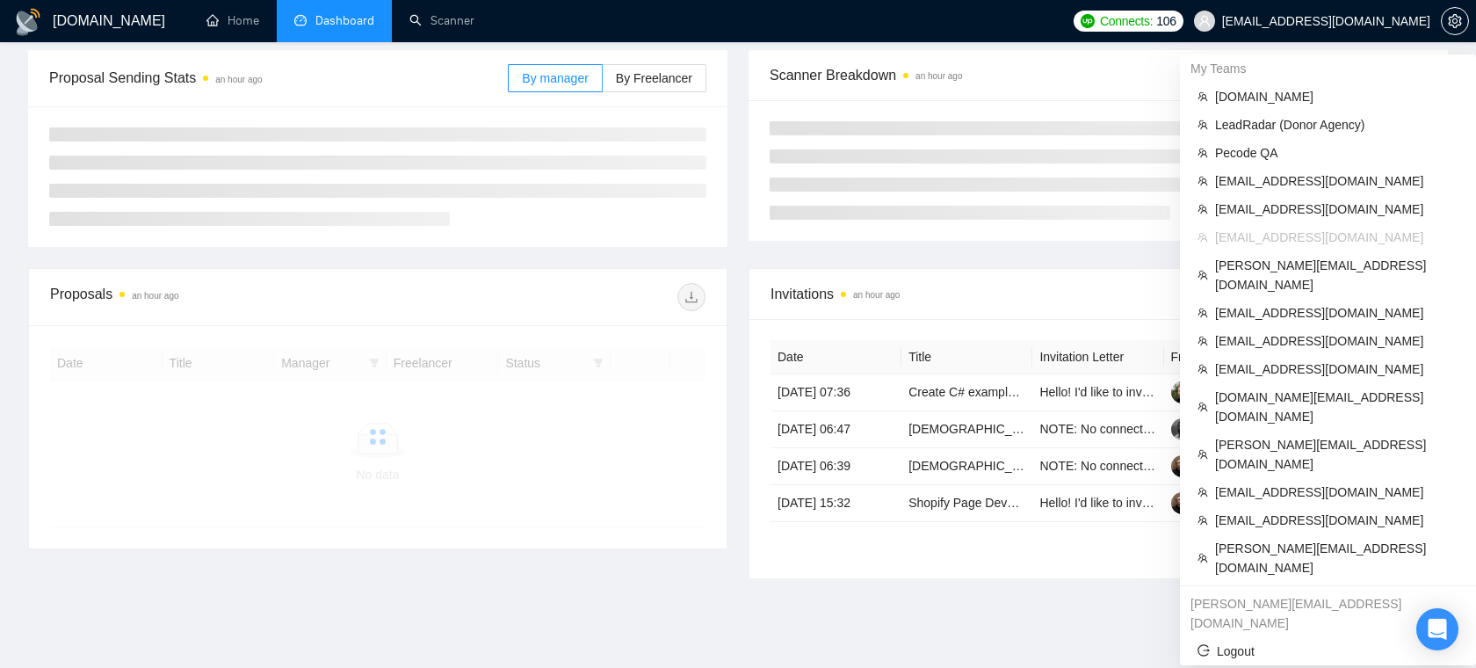
scroll to position [281, 0]
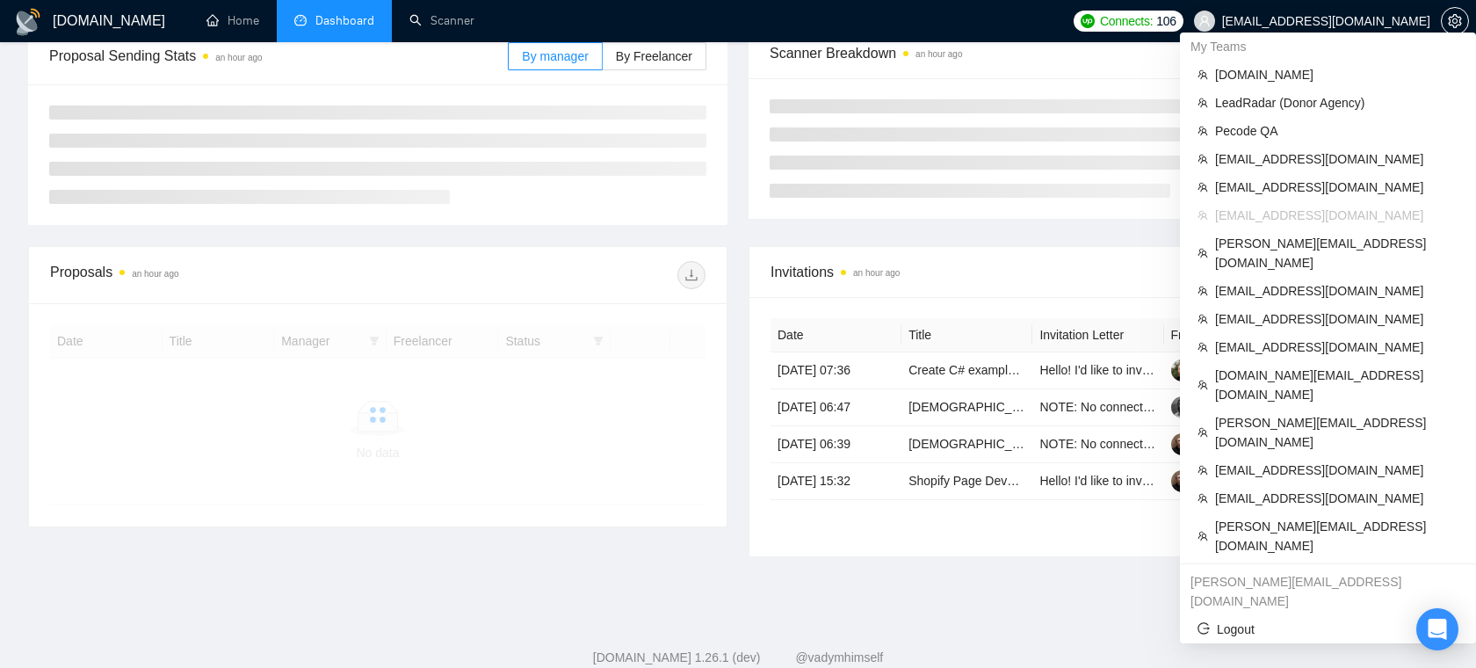
click at [1370, 33] on div "My Teams" at bounding box center [1328, 47] width 296 height 28
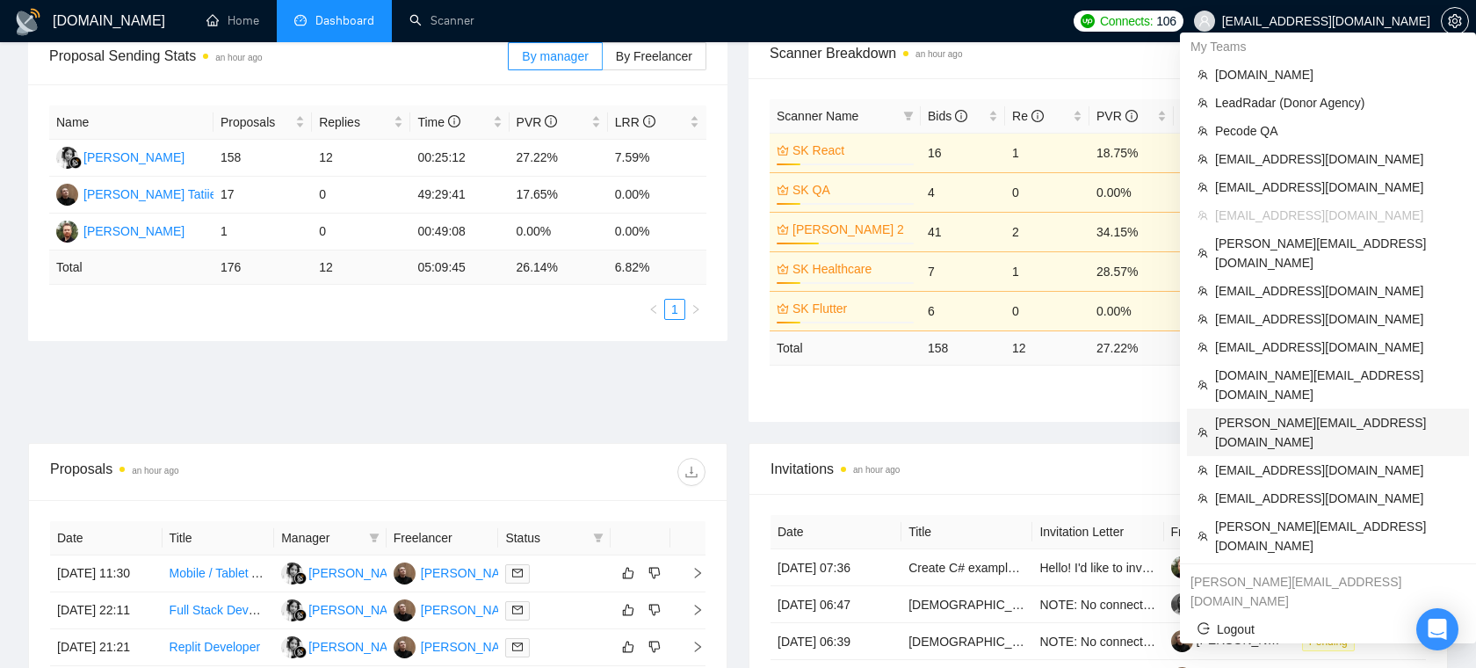
click at [1279, 413] on span "v.onyshko@playm8.games" at bounding box center [1336, 432] width 243 height 39
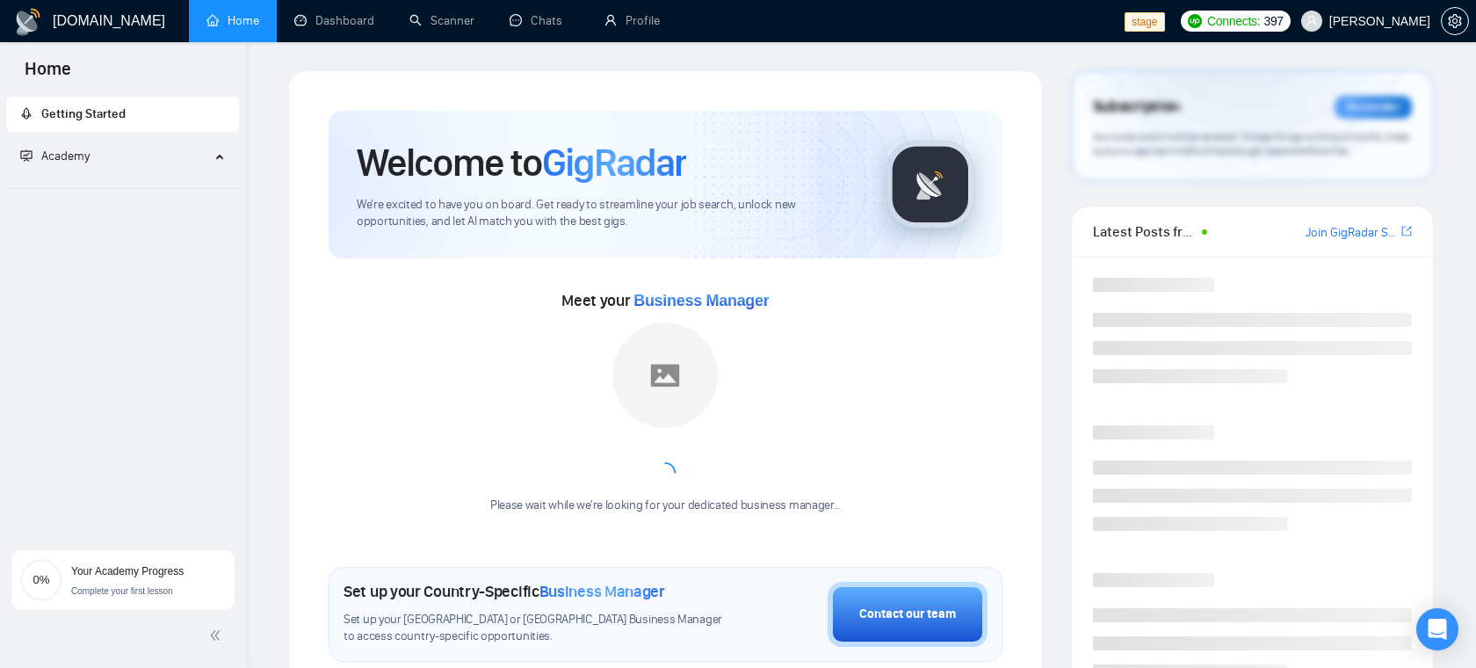
click at [1379, 32] on span "[PERSON_NAME]" at bounding box center [1366, 21] width 150 height 56
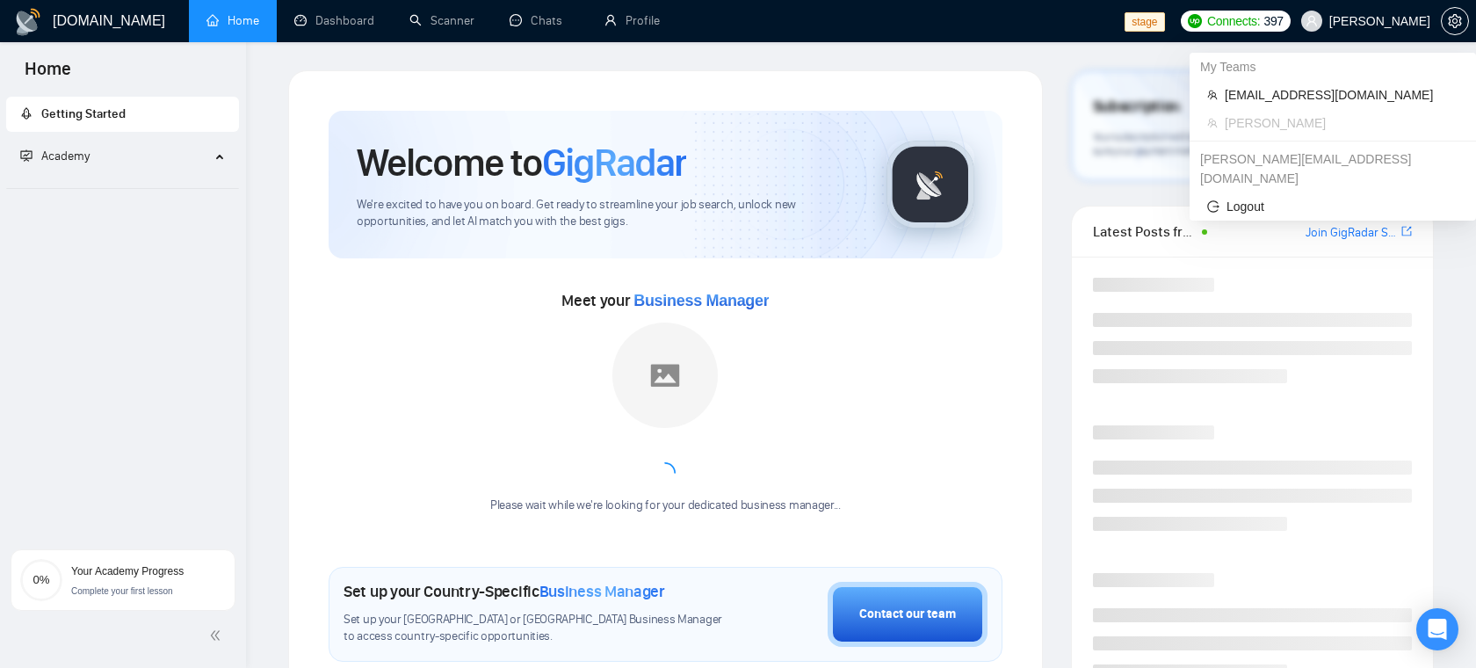
click at [1291, 115] on span "[PERSON_NAME]" at bounding box center [1342, 122] width 234 height 19
click at [1300, 102] on span "[EMAIL_ADDRESS][DOMAIN_NAME]" at bounding box center [1342, 94] width 234 height 19
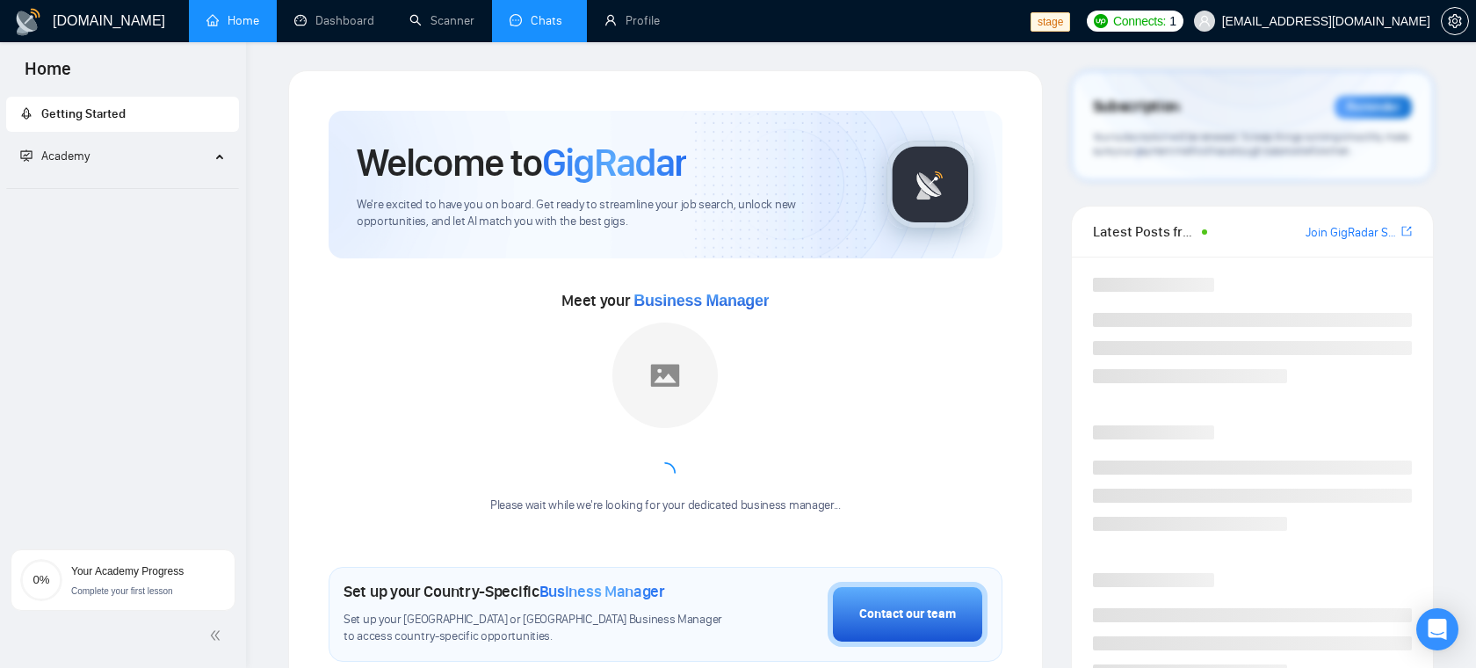
click at [553, 18] on link "Chats" at bounding box center [540, 20] width 60 height 15
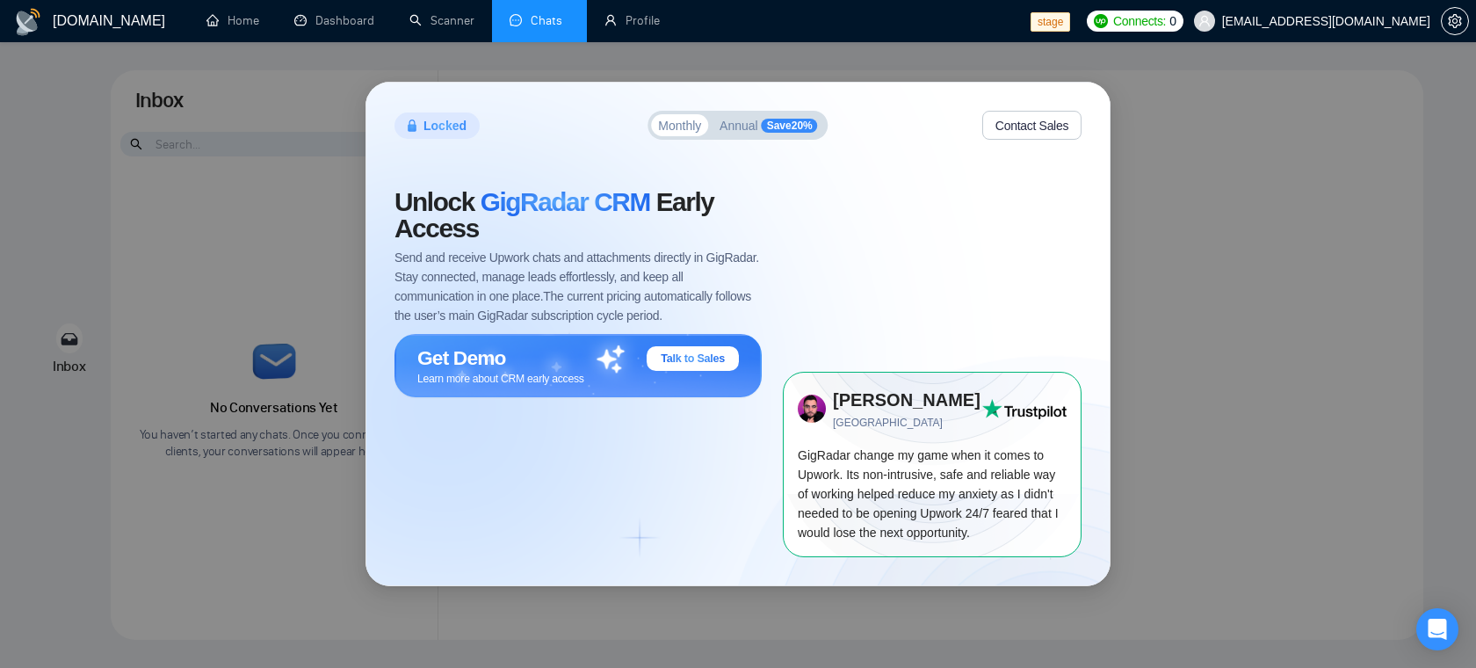
click at [1139, 141] on div "Locked Monthly Annual Save 20 % Contact Sales Unlock GigRadar CRM Early Access …" at bounding box center [738, 334] width 1476 height 668
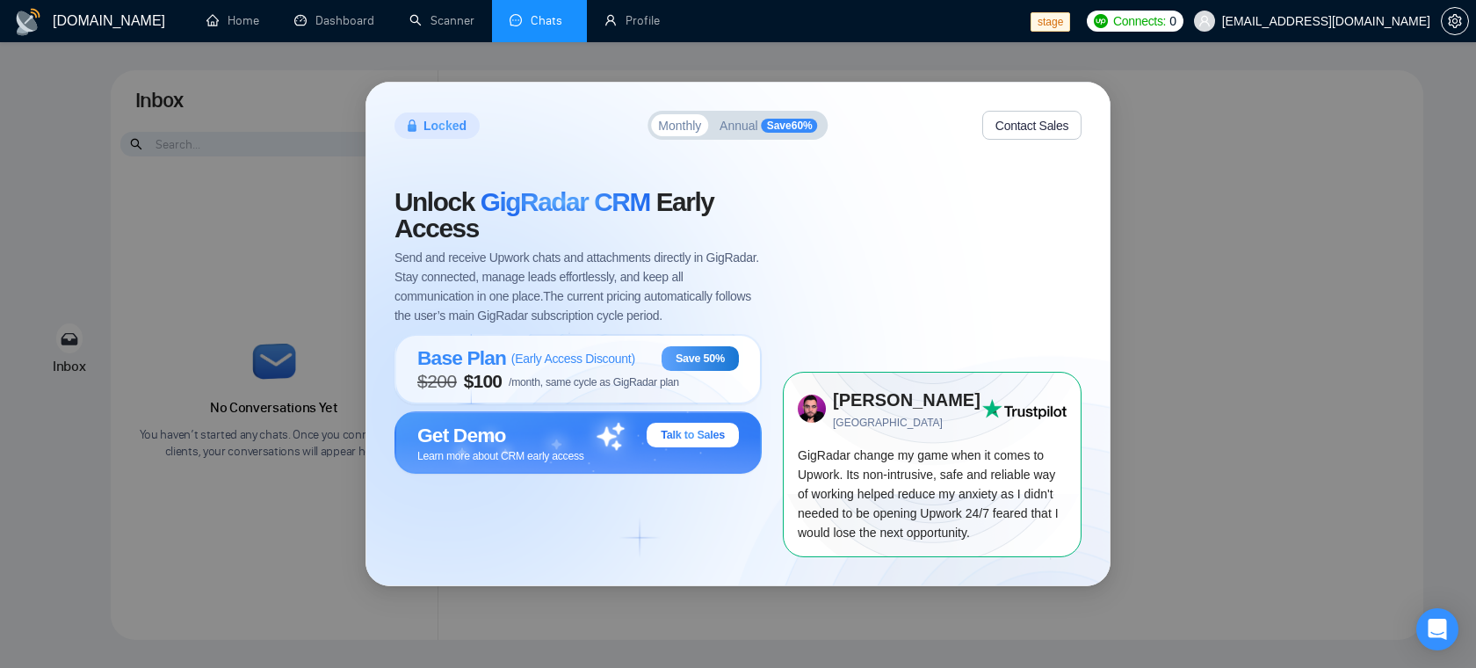
click at [304, 163] on div "Locked Monthly Annual Save 60 % Contact Sales Unlock GigRadar CRM Early Access …" at bounding box center [738, 334] width 1476 height 668
click at [1130, 142] on div "Locked Monthly Annual Save 60 % Contact Sales Unlock GigRadar CRM Early Access …" at bounding box center [738, 334] width 1476 height 668
